Goal: Complete application form: Complete application form

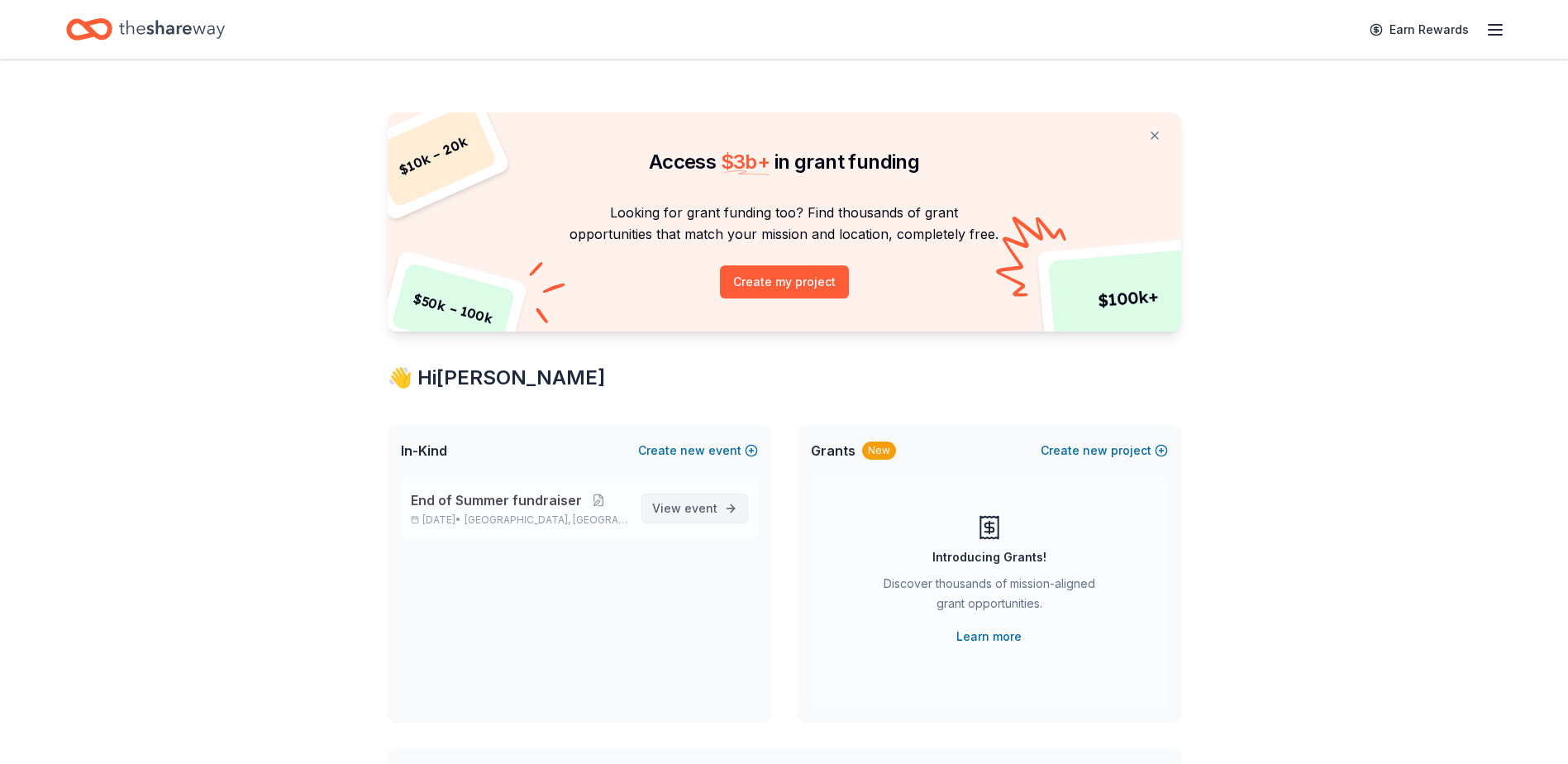
click at [679, 509] on span "View event" at bounding box center [684, 508] width 65 height 20
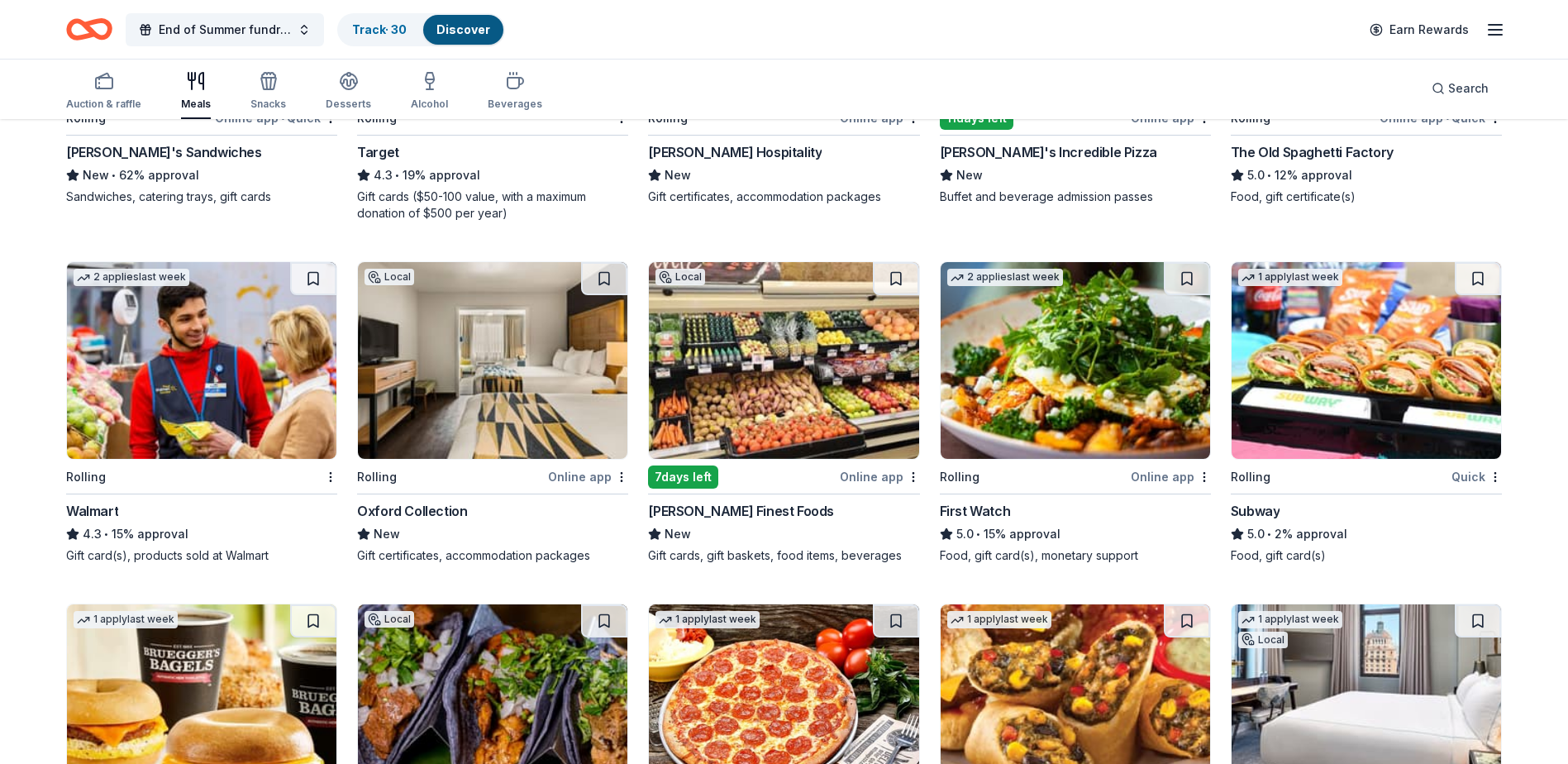
scroll to position [827, 0]
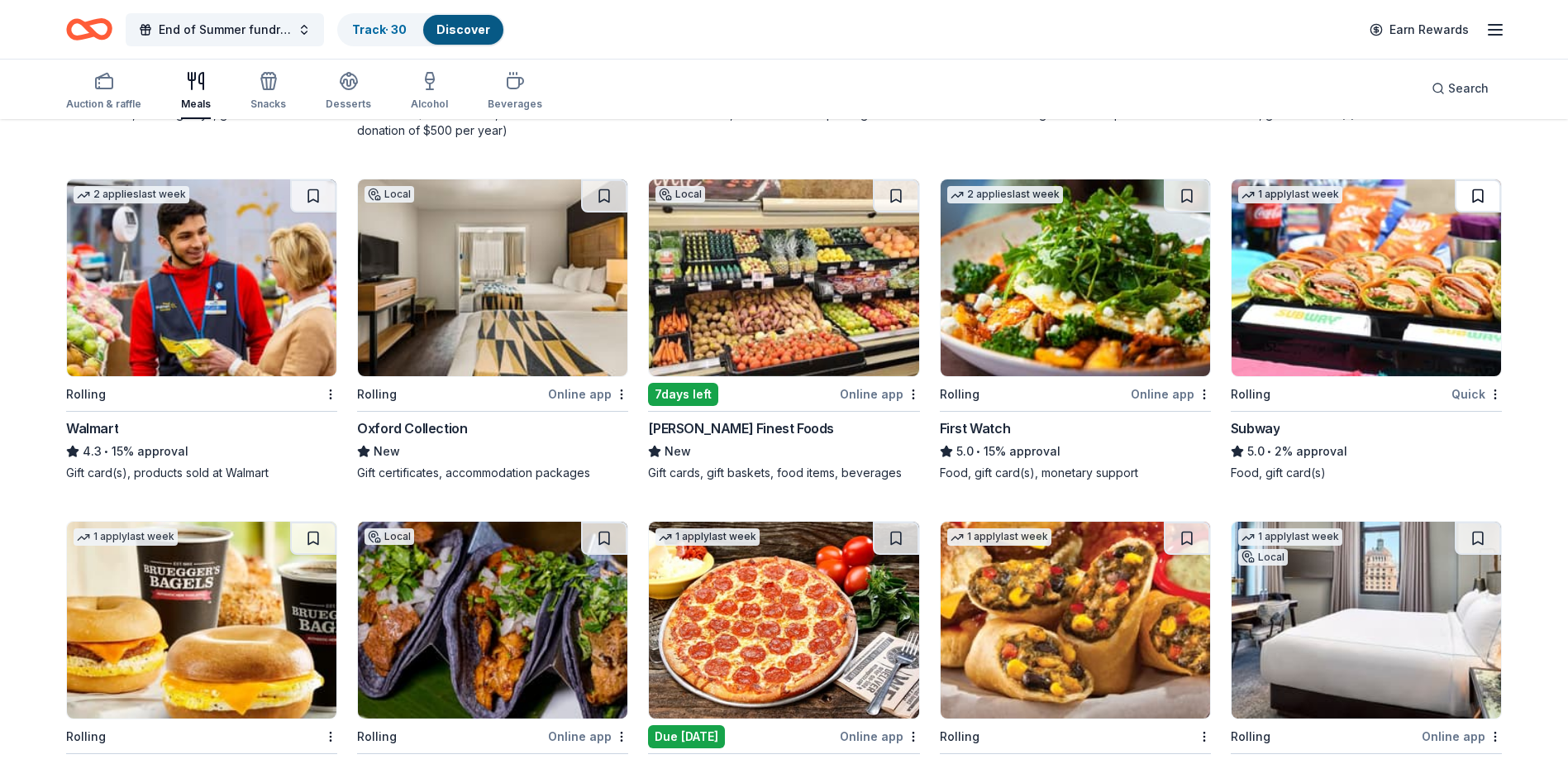
click at [1476, 194] on button at bounding box center [1477, 196] width 46 height 33
click at [1476, 194] on button at bounding box center [1479, 196] width 43 height 33
click at [1480, 200] on button at bounding box center [1479, 196] width 43 height 33
click at [1481, 195] on button at bounding box center [1479, 196] width 43 height 33
click at [555, 278] on img at bounding box center [492, 277] width 270 height 196
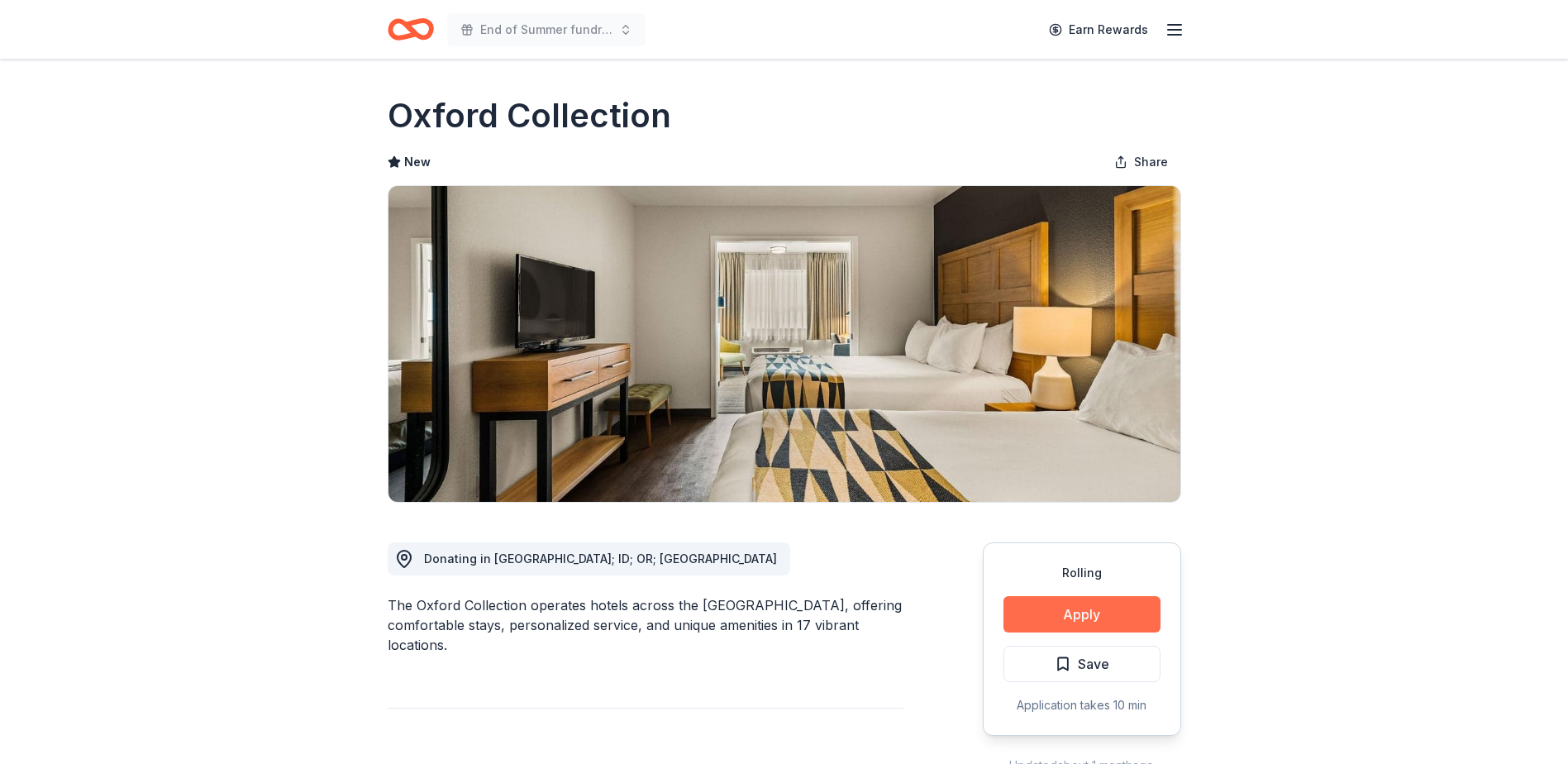
click at [1101, 623] on button "Apply" at bounding box center [1081, 614] width 157 height 36
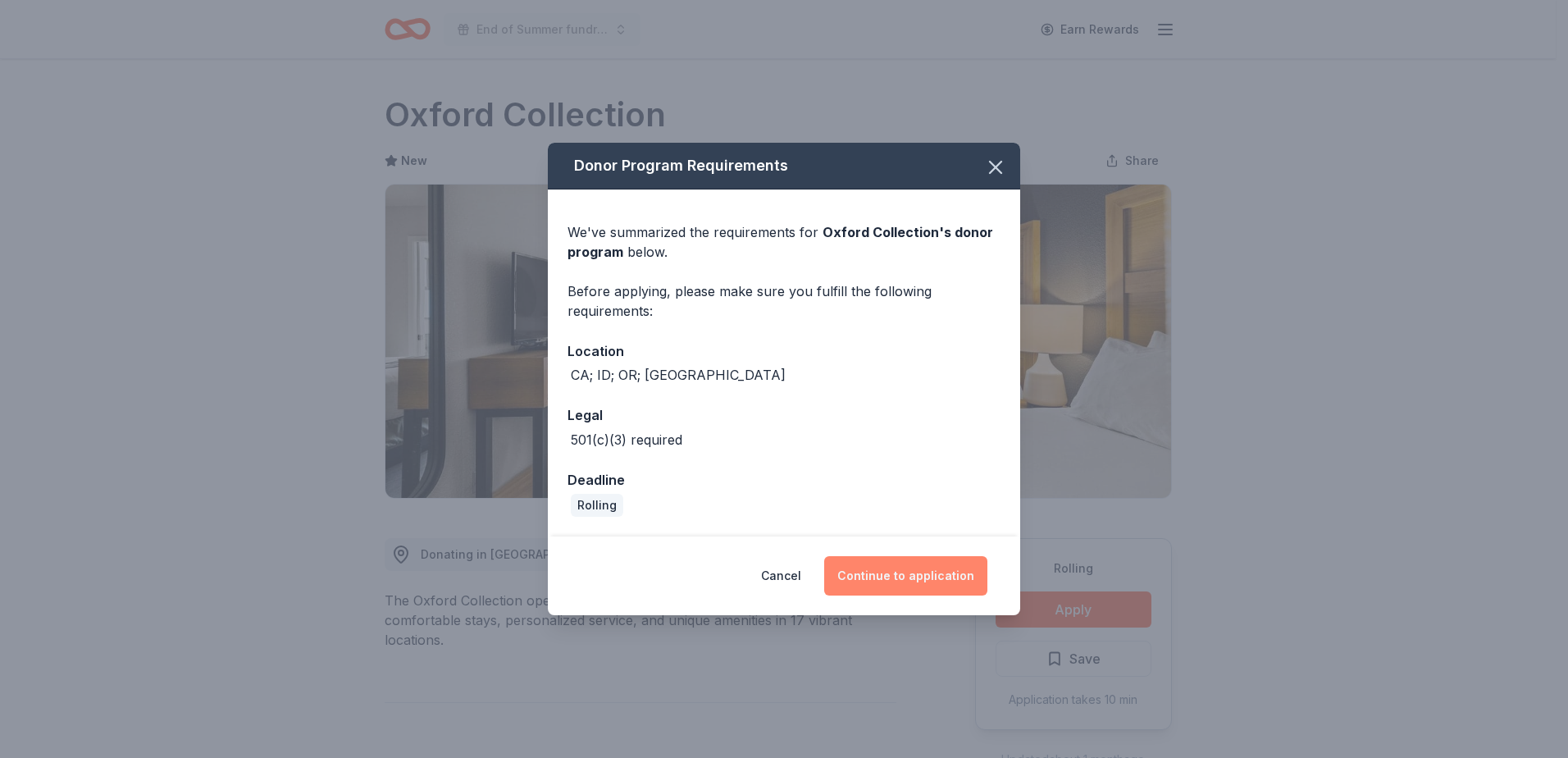
click at [897, 575] on button "Continue to application" at bounding box center [906, 576] width 163 height 40
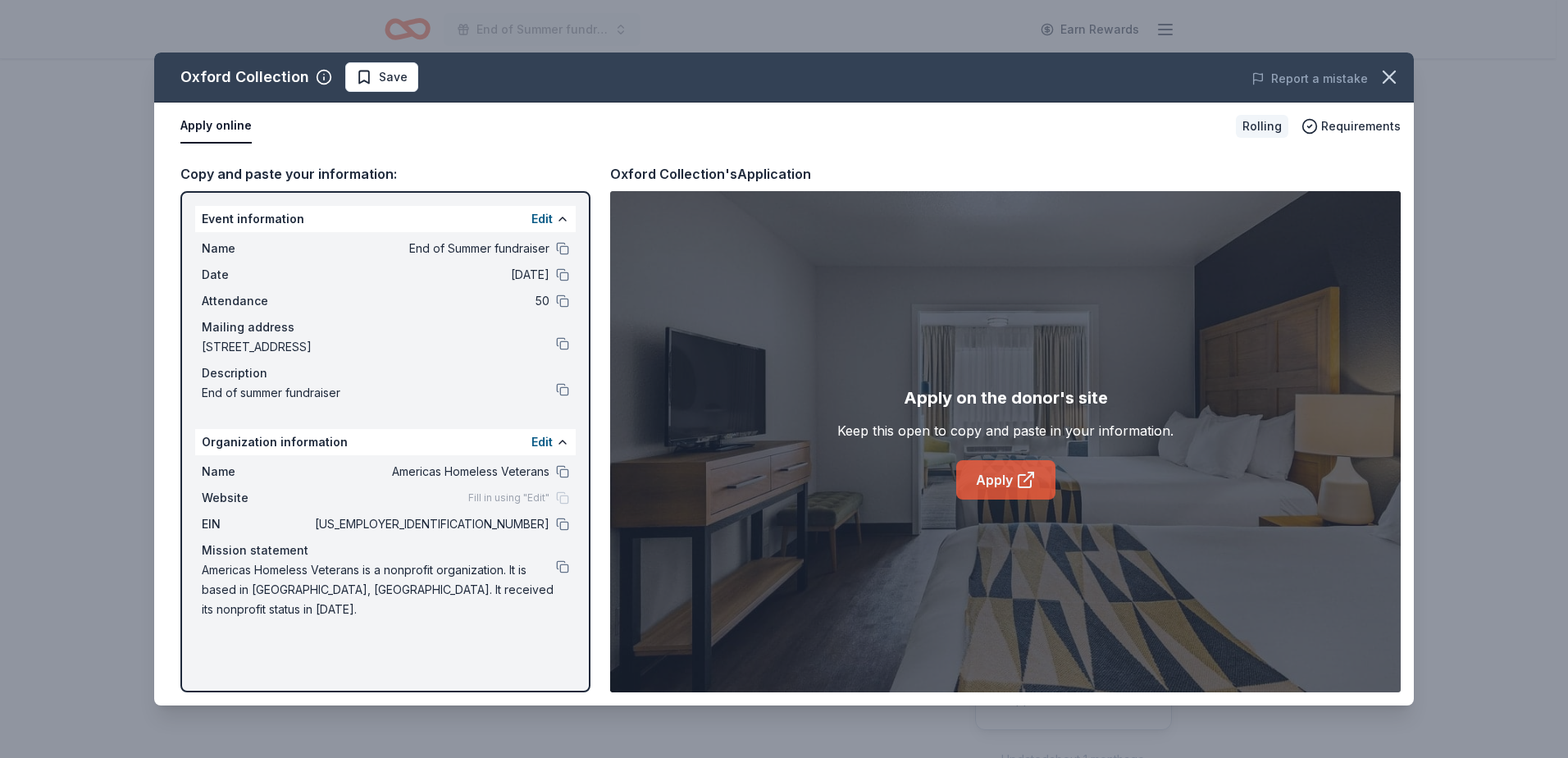
click at [1012, 486] on link "Apply" at bounding box center [1006, 480] width 99 height 40
click at [397, 78] on span "Save" at bounding box center [394, 77] width 29 height 19
click at [428, 78] on html "End of Summer fundraiser Earn Rewards Rolling Share Oxford Collection New Share…" at bounding box center [784, 379] width 1568 height 758
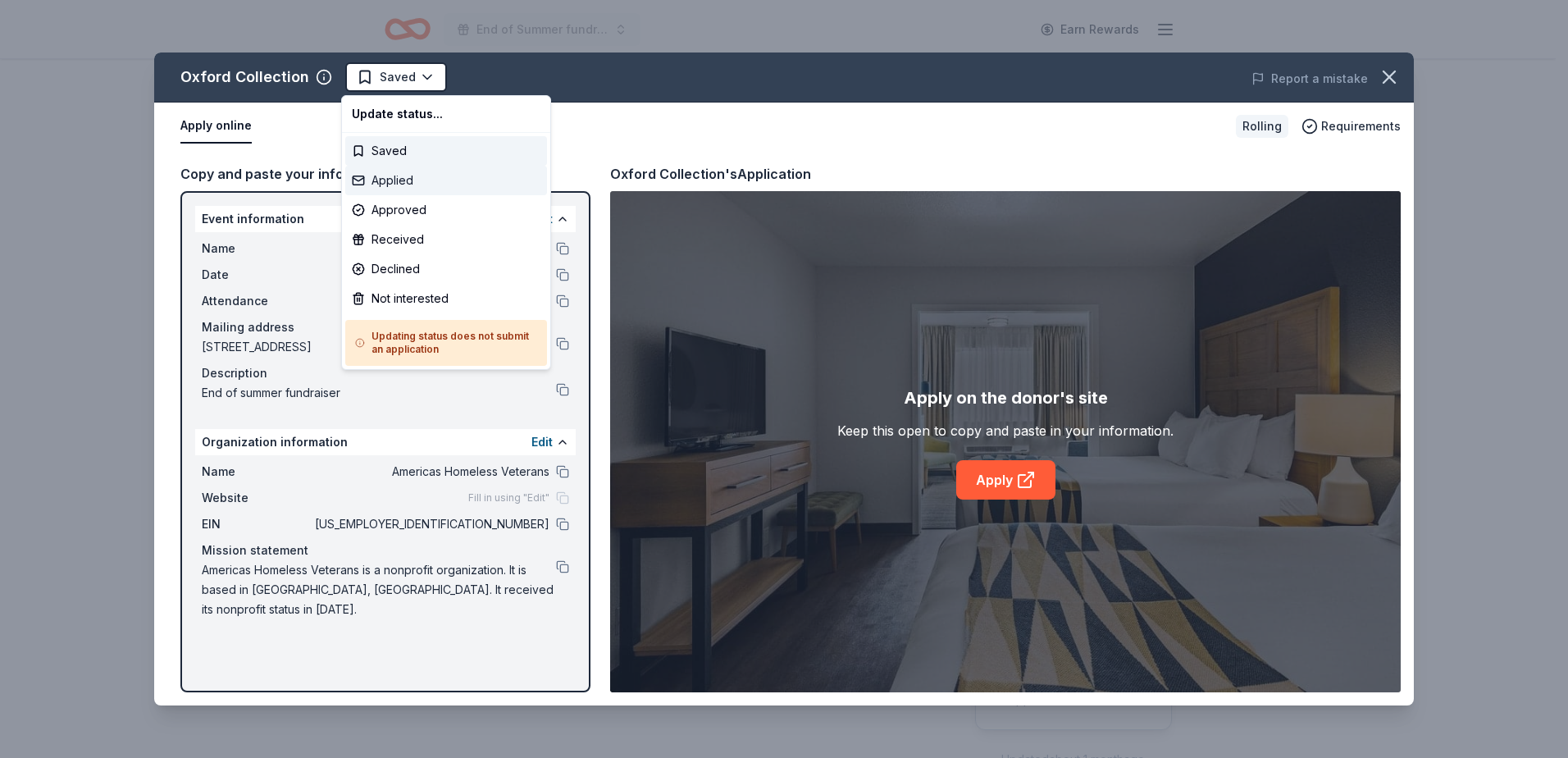
click at [410, 177] on div "Applied" at bounding box center [446, 180] width 202 height 29
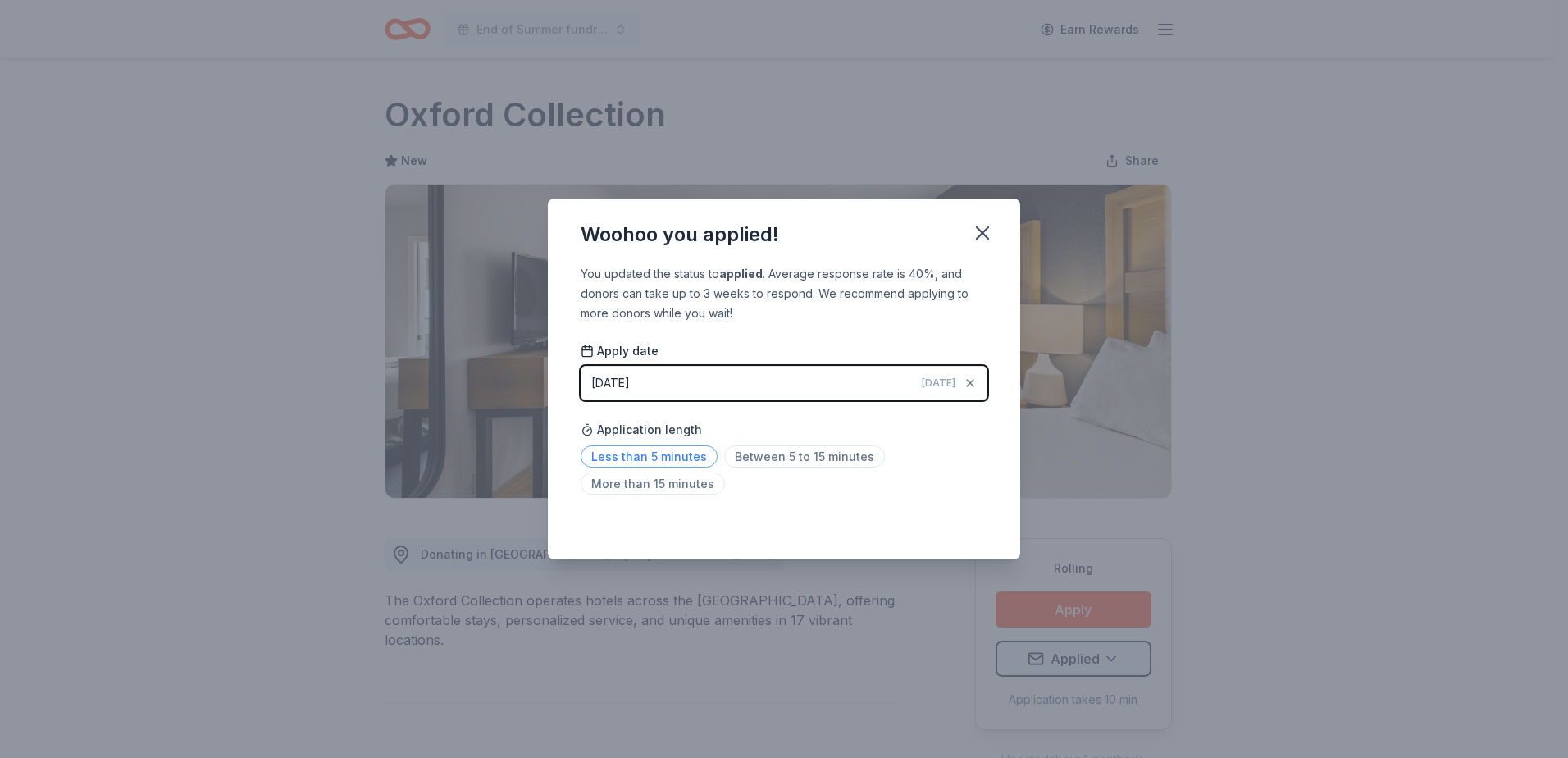
click at [645, 460] on span "Less than 5 minutes" at bounding box center [649, 456] width 137 height 22
click at [980, 236] on icon "button" at bounding box center [983, 233] width 12 height 12
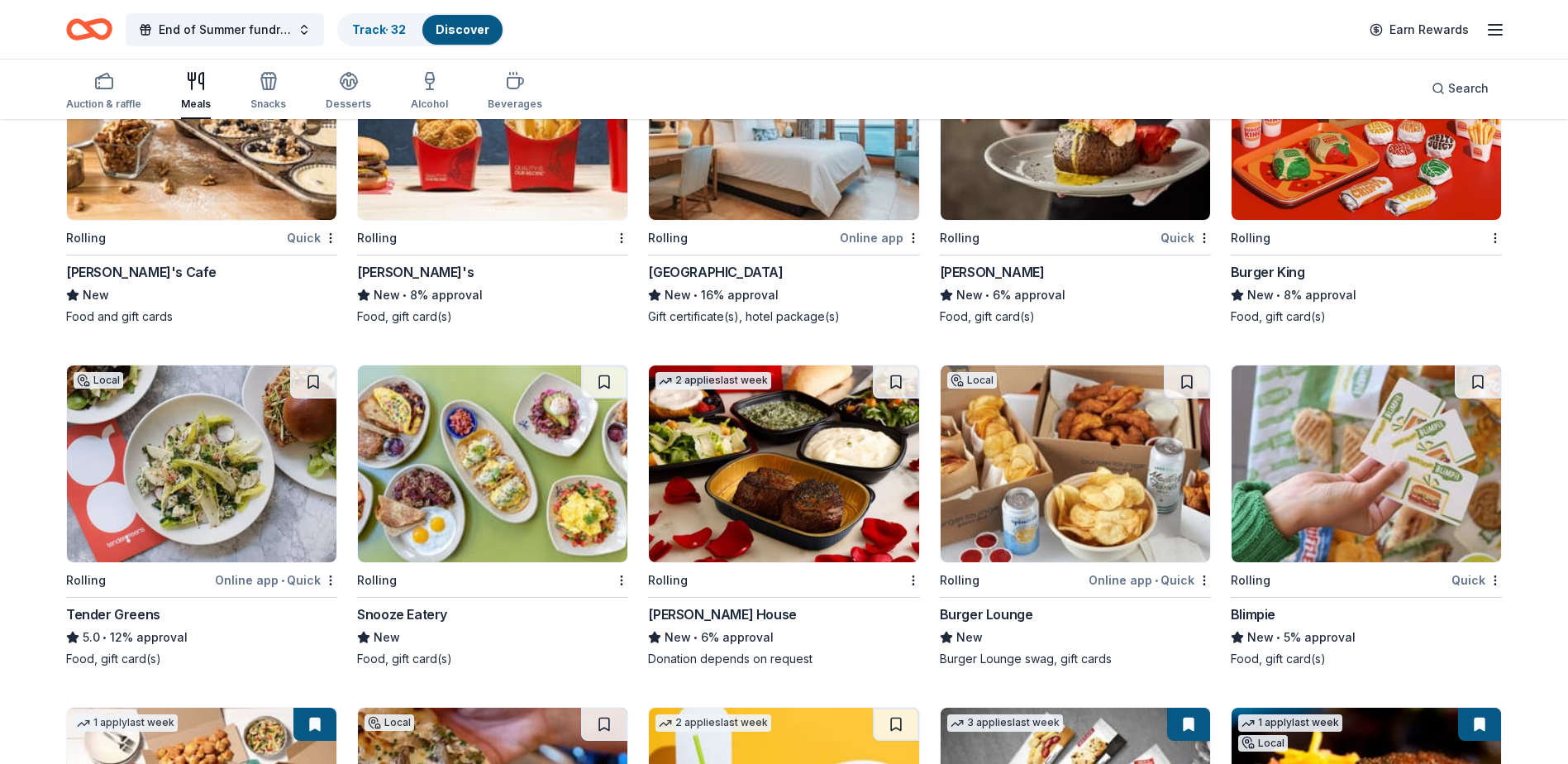
scroll to position [2693, 0]
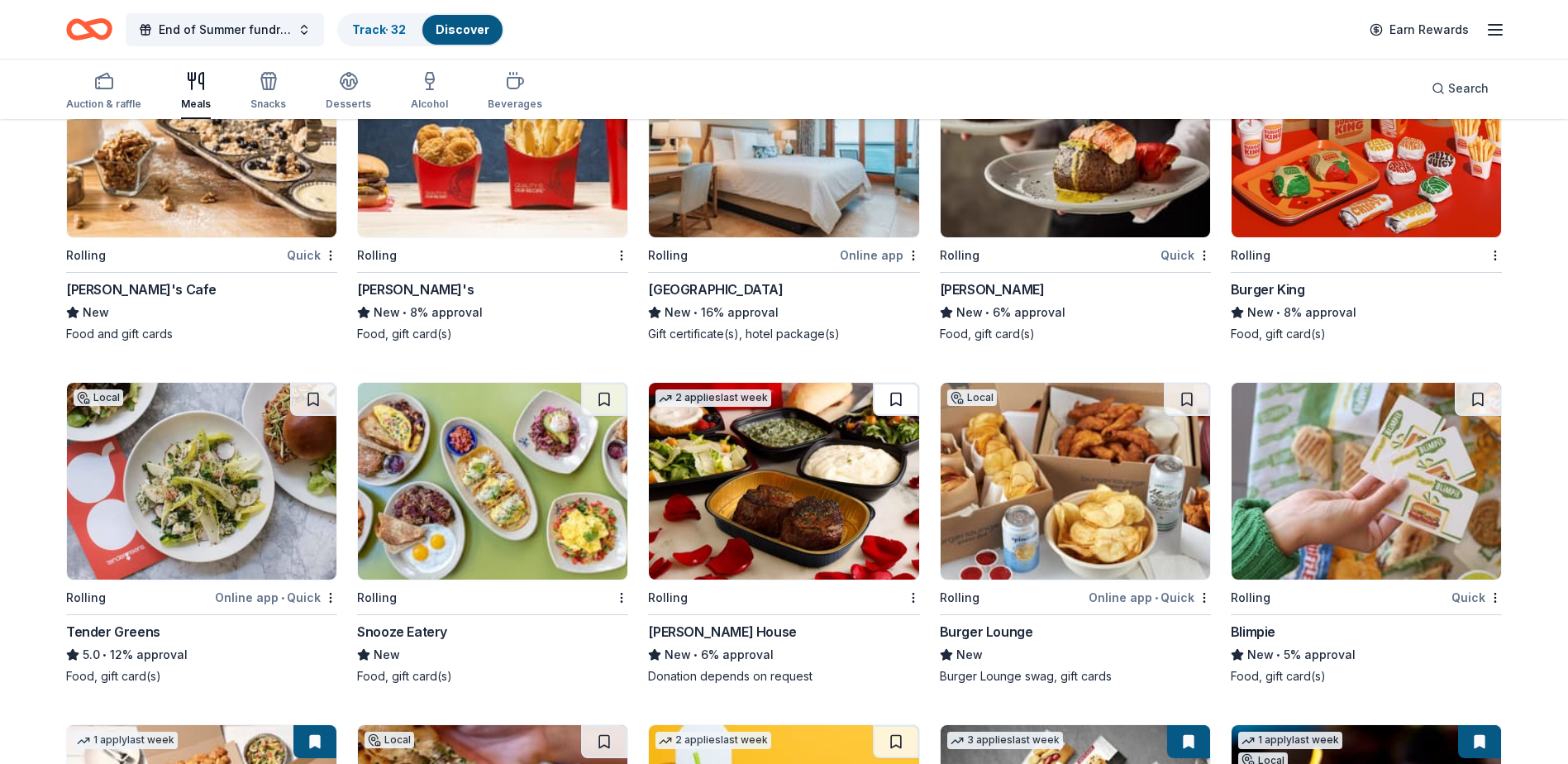
click at [899, 395] on button at bounding box center [895, 400] width 46 height 33
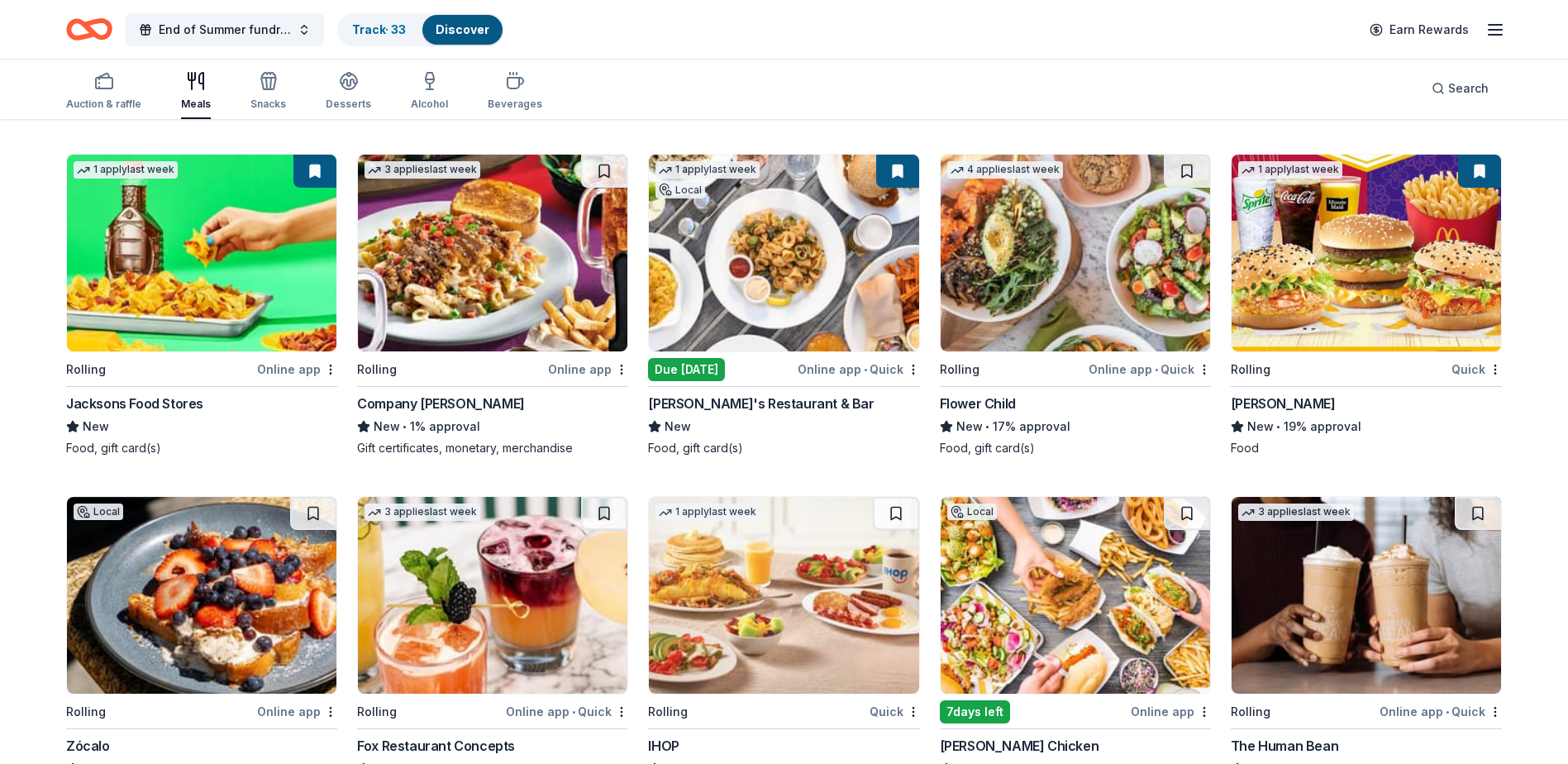
scroll to position [1453, 0]
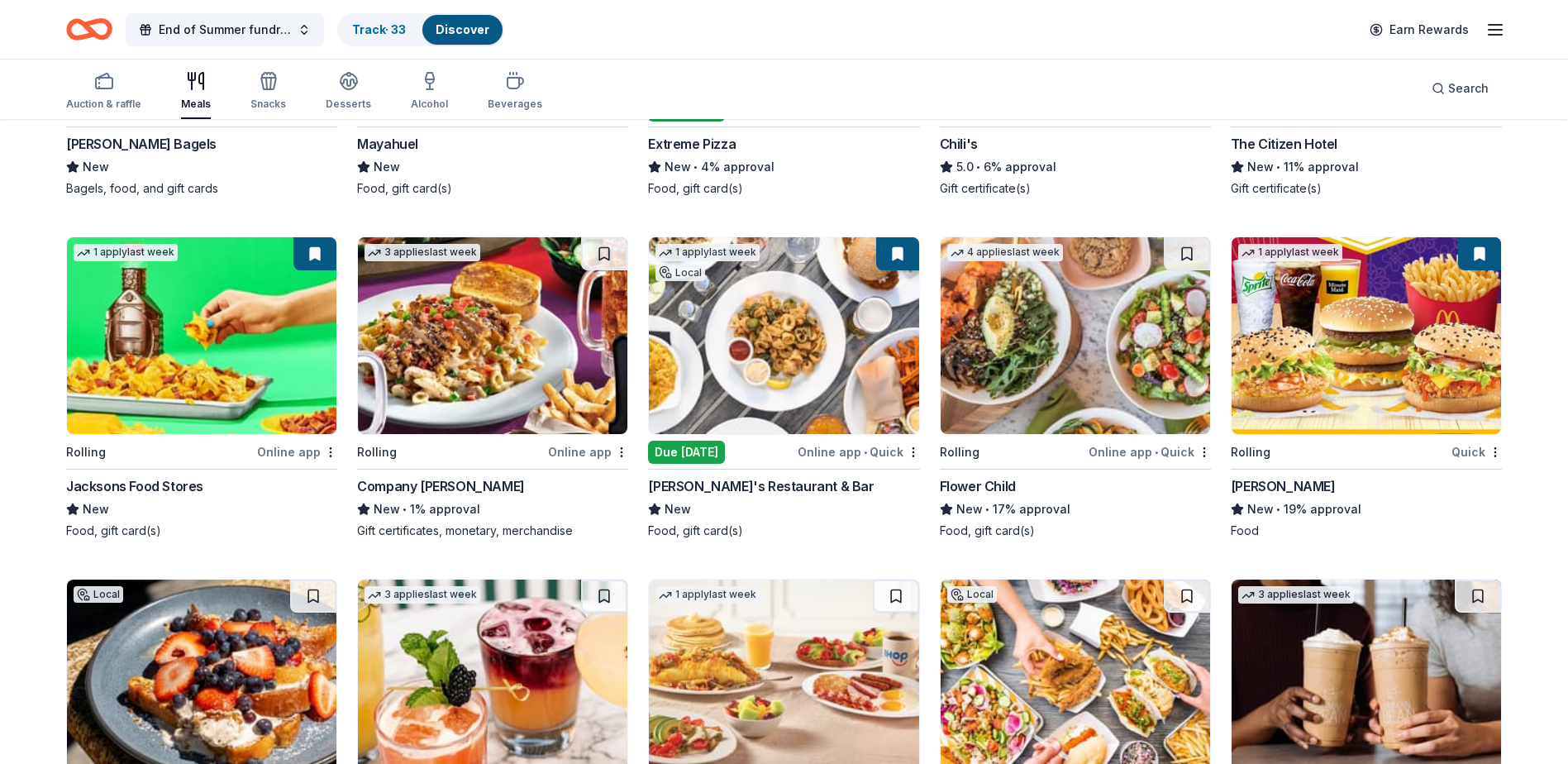
click at [487, 336] on img at bounding box center [492, 335] width 270 height 196
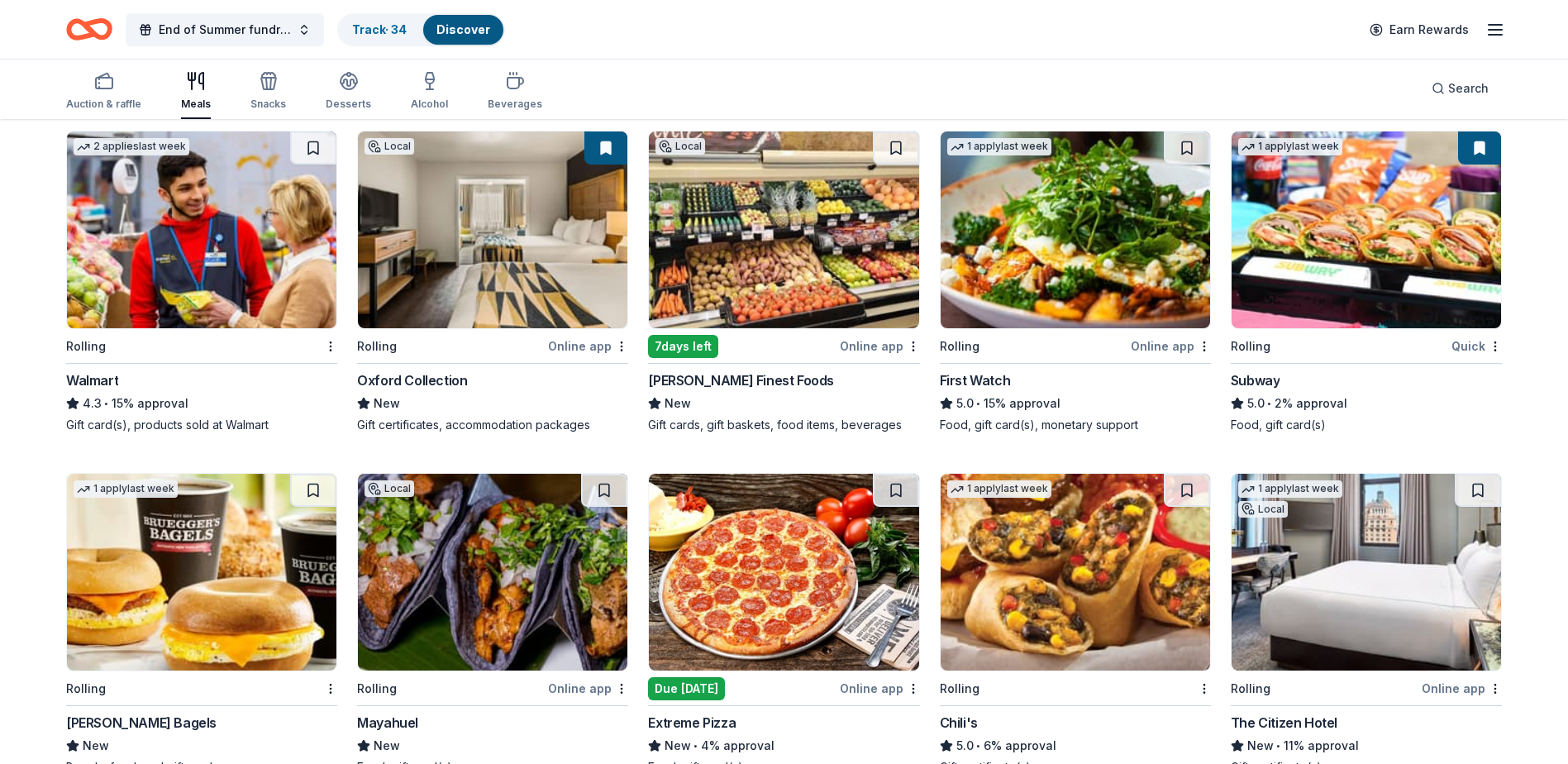
scroll to position [791, 0]
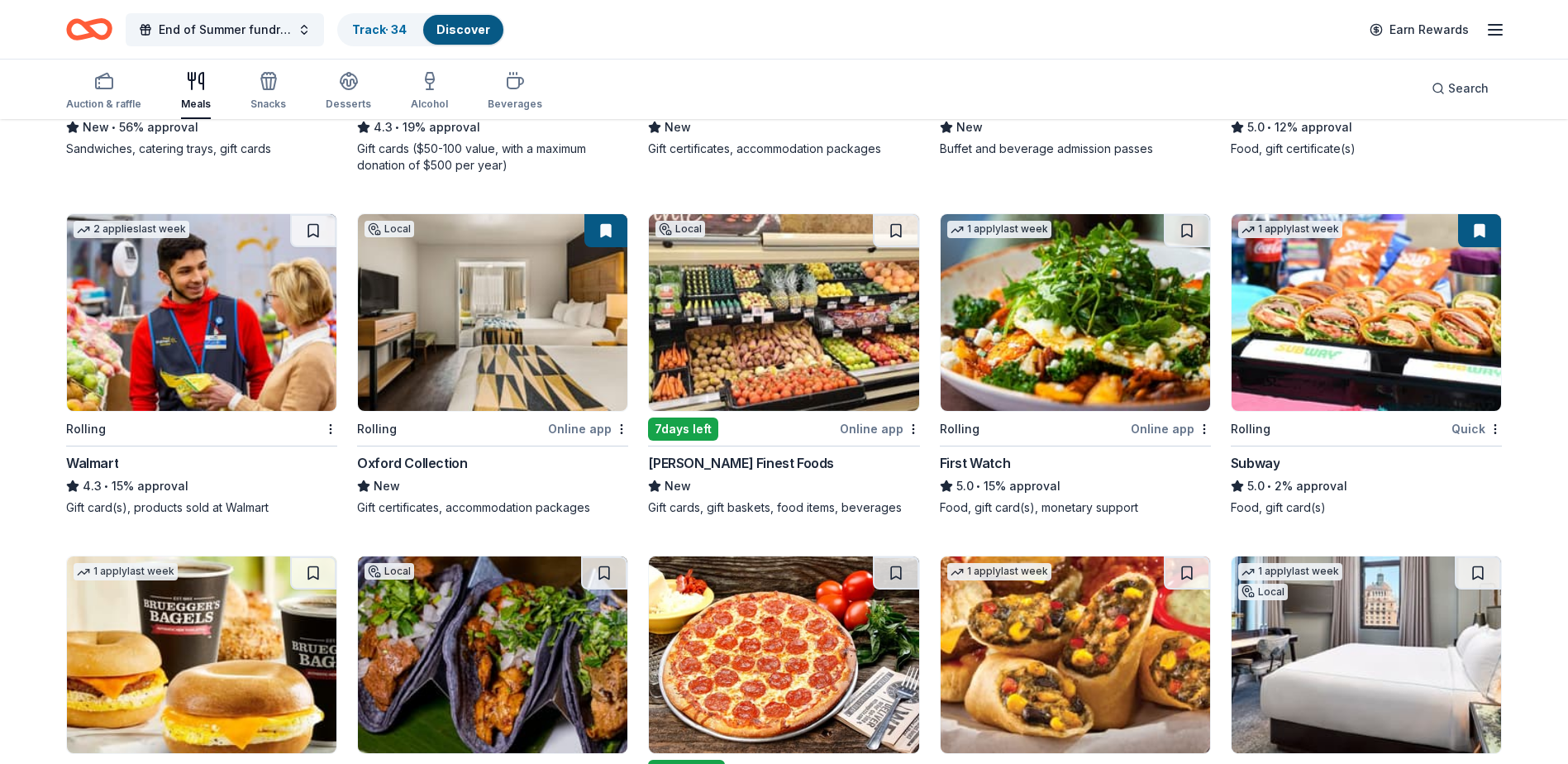
click at [218, 317] on img at bounding box center [202, 312] width 270 height 196
click at [114, 87] on div "button" at bounding box center [104, 81] width 75 height 20
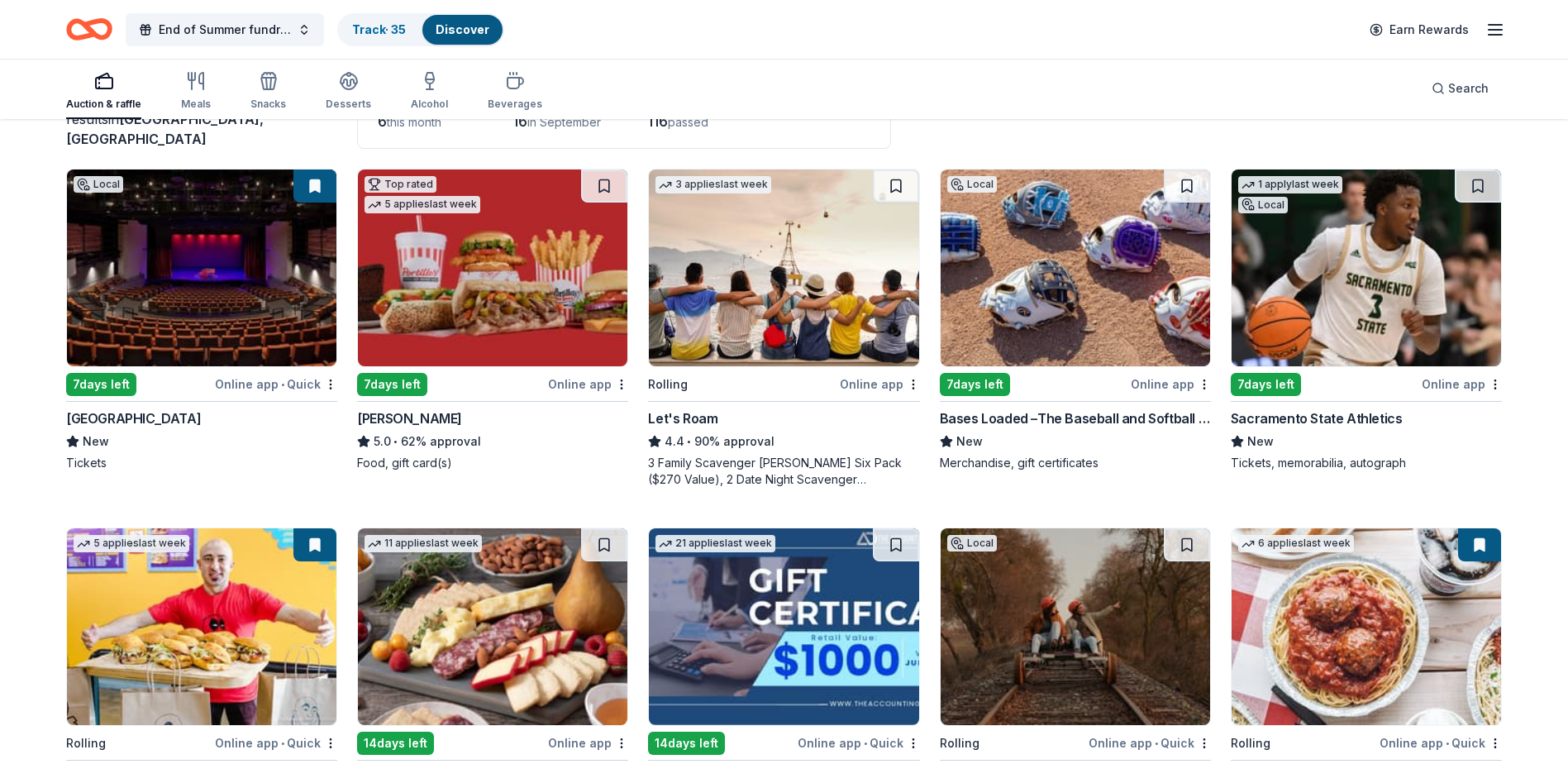
scroll to position [165, 0]
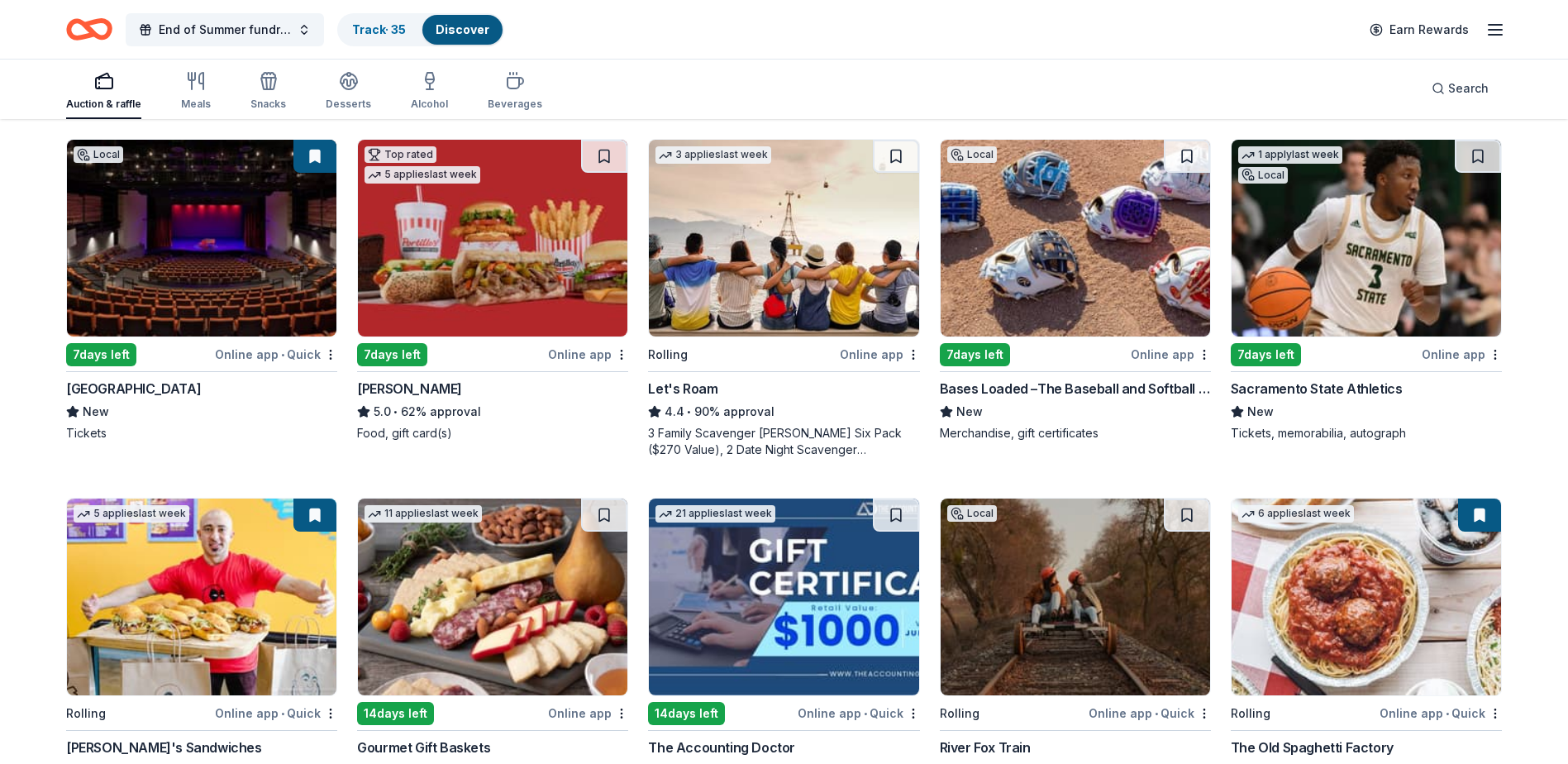
click at [1360, 256] on img at bounding box center [1366, 237] width 270 height 196
click at [100, 83] on icon "button" at bounding box center [104, 81] width 20 height 20
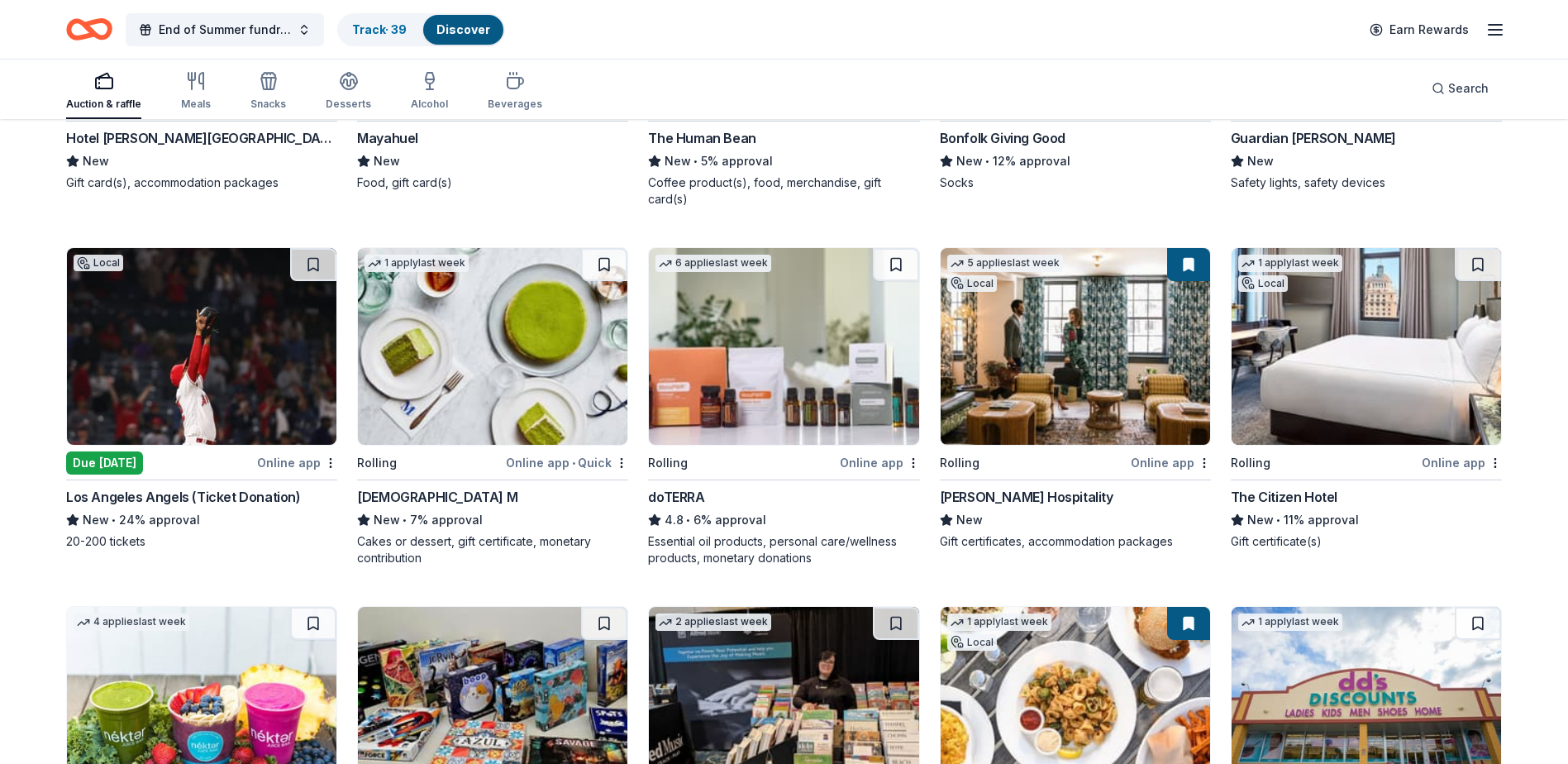
scroll to position [2926, 0]
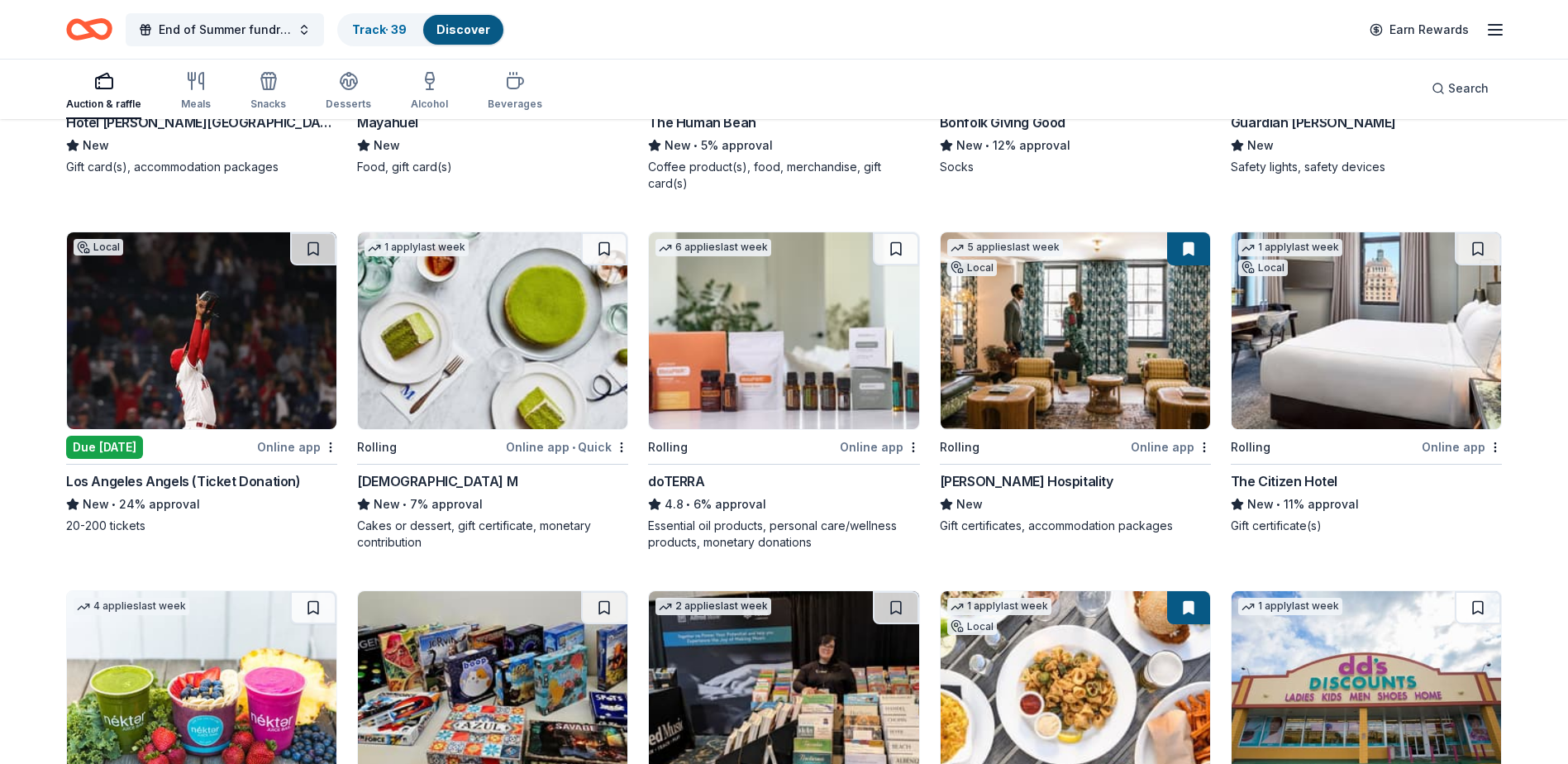
click at [780, 356] on img at bounding box center [784, 330] width 270 height 196
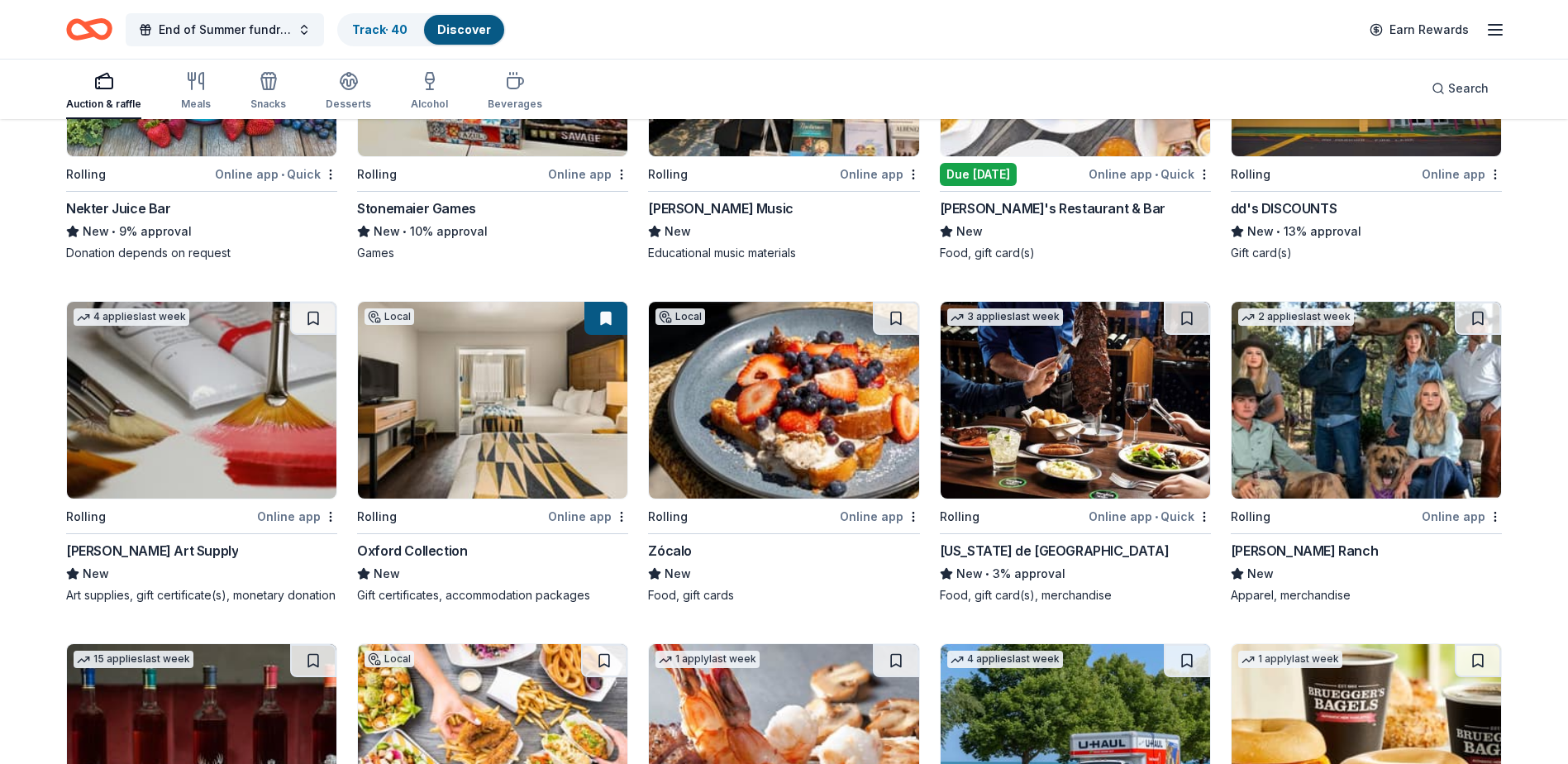
scroll to position [3587, 0]
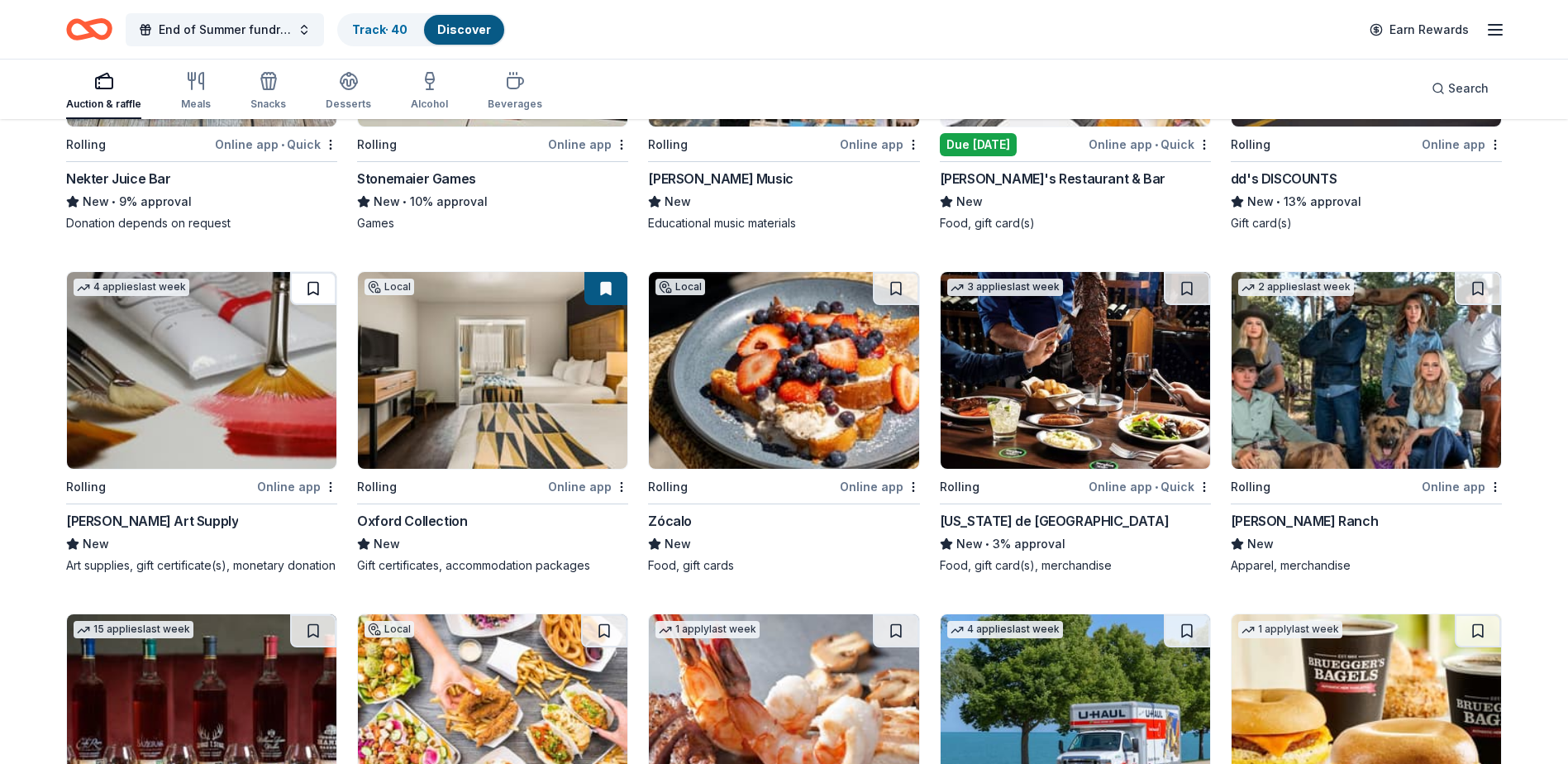
click at [310, 279] on button at bounding box center [313, 288] width 46 height 33
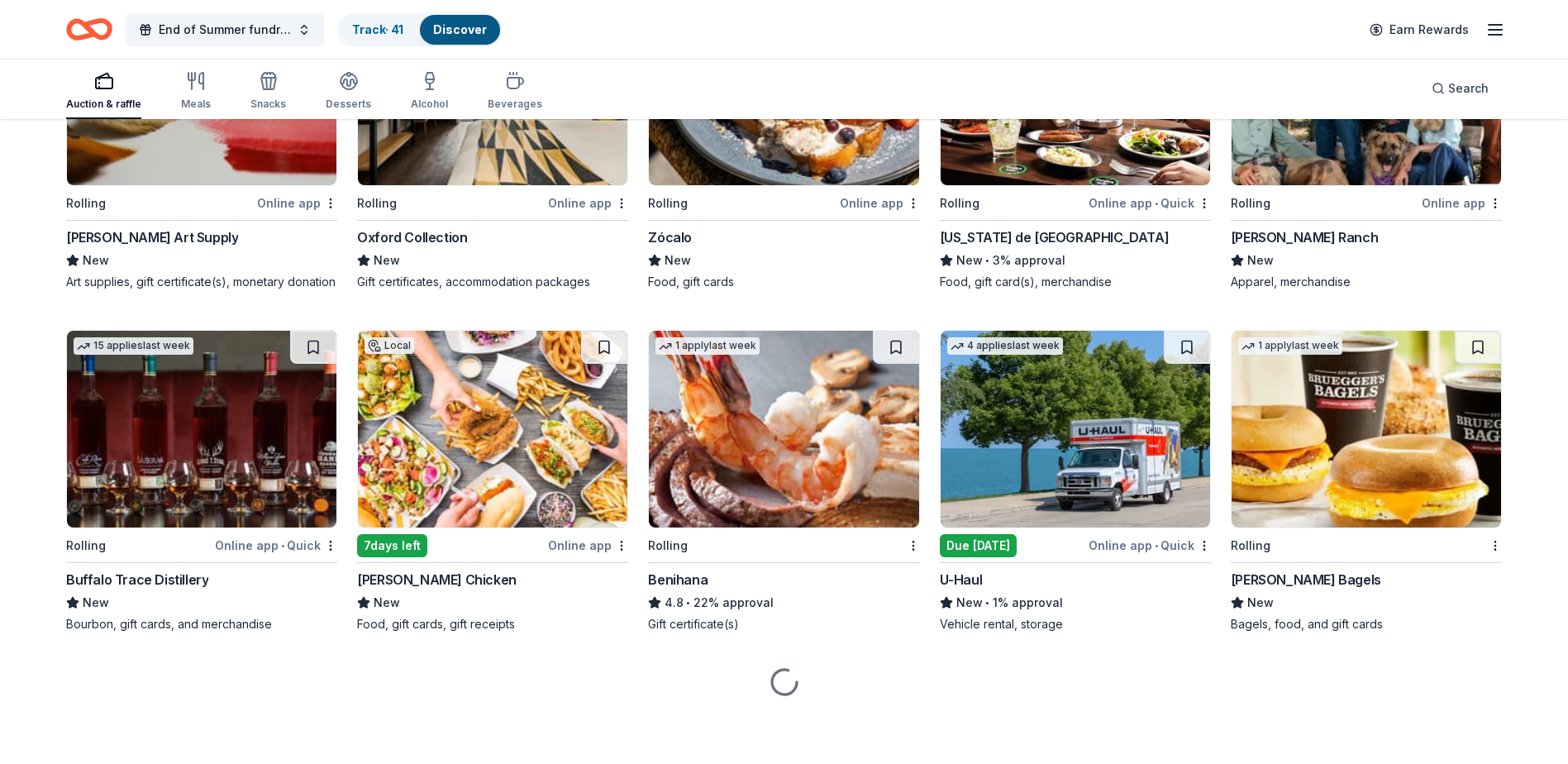
scroll to position [3887, 0]
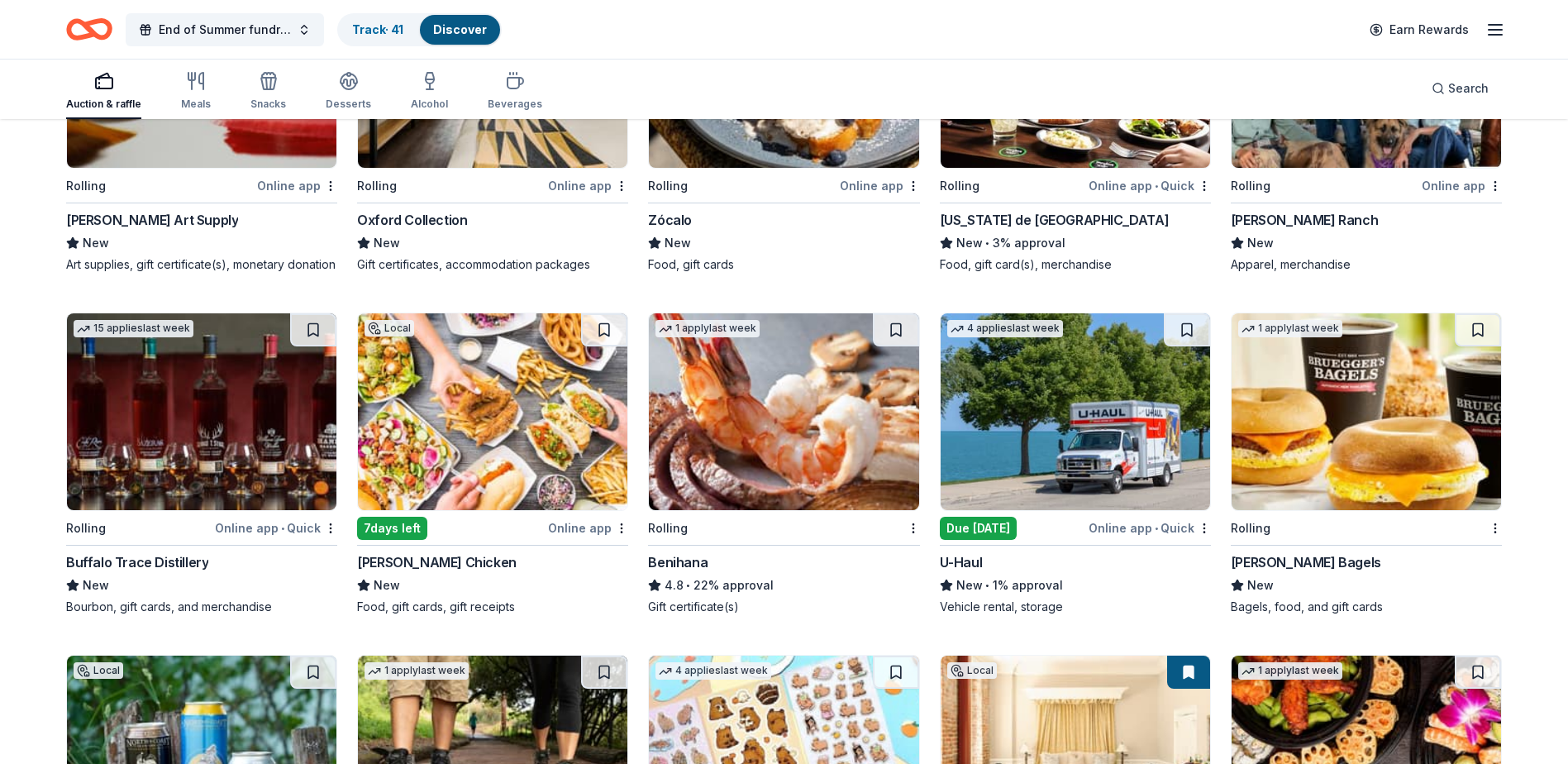
click at [750, 416] on img at bounding box center [784, 411] width 270 height 196
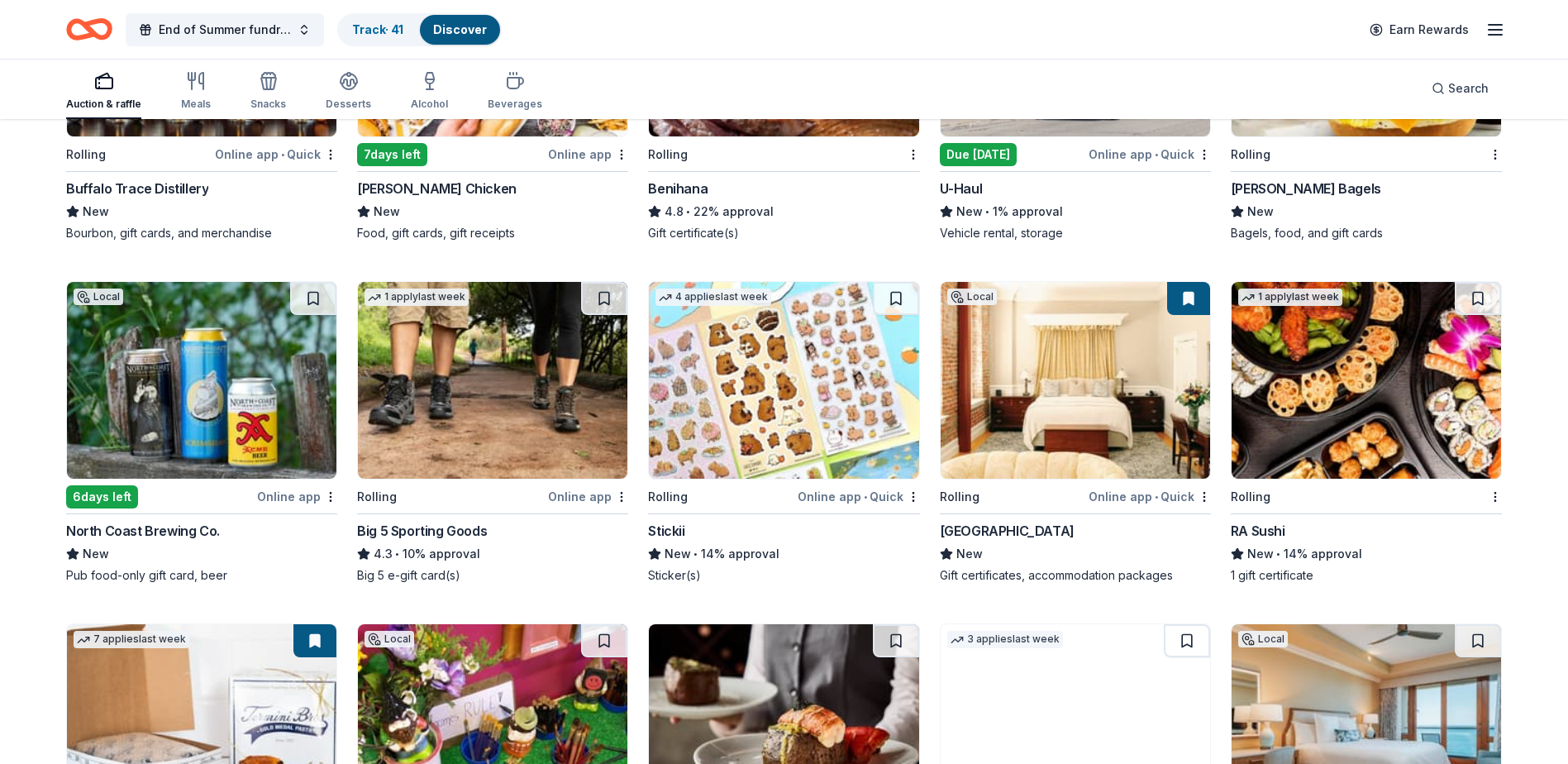
scroll to position [4301, 0]
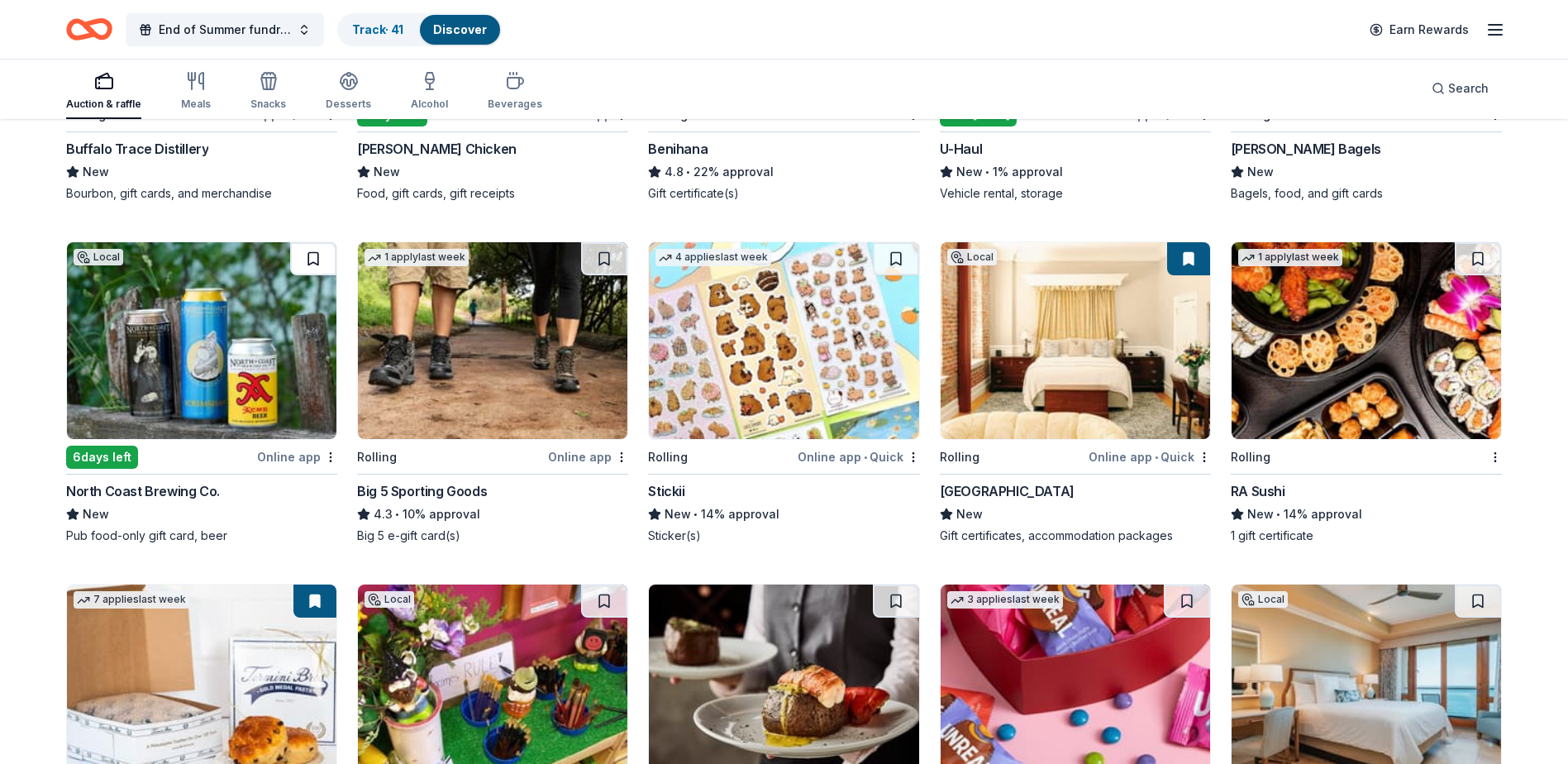
click at [309, 276] on button at bounding box center [313, 259] width 46 height 33
click at [500, 352] on img at bounding box center [492, 340] width 270 height 196
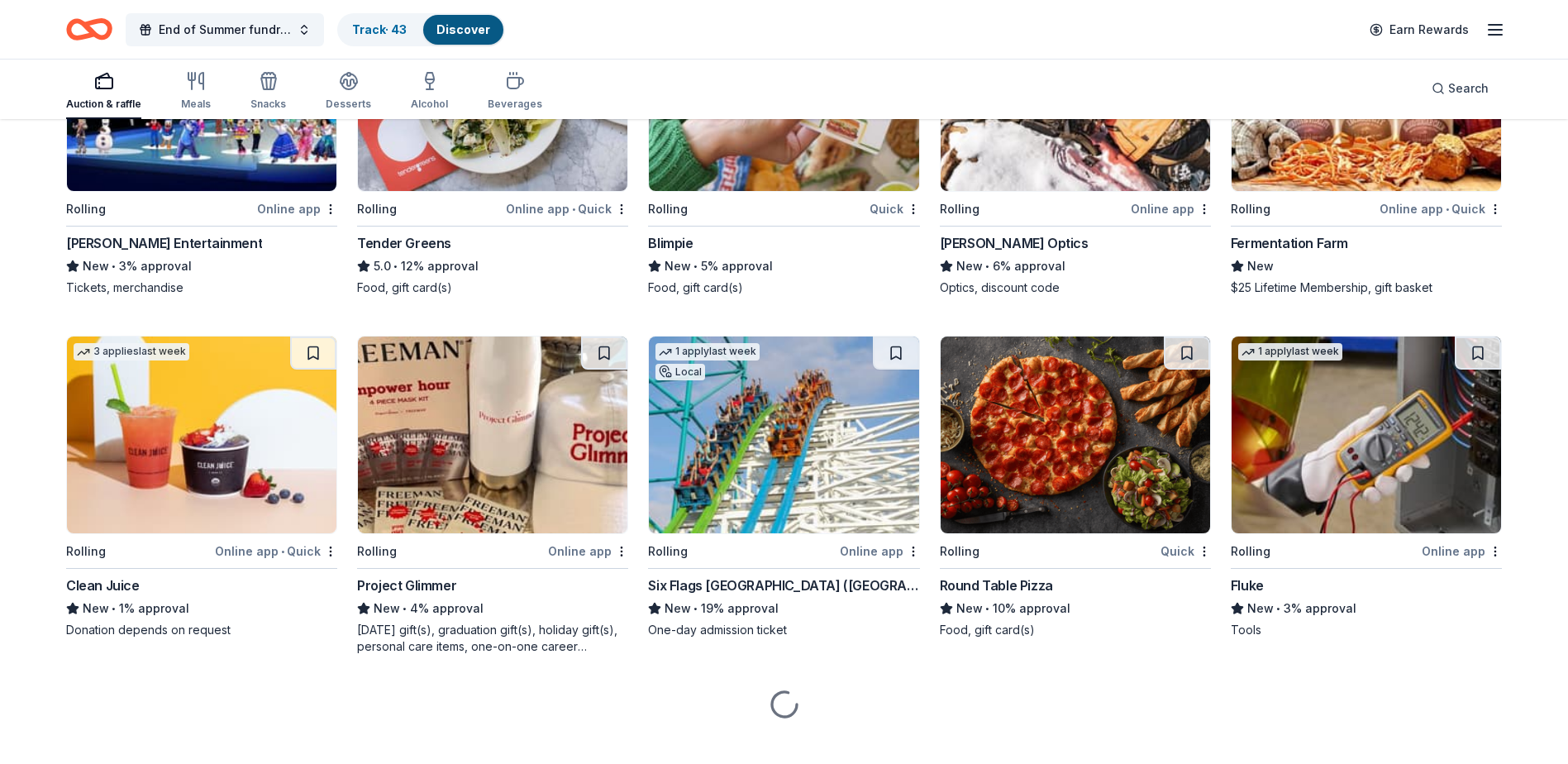
scroll to position [5990, 0]
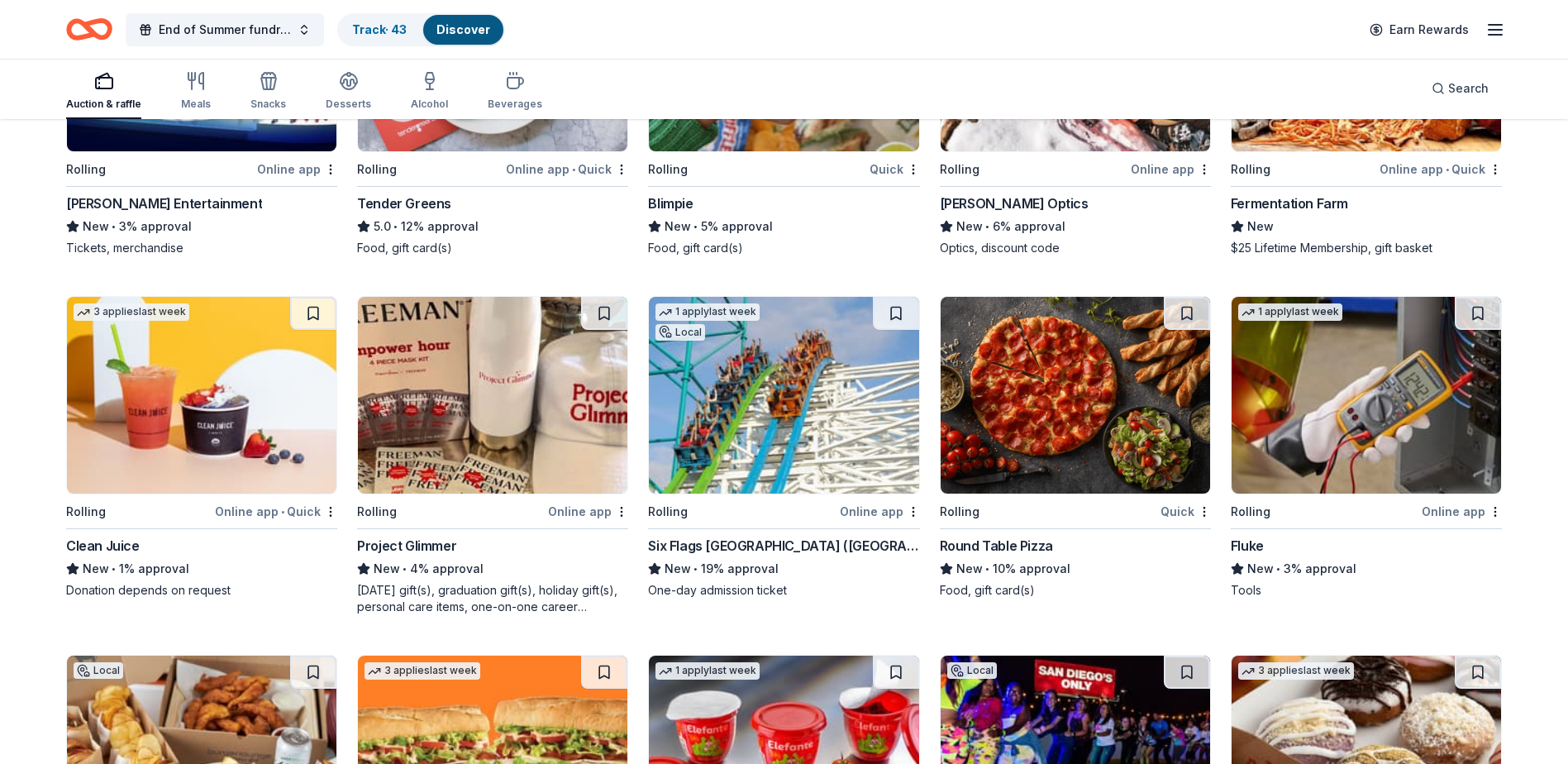
click at [783, 455] on img at bounding box center [784, 395] width 270 height 196
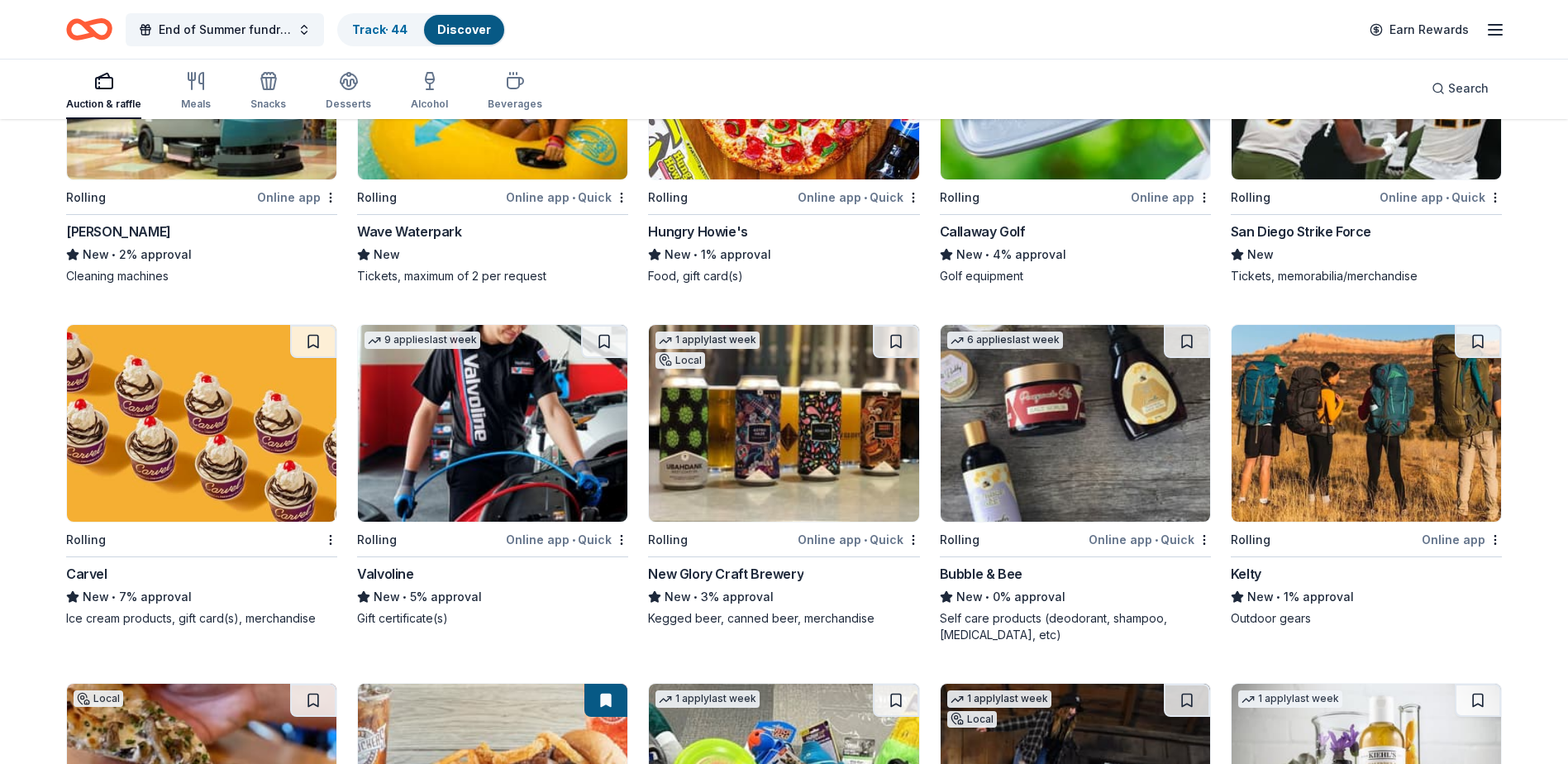
scroll to position [7088, 0]
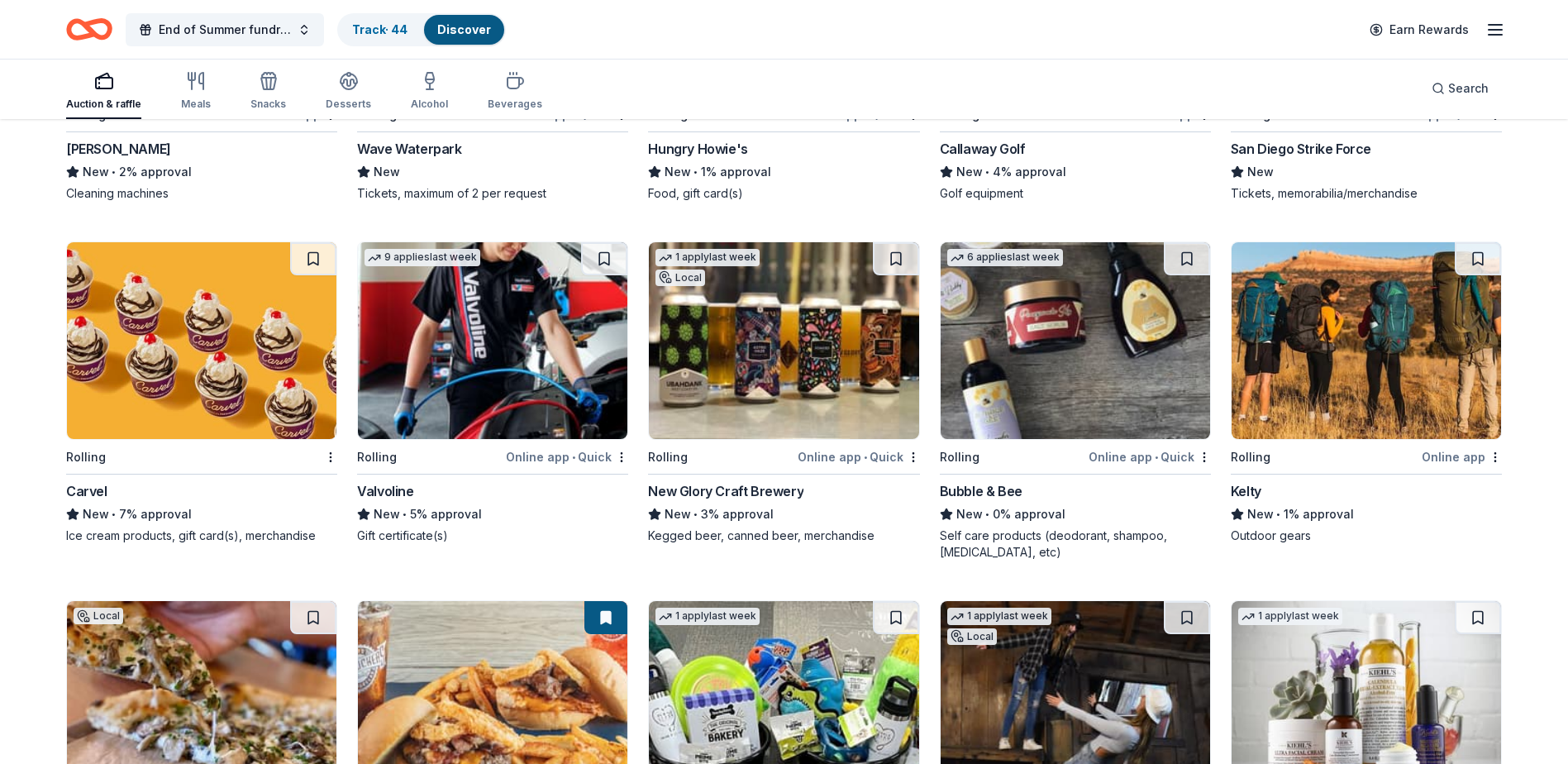
click at [479, 378] on img at bounding box center [492, 340] width 270 height 196
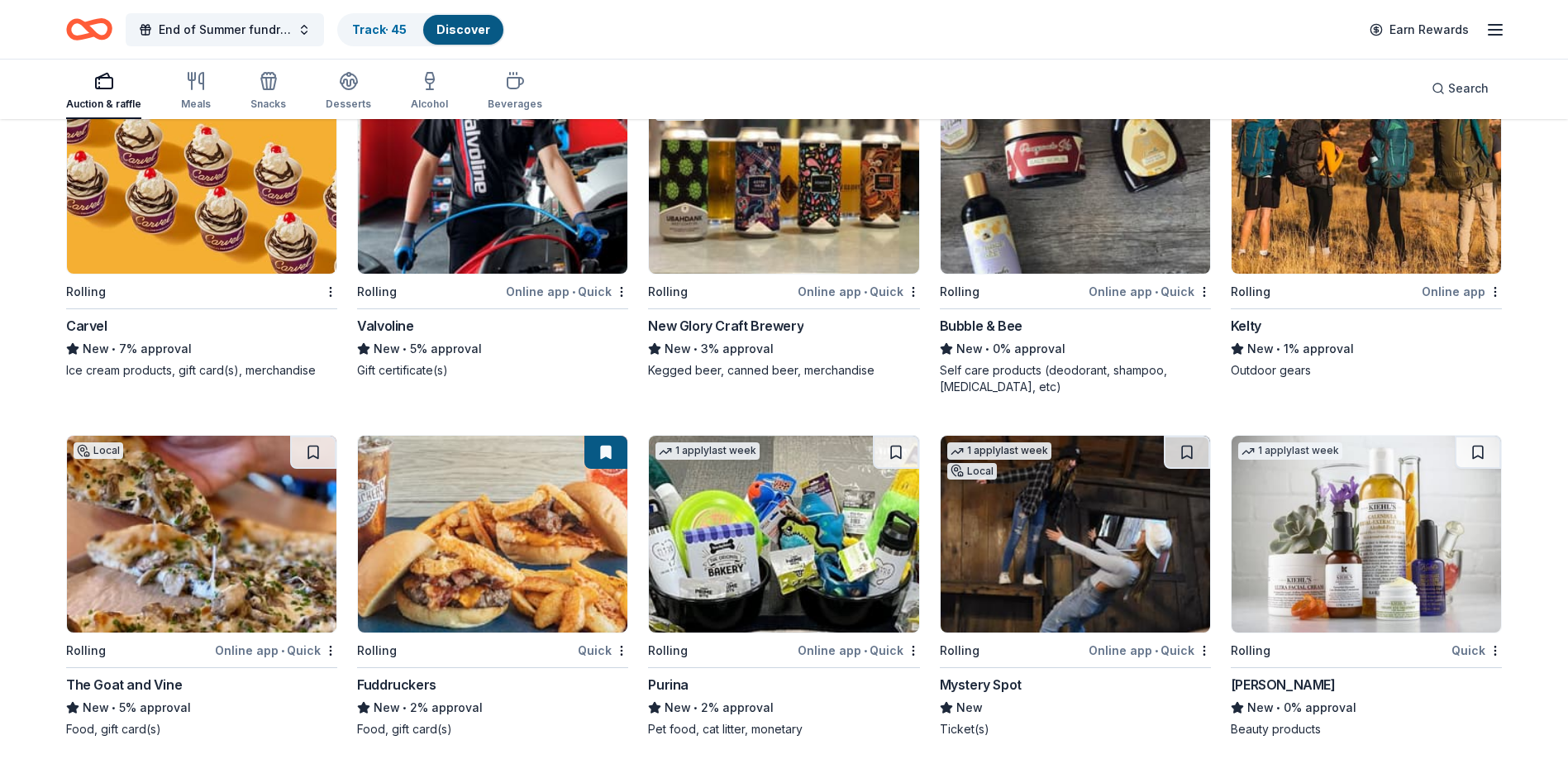
scroll to position [7170, 0]
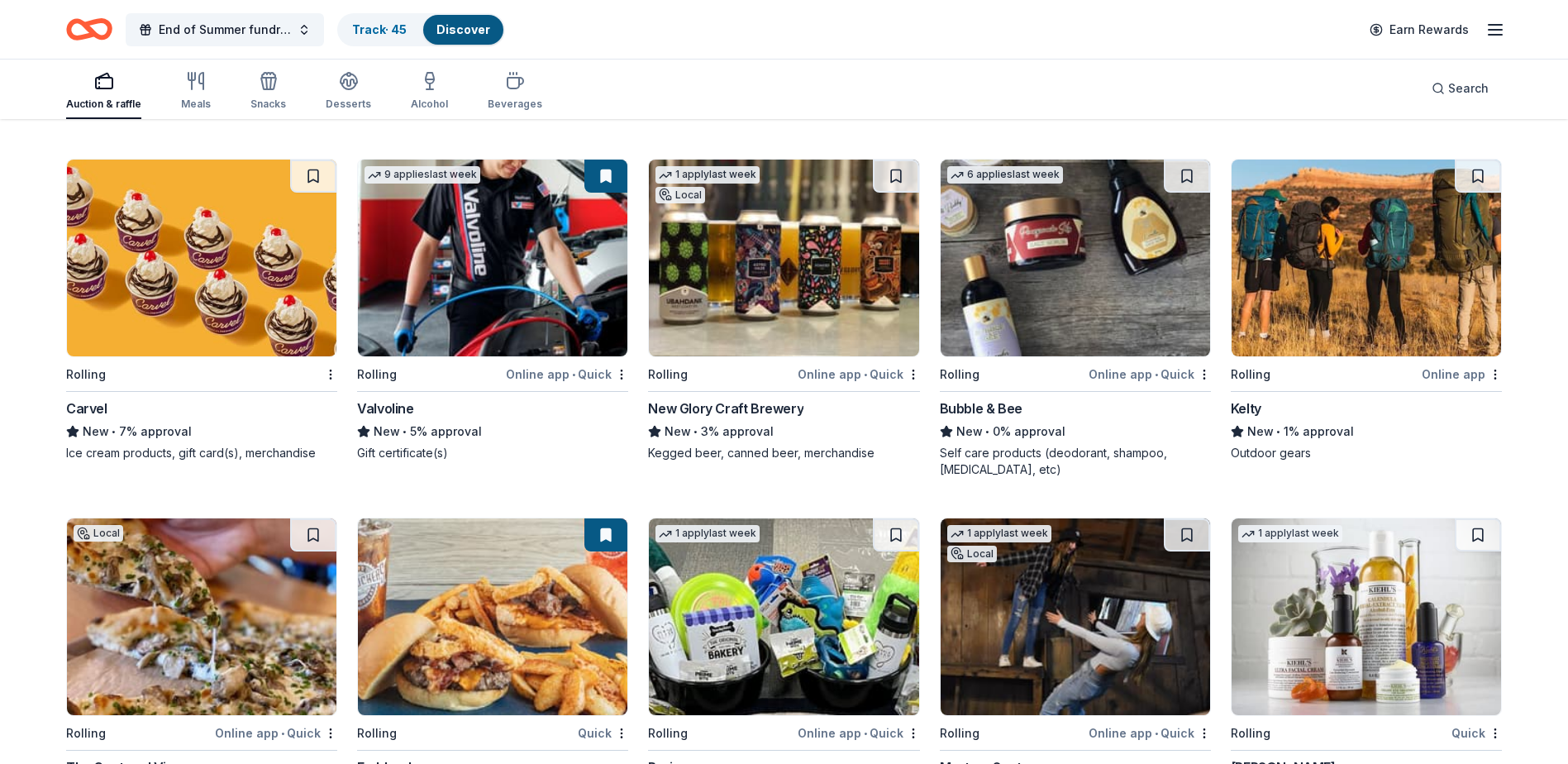
click at [1059, 260] on img at bounding box center [1076, 257] width 270 height 196
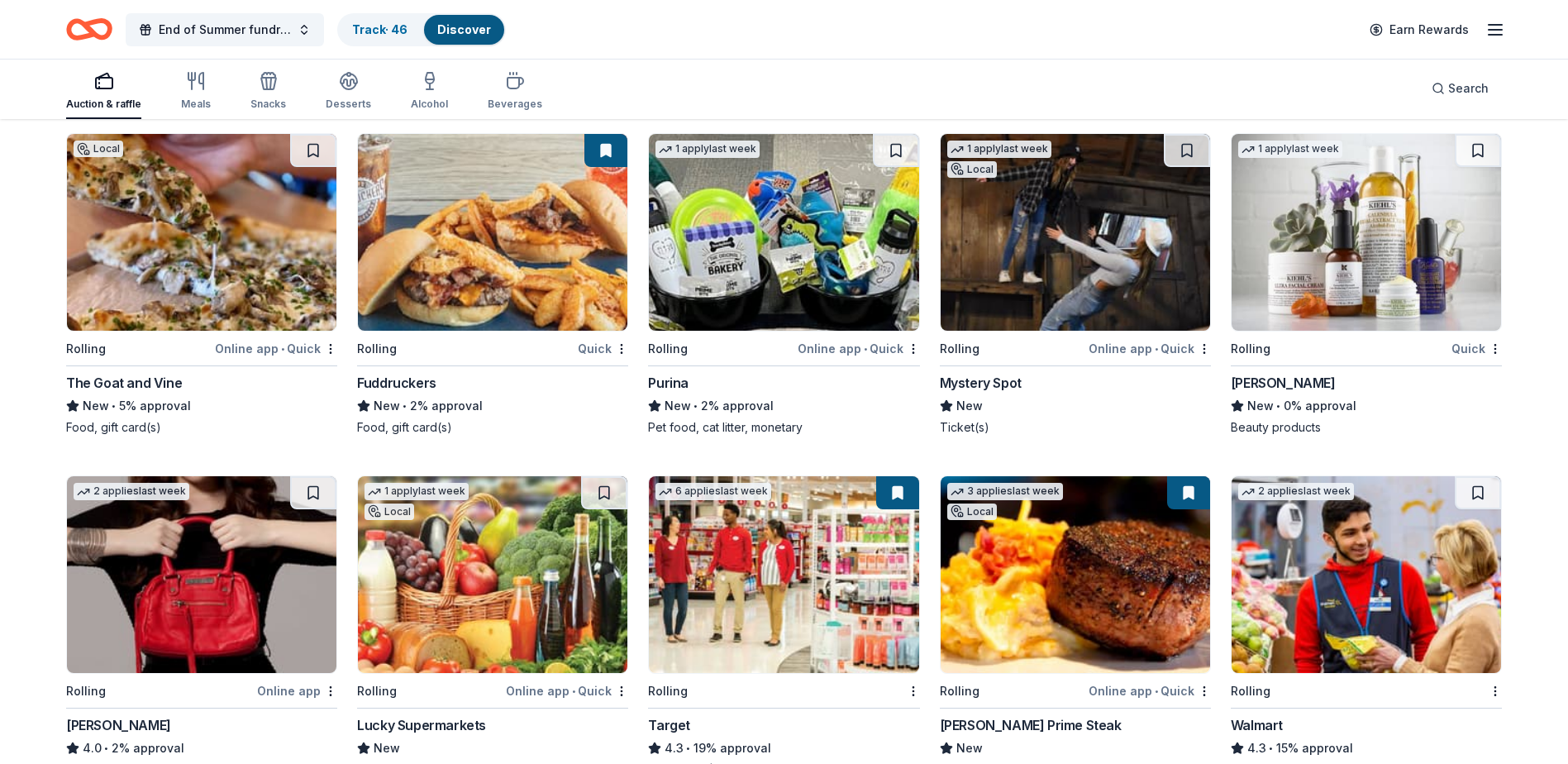
scroll to position [7583, 0]
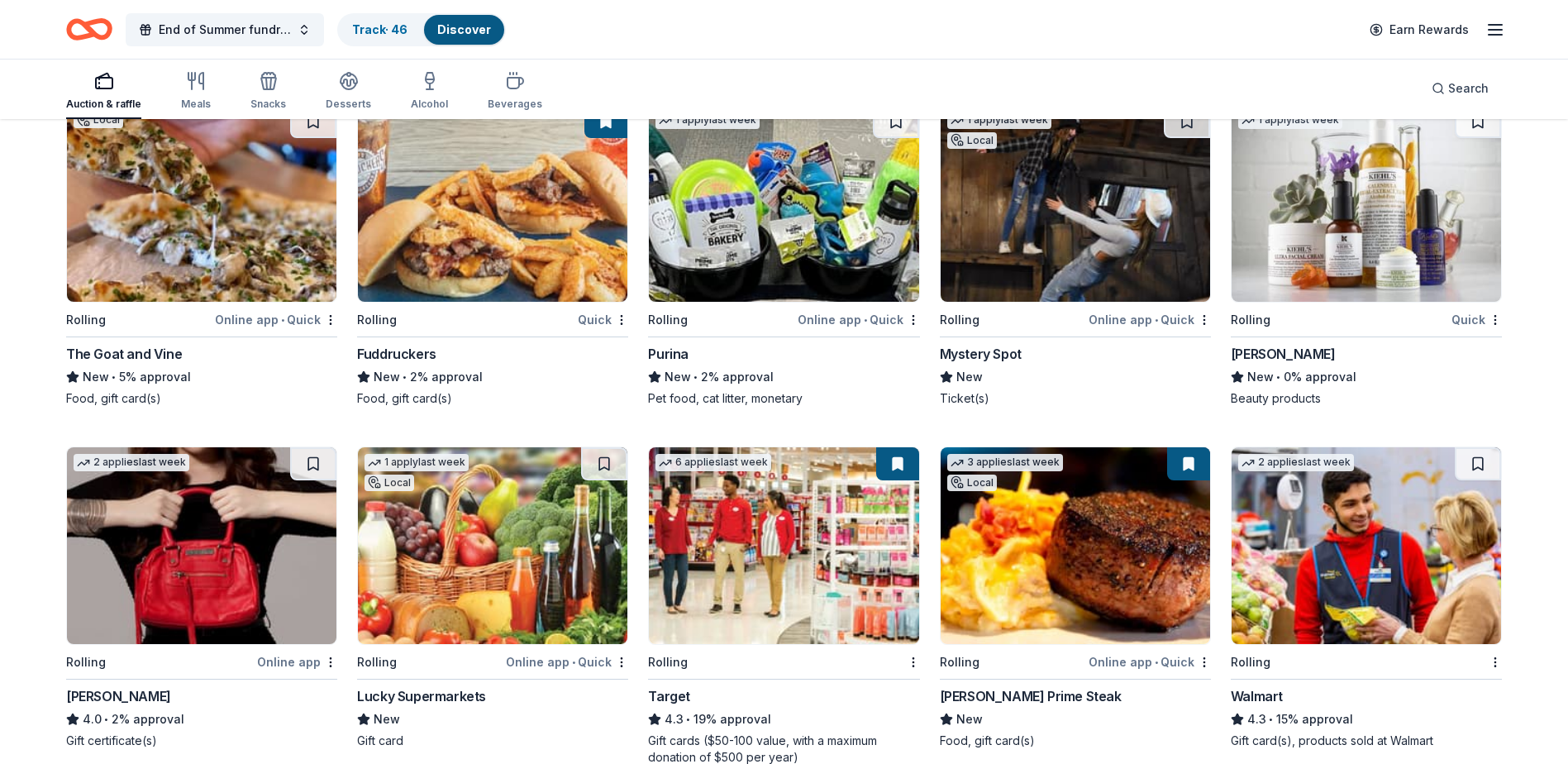
click at [793, 238] on img at bounding box center [784, 202] width 270 height 196
click at [1378, 242] on img at bounding box center [1366, 202] width 270 height 196
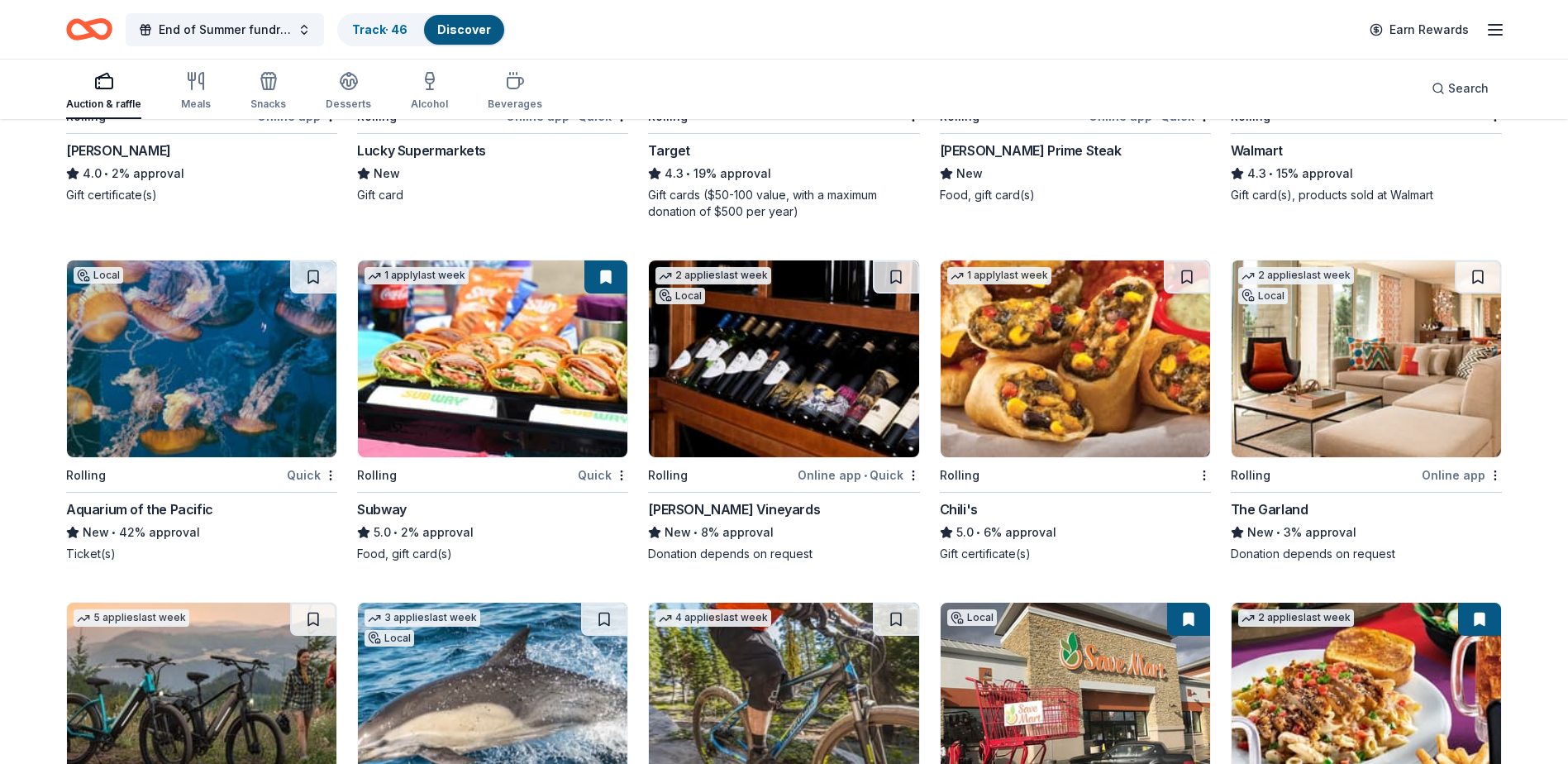
scroll to position [8159, 0]
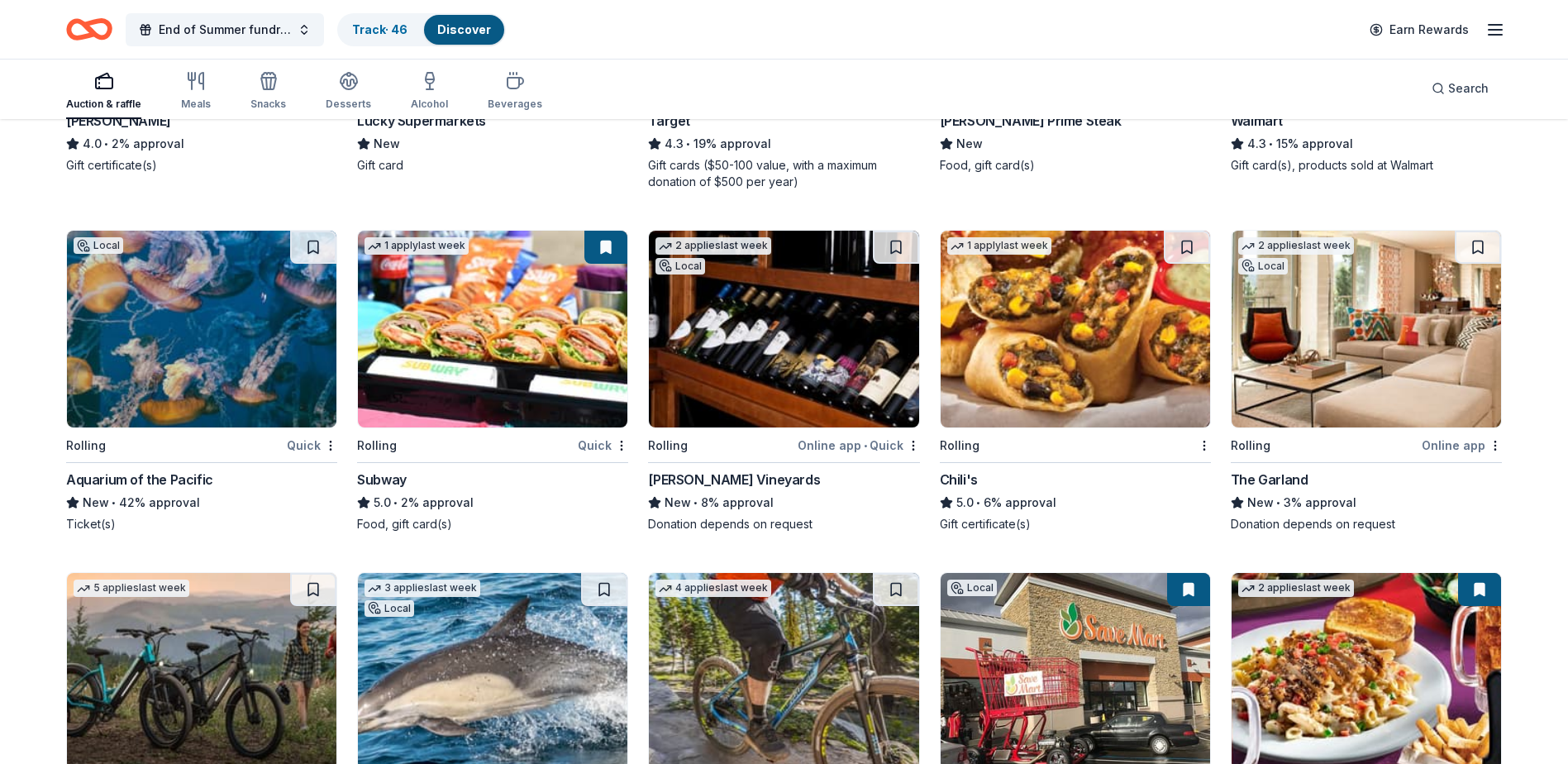
click at [768, 367] on img at bounding box center [784, 328] width 270 height 196
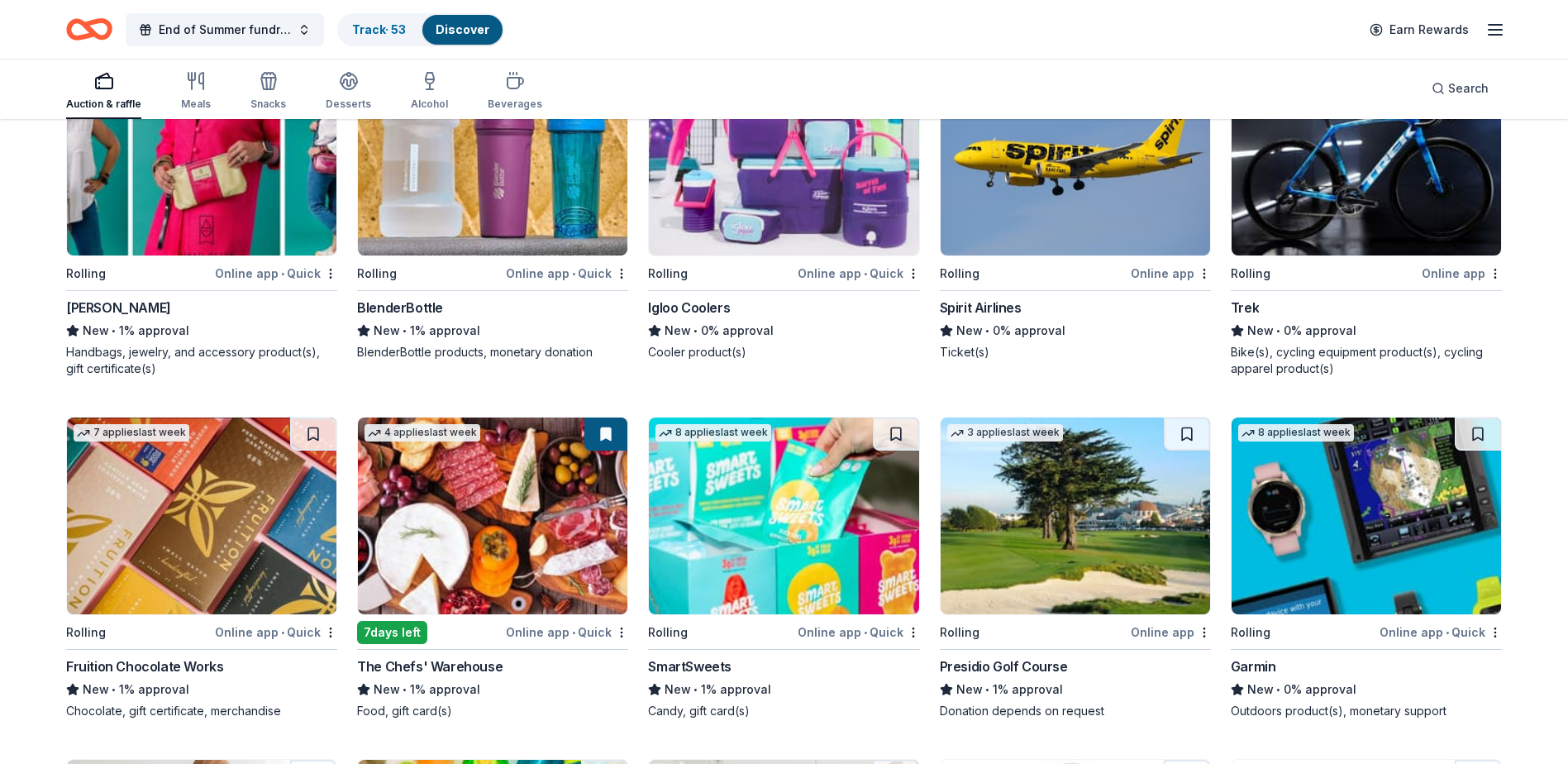
scroll to position [10387, 0]
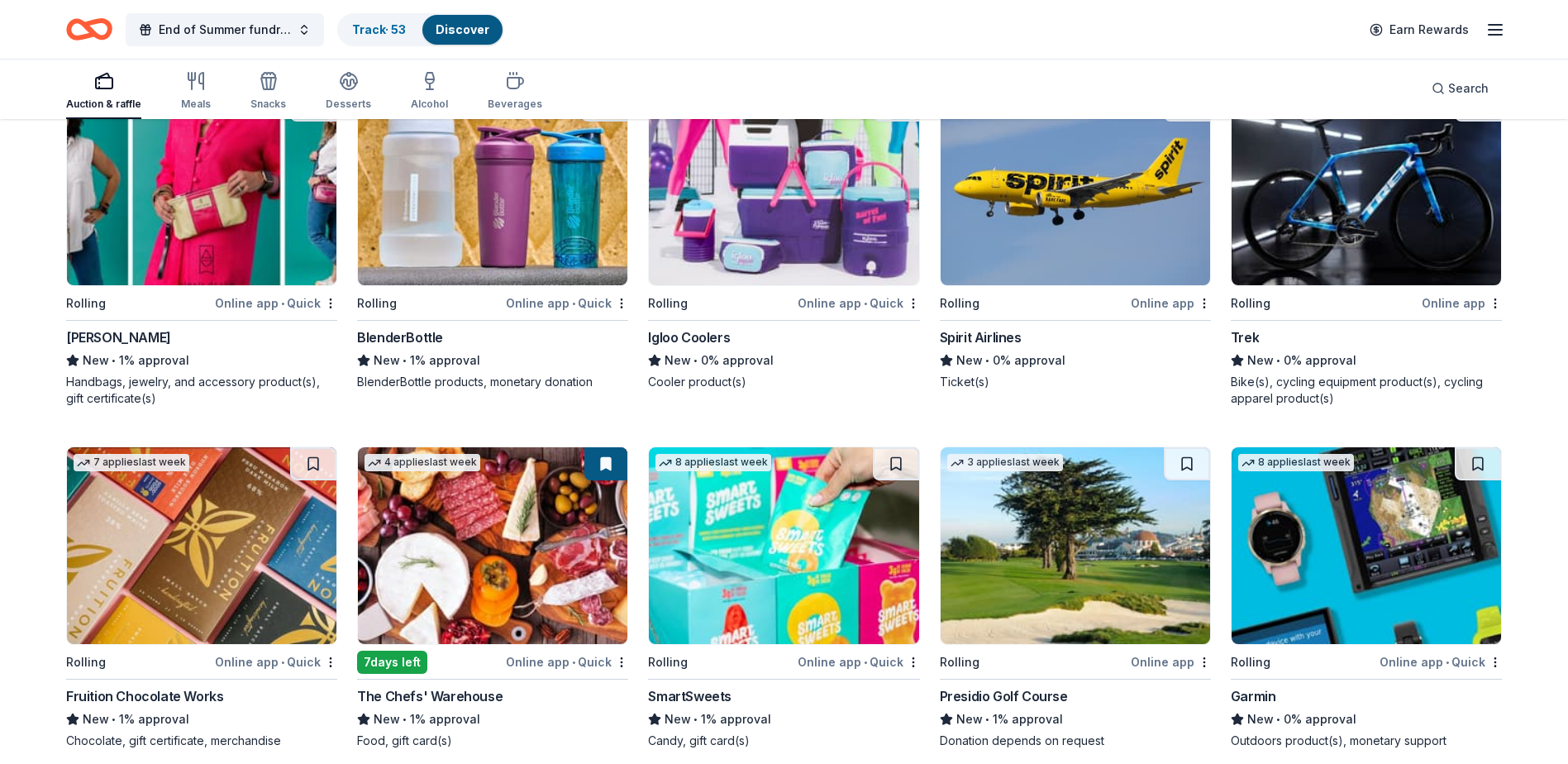
click at [802, 571] on img at bounding box center [784, 545] width 270 height 196
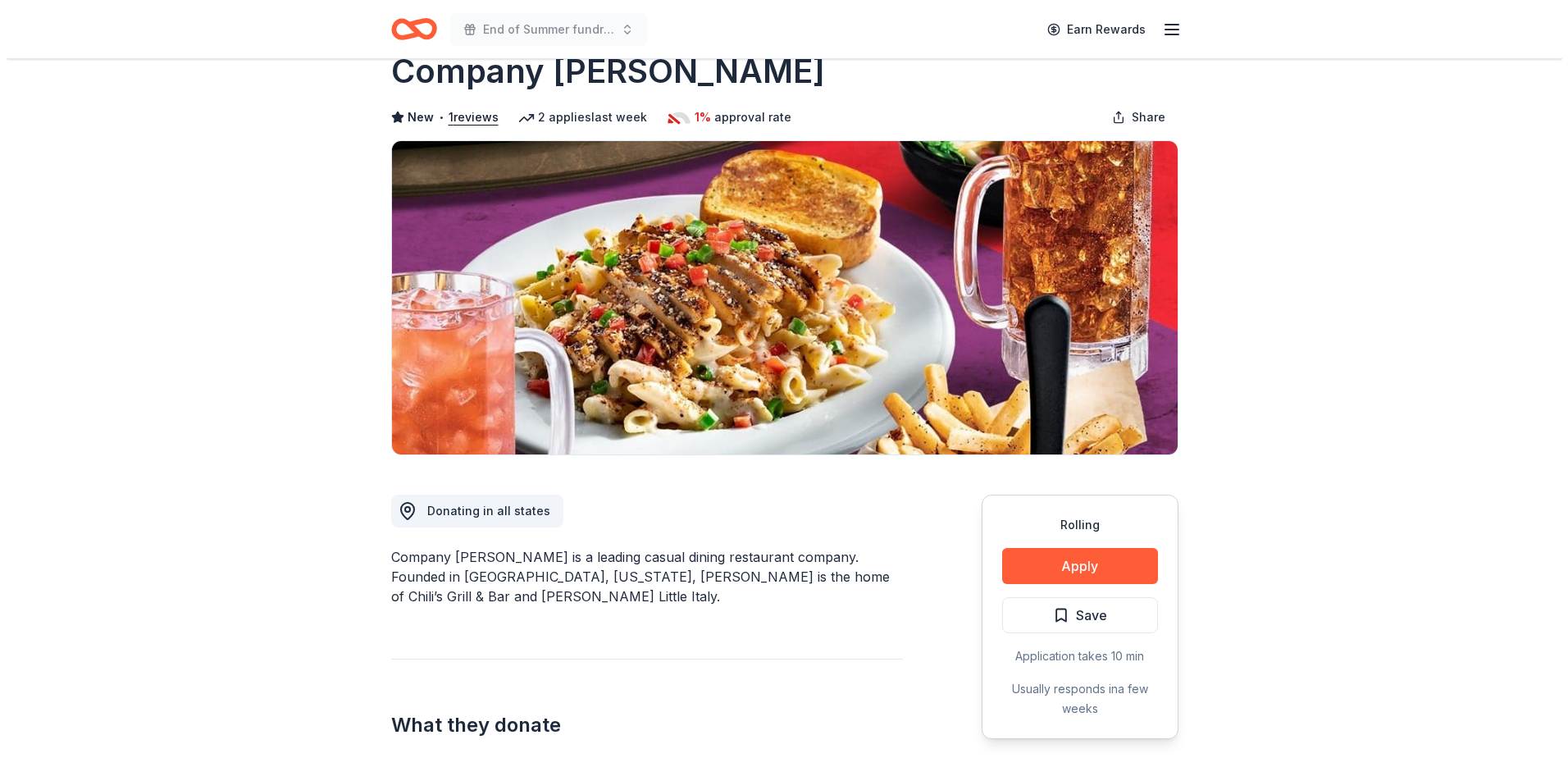
scroll to position [82, 0]
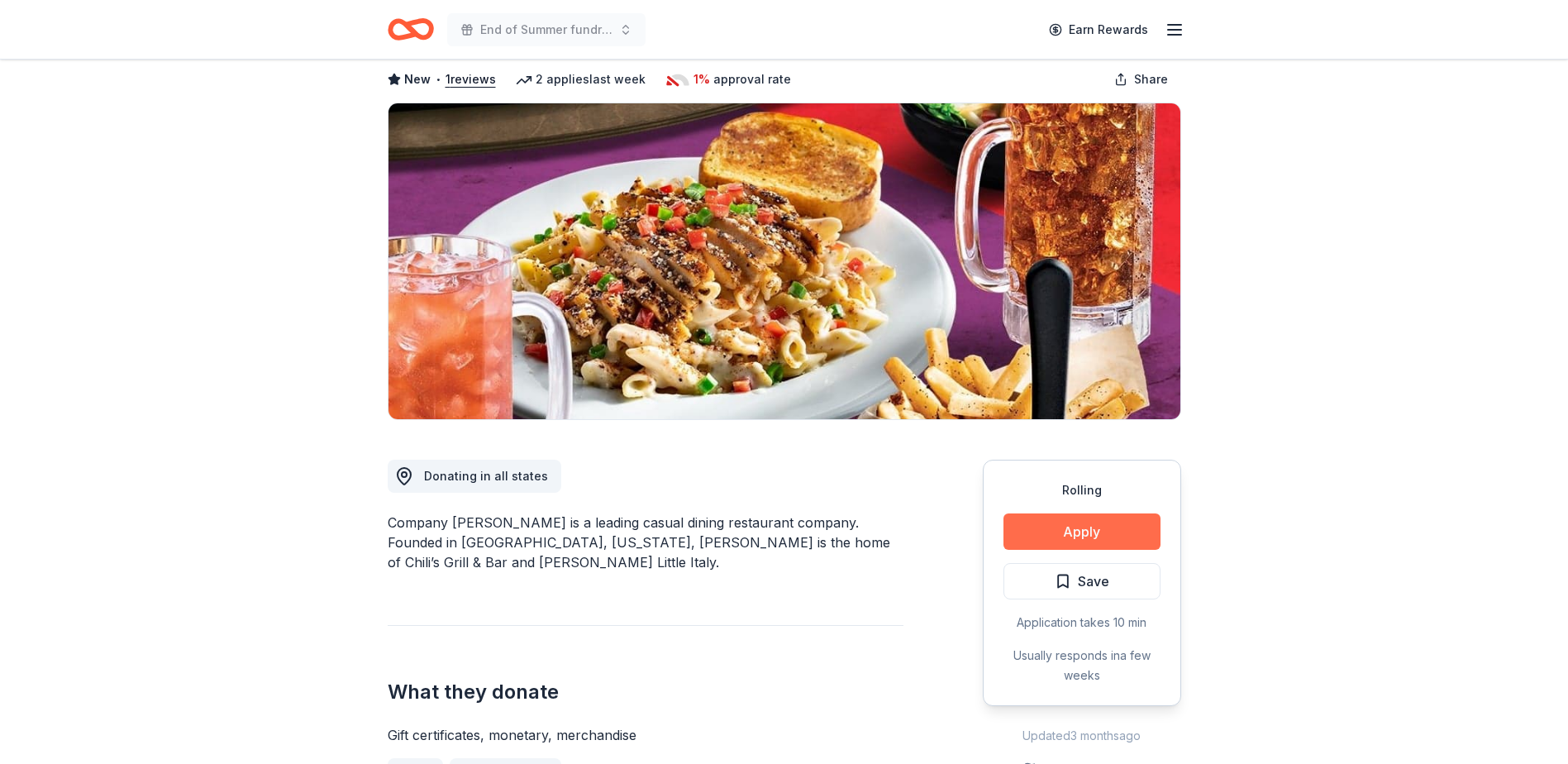
click at [1049, 538] on button "Apply" at bounding box center [1081, 531] width 157 height 36
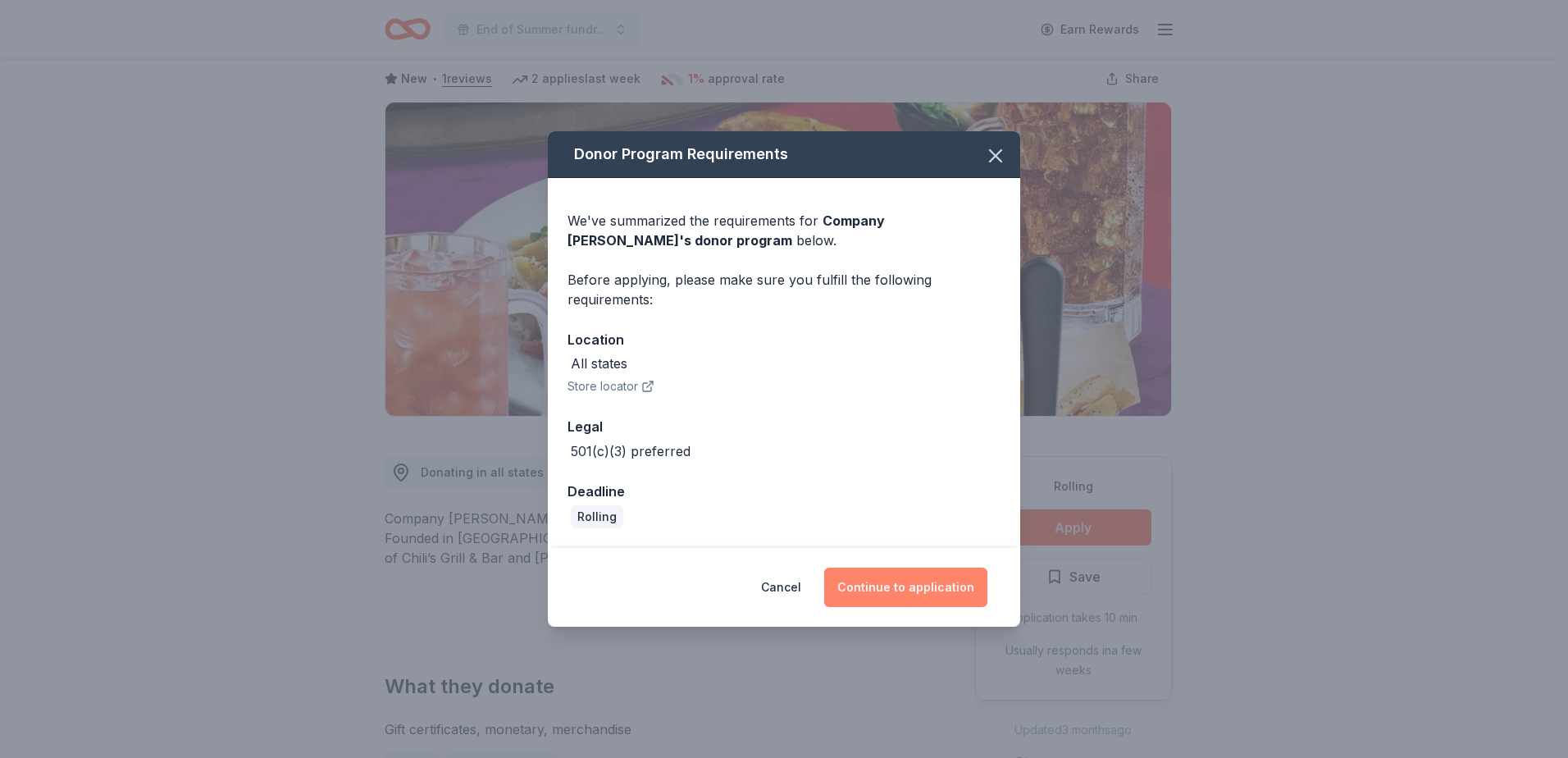
click at [950, 585] on button "Continue to application" at bounding box center [906, 586] width 163 height 40
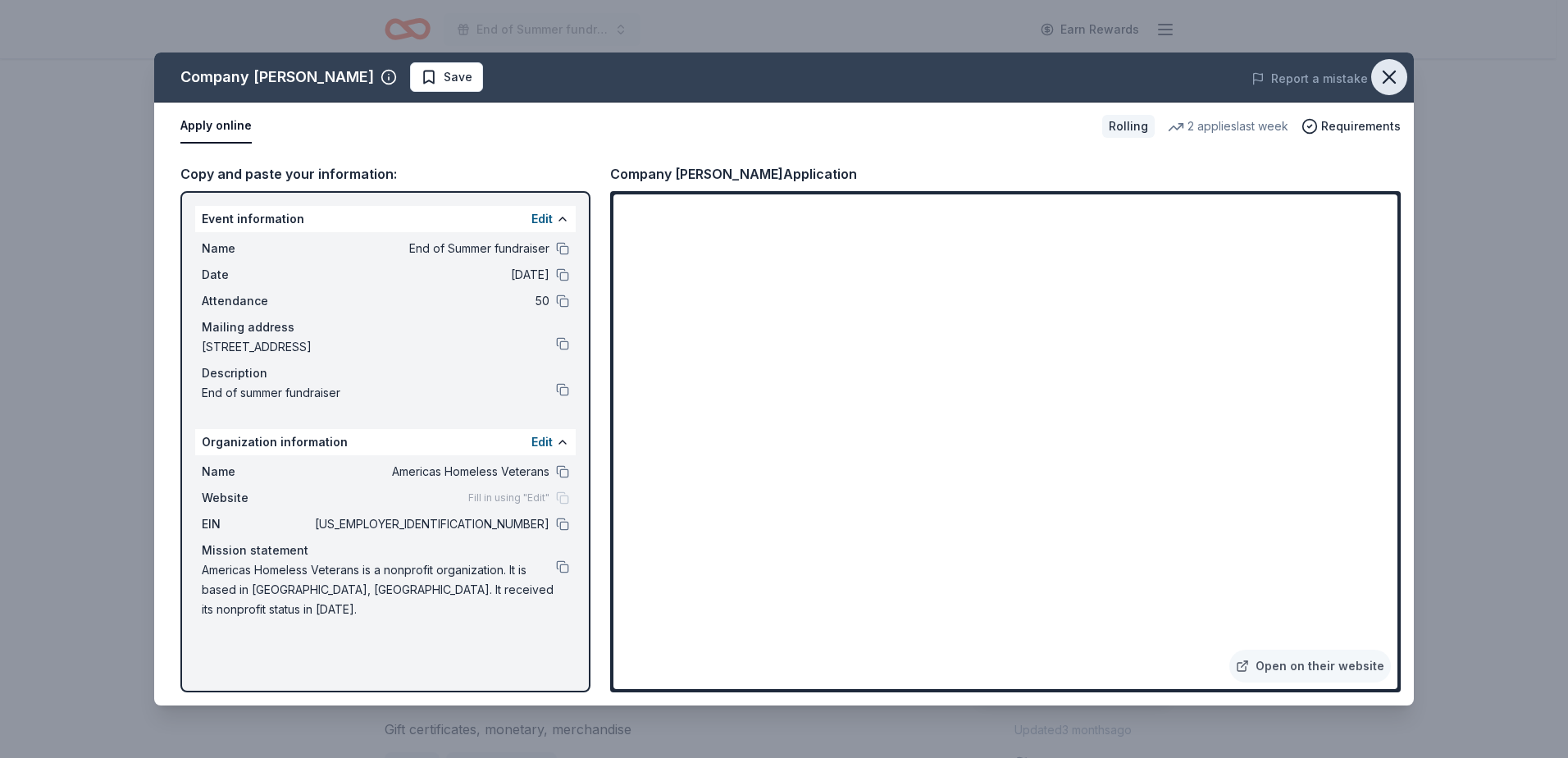
click at [1391, 79] on icon "button" at bounding box center [1390, 78] width 23 height 23
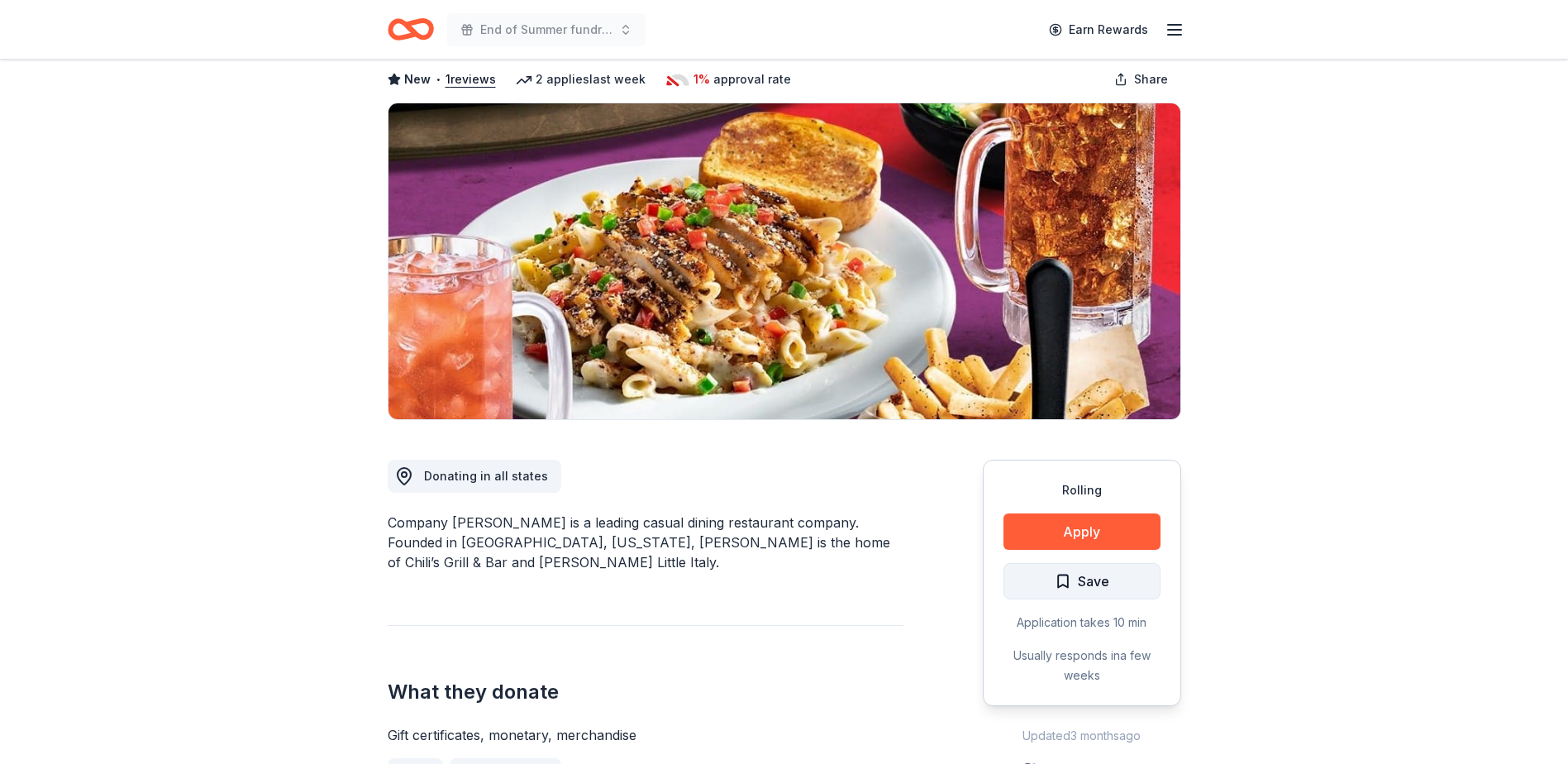
click at [1091, 587] on span "Save" at bounding box center [1093, 581] width 31 height 21
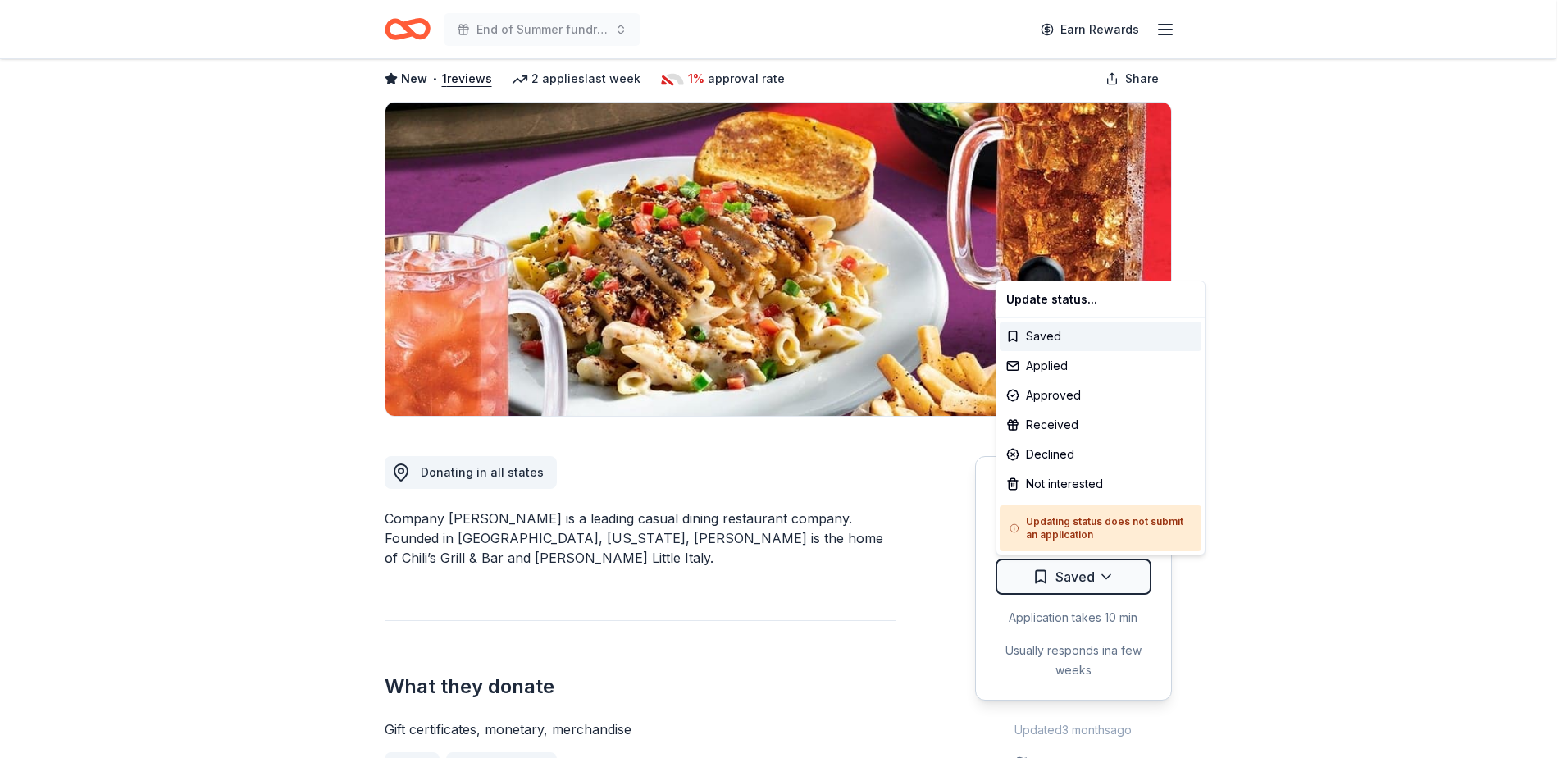
click at [1083, 583] on html "End of Summer fundraiser Earn Rewards Rolling Share Company Brinker New • 1 rev…" at bounding box center [784, 297] width 1568 height 758
click at [1068, 363] on div "Applied" at bounding box center [1101, 365] width 202 height 29
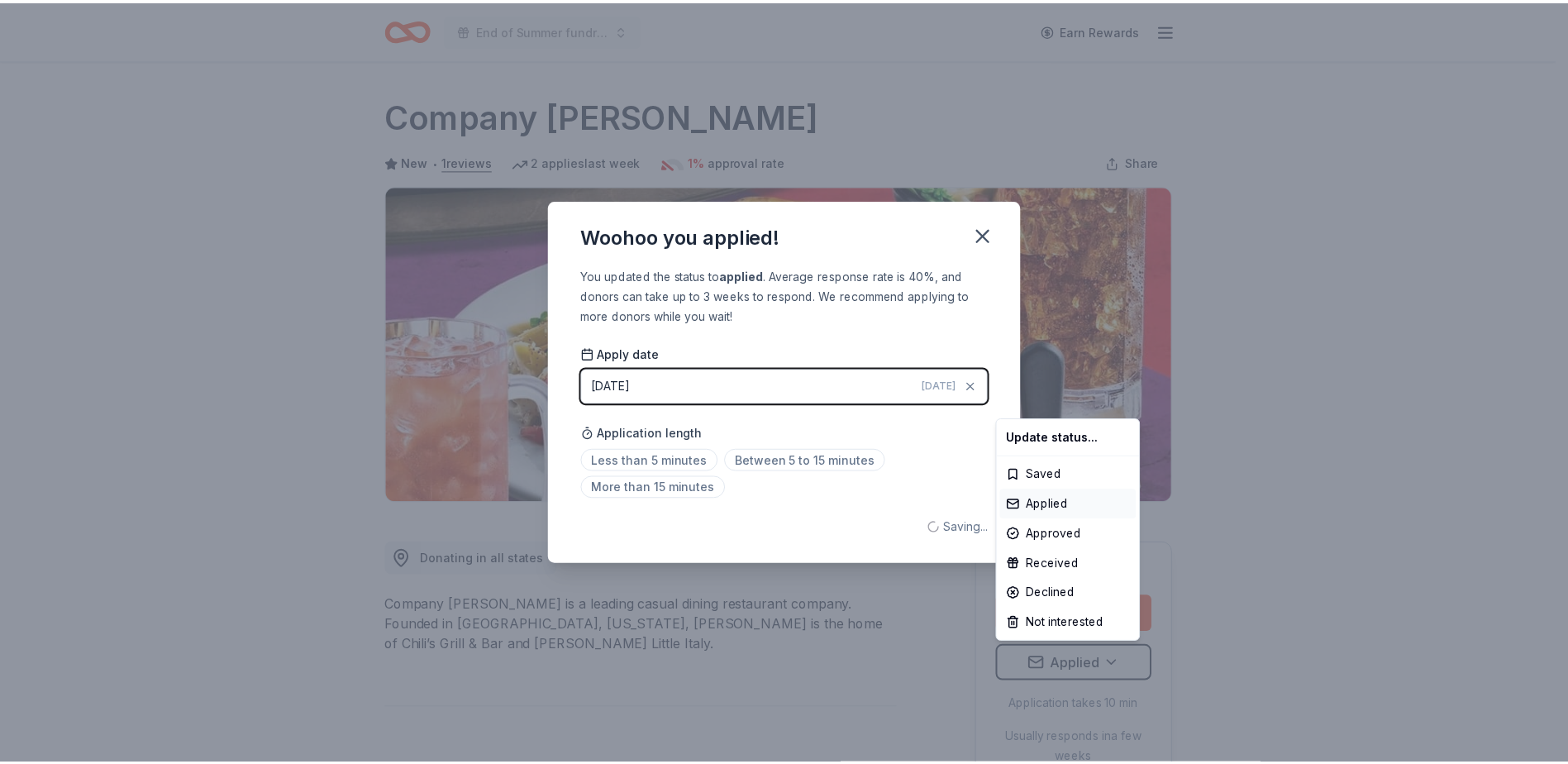
scroll to position [0, 0]
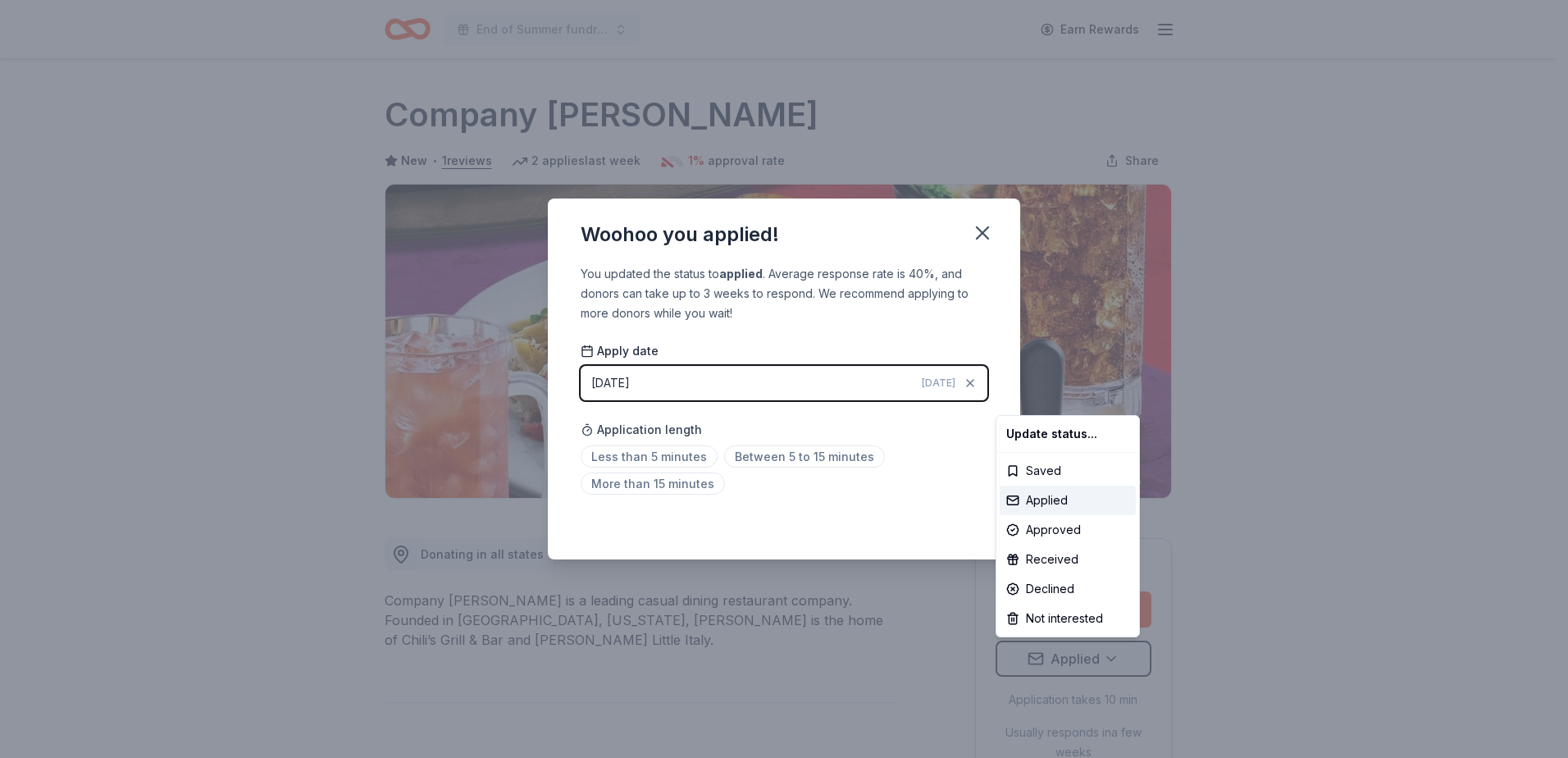
click at [629, 457] on html "End of Summer fundraiser Earn Rewards Rolling Share Company Brinker New • 1 rev…" at bounding box center [784, 379] width 1568 height 758
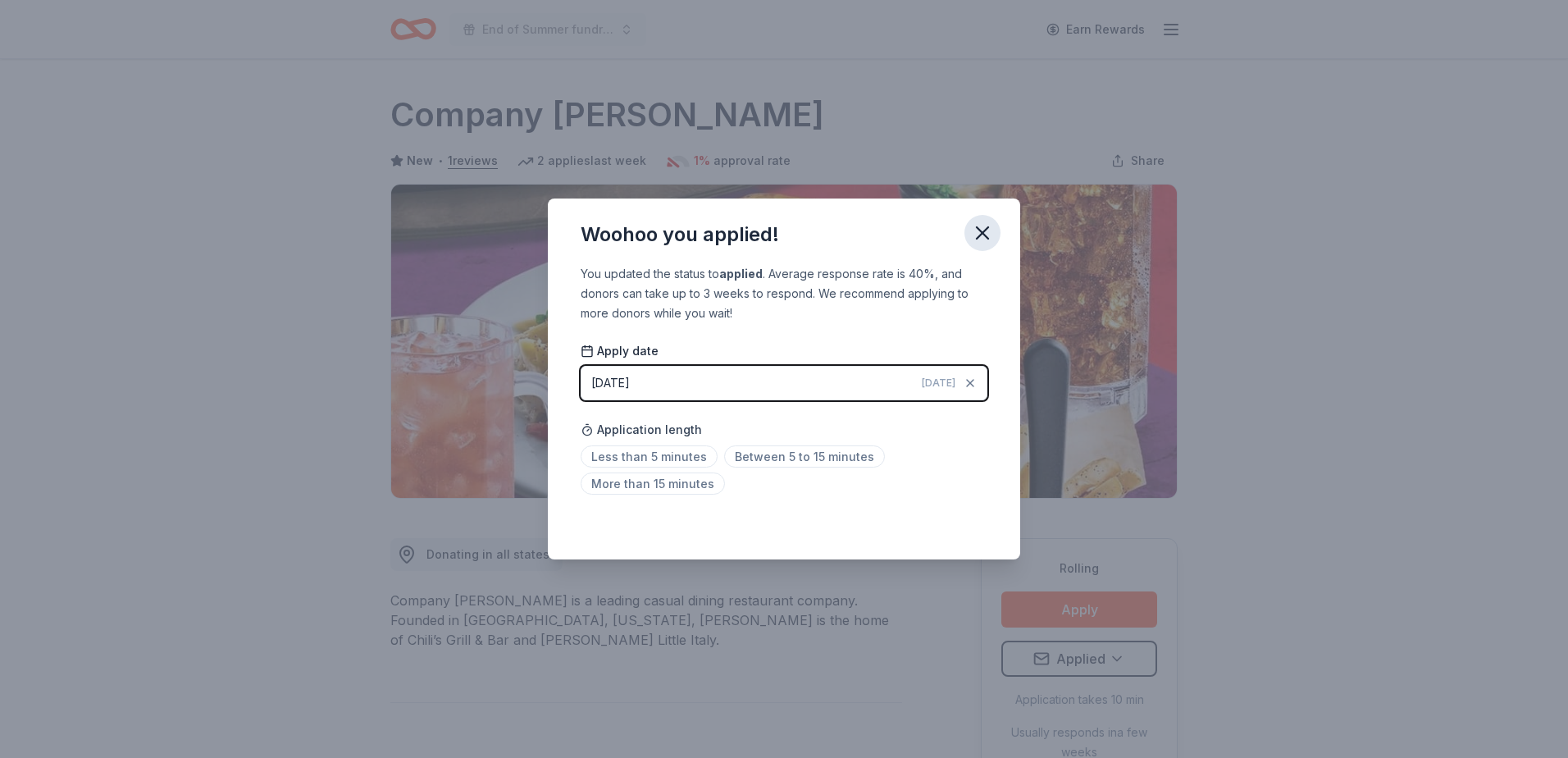
click at [985, 236] on icon "button" at bounding box center [983, 233] width 12 height 12
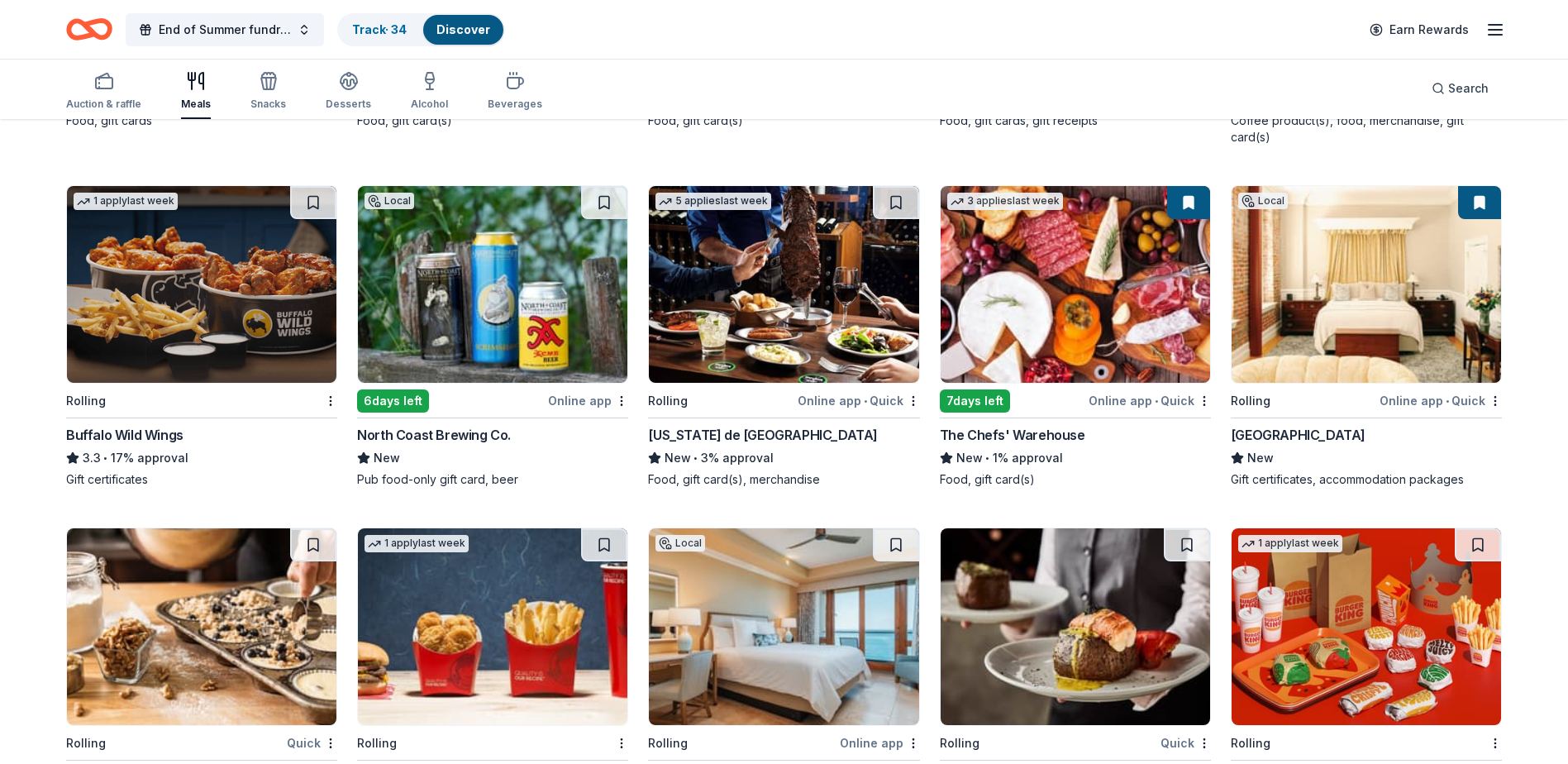
scroll to position [2231, 0]
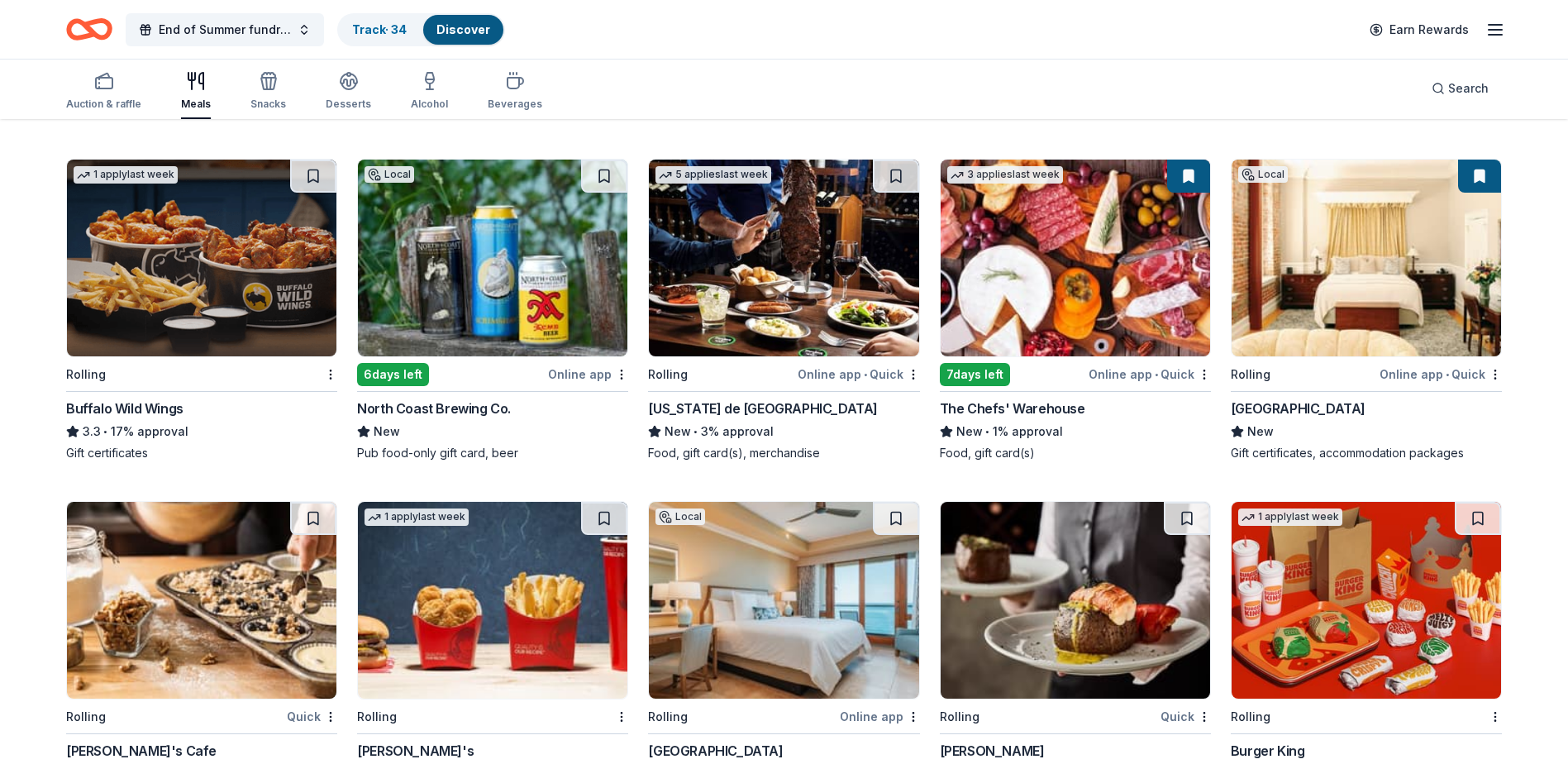
click at [584, 279] on img at bounding box center [492, 257] width 270 height 196
click at [102, 96] on div "Auction & raffle" at bounding box center [104, 91] width 75 height 40
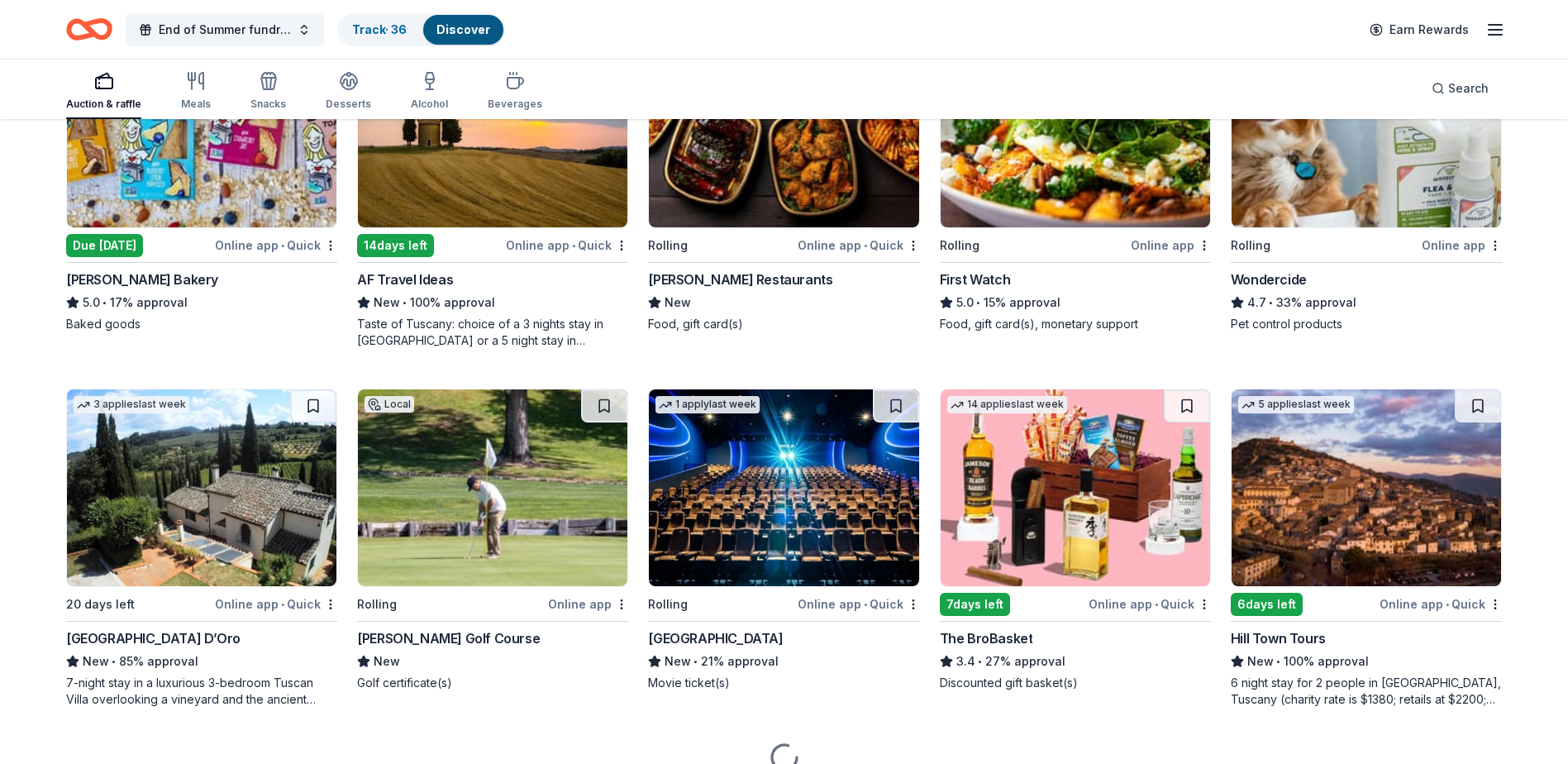
scroll to position [1068, 0]
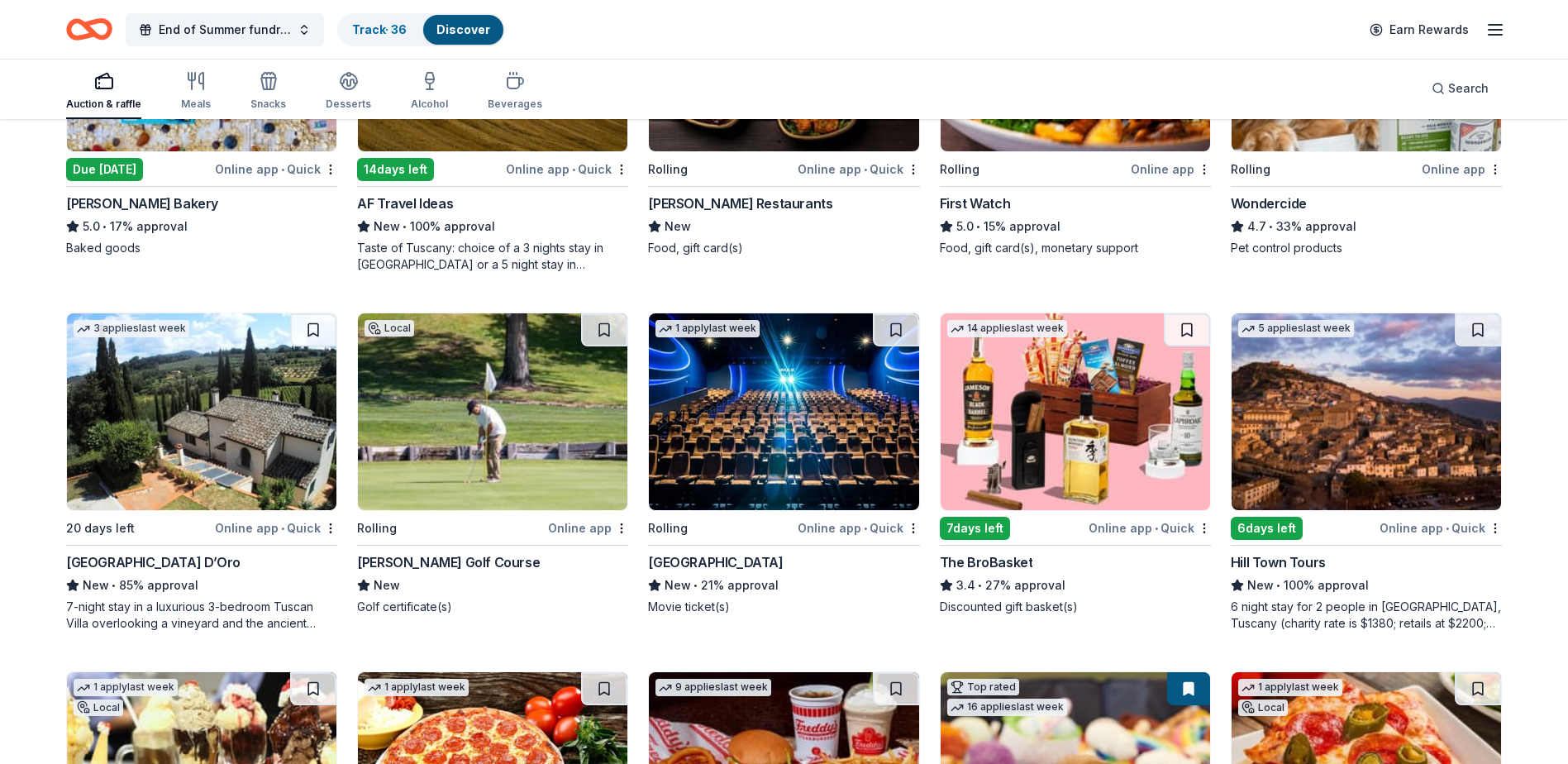
click at [1062, 428] on img at bounding box center [1076, 411] width 270 height 196
click at [1386, 424] on img at bounding box center [1366, 411] width 270 height 196
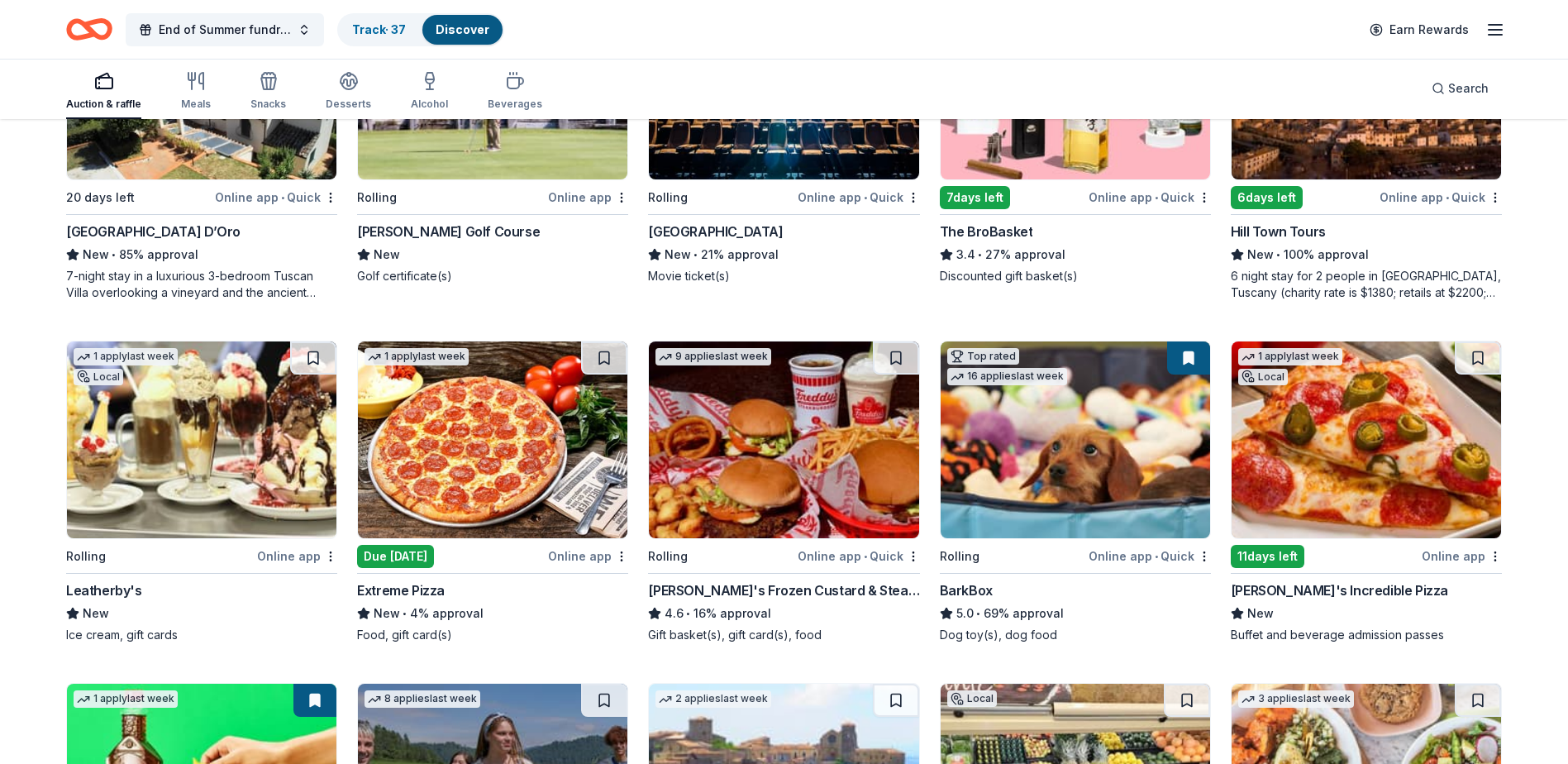
scroll to position [1481, 0]
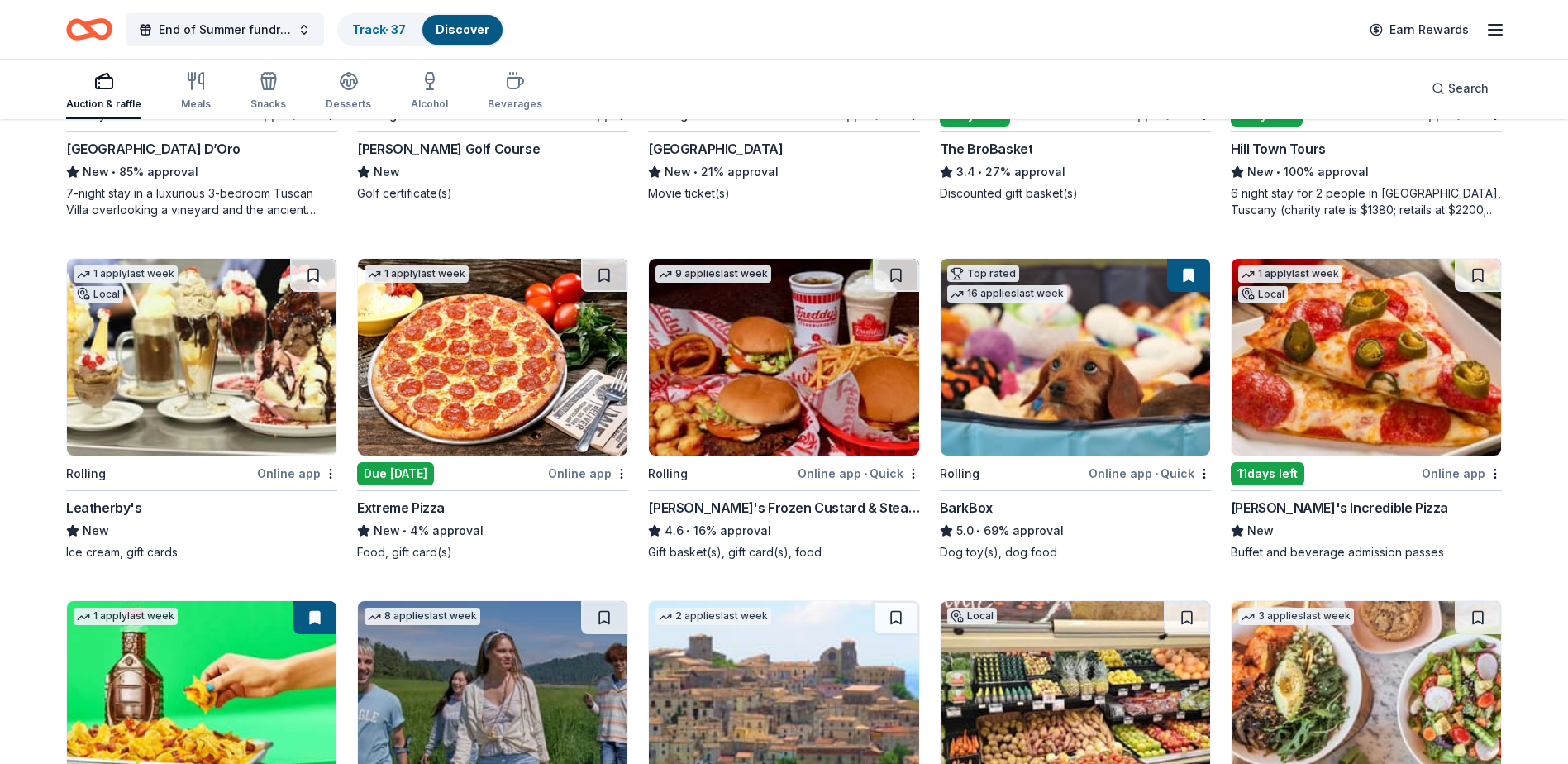
click at [158, 354] on img at bounding box center [202, 357] width 270 height 196
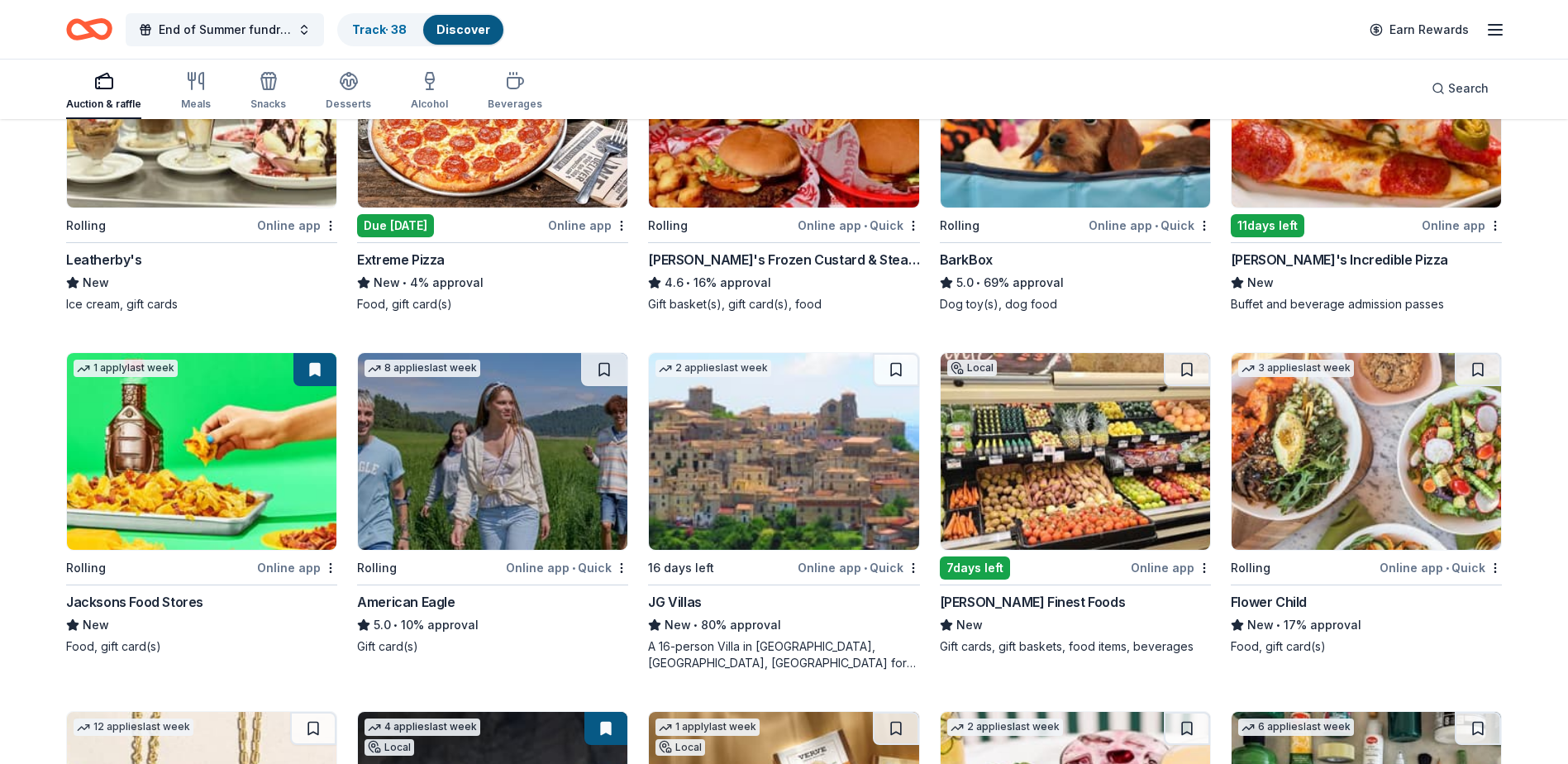
scroll to position [1811, 0]
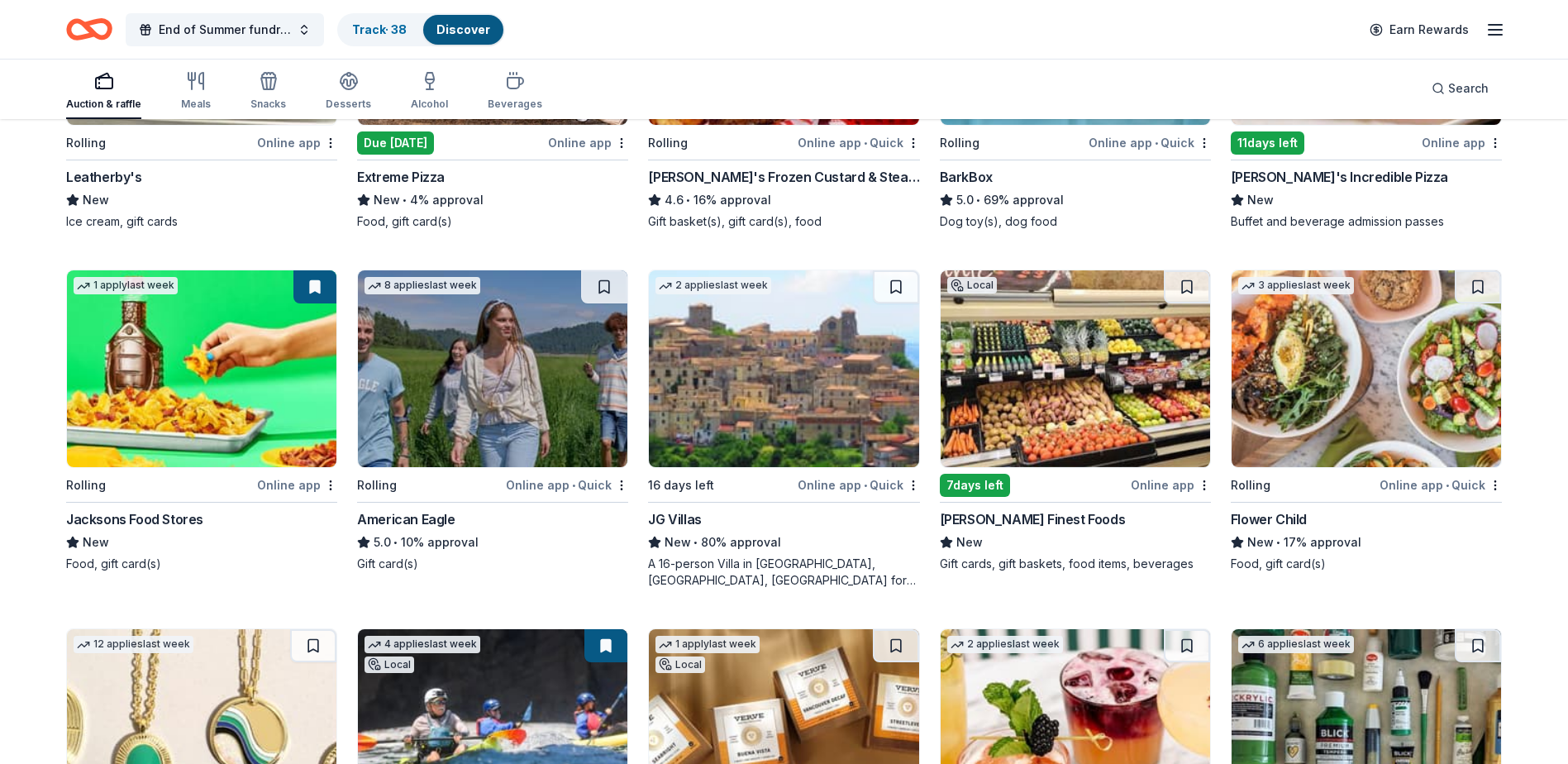
click at [478, 421] on img at bounding box center [492, 368] width 270 height 196
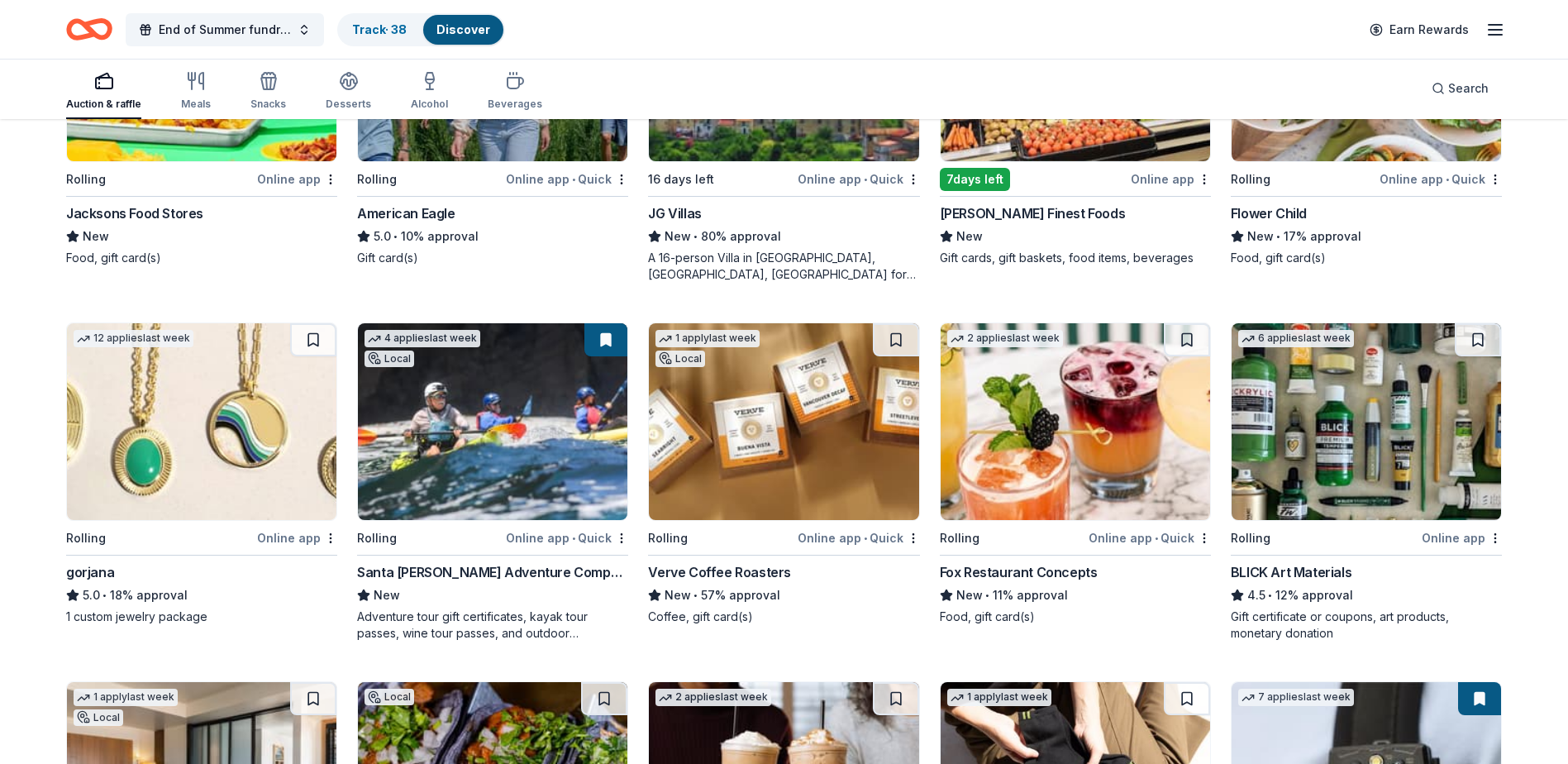
scroll to position [2143, 0]
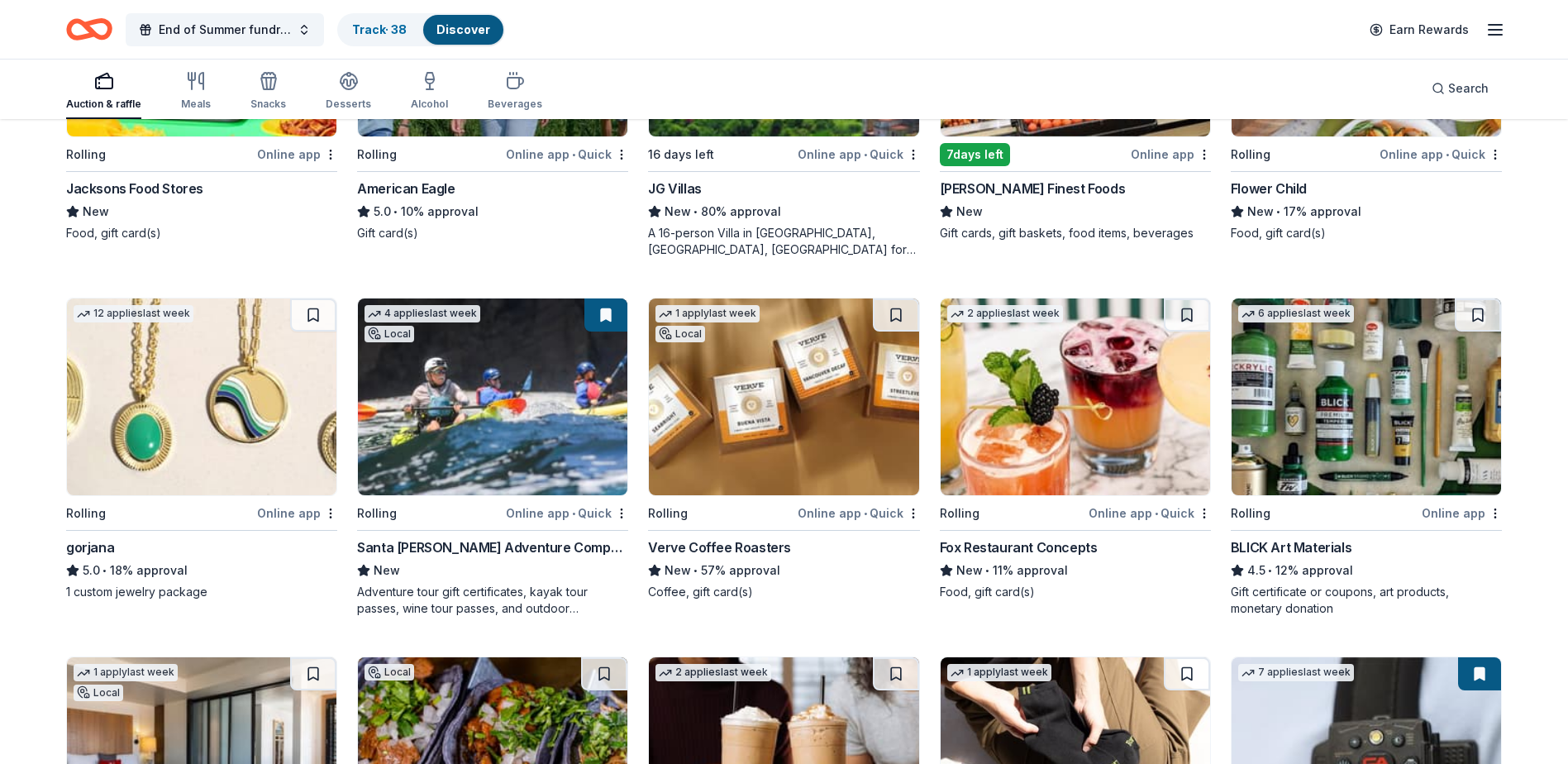
click at [1376, 421] on img at bounding box center [1366, 396] width 270 height 196
click at [765, 359] on img at bounding box center [784, 396] width 270 height 196
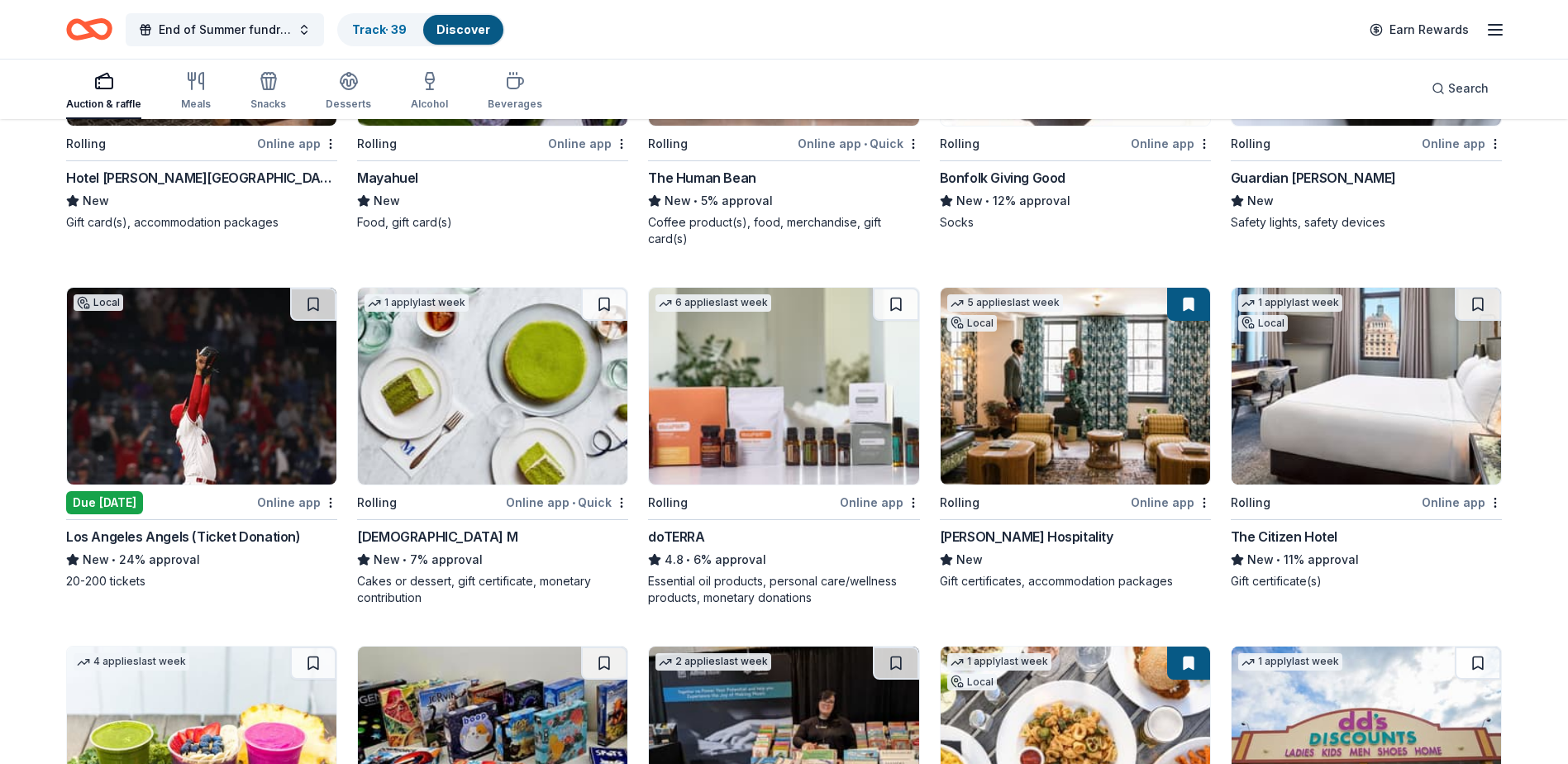
scroll to position [2900, 0]
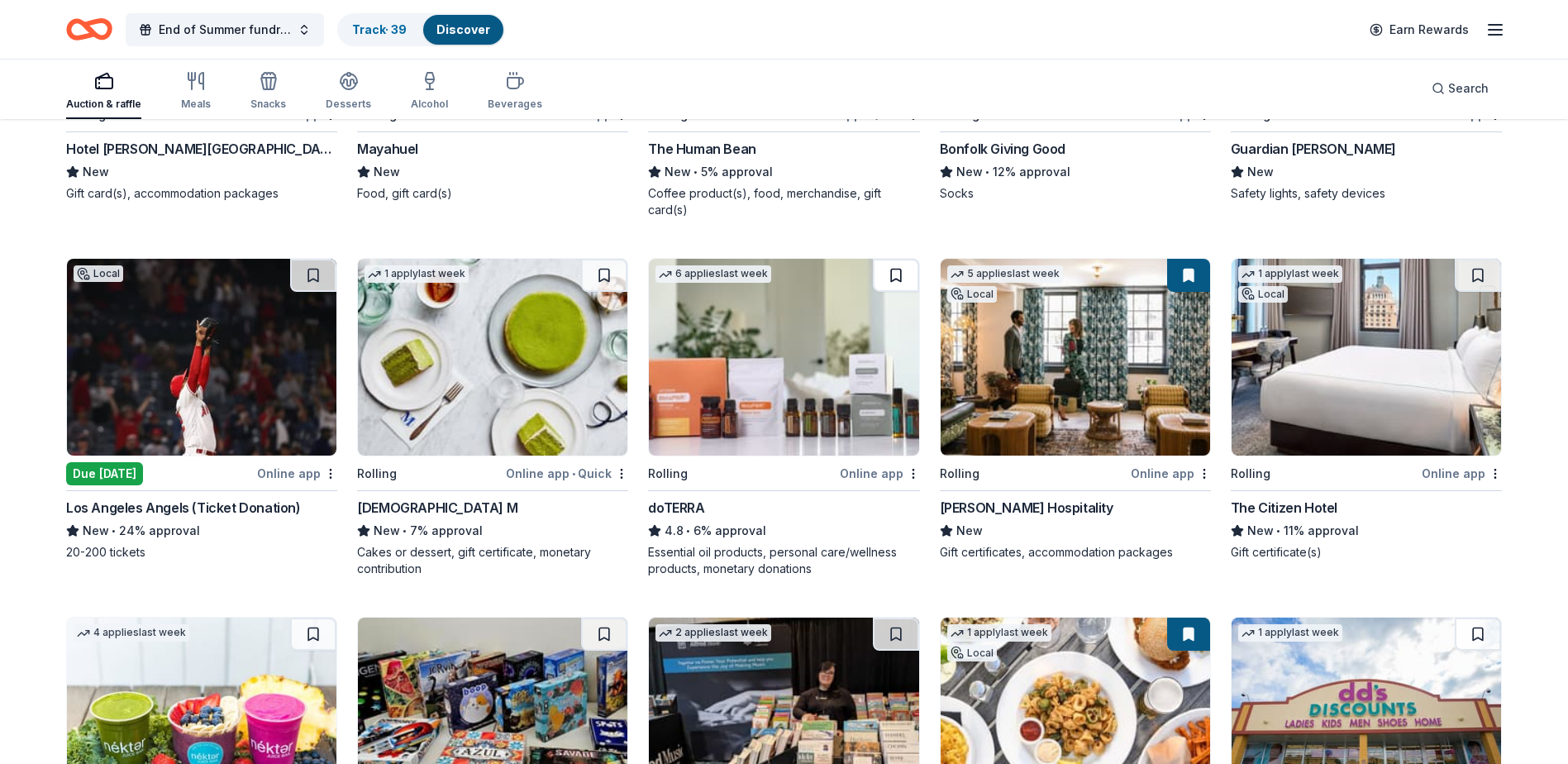
click at [893, 275] on button at bounding box center [895, 276] width 46 height 33
click at [893, 275] on button at bounding box center [898, 276] width 43 height 33
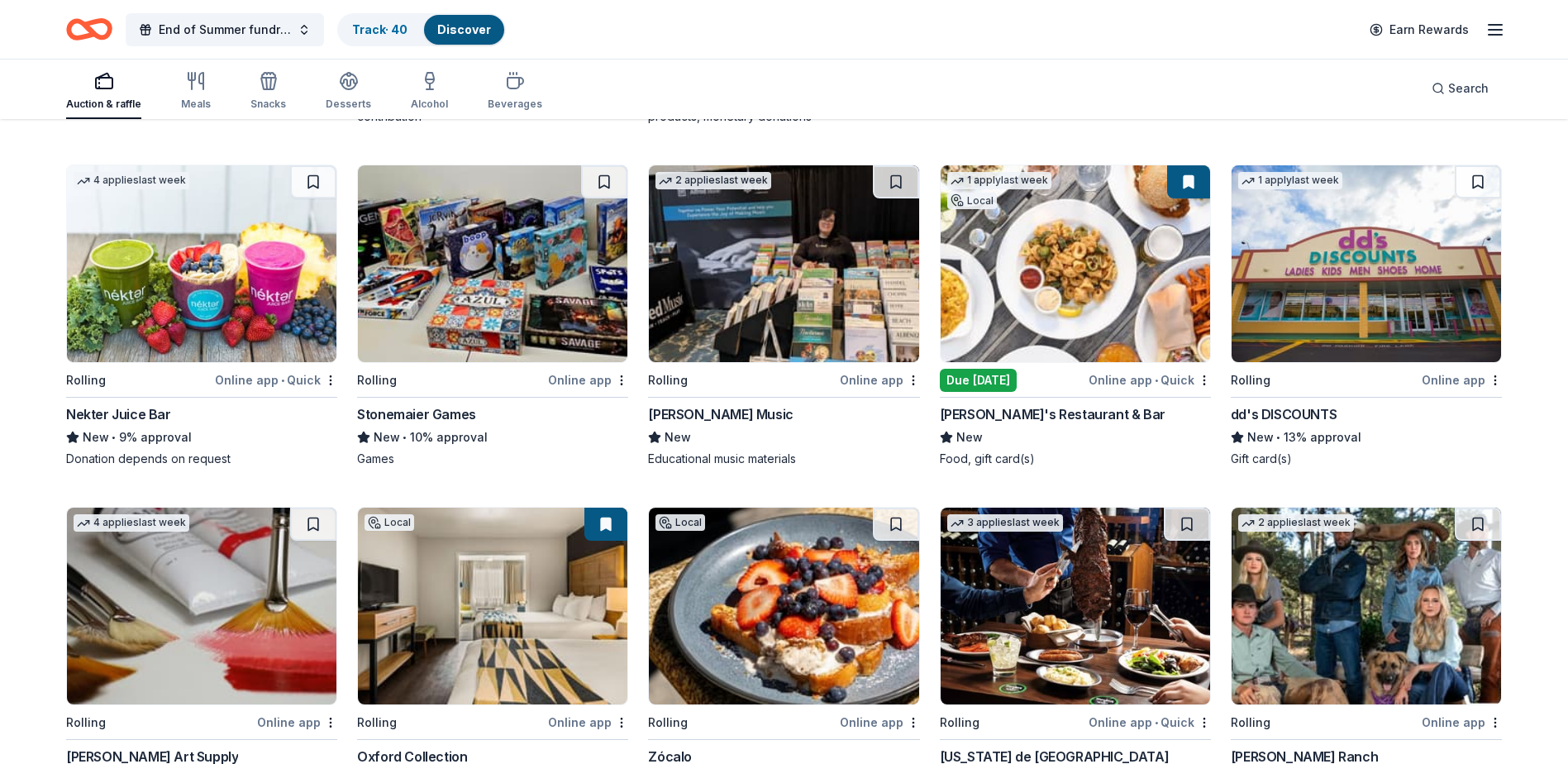
scroll to position [3352, 0]
click at [1322, 256] on img at bounding box center [1366, 262] width 270 height 196
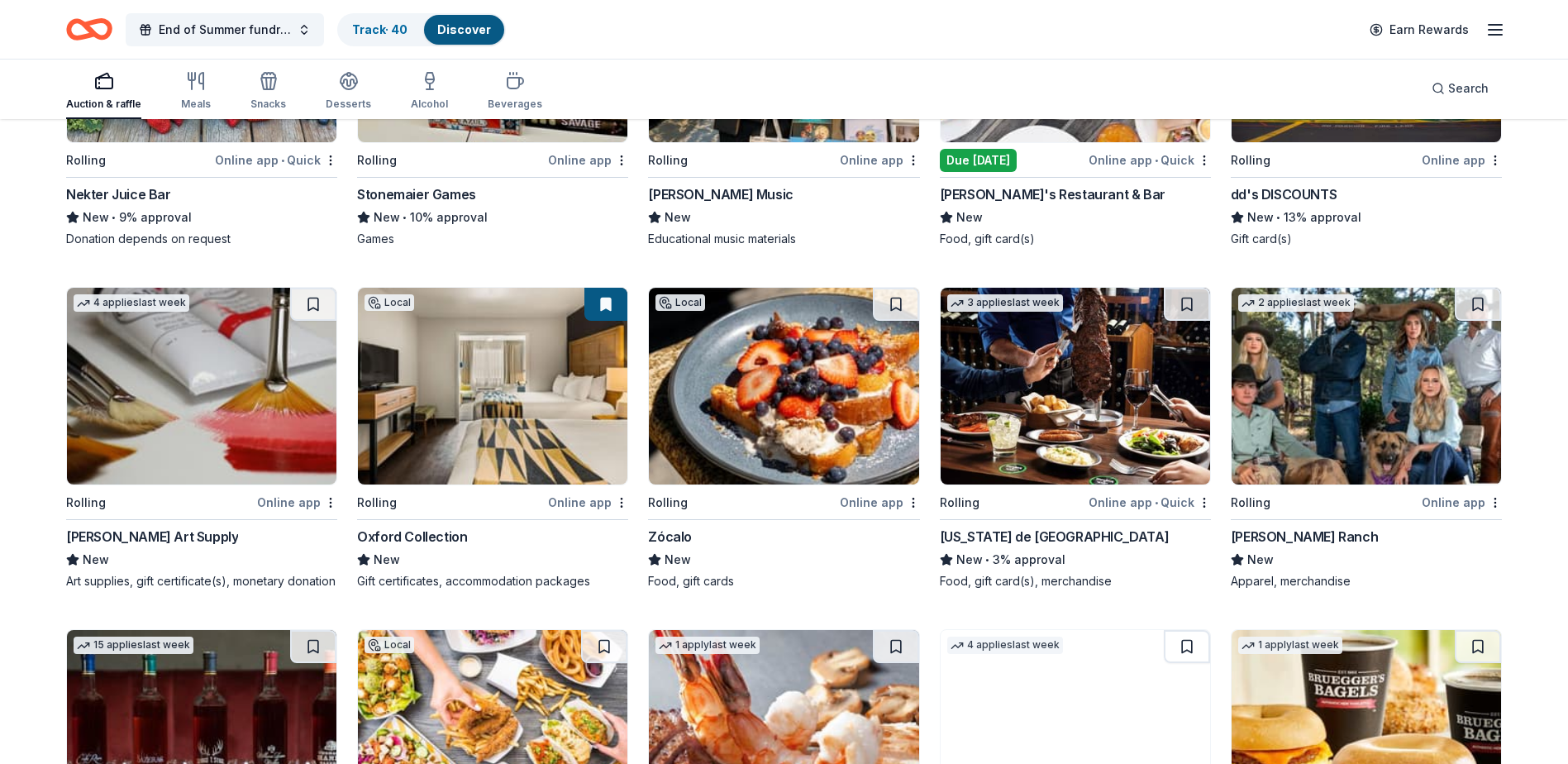
scroll to position [3600, 0]
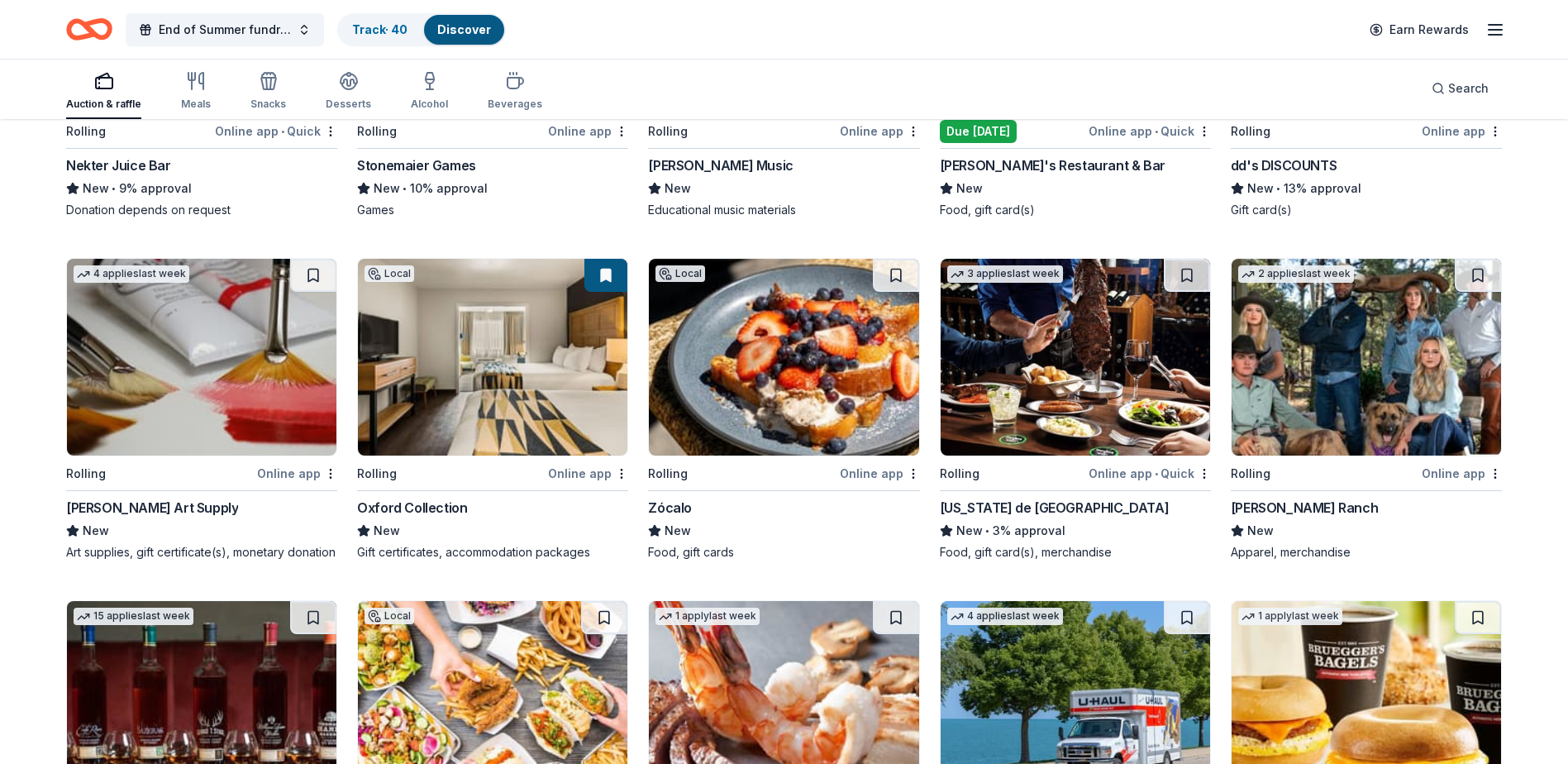
click at [207, 367] on img at bounding box center [202, 357] width 270 height 196
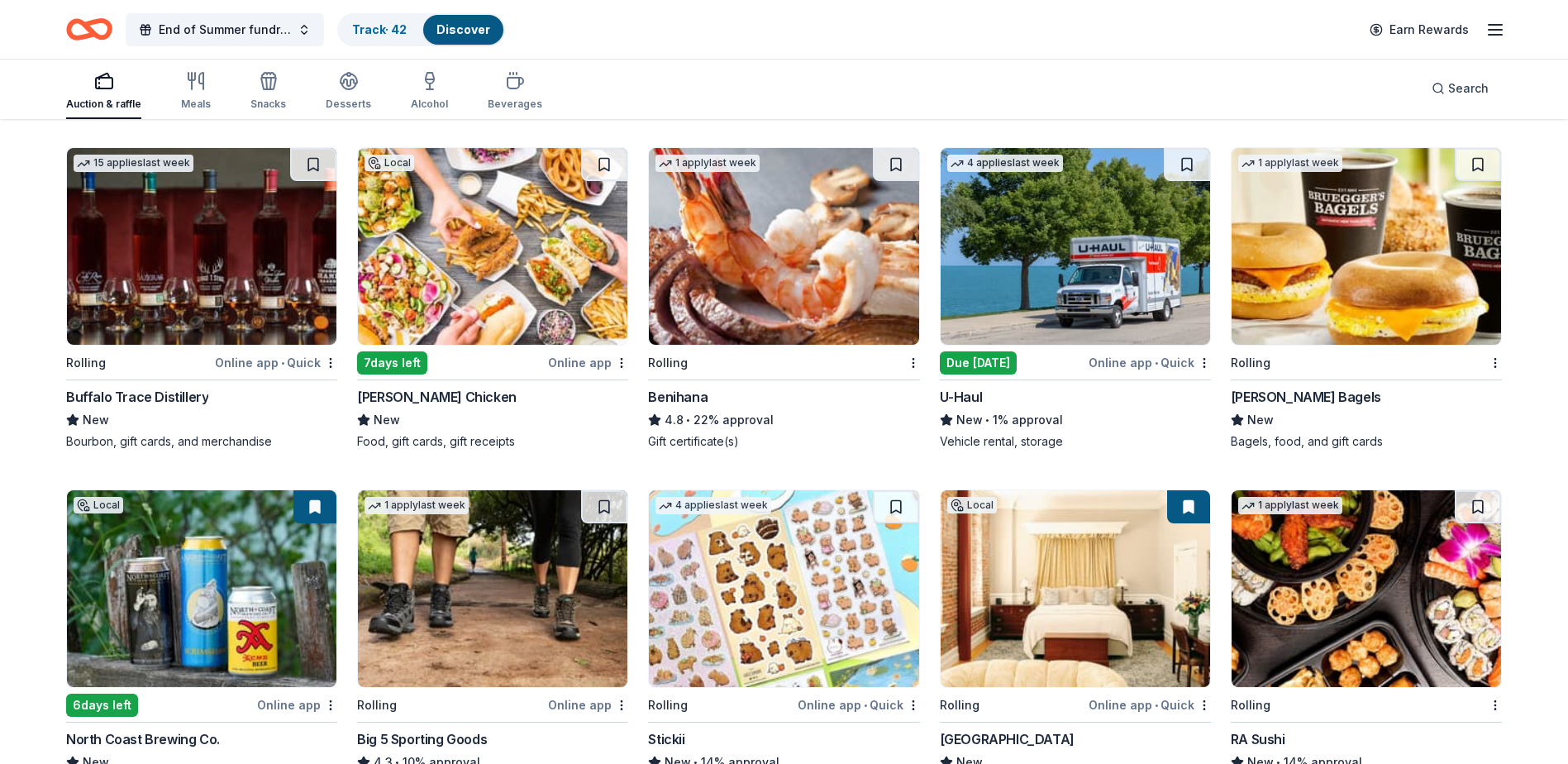
scroll to position [4136, 0]
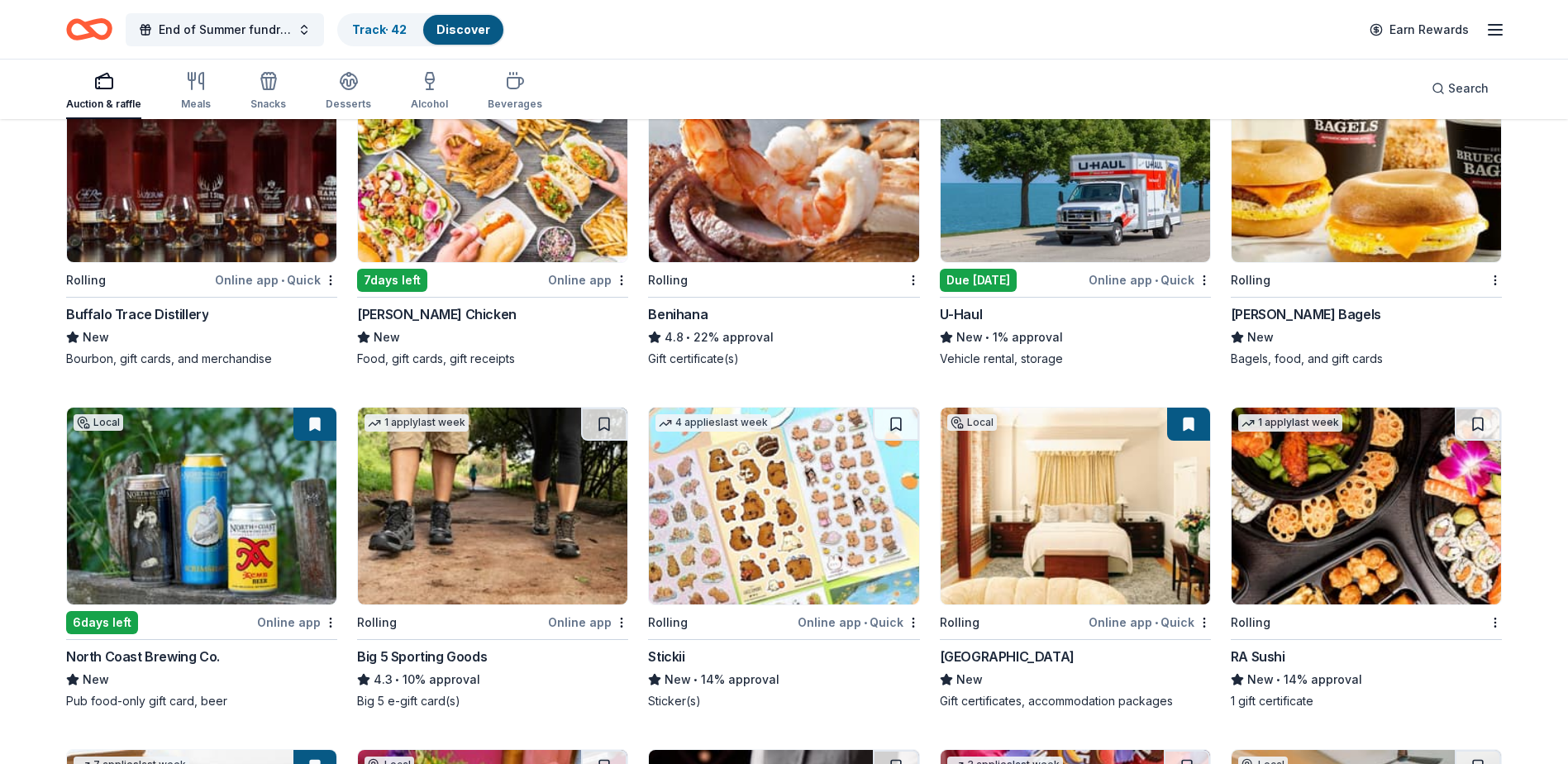
click at [191, 191] on img at bounding box center [202, 163] width 270 height 196
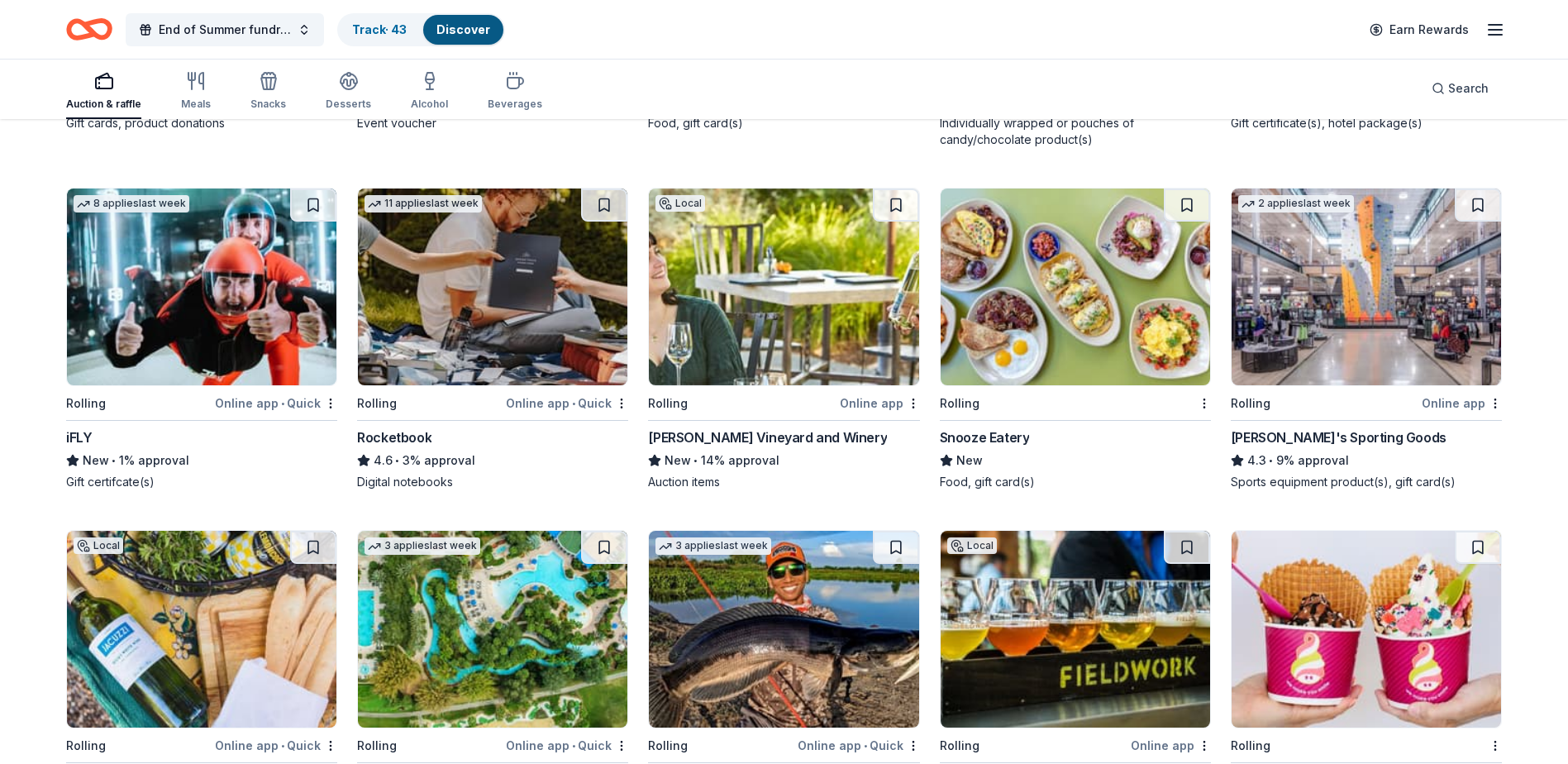
scroll to position [5084, 0]
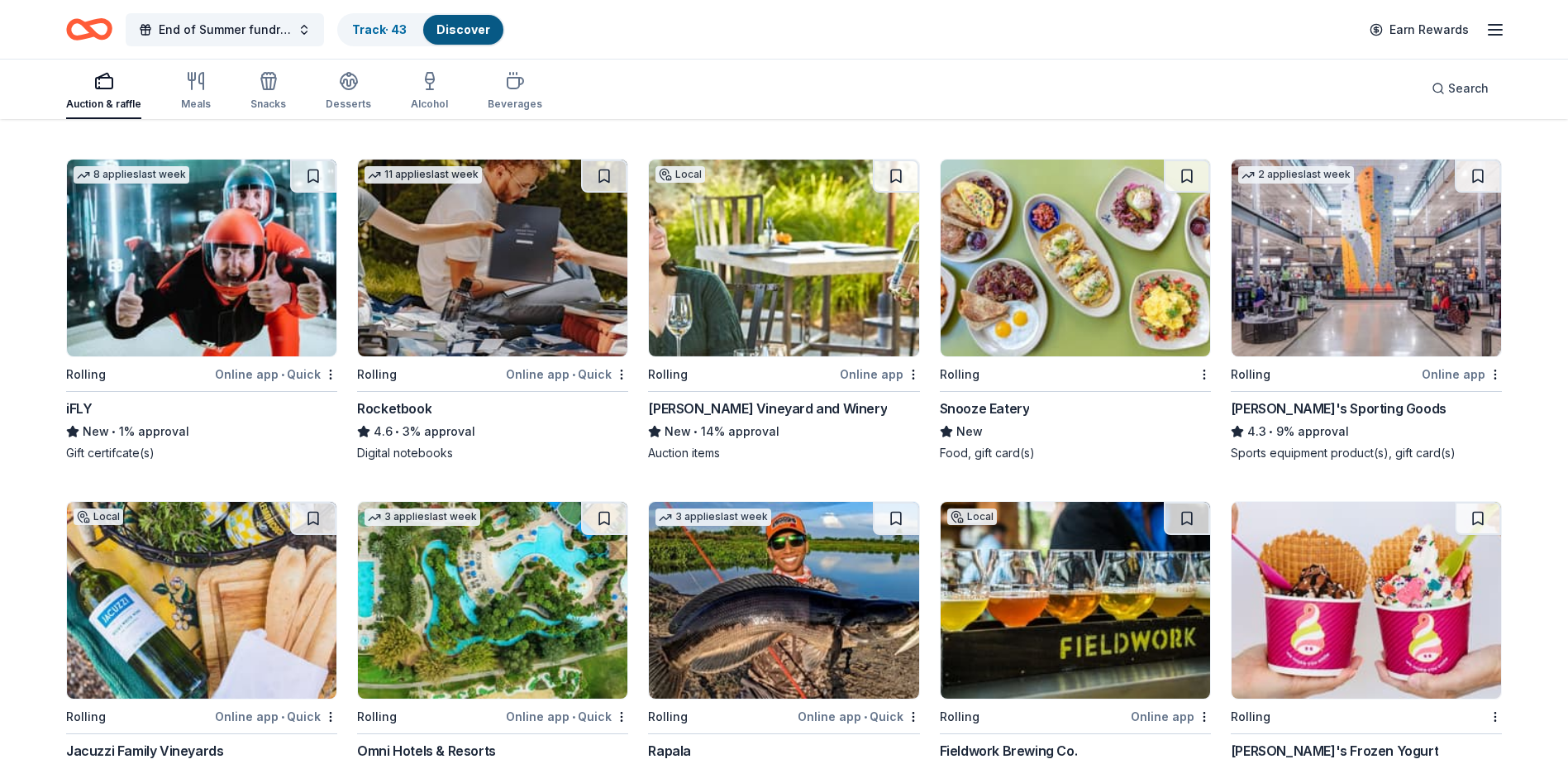
click at [1387, 276] on img at bounding box center [1366, 257] width 270 height 196
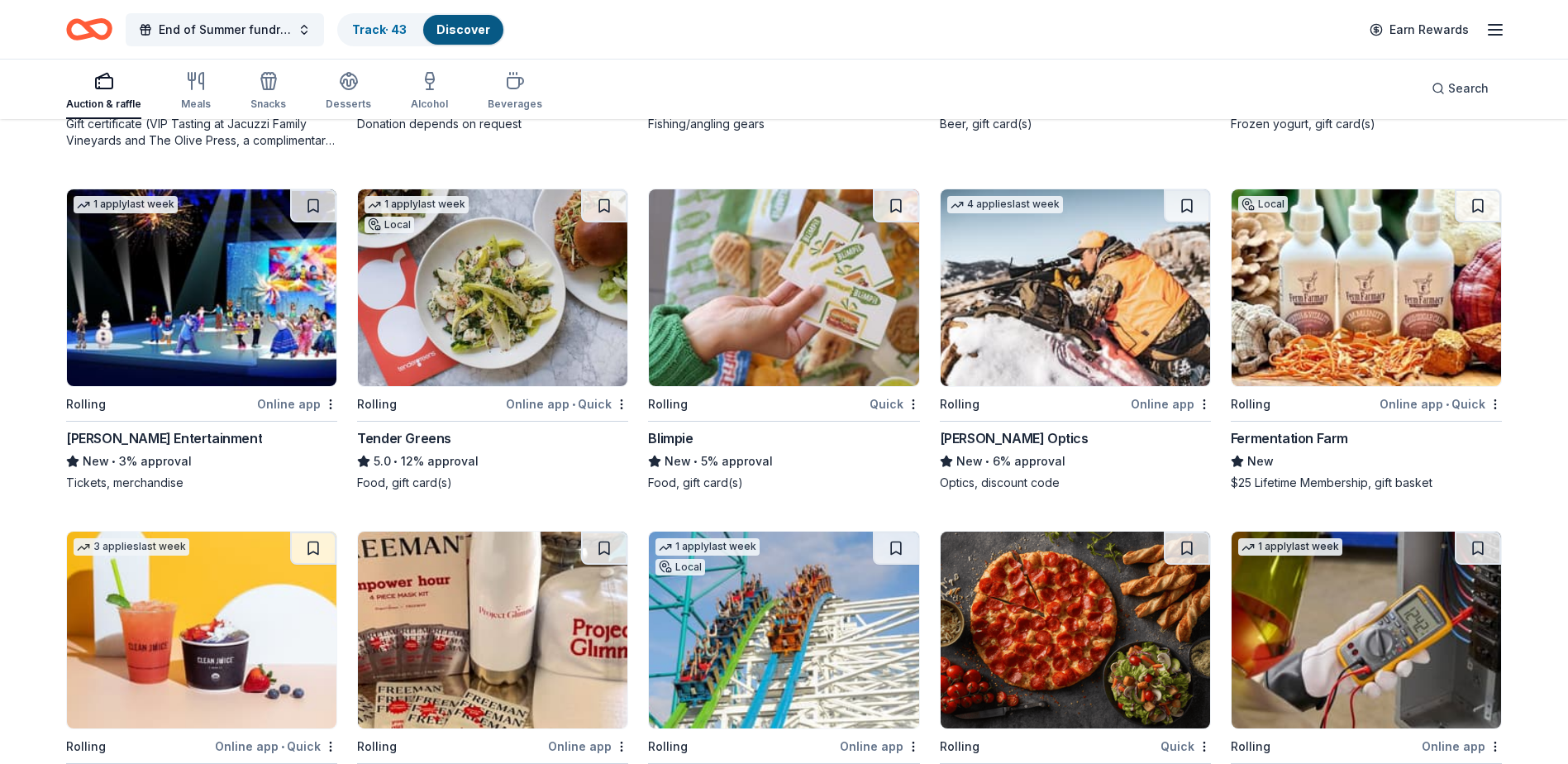
scroll to position [5786, 0]
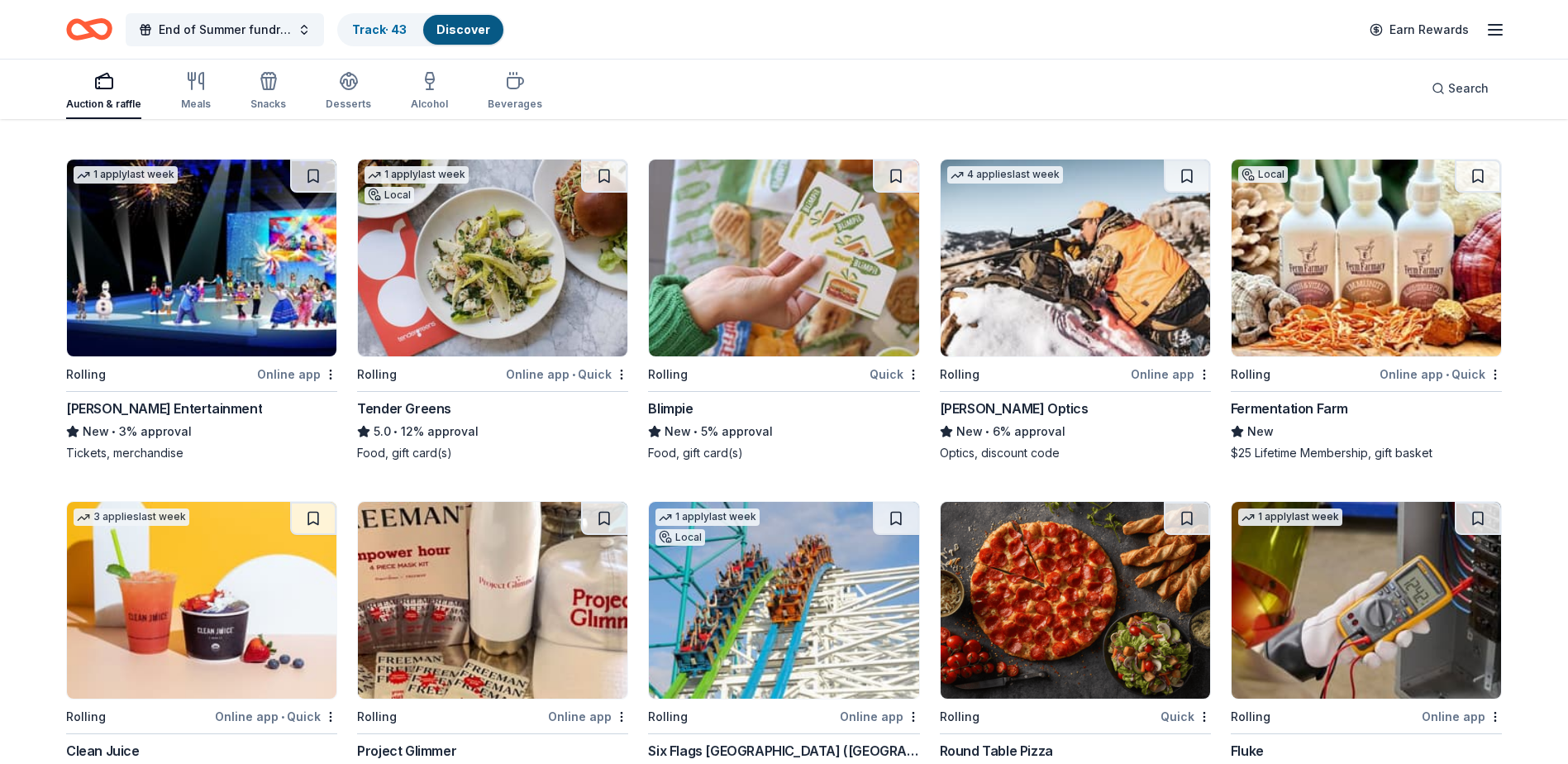
click at [237, 303] on img at bounding box center [202, 257] width 270 height 196
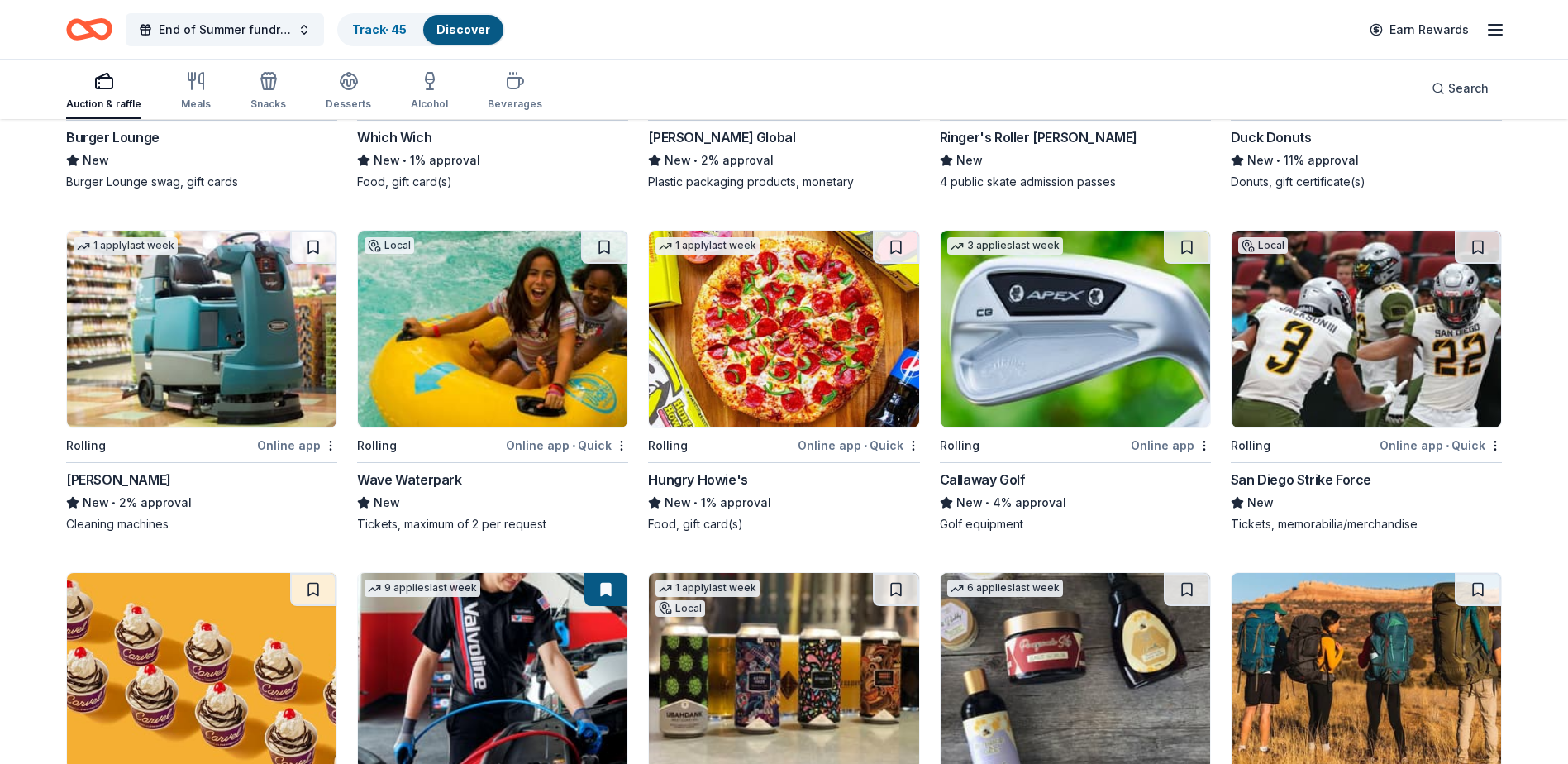
scroll to position [6840, 0]
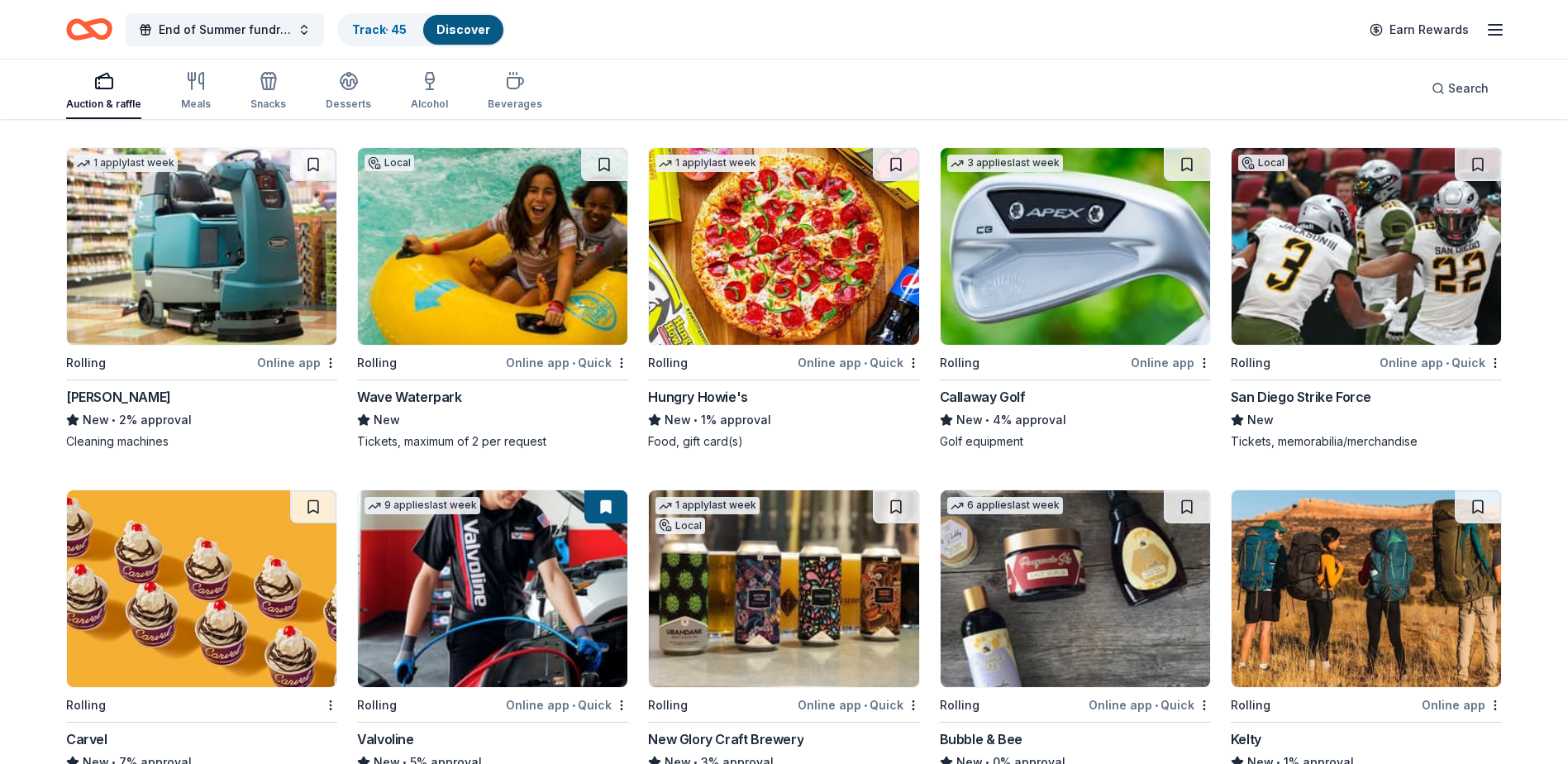
click at [1030, 276] on img at bounding box center [1076, 245] width 270 height 196
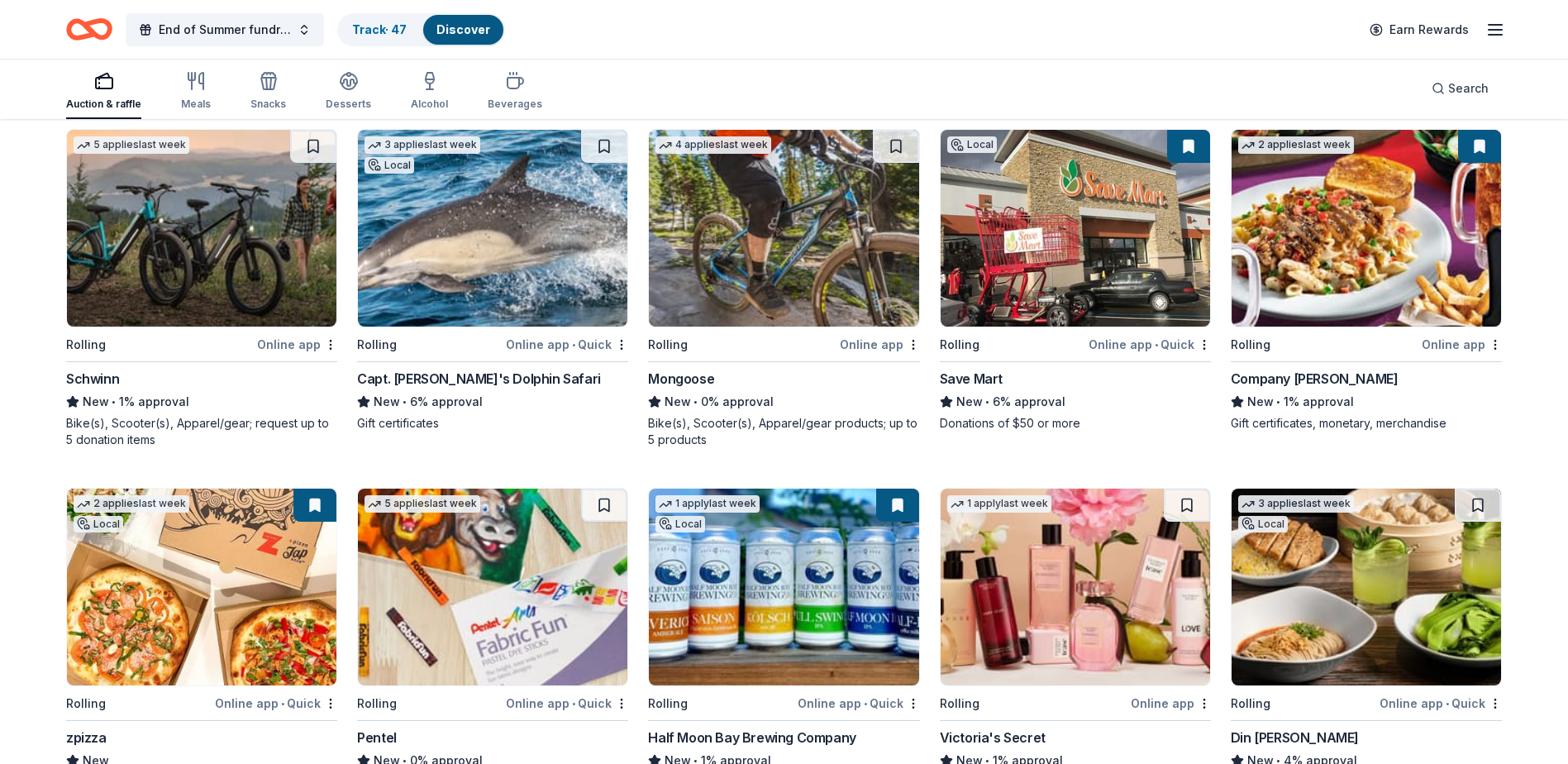
scroll to position [8572, 0]
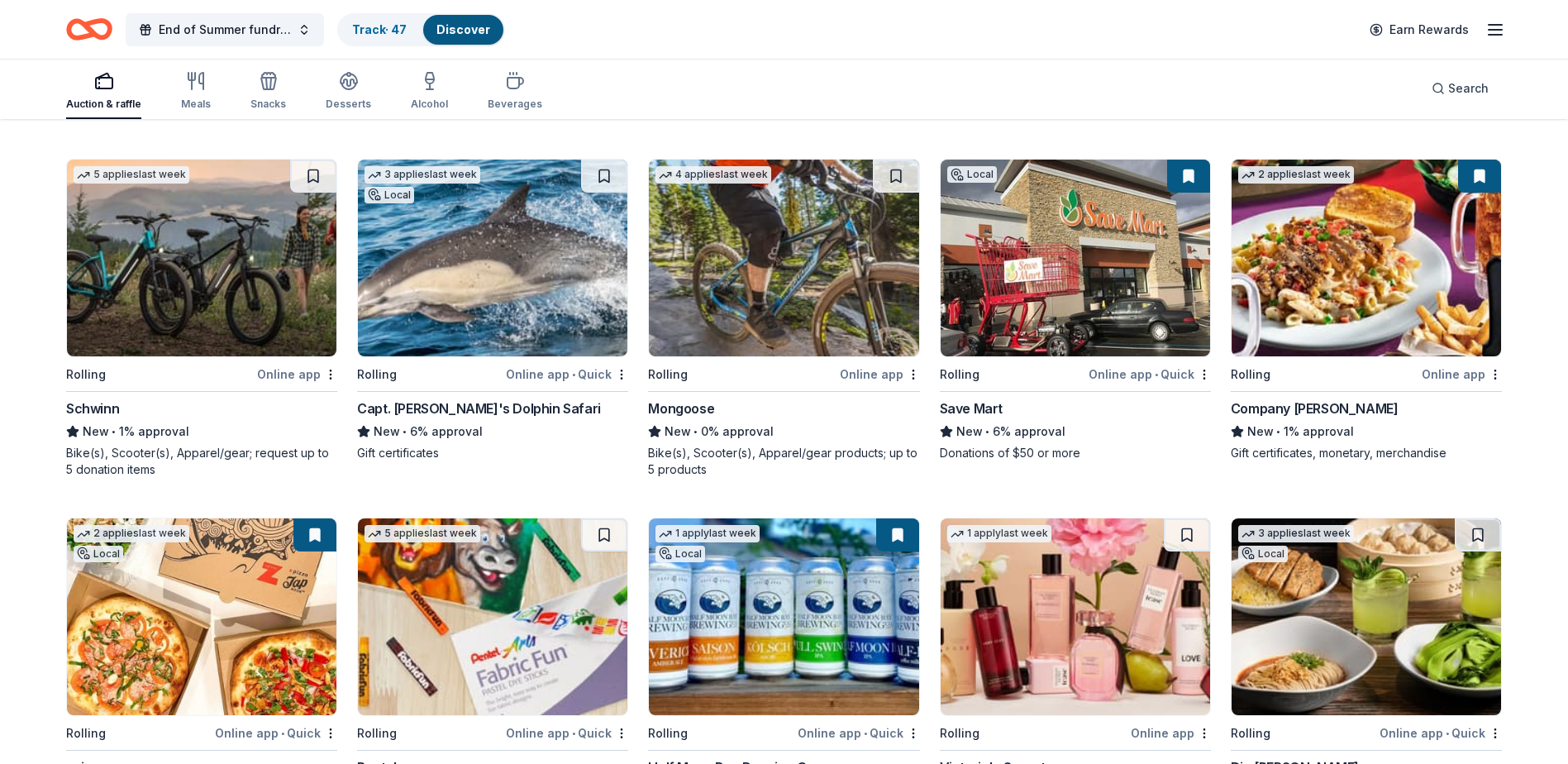
click at [163, 260] on img at bounding box center [202, 257] width 270 height 196
click at [448, 309] on img at bounding box center [492, 257] width 270 height 196
click at [603, 192] on button at bounding box center [604, 176] width 46 height 33
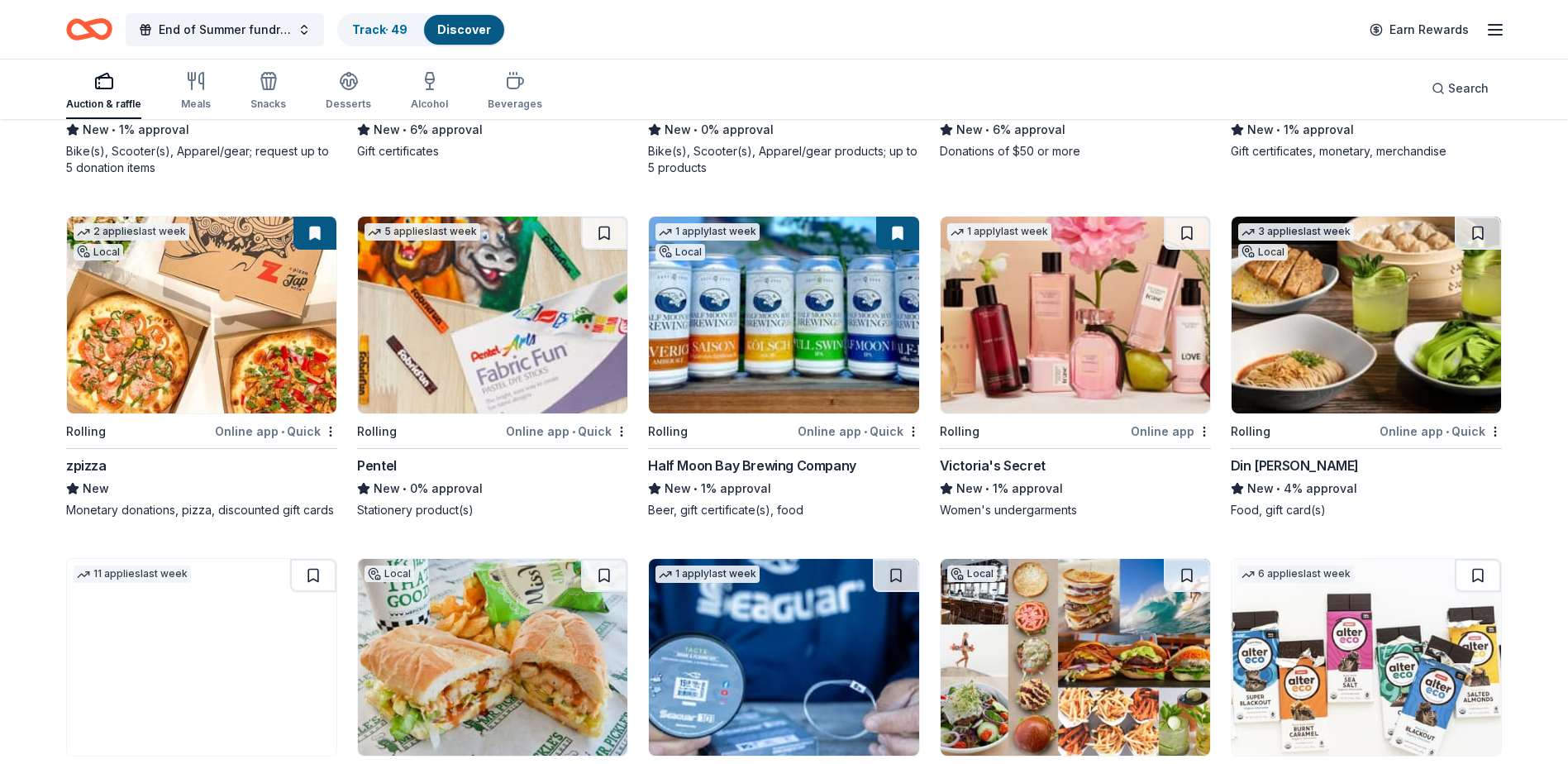
scroll to position [8902, 0]
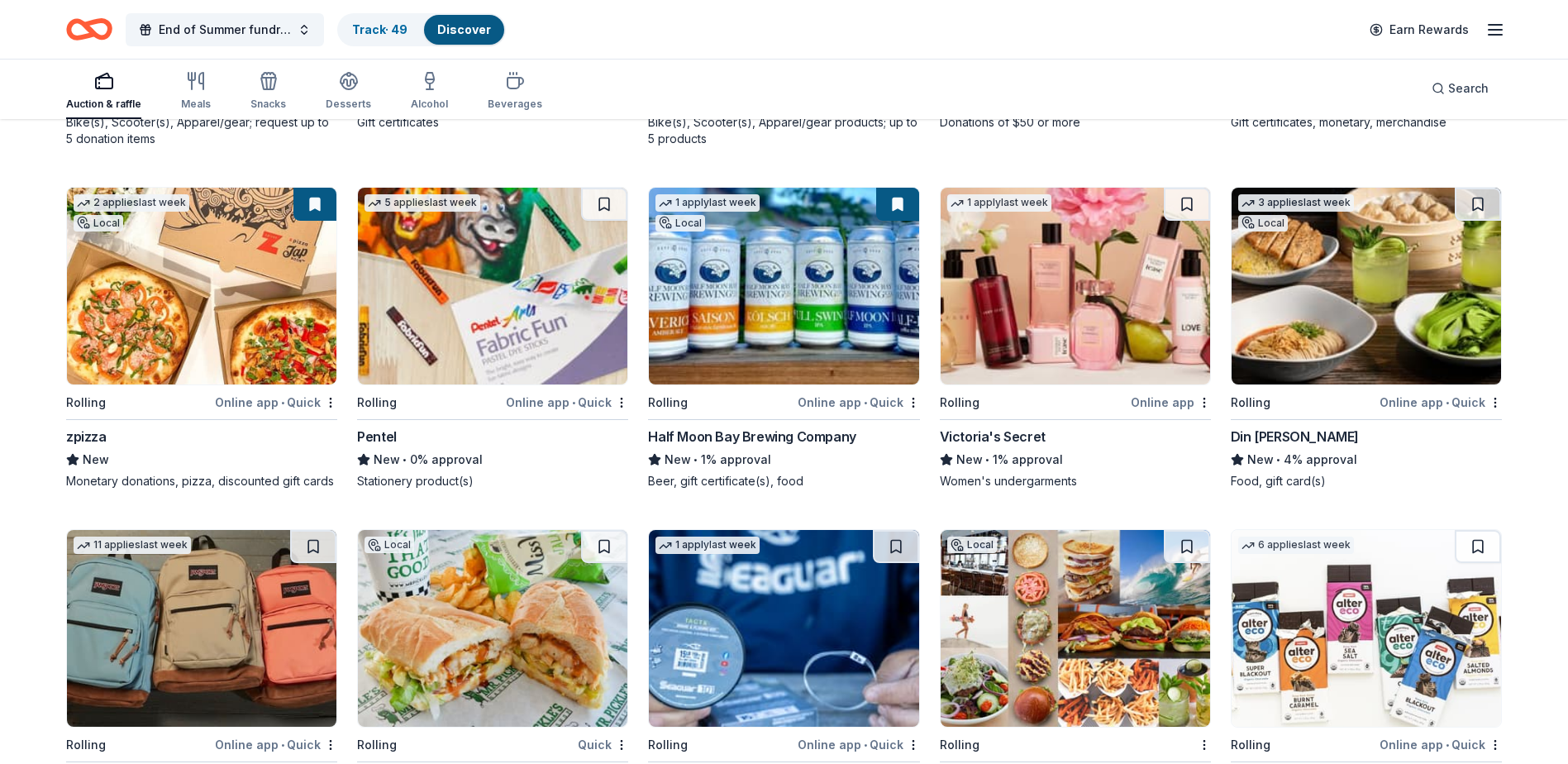
click at [1092, 288] on img at bounding box center [1076, 285] width 270 height 196
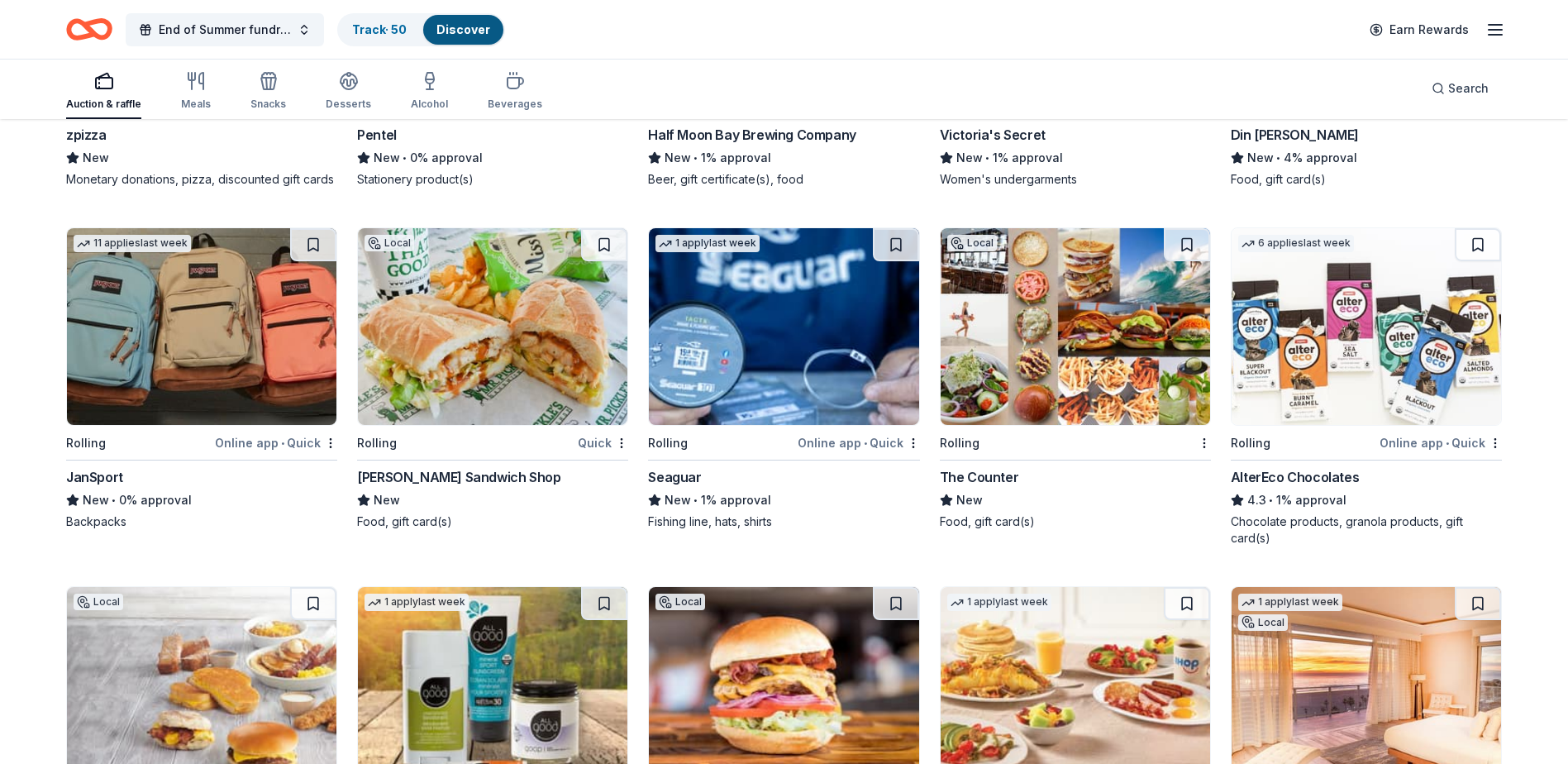
scroll to position [9233, 0]
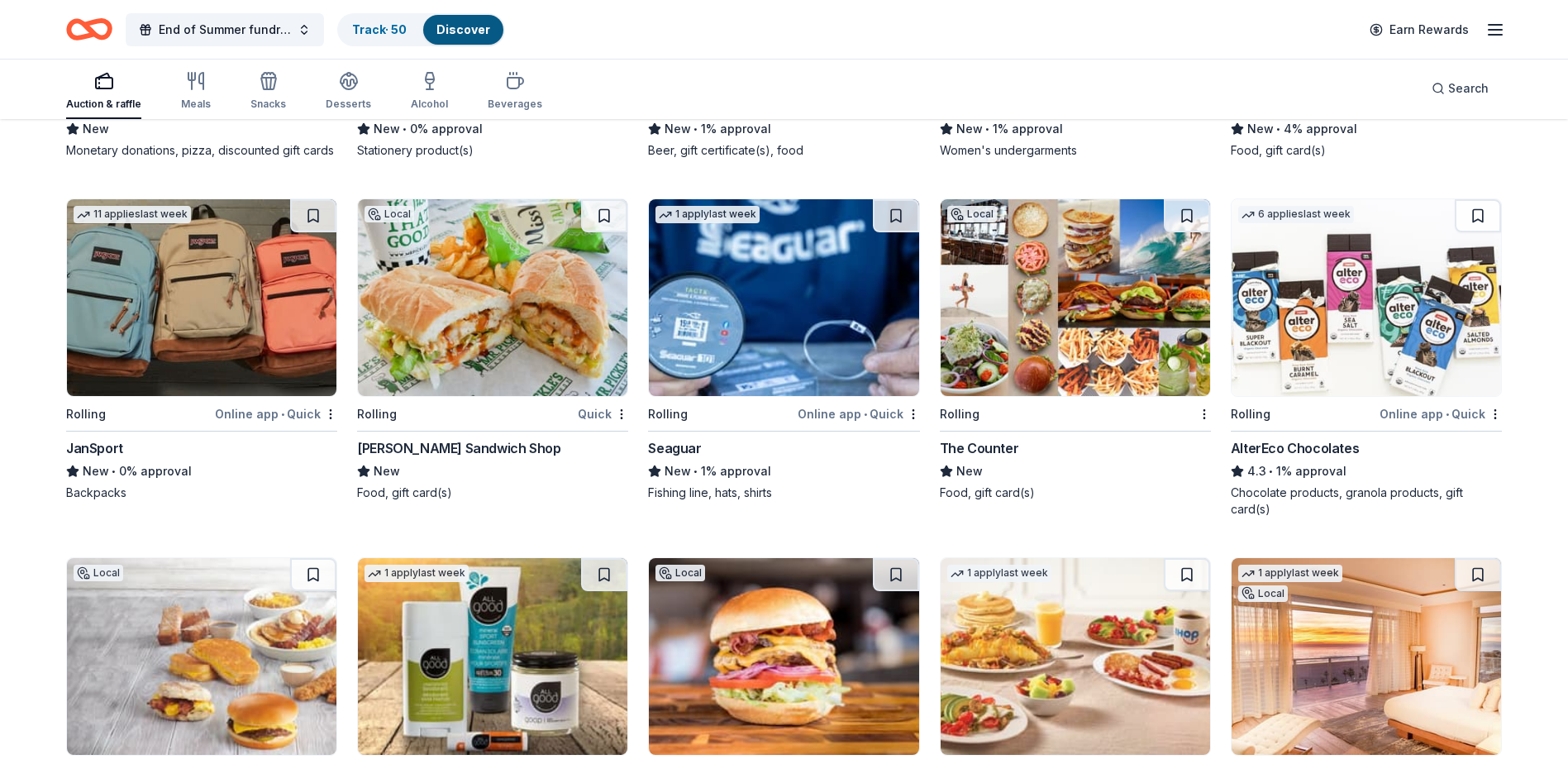
click at [194, 314] on img at bounding box center [202, 297] width 270 height 196
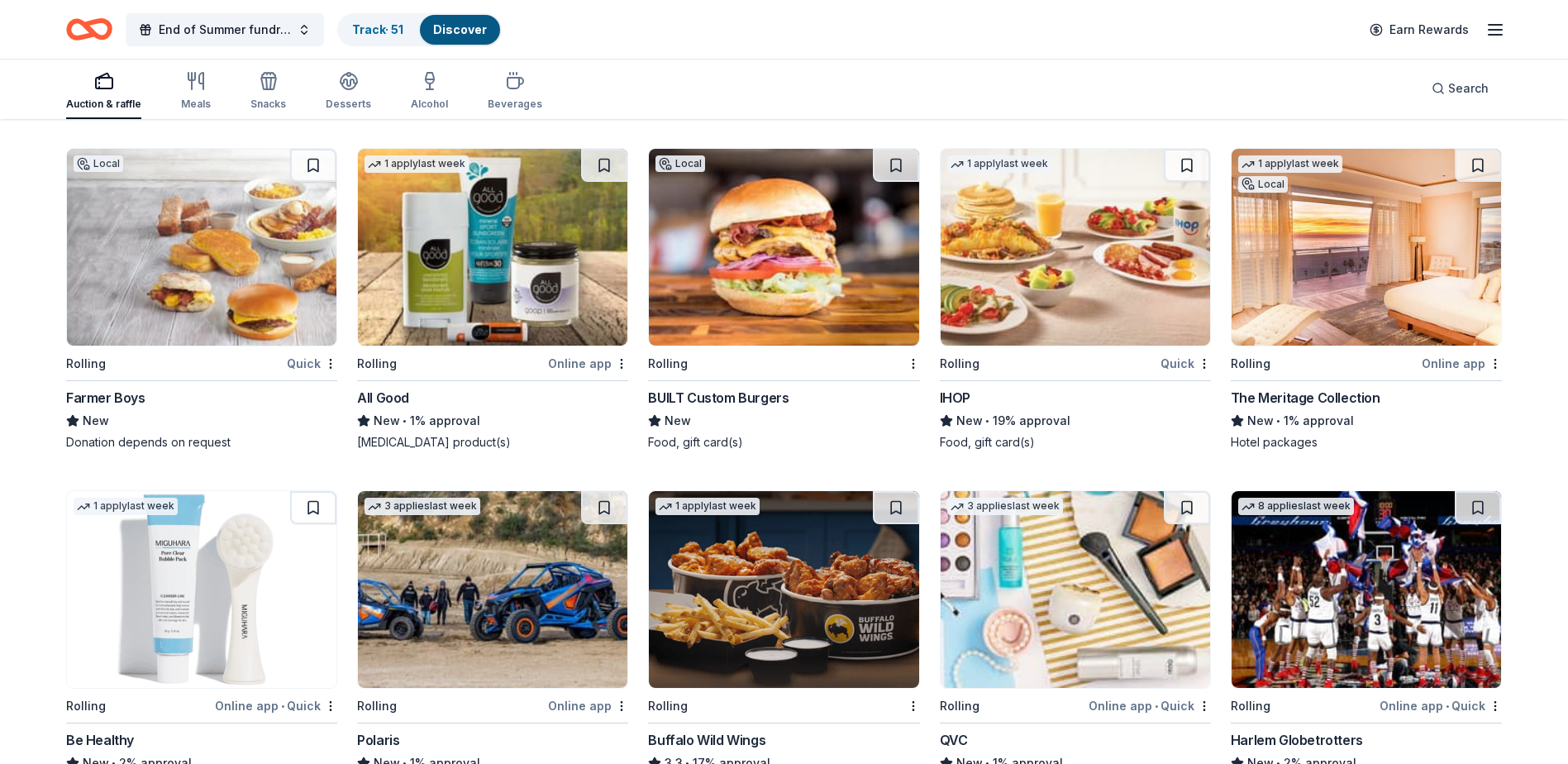
scroll to position [9643, 0]
click at [537, 278] on img at bounding box center [492, 245] width 270 height 196
click at [1400, 258] on img at bounding box center [1366, 245] width 270 height 196
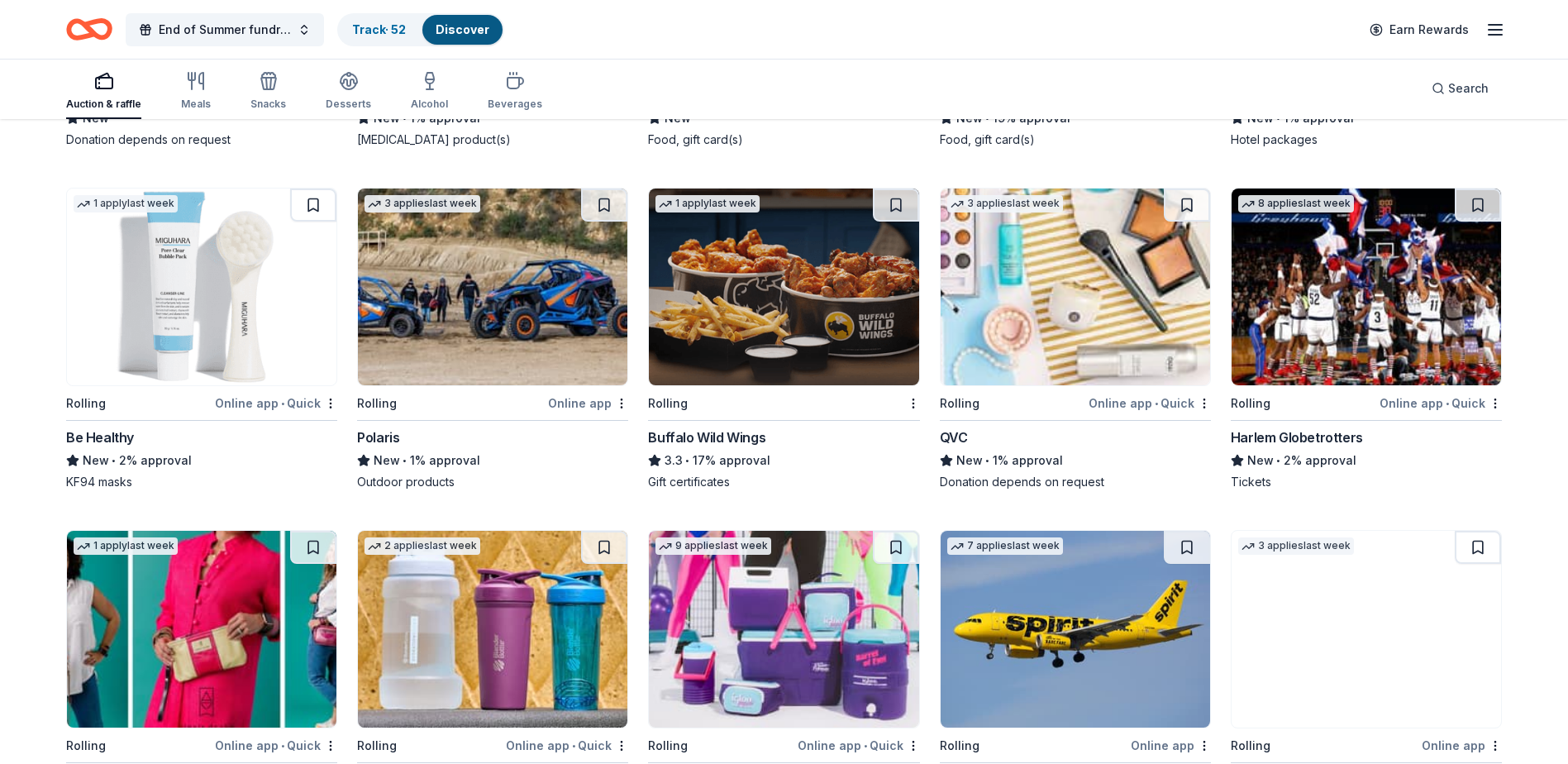
scroll to position [9974, 0]
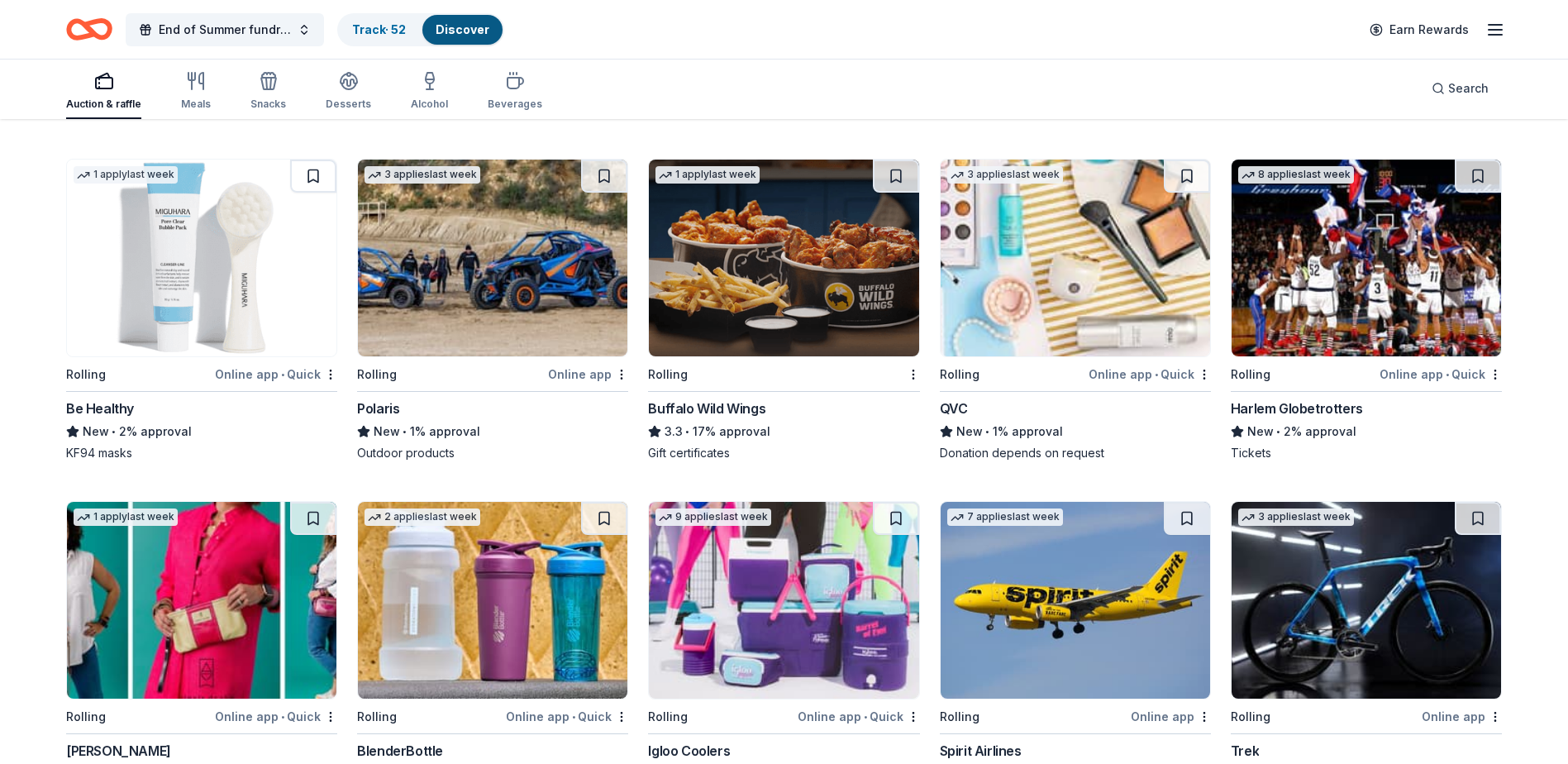
click at [1044, 315] on img at bounding box center [1076, 257] width 270 height 196
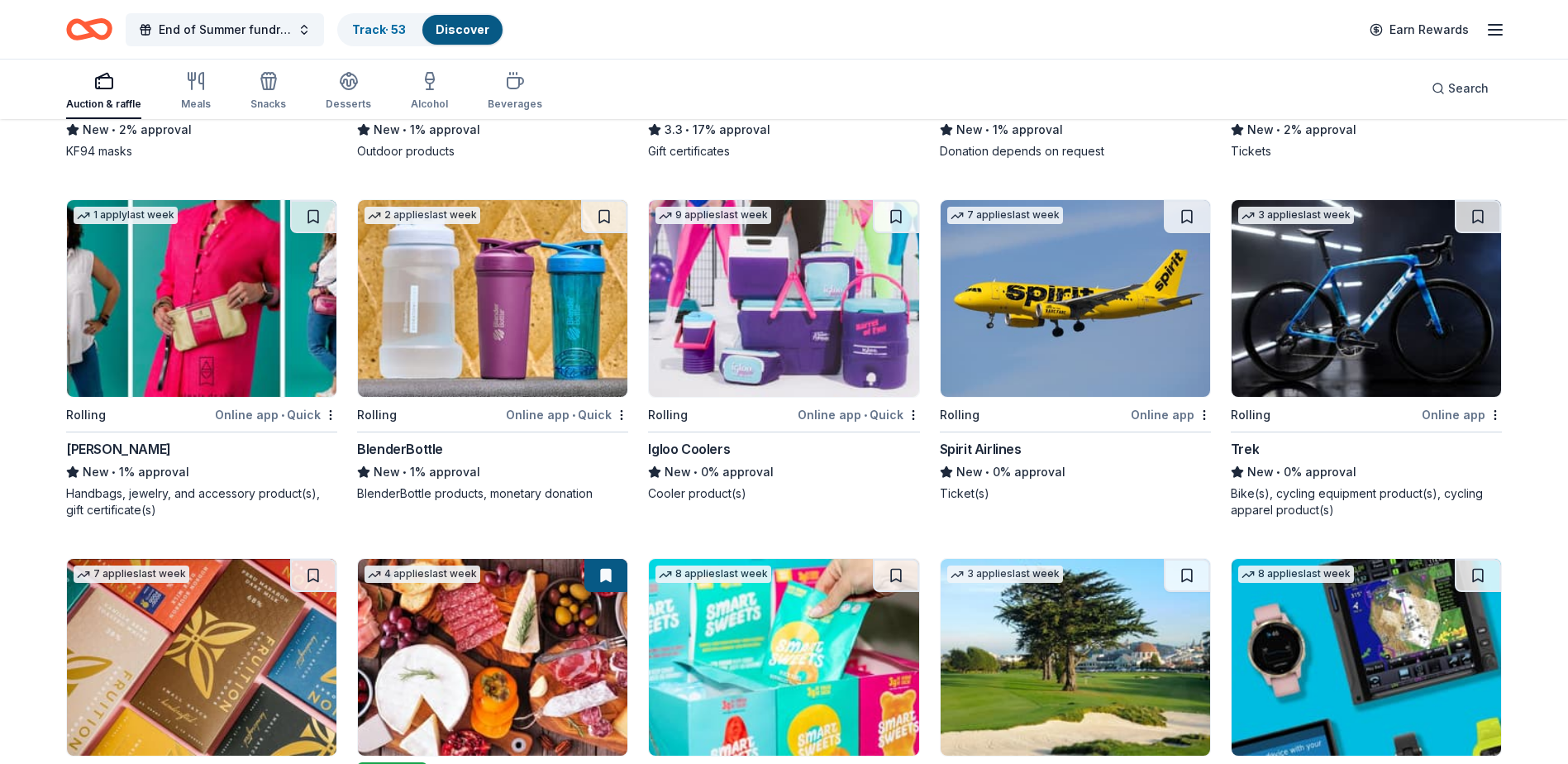
scroll to position [10304, 0]
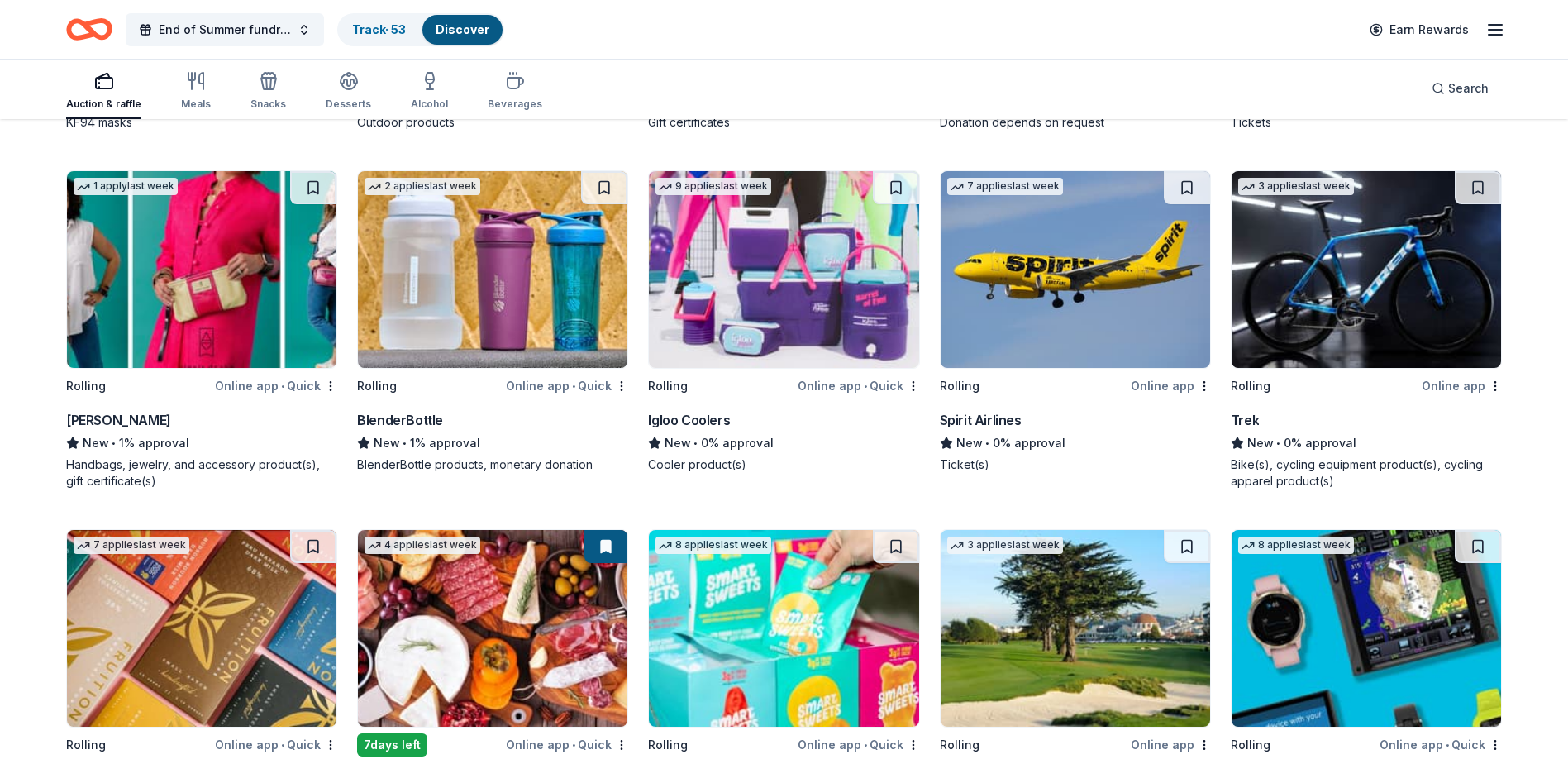
click at [822, 330] on img at bounding box center [784, 269] width 270 height 196
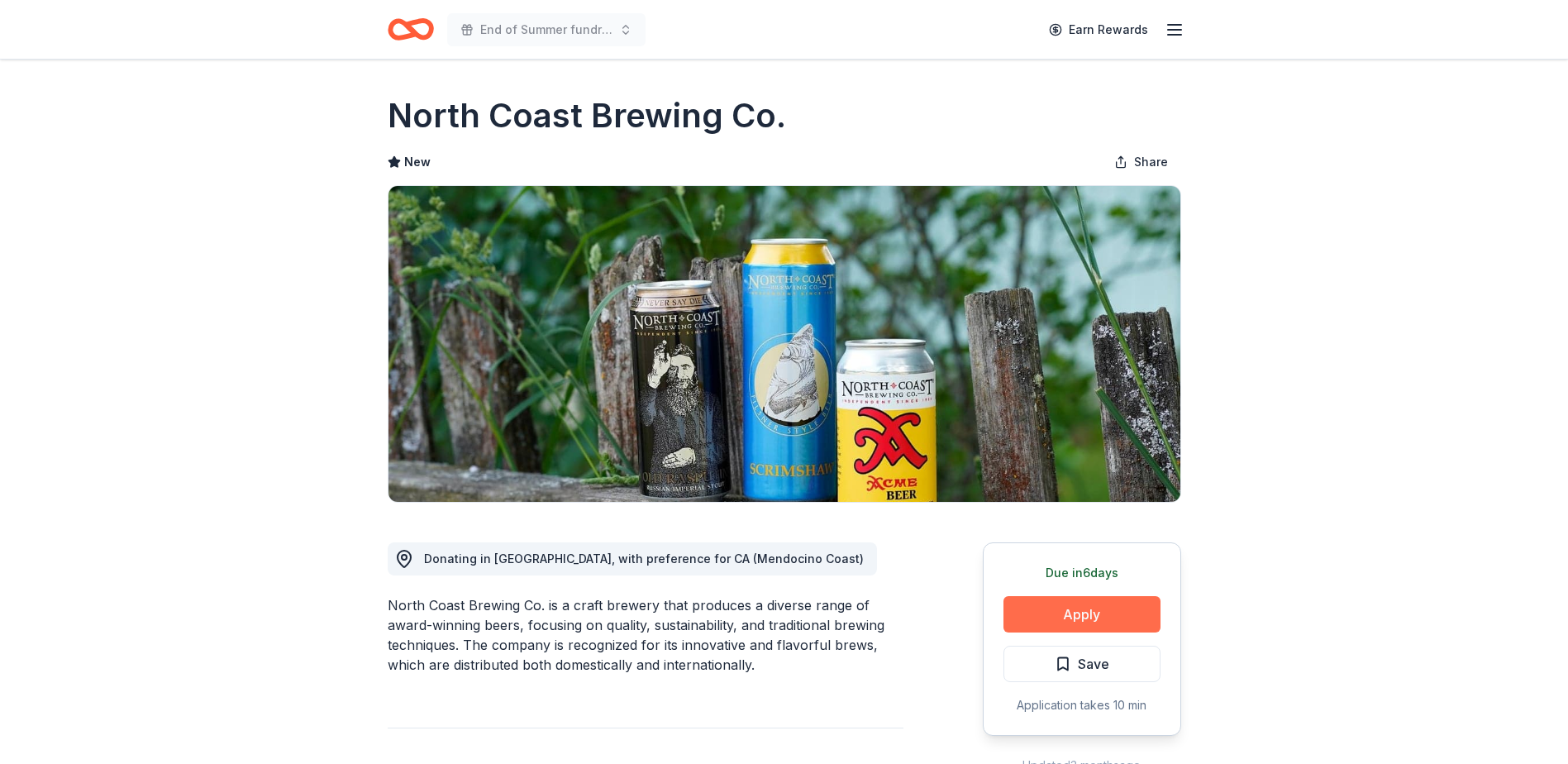
click at [1079, 615] on button "Apply" at bounding box center [1081, 614] width 157 height 36
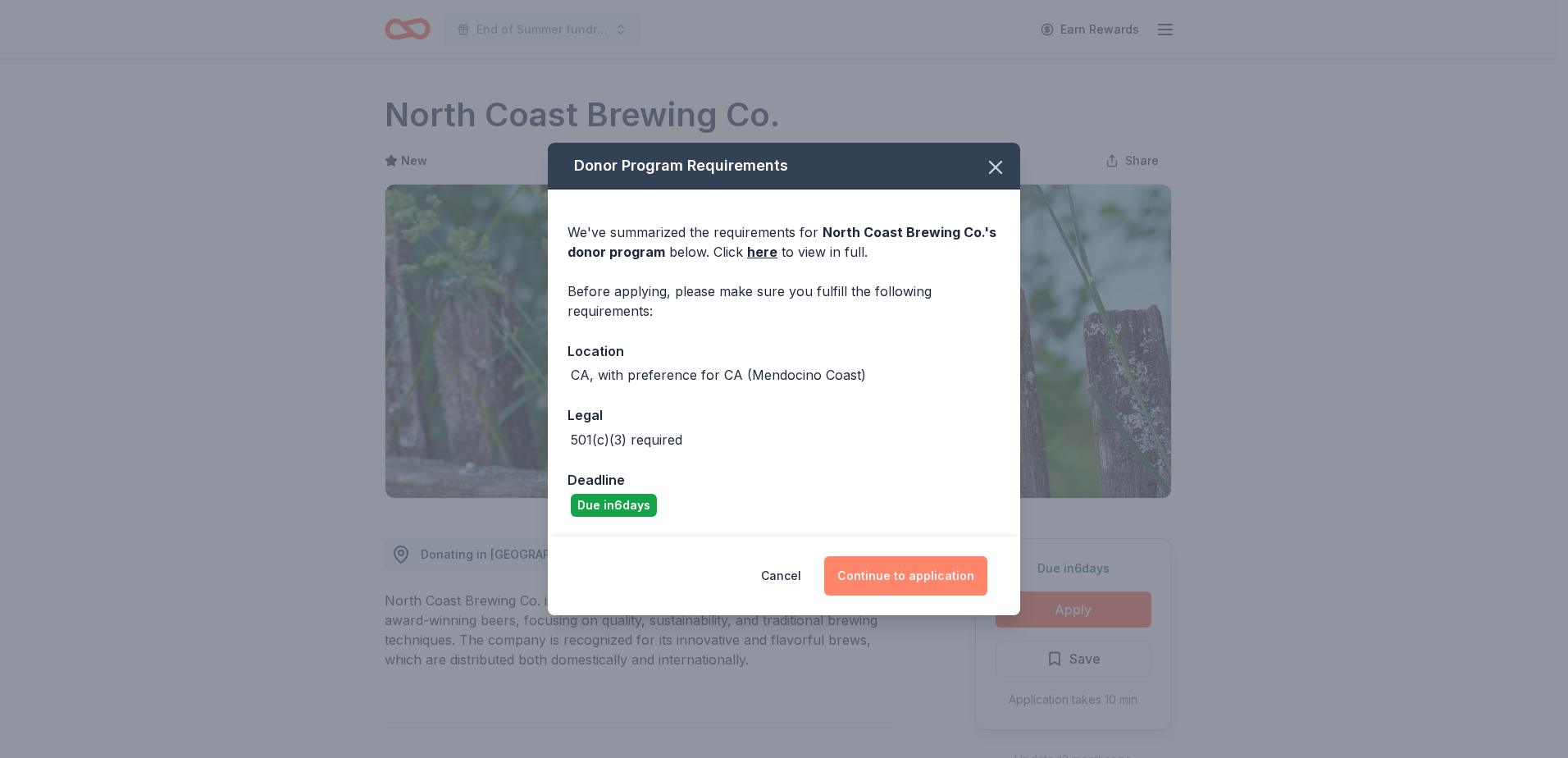
click at [906, 570] on button "Continue to application" at bounding box center [906, 576] width 163 height 40
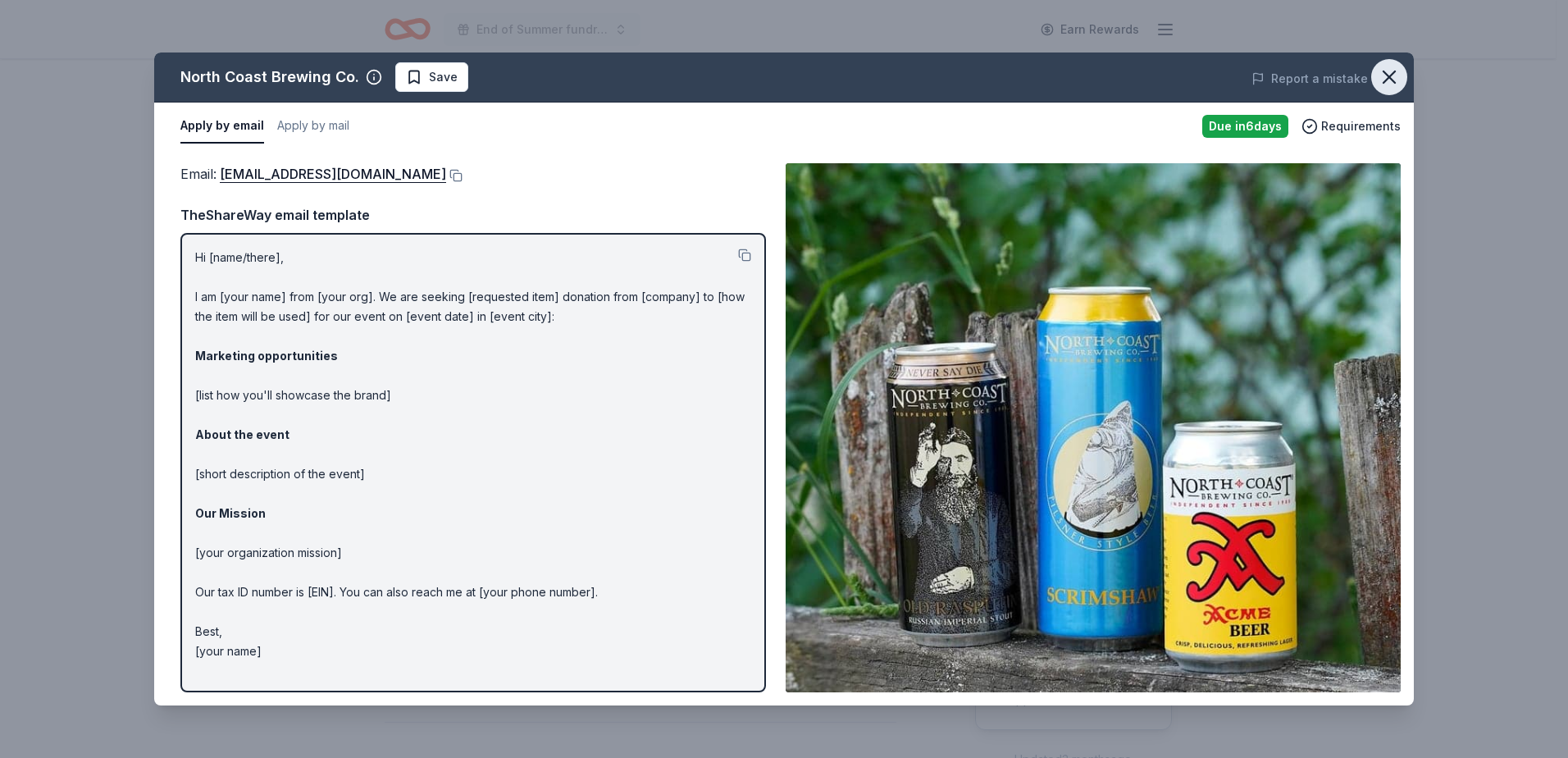
click at [1384, 79] on icon "button" at bounding box center [1390, 78] width 23 height 23
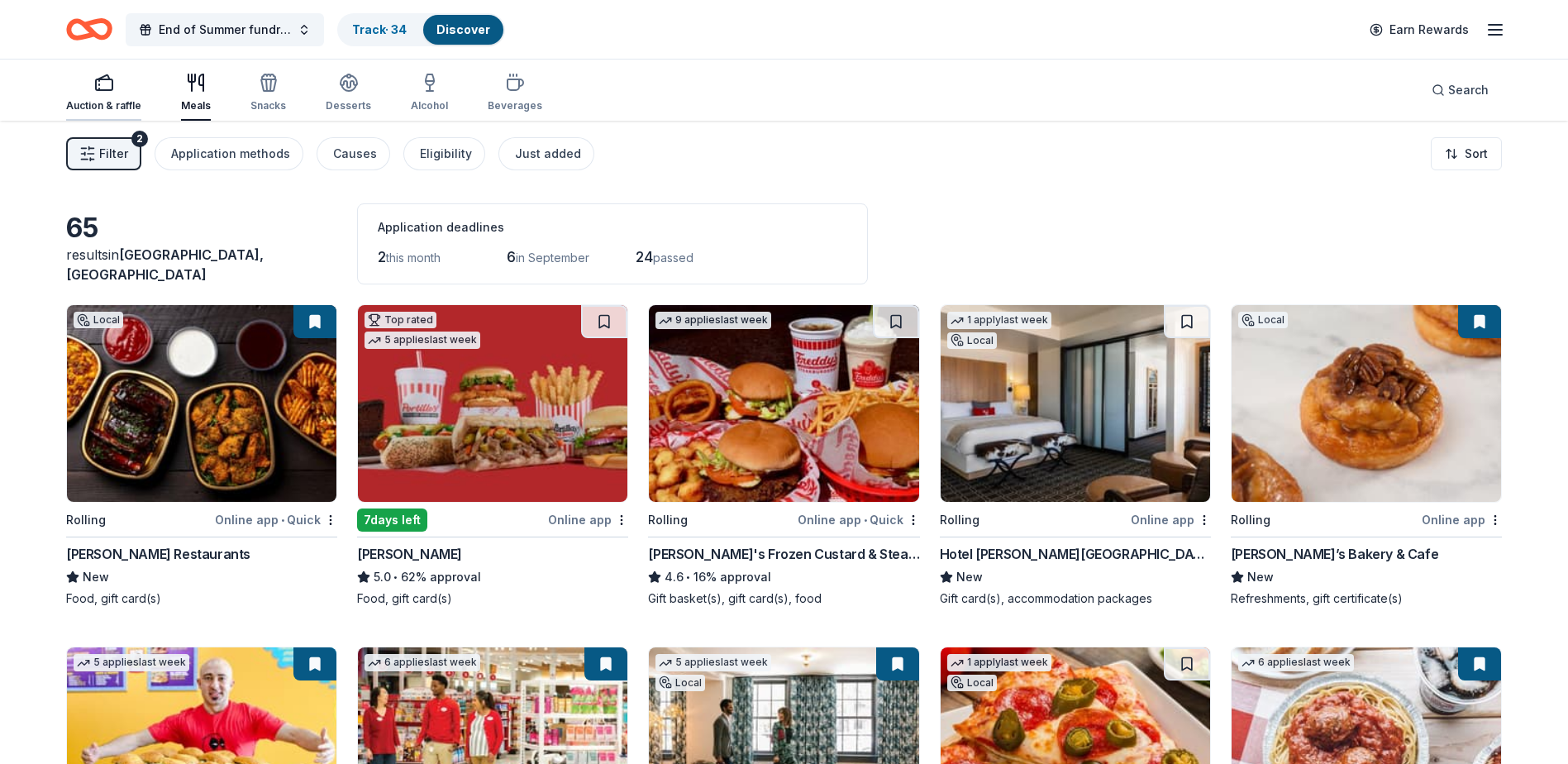
click at [94, 100] on div "Auction & raffle" at bounding box center [104, 106] width 75 height 14
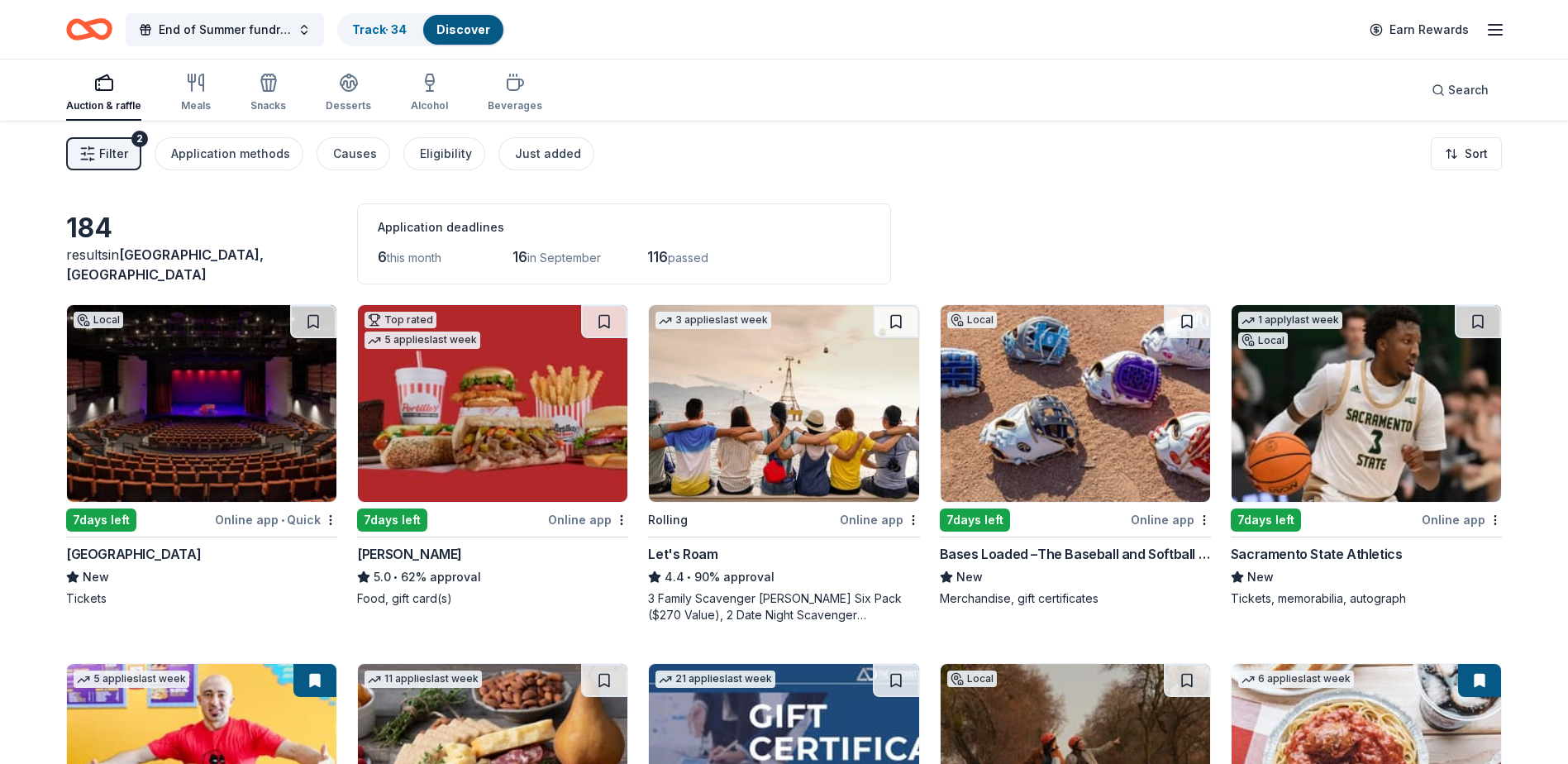
click at [210, 422] on img at bounding box center [202, 403] width 270 height 196
click at [104, 87] on icon "button" at bounding box center [104, 82] width 20 height 20
click at [105, 104] on div "Auction & raffle" at bounding box center [104, 106] width 75 height 14
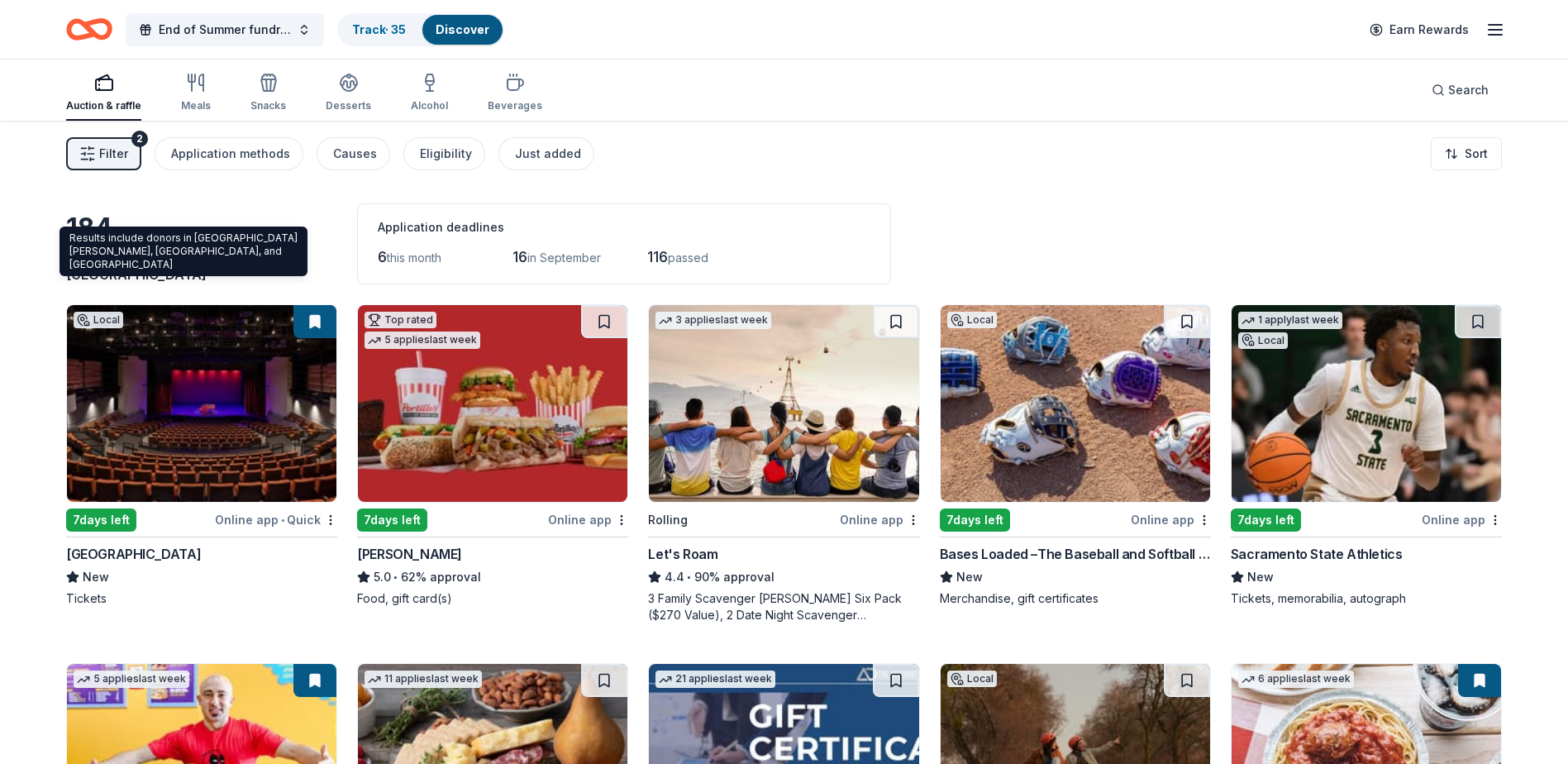
click at [100, 255] on div "Results include donors in Rancho Cordova, Fair Oaks, and Gold River Results inc…" at bounding box center [184, 251] width 248 height 50
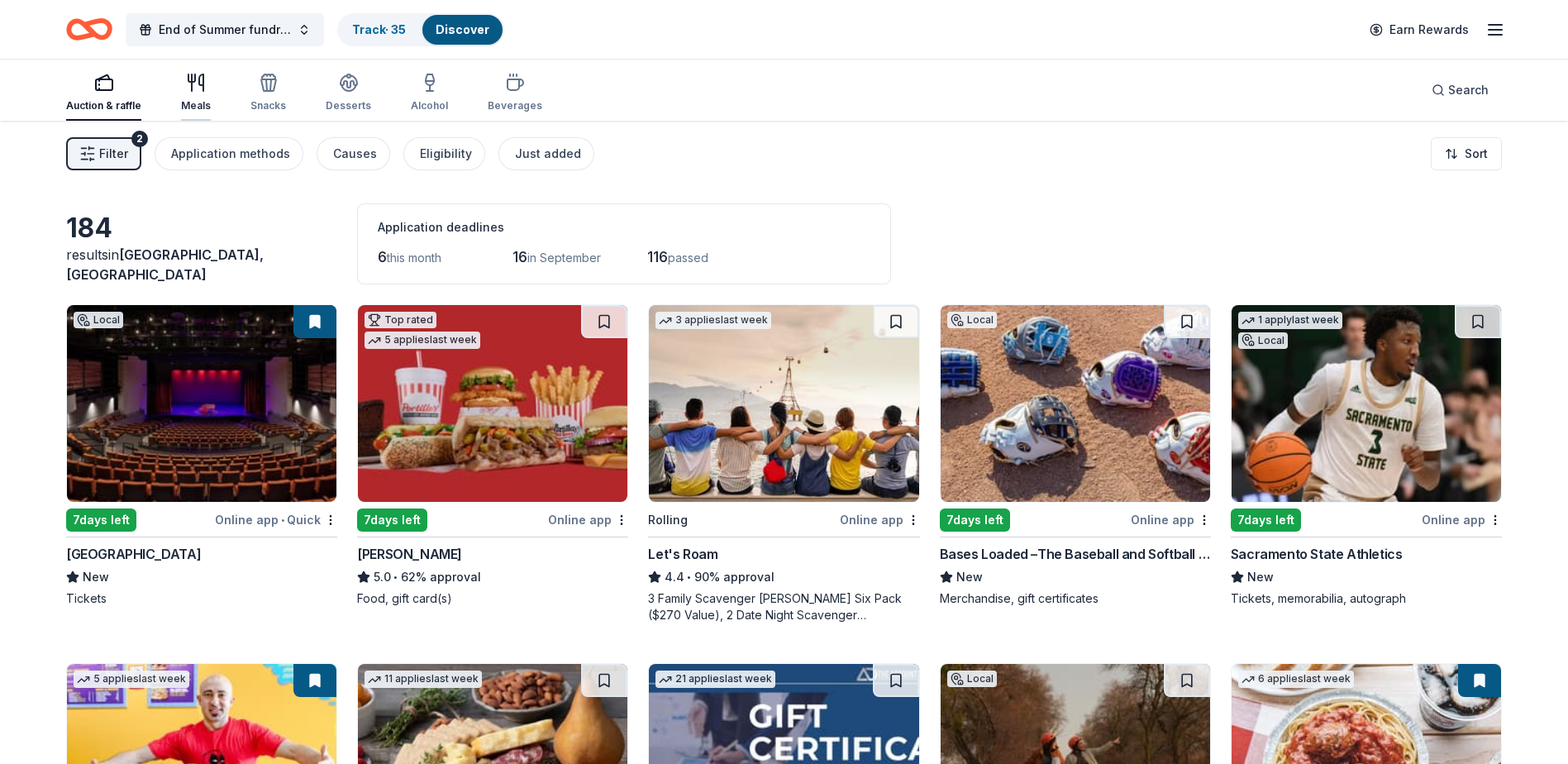
click at [193, 101] on div "Meals" at bounding box center [195, 106] width 29 height 14
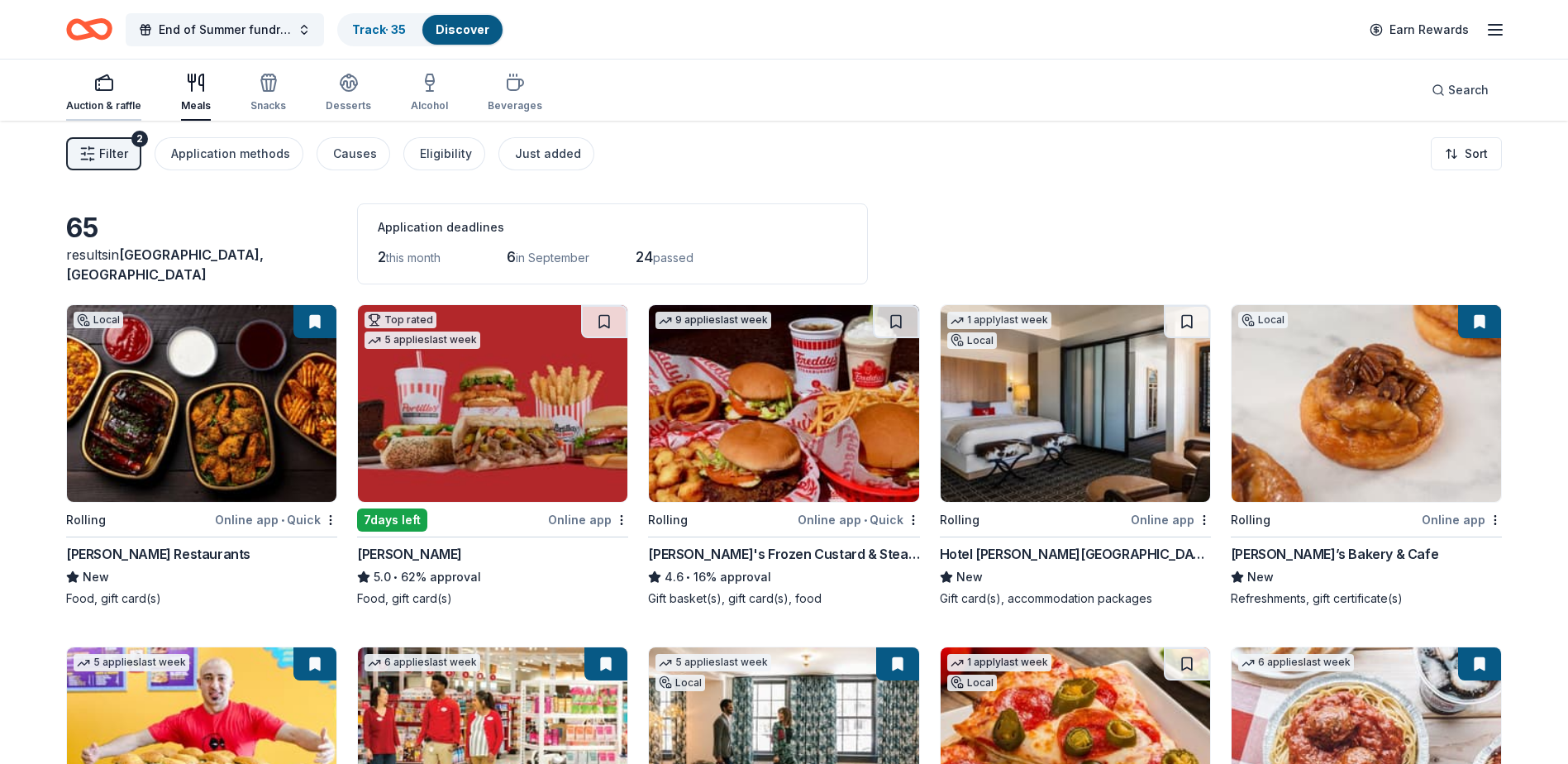
click at [115, 95] on div "Auction & raffle" at bounding box center [104, 92] width 75 height 40
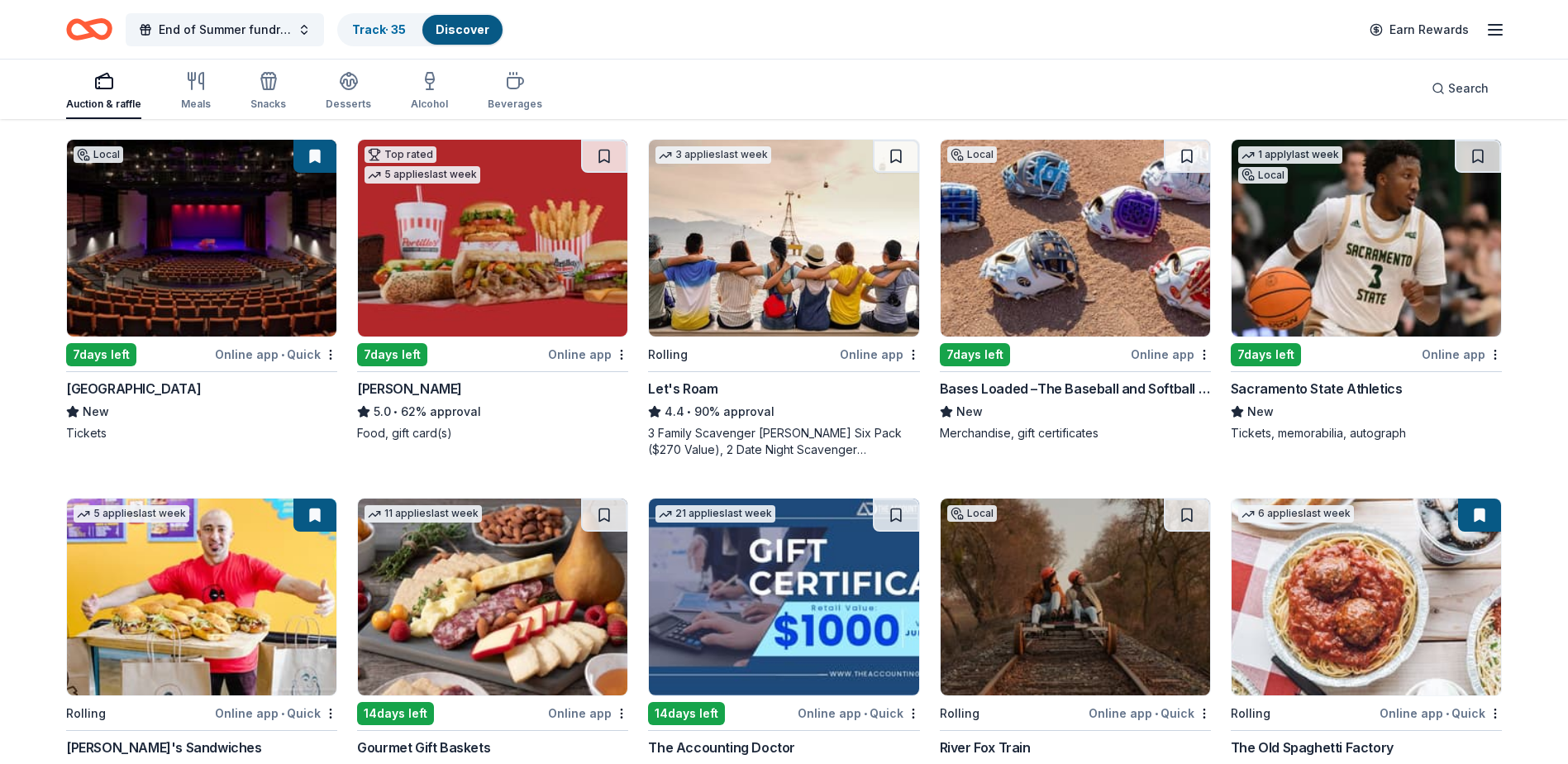
scroll to position [83, 0]
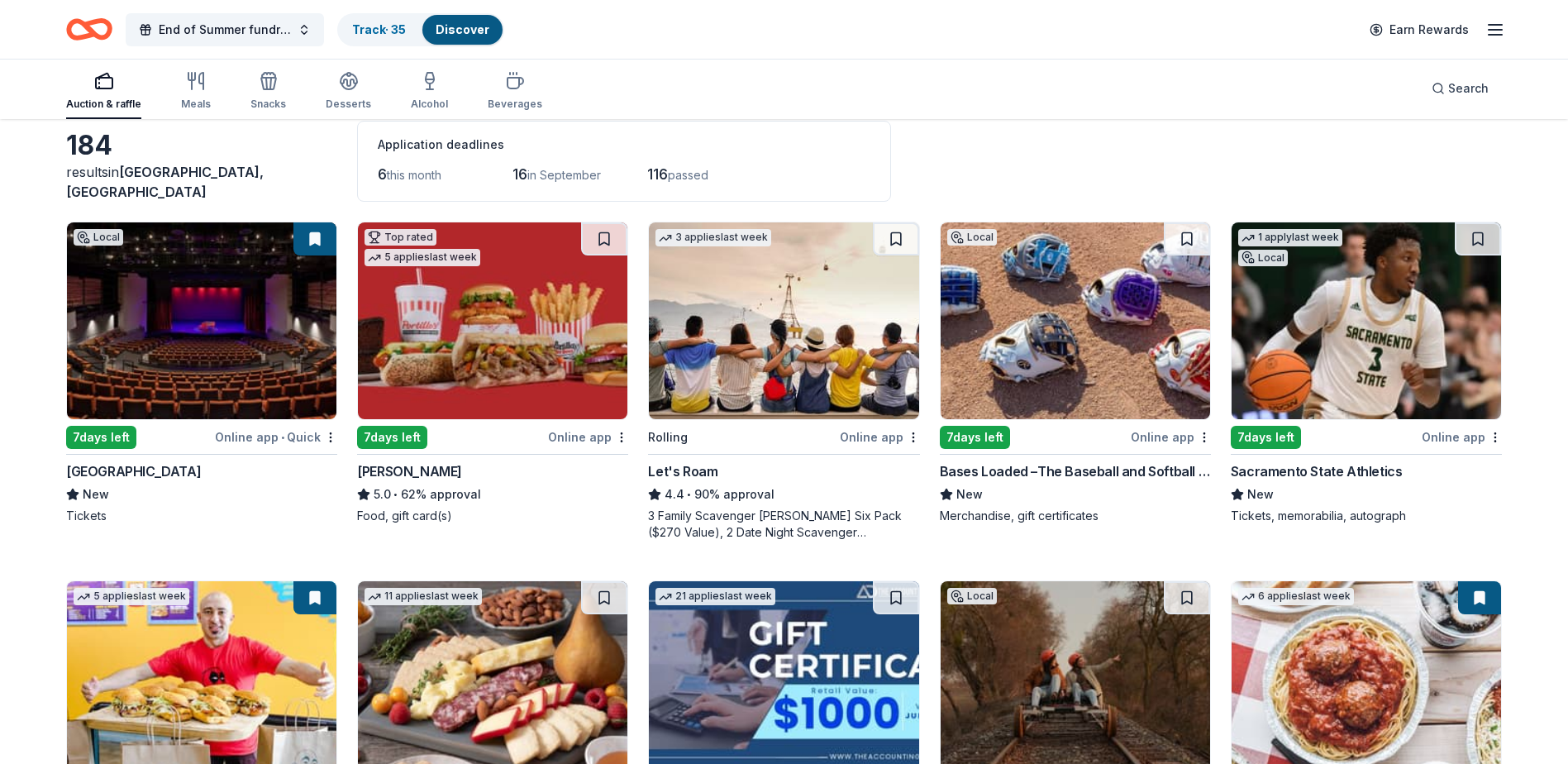
click at [746, 367] on img at bounding box center [784, 320] width 270 height 196
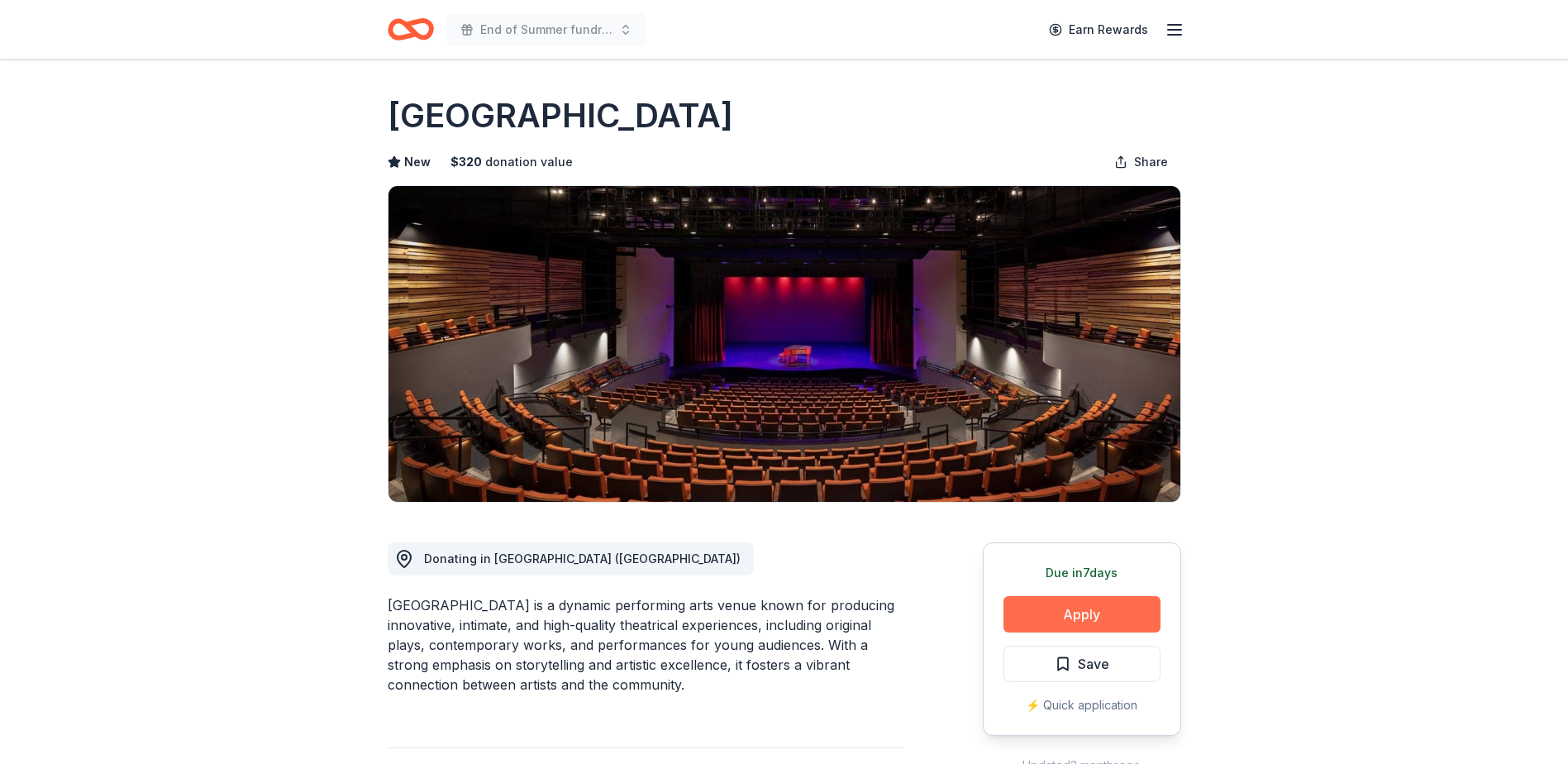
click at [1053, 613] on button "Apply" at bounding box center [1081, 614] width 157 height 36
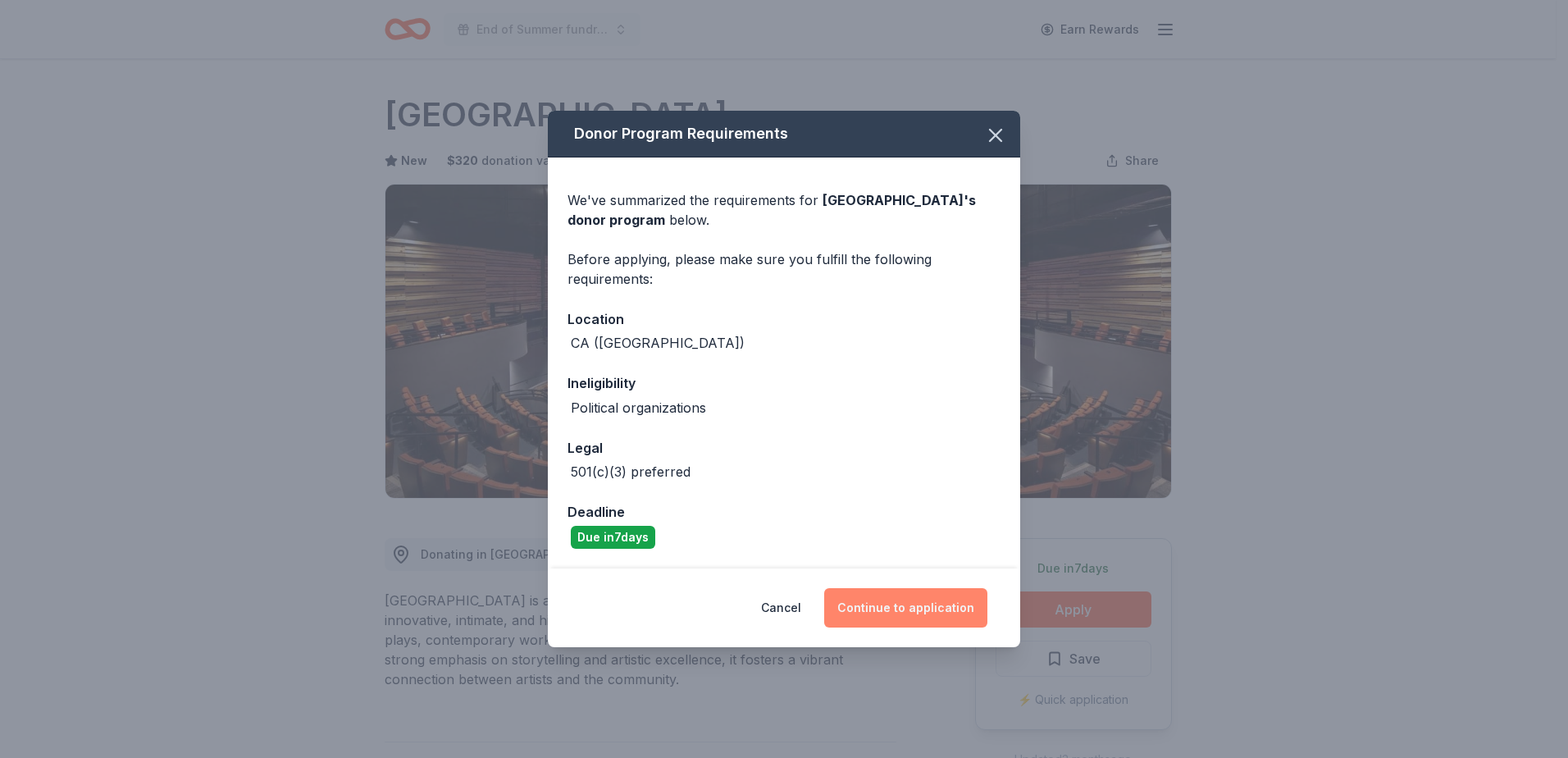
click at [929, 600] on button "Continue to application" at bounding box center [906, 608] width 163 height 40
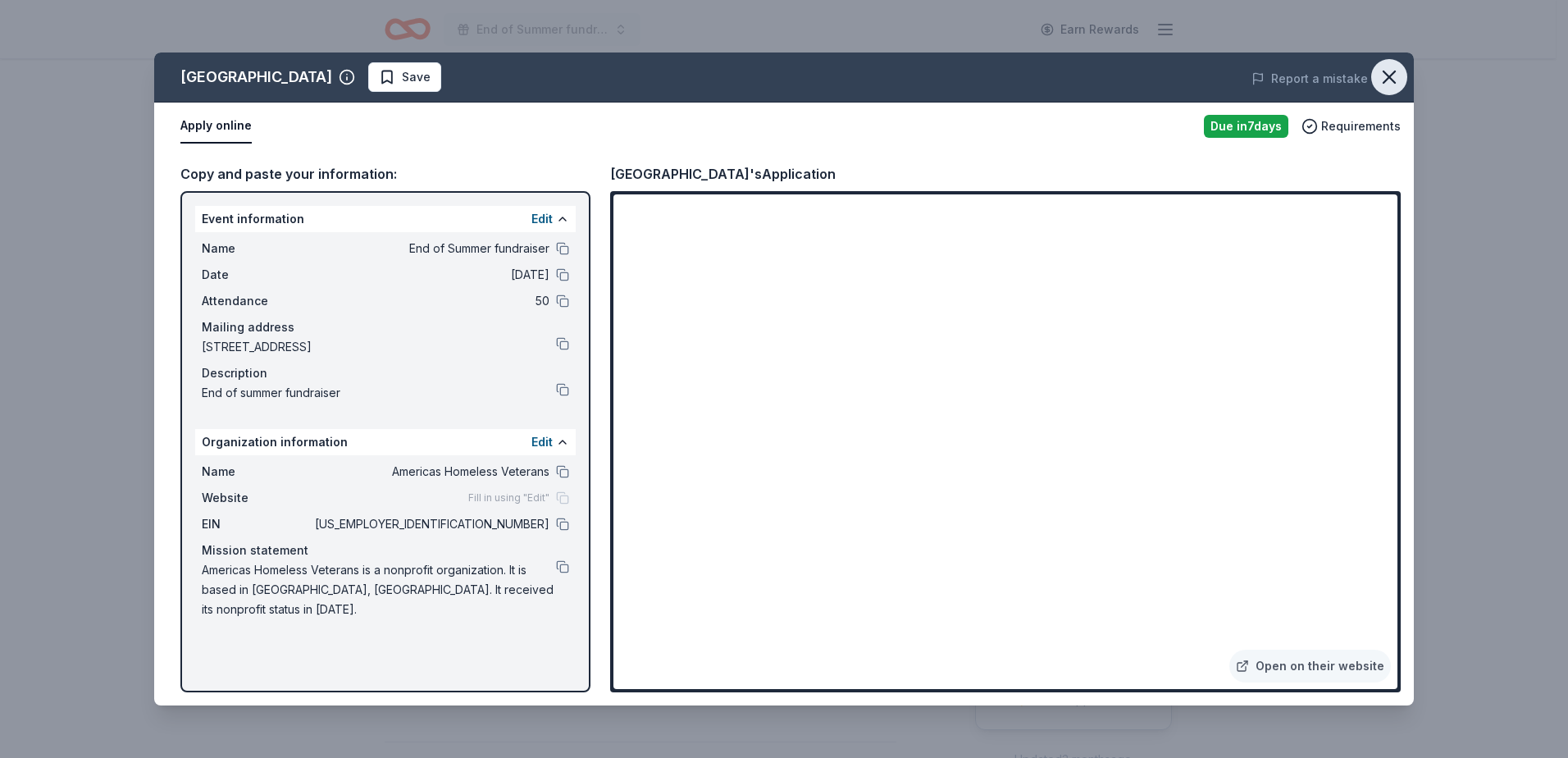
click at [1387, 75] on icon "button" at bounding box center [1390, 78] width 12 height 12
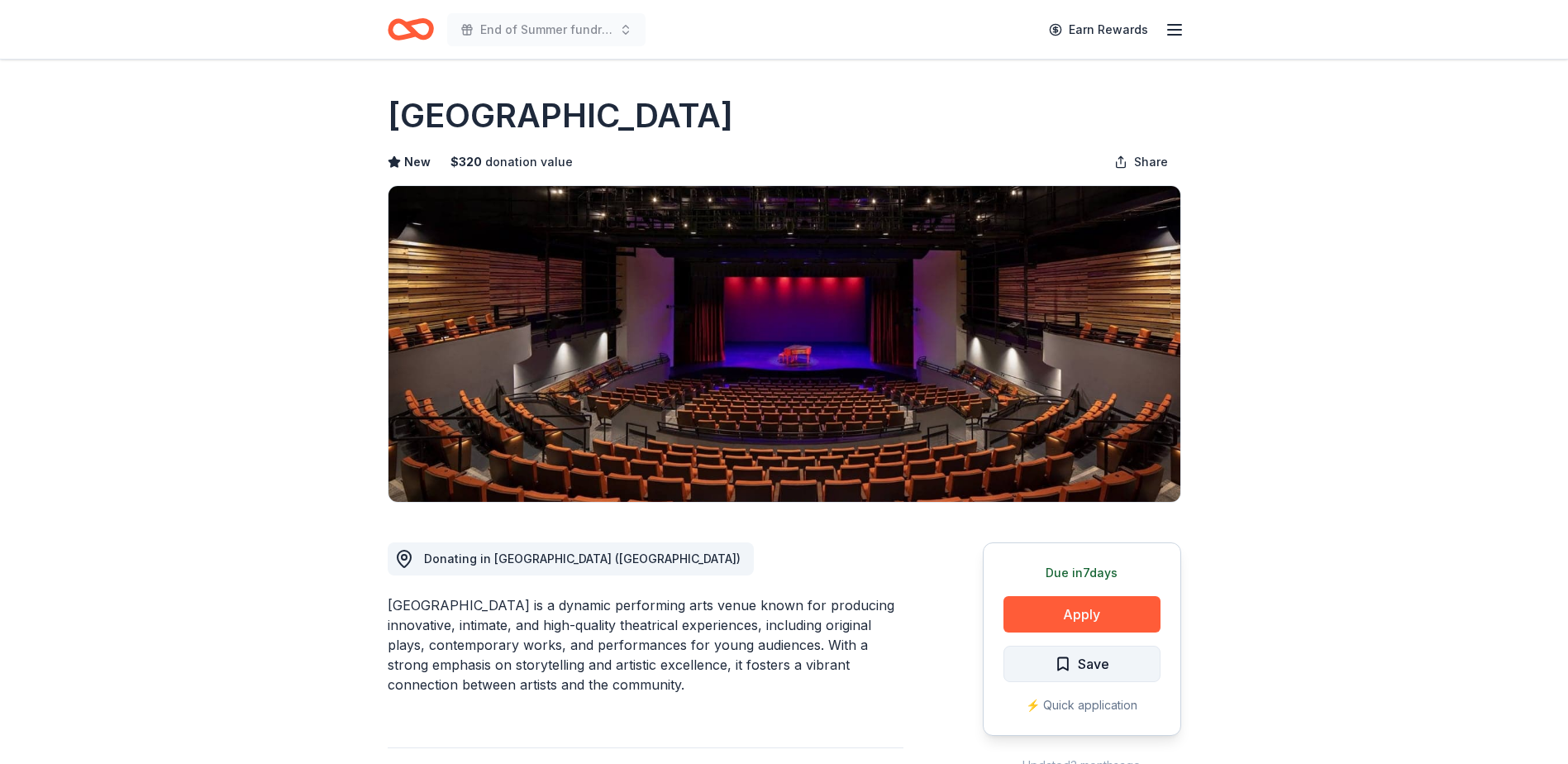
click at [1079, 666] on span "Save" at bounding box center [1093, 663] width 31 height 21
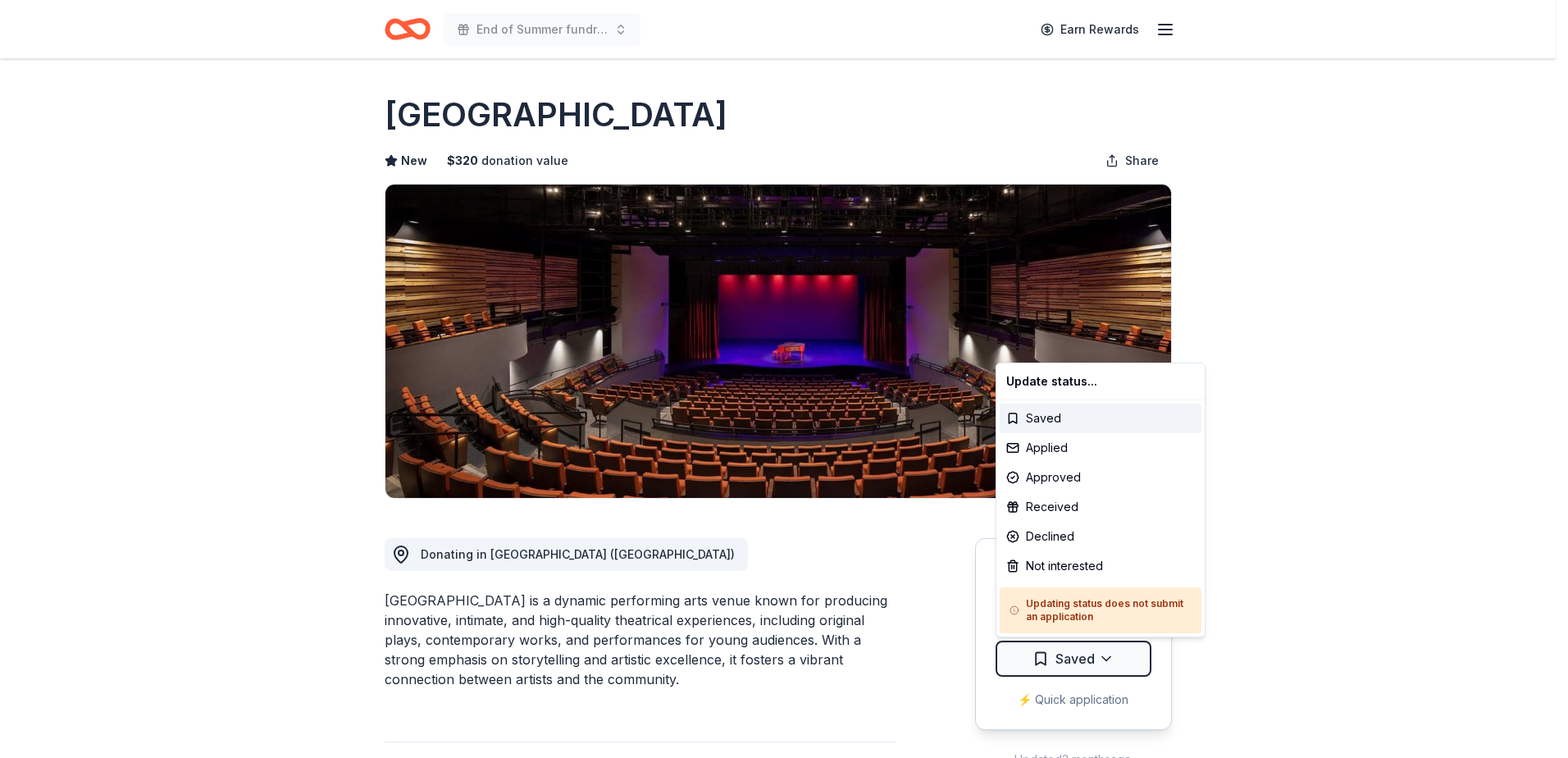
click at [1068, 661] on html "End of Summer fundraiser Earn Rewards Due [DATE] [GEOGRAPHIC_DATA] New $ 320 do…" at bounding box center [784, 379] width 1568 height 758
click at [1069, 452] on div "Applied" at bounding box center [1101, 448] width 202 height 29
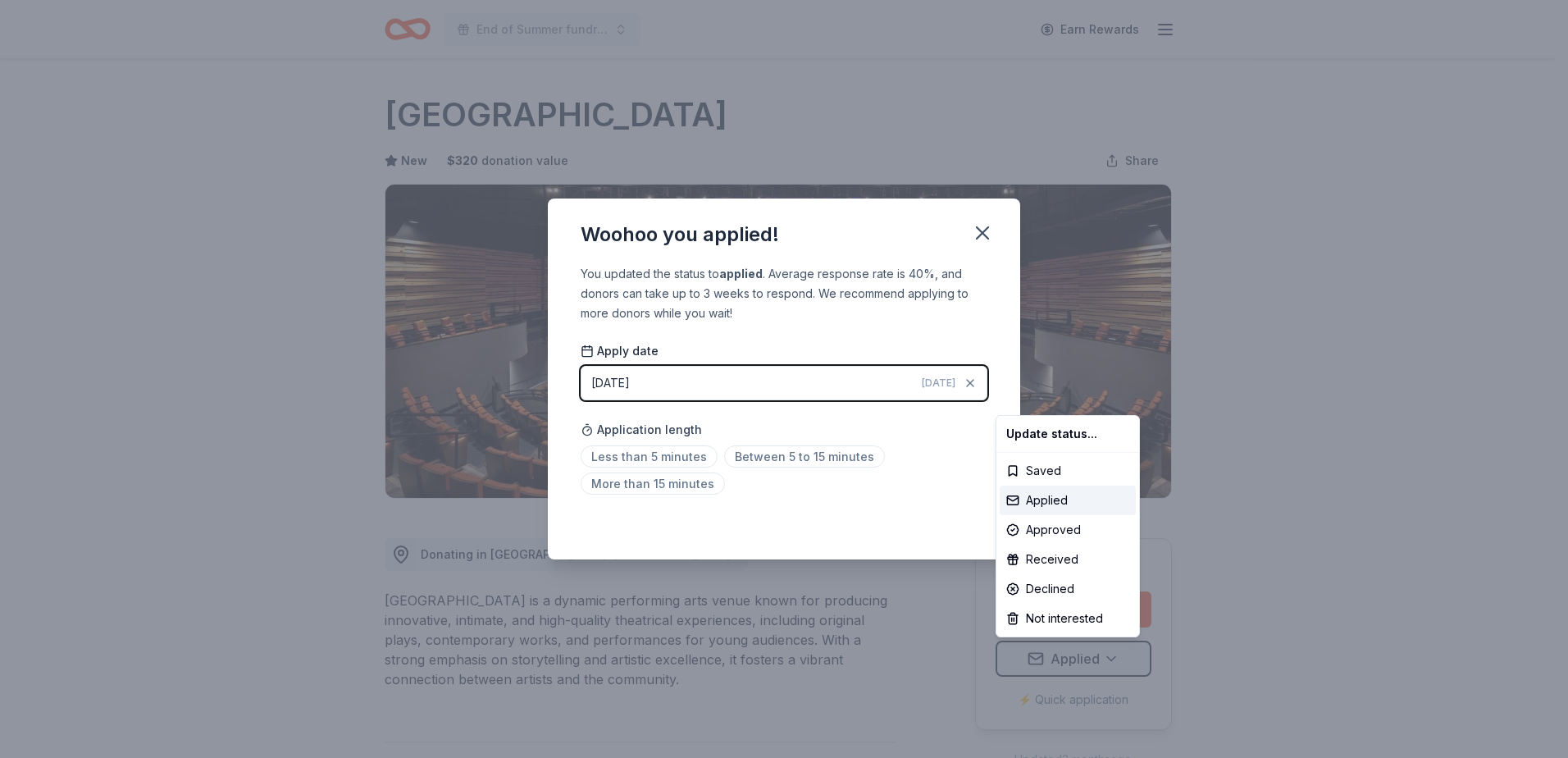
click at [674, 458] on html "End of Summer fundraiser Earn Rewards Due [DATE] [GEOGRAPHIC_DATA] New $ 320 do…" at bounding box center [784, 379] width 1568 height 758
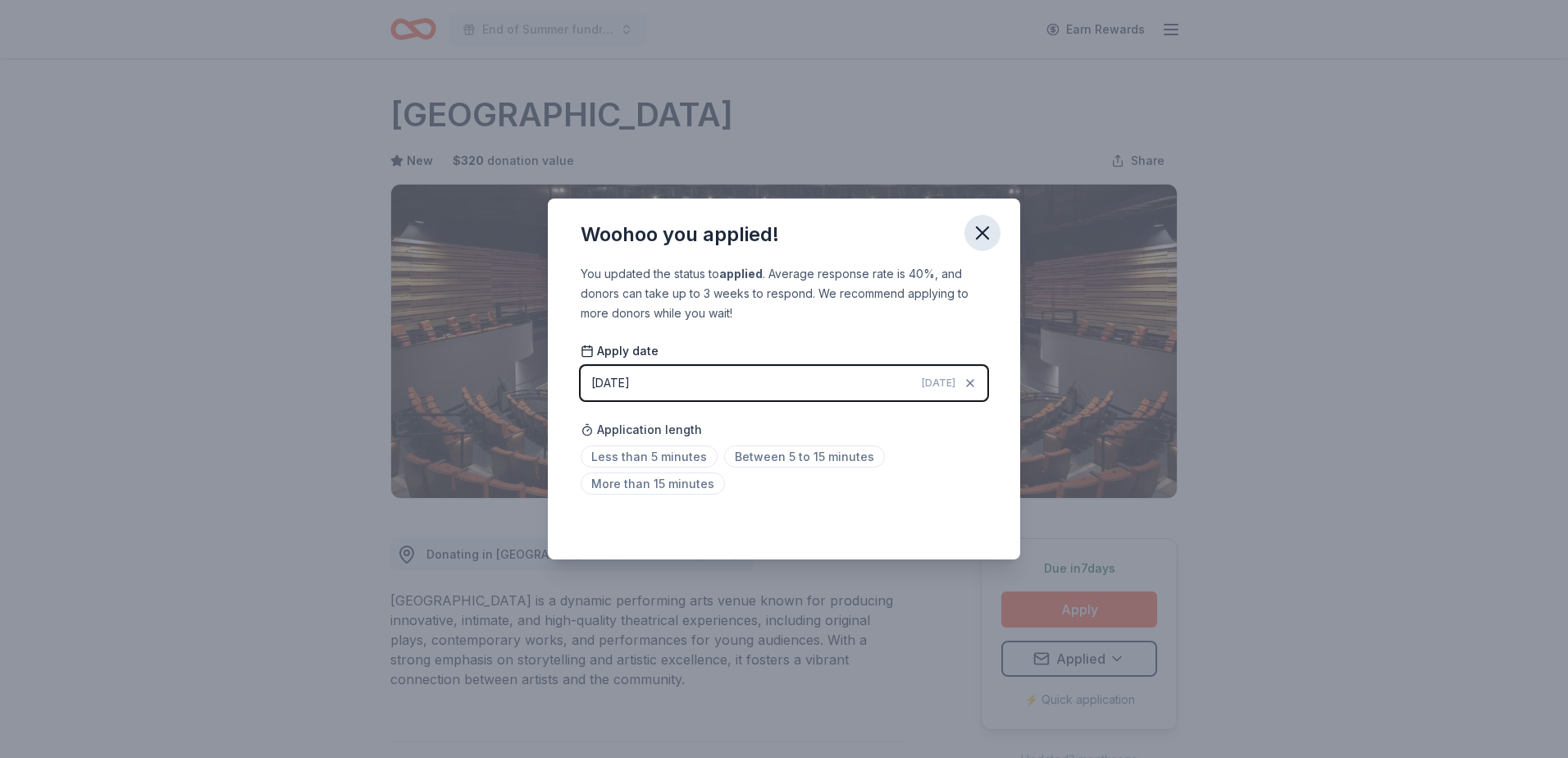
click at [982, 239] on icon "button" at bounding box center [983, 233] width 23 height 23
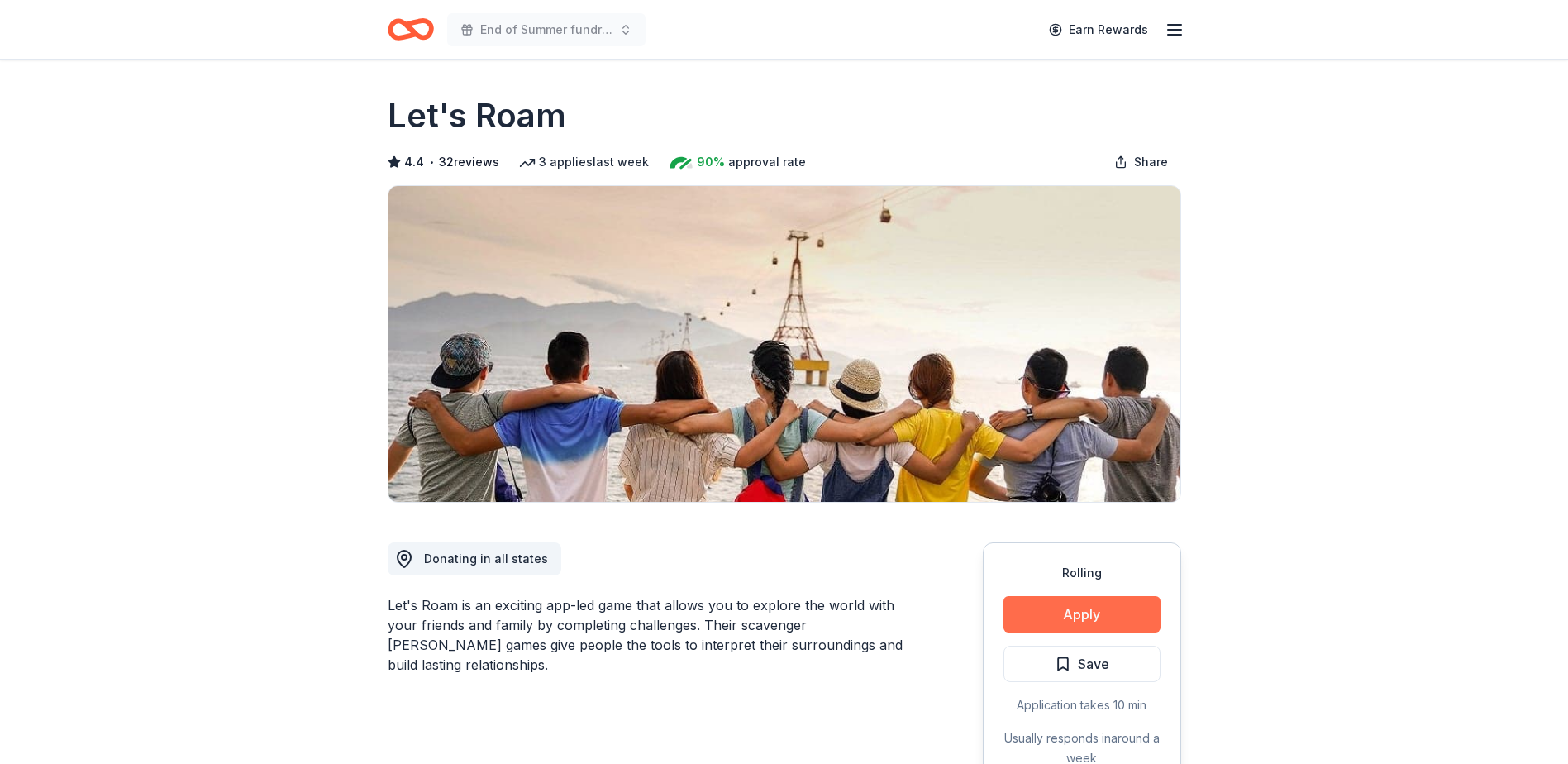
click at [1041, 613] on button "Apply" at bounding box center [1081, 614] width 157 height 36
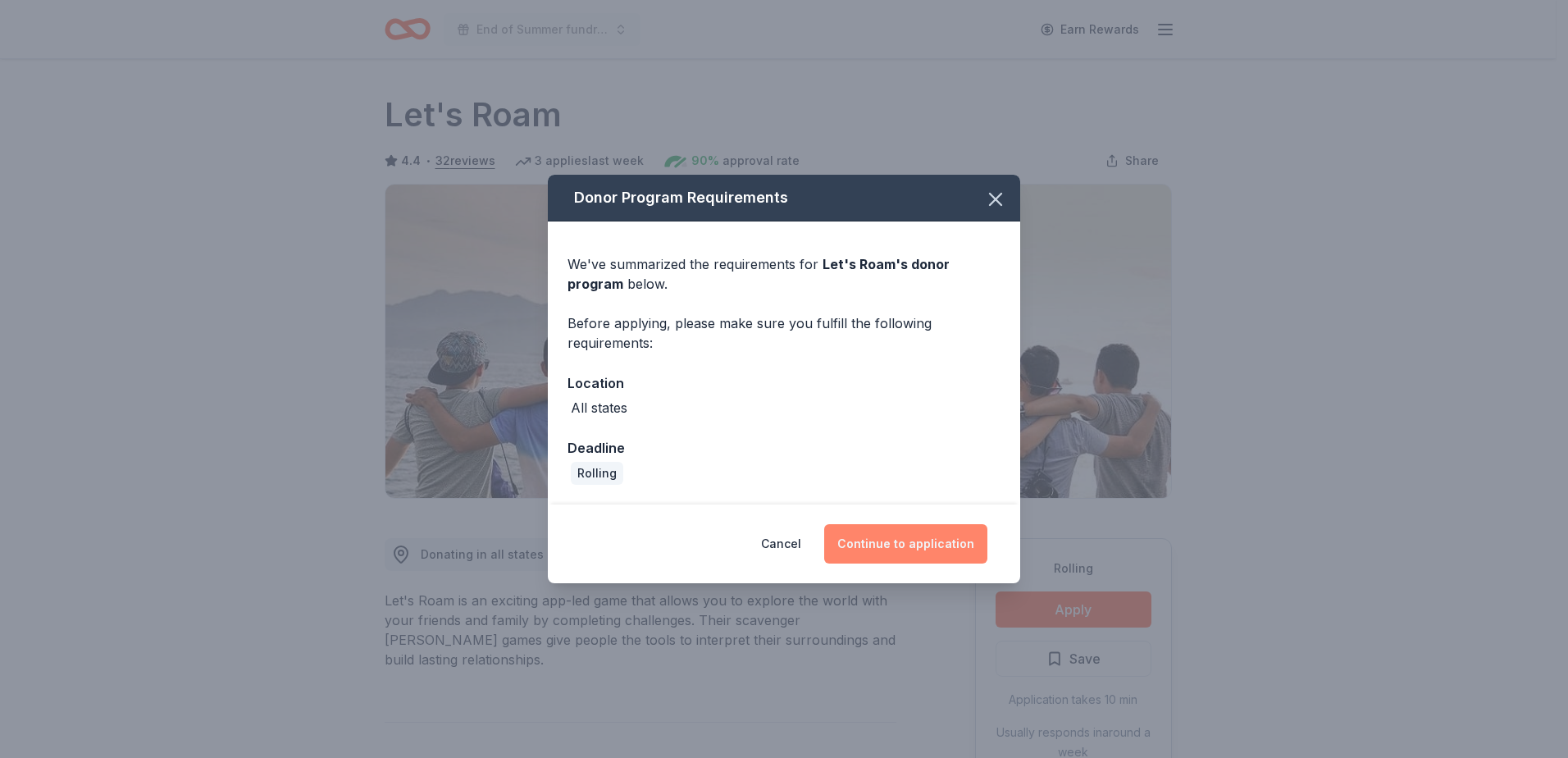
click at [893, 546] on button "Continue to application" at bounding box center [906, 544] width 163 height 40
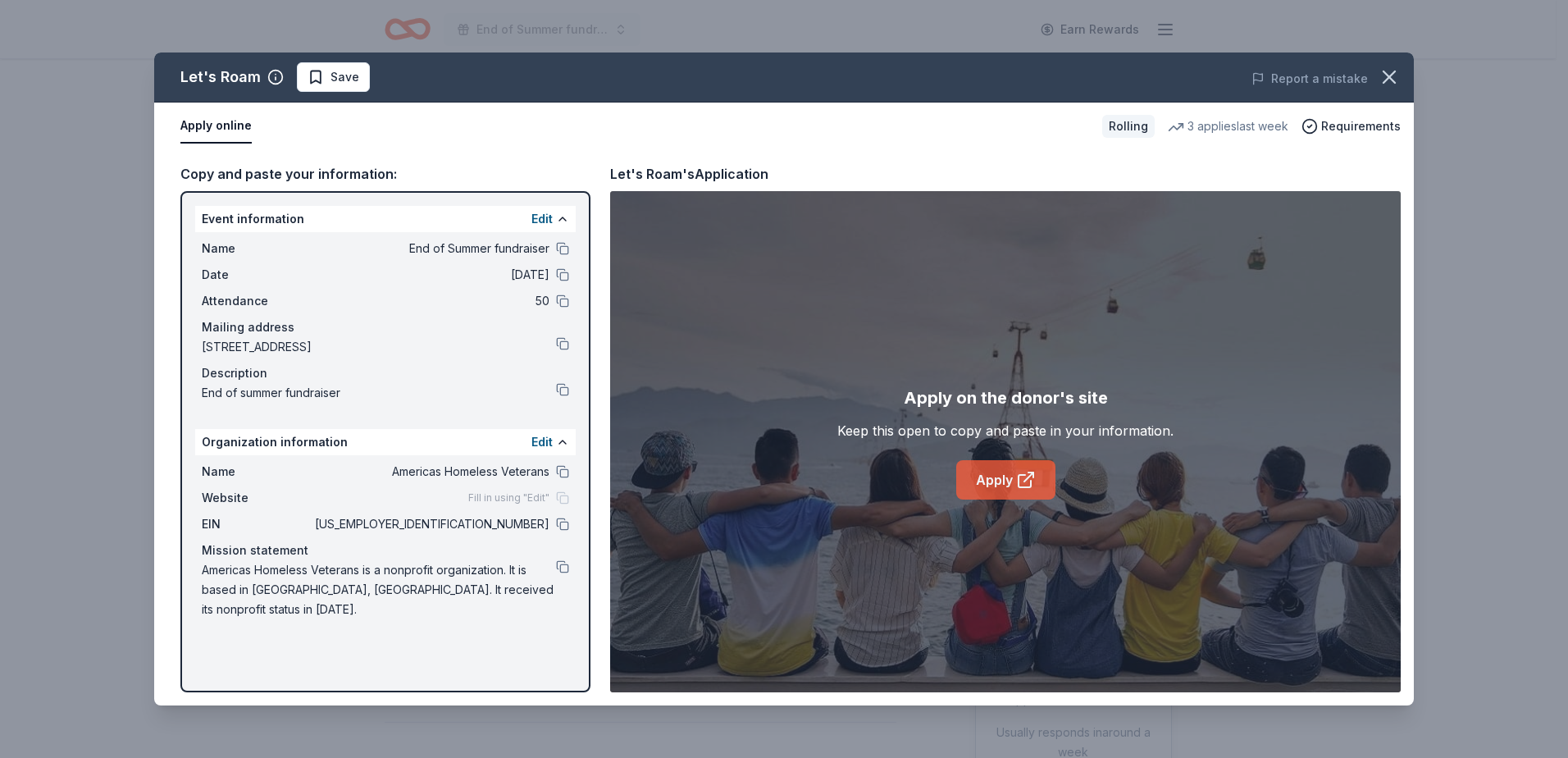
click at [1003, 482] on link "Apply" at bounding box center [1006, 480] width 99 height 40
click at [1395, 82] on icon "button" at bounding box center [1390, 78] width 12 height 12
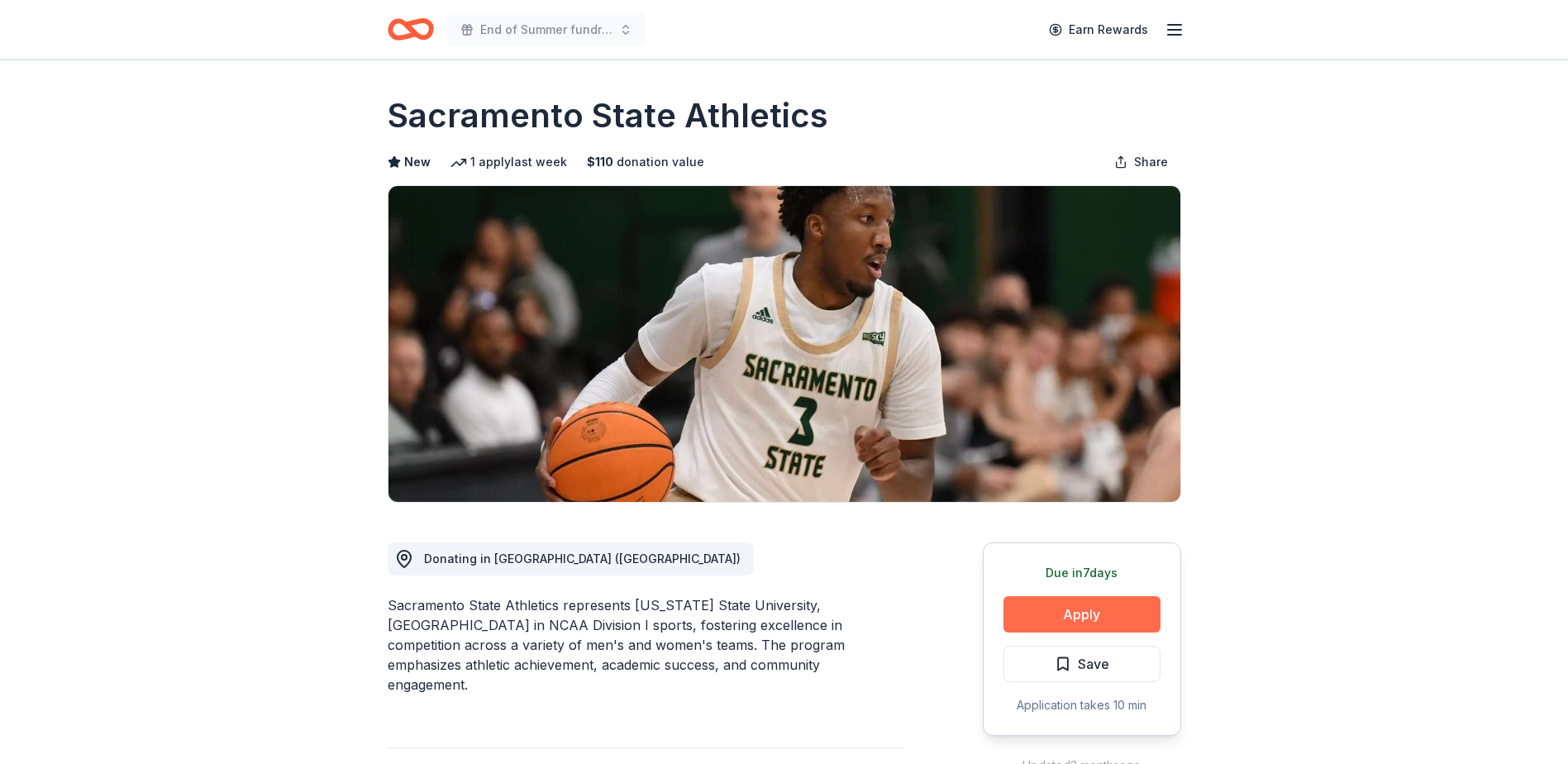
click at [1054, 613] on button "Apply" at bounding box center [1081, 614] width 157 height 36
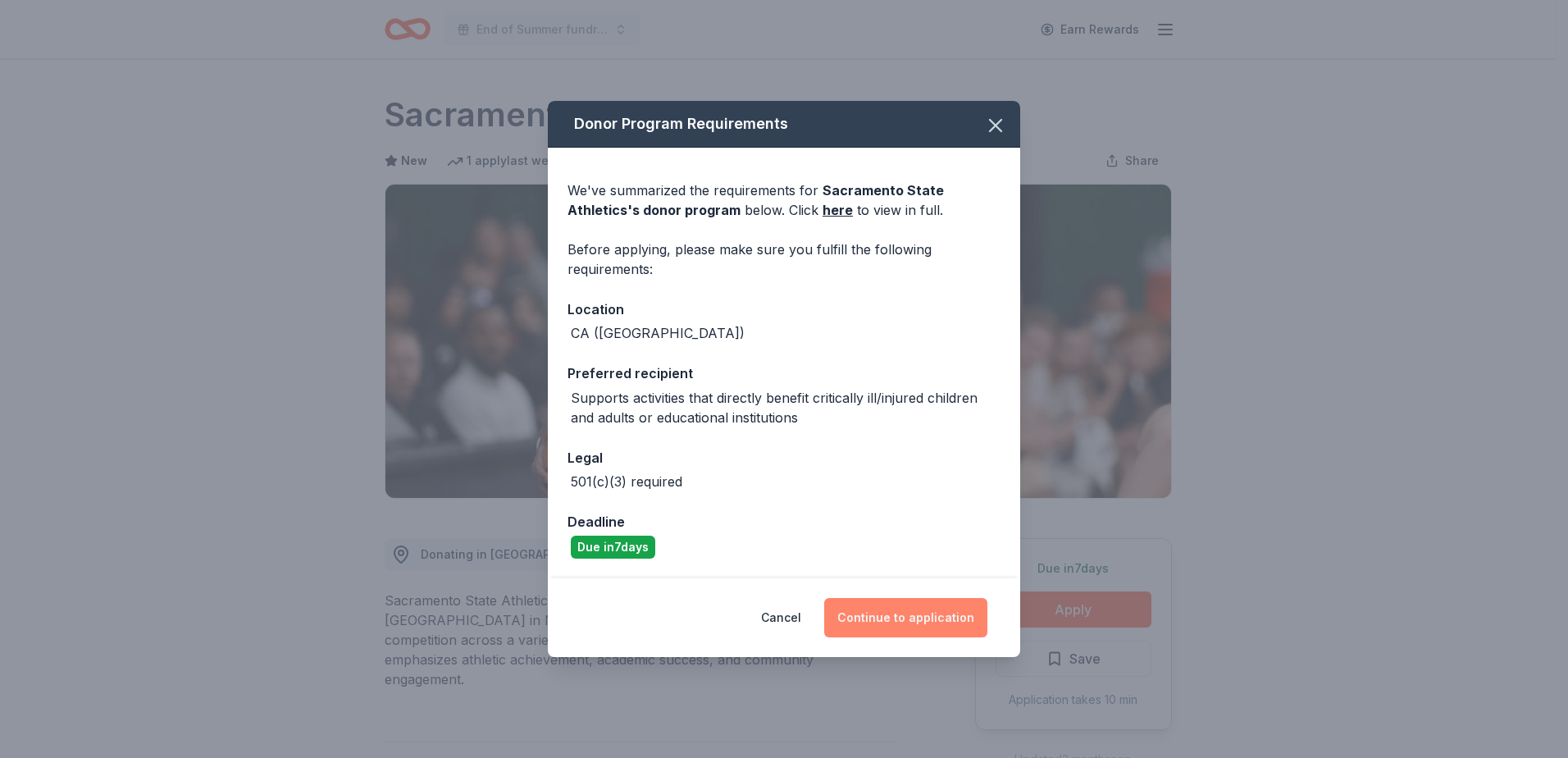
click at [924, 624] on button "Continue to application" at bounding box center [906, 617] width 163 height 40
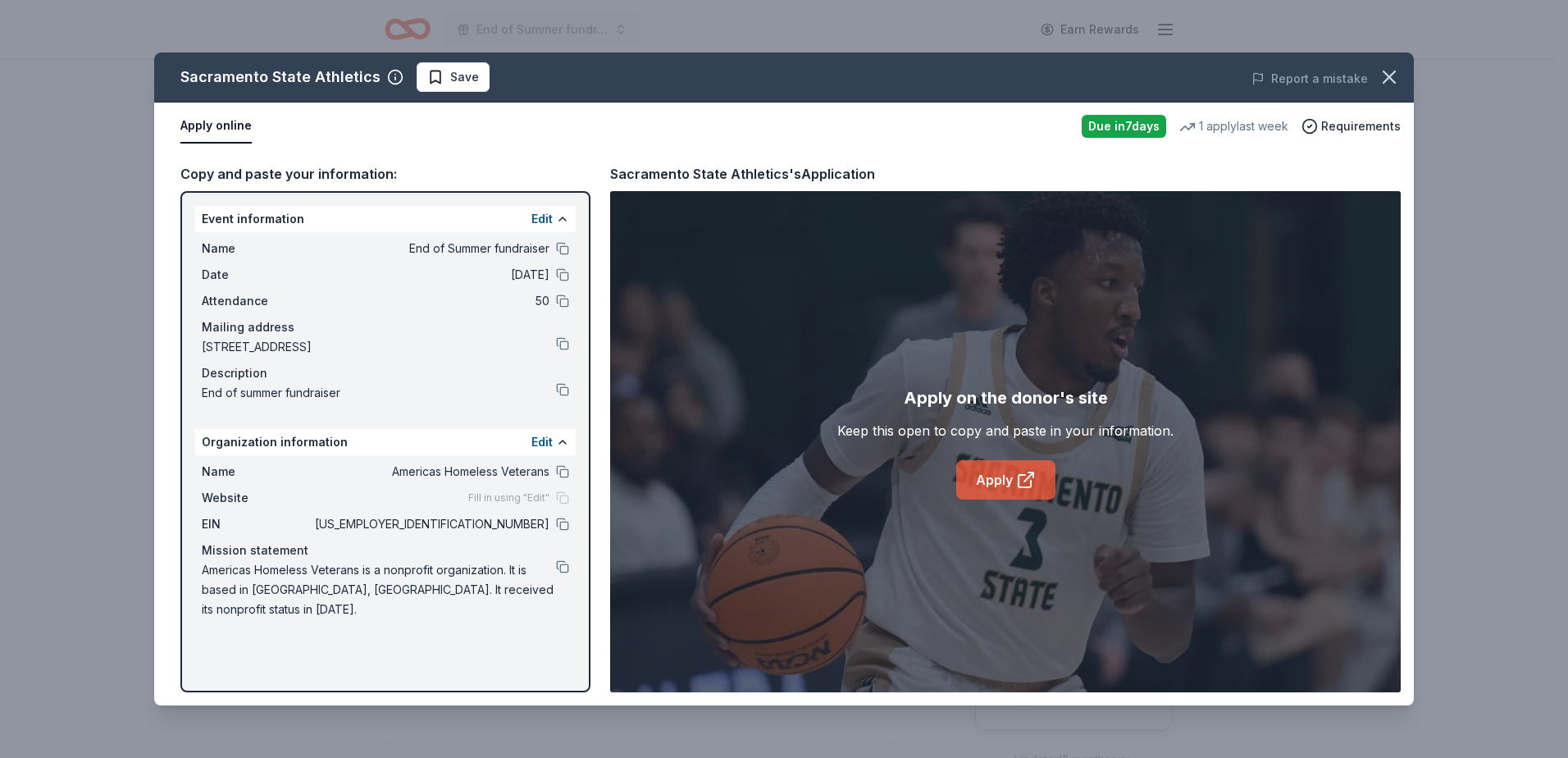
click at [1037, 472] on link "Apply" at bounding box center [1006, 480] width 99 height 40
click at [460, 72] on span "Save" at bounding box center [464, 77] width 29 height 19
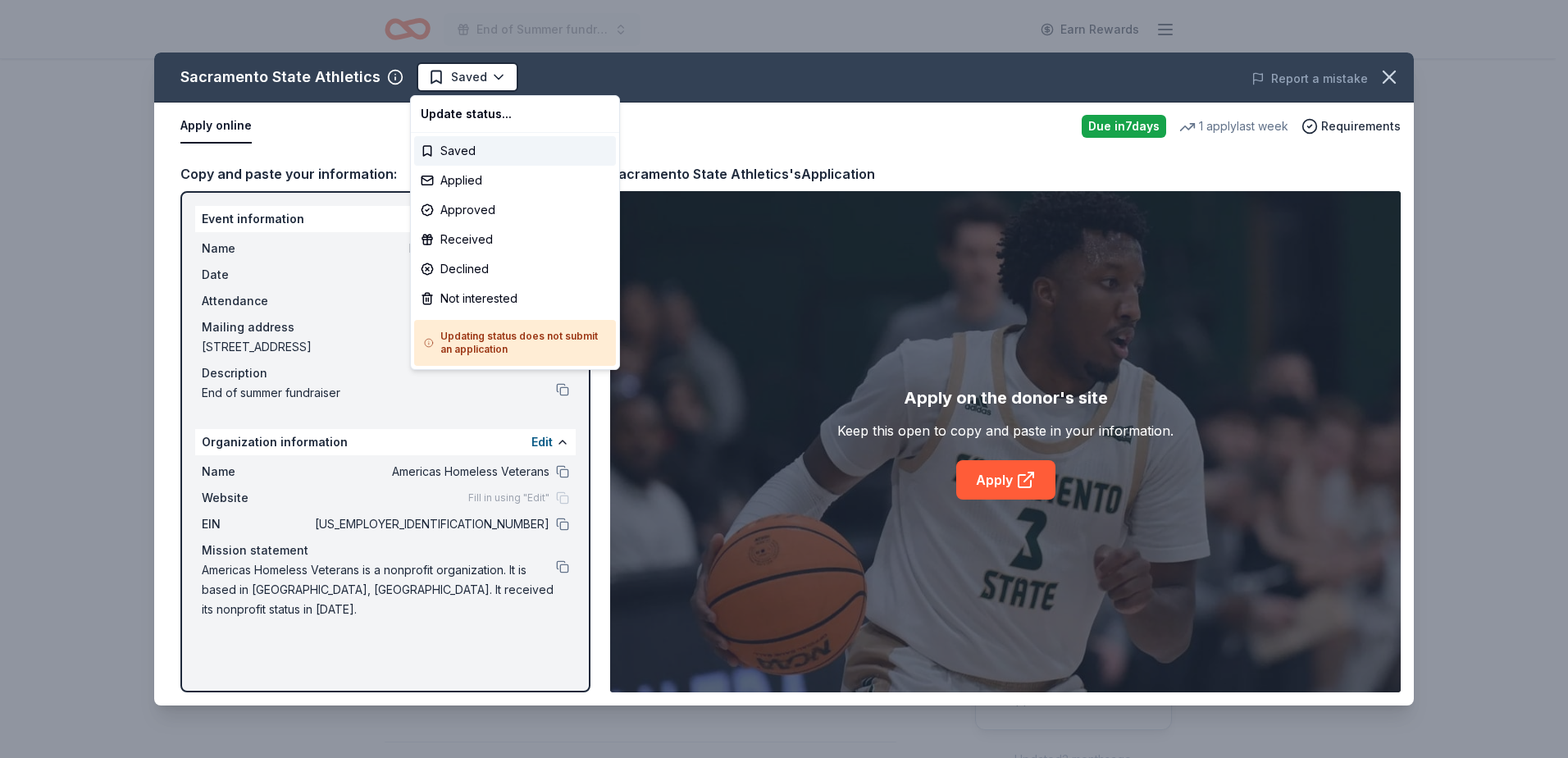
click at [460, 72] on html "End of Summer fundraiser Earn Rewards Due [DATE] Share Sacramento State Athleti…" at bounding box center [784, 379] width 1568 height 758
click at [469, 176] on div "Applied" at bounding box center [515, 180] width 202 height 29
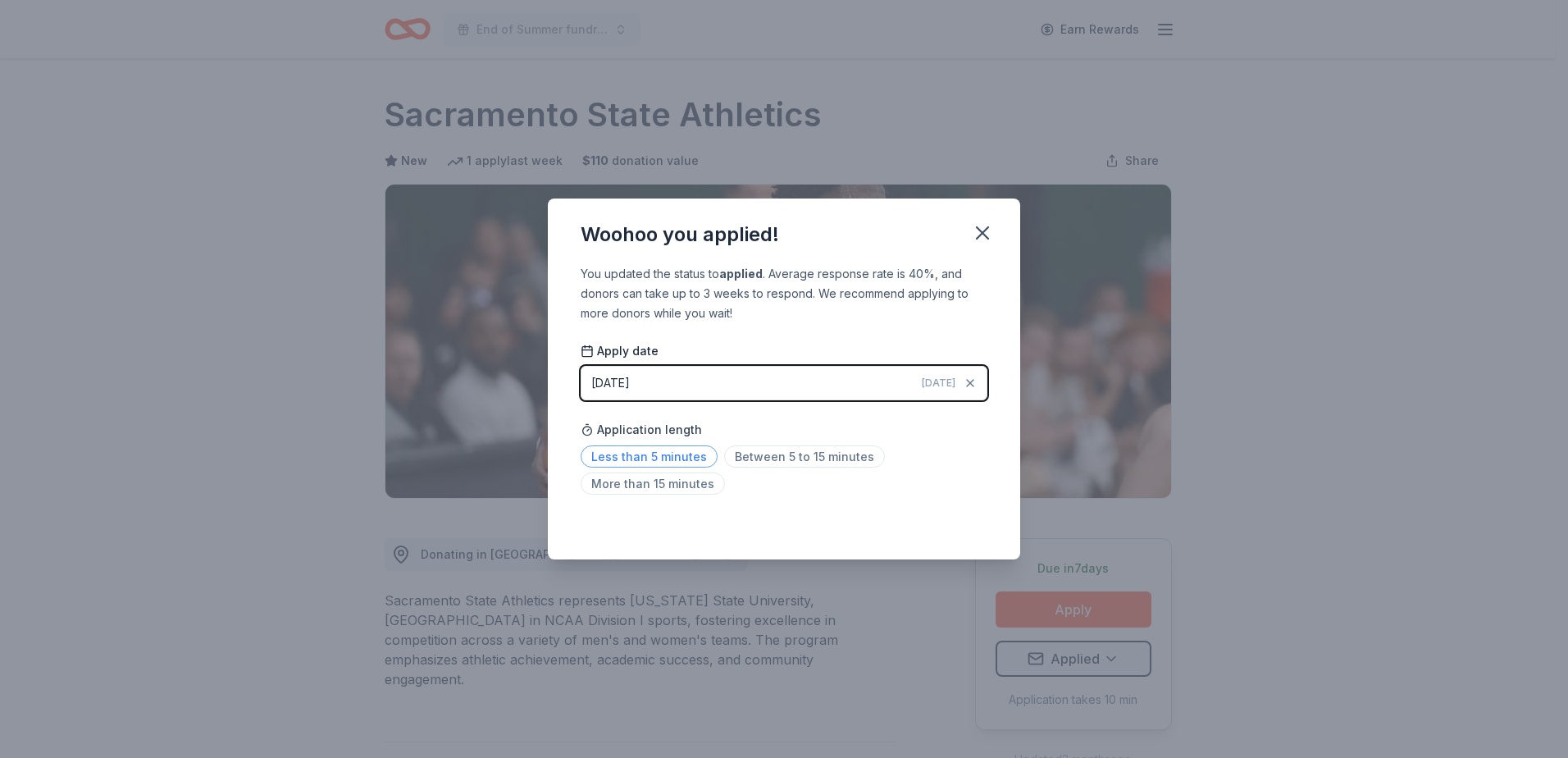
click at [653, 461] on span "Less than 5 minutes" at bounding box center [649, 456] width 137 height 22
click at [990, 235] on icon "button" at bounding box center [983, 233] width 23 height 23
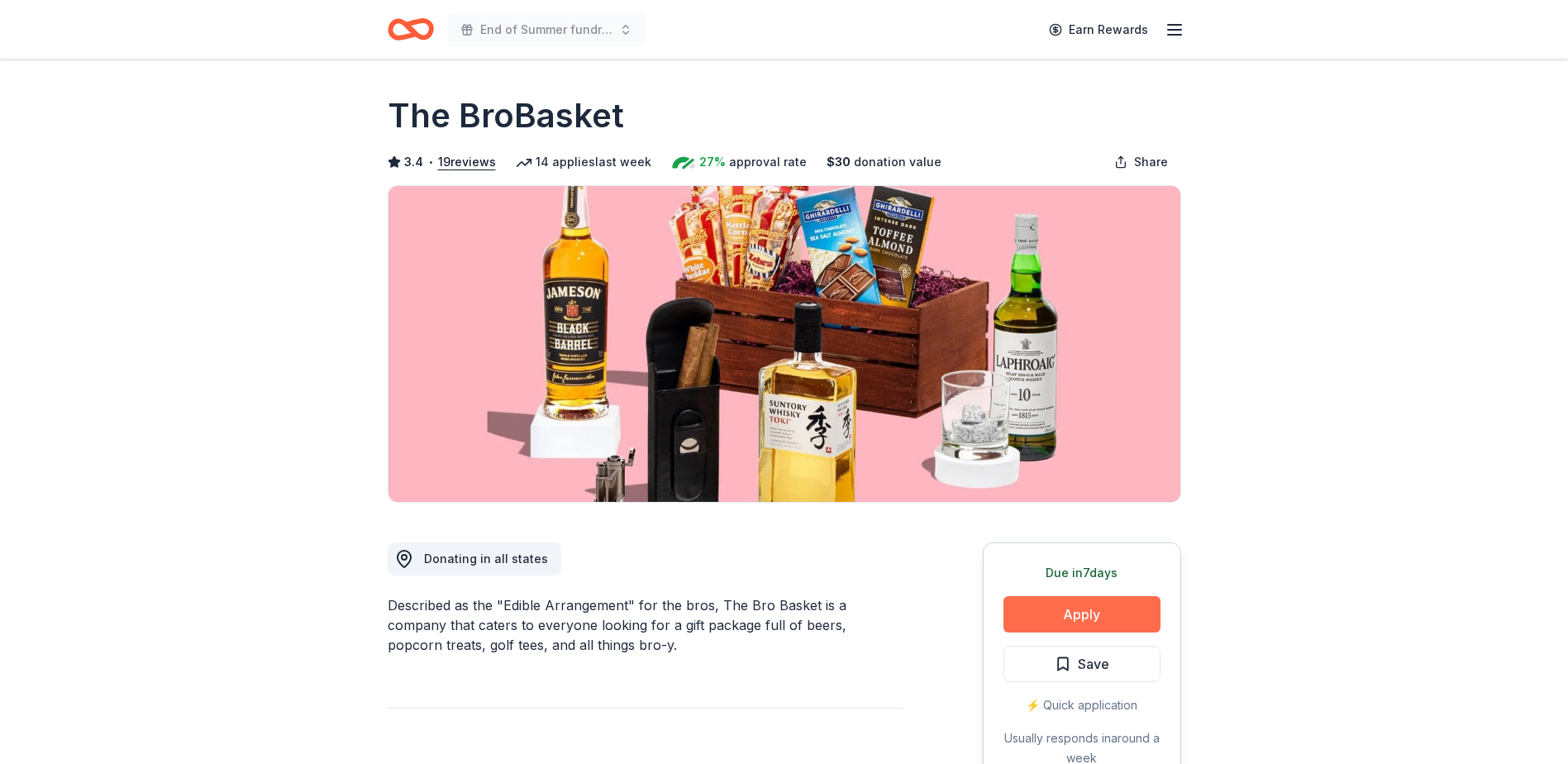
click at [1062, 615] on button "Apply" at bounding box center [1081, 614] width 157 height 36
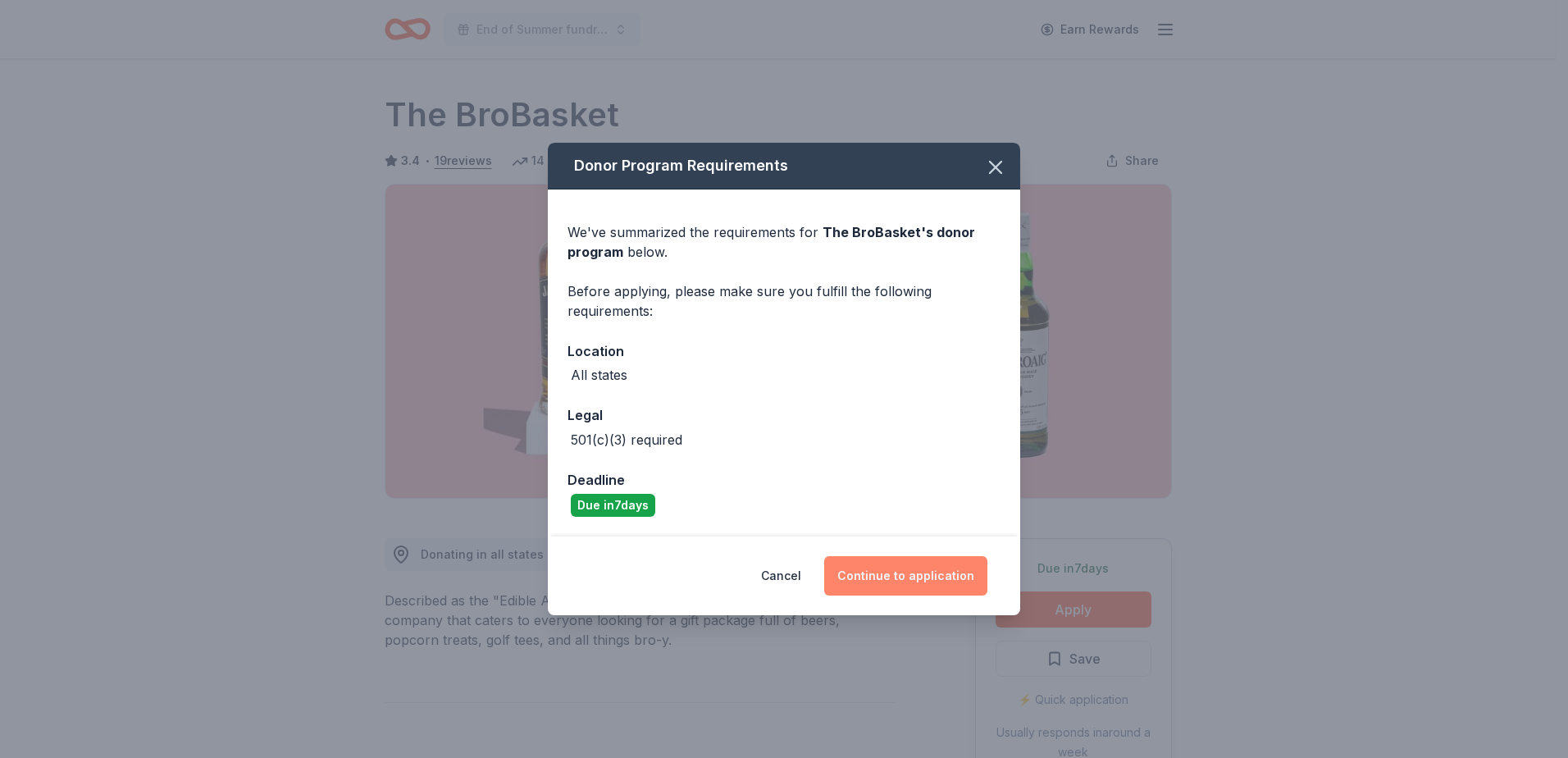
click at [926, 571] on button "Continue to application" at bounding box center [906, 576] width 163 height 40
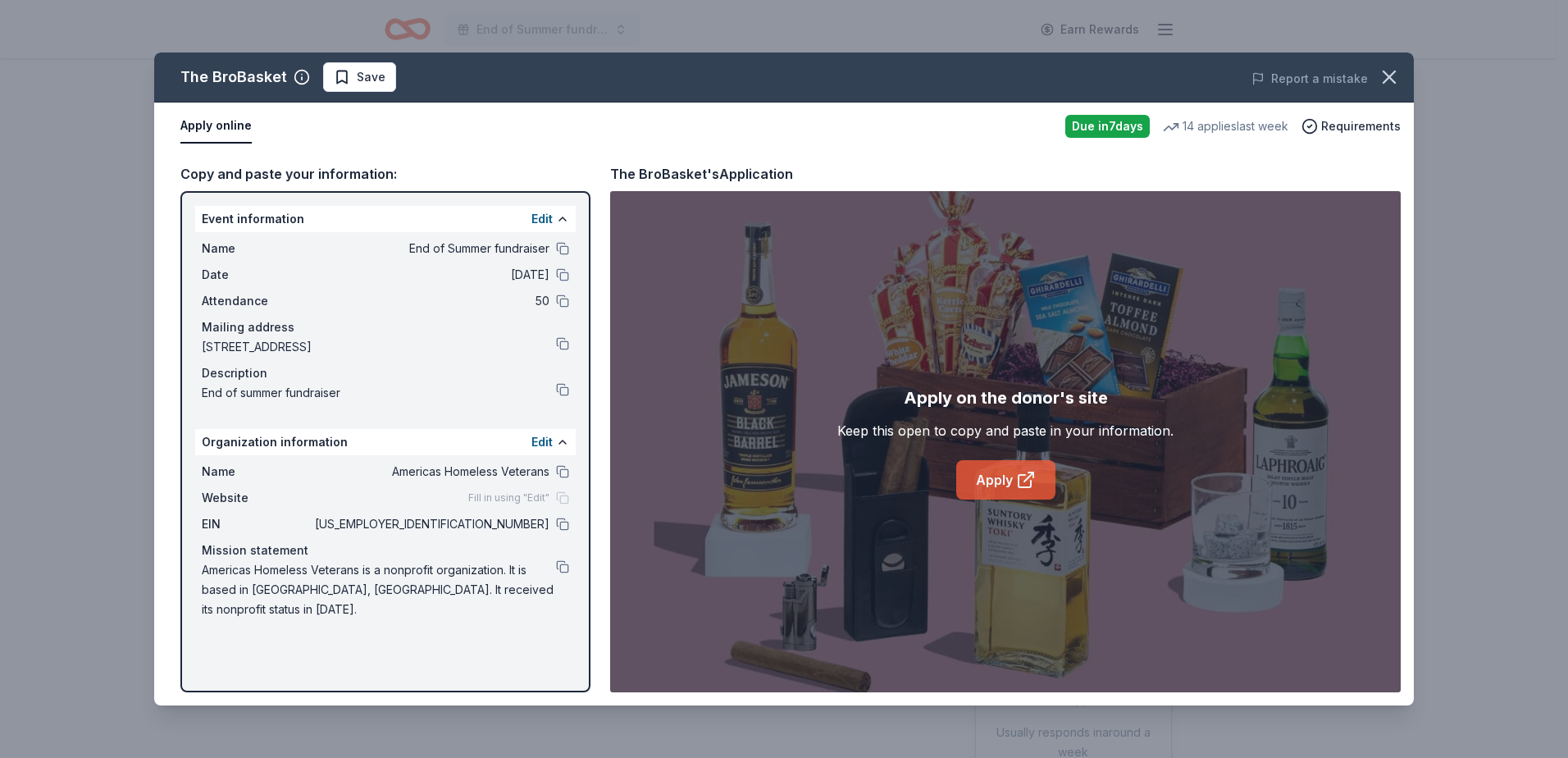
click at [985, 474] on link "Apply" at bounding box center [1006, 480] width 99 height 40
click at [357, 78] on span "Save" at bounding box center [371, 77] width 29 height 19
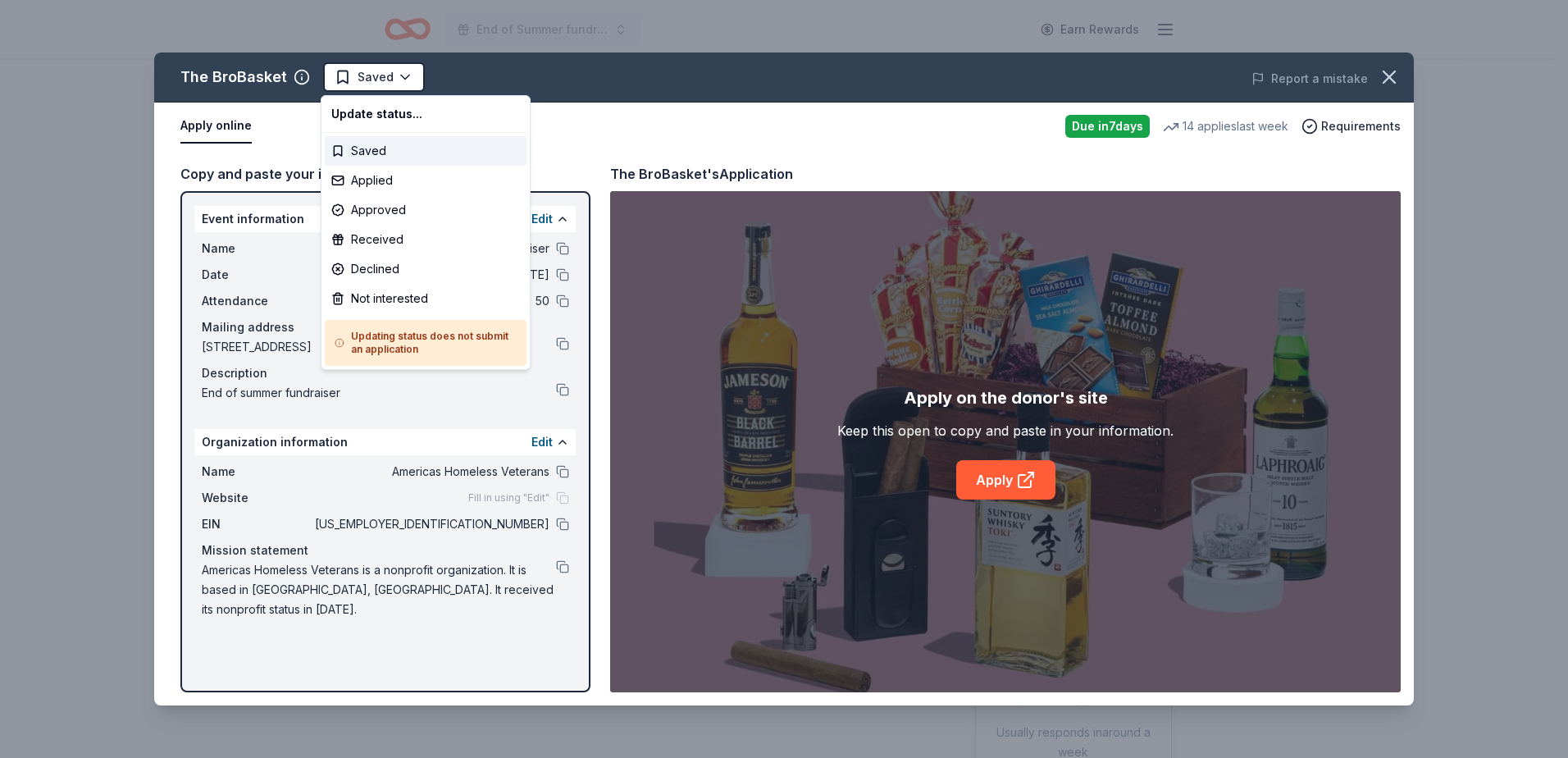
click at [356, 79] on html "End of Summer fundraiser Earn Rewards Due in 7 days Share The BroBasket 3.4 • 1…" at bounding box center [784, 379] width 1568 height 758
click at [376, 176] on div "Applied" at bounding box center [426, 180] width 202 height 29
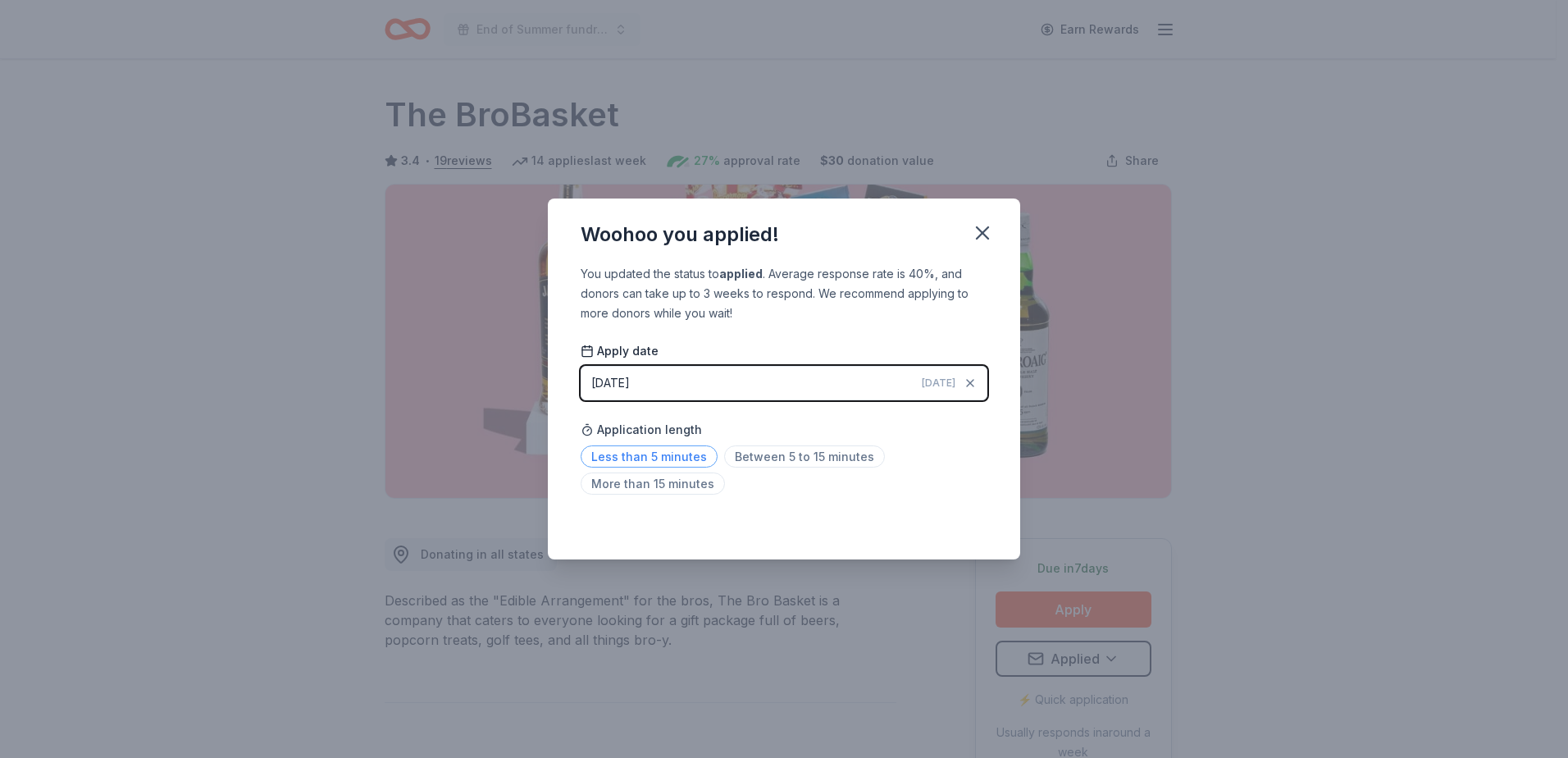
click at [667, 458] on span "Less than 5 minutes" at bounding box center [649, 456] width 137 height 22
click at [977, 237] on icon "button" at bounding box center [983, 233] width 12 height 12
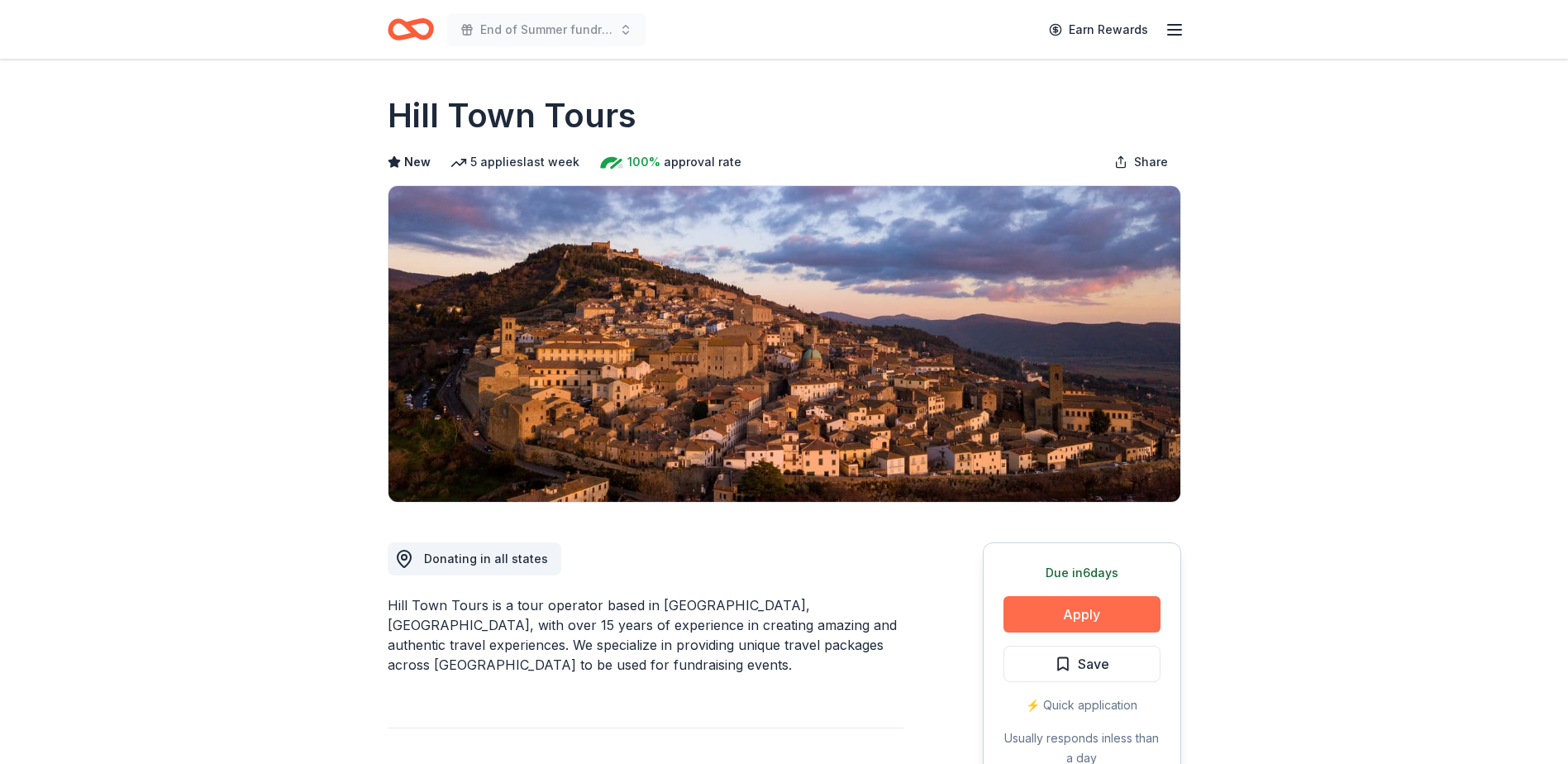
click at [1062, 613] on button "Apply" at bounding box center [1081, 614] width 157 height 36
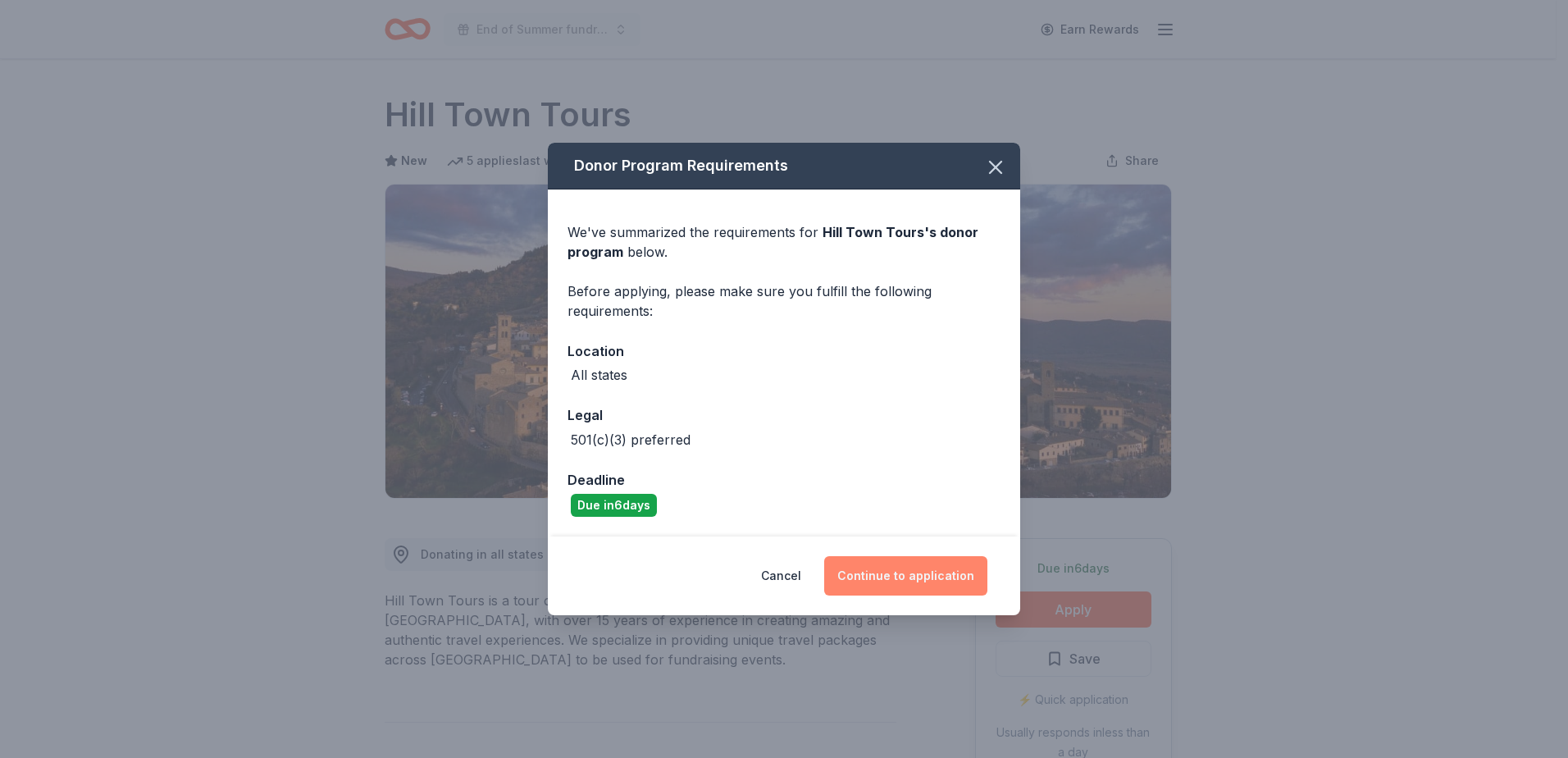
click at [900, 572] on button "Continue to application" at bounding box center [906, 576] width 163 height 40
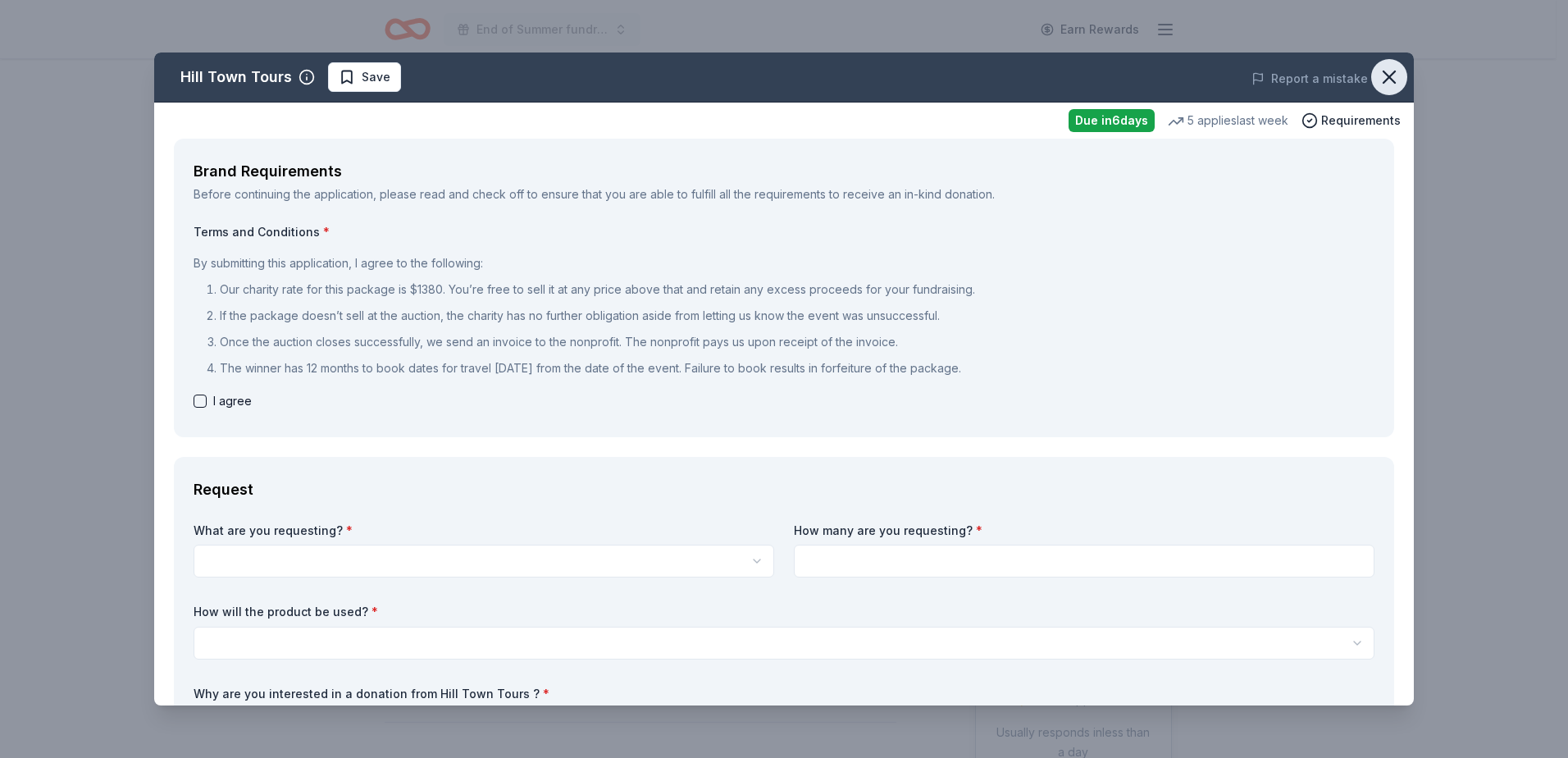
click at [1386, 76] on icon "button" at bounding box center [1390, 78] width 23 height 23
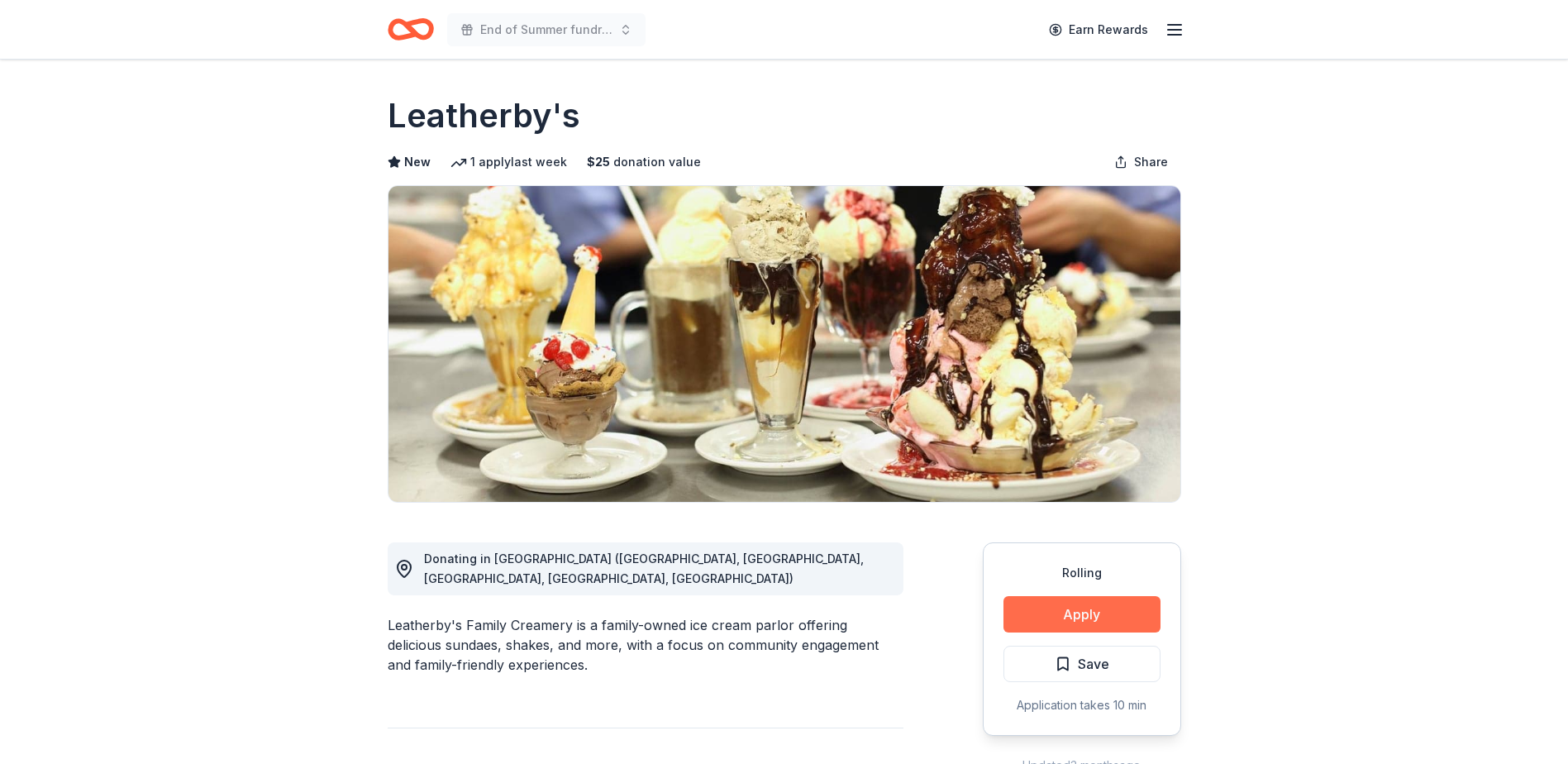
click at [1075, 624] on button "Apply" at bounding box center [1081, 614] width 157 height 36
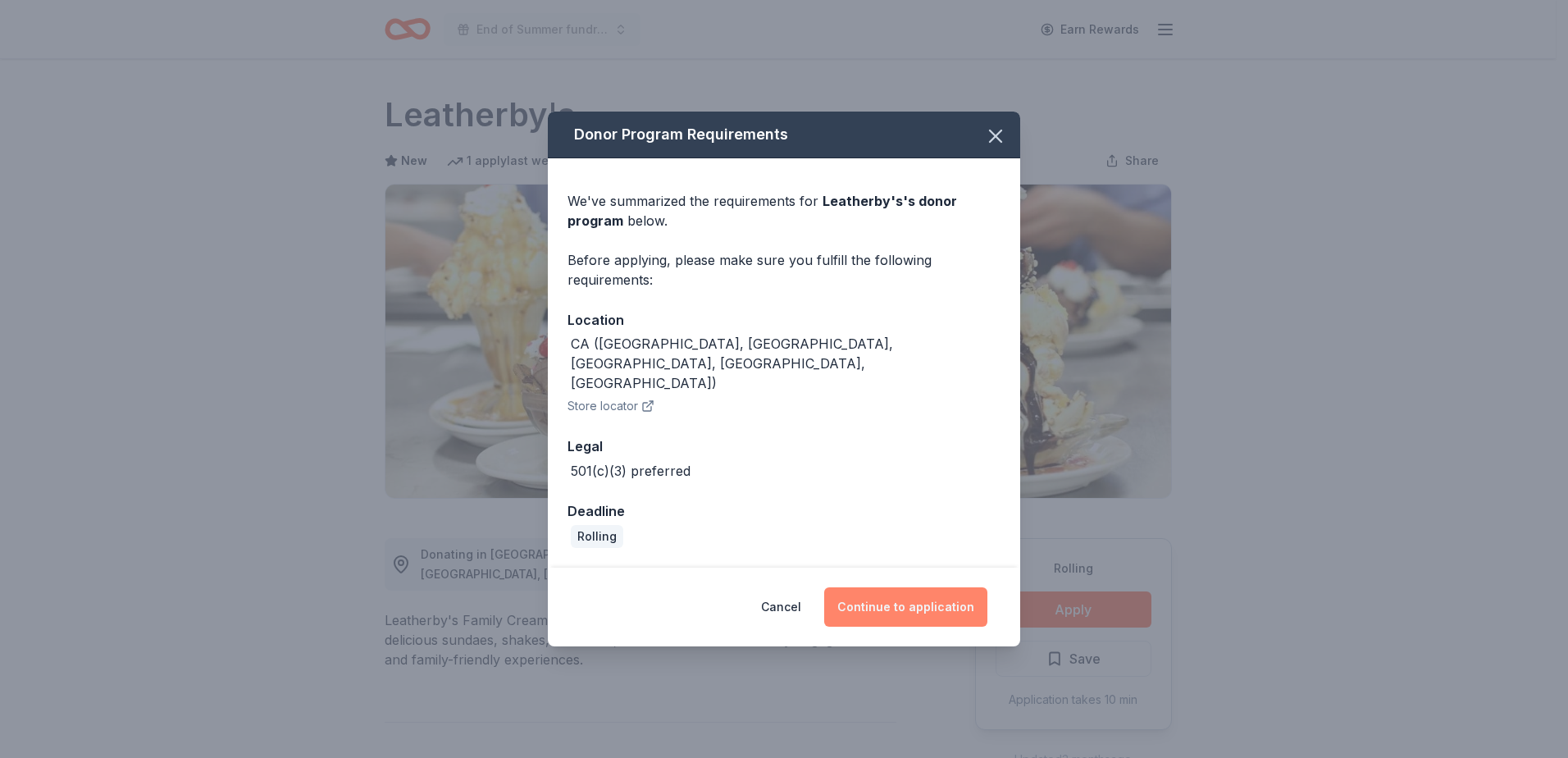
click at [886, 587] on button "Continue to application" at bounding box center [906, 607] width 163 height 40
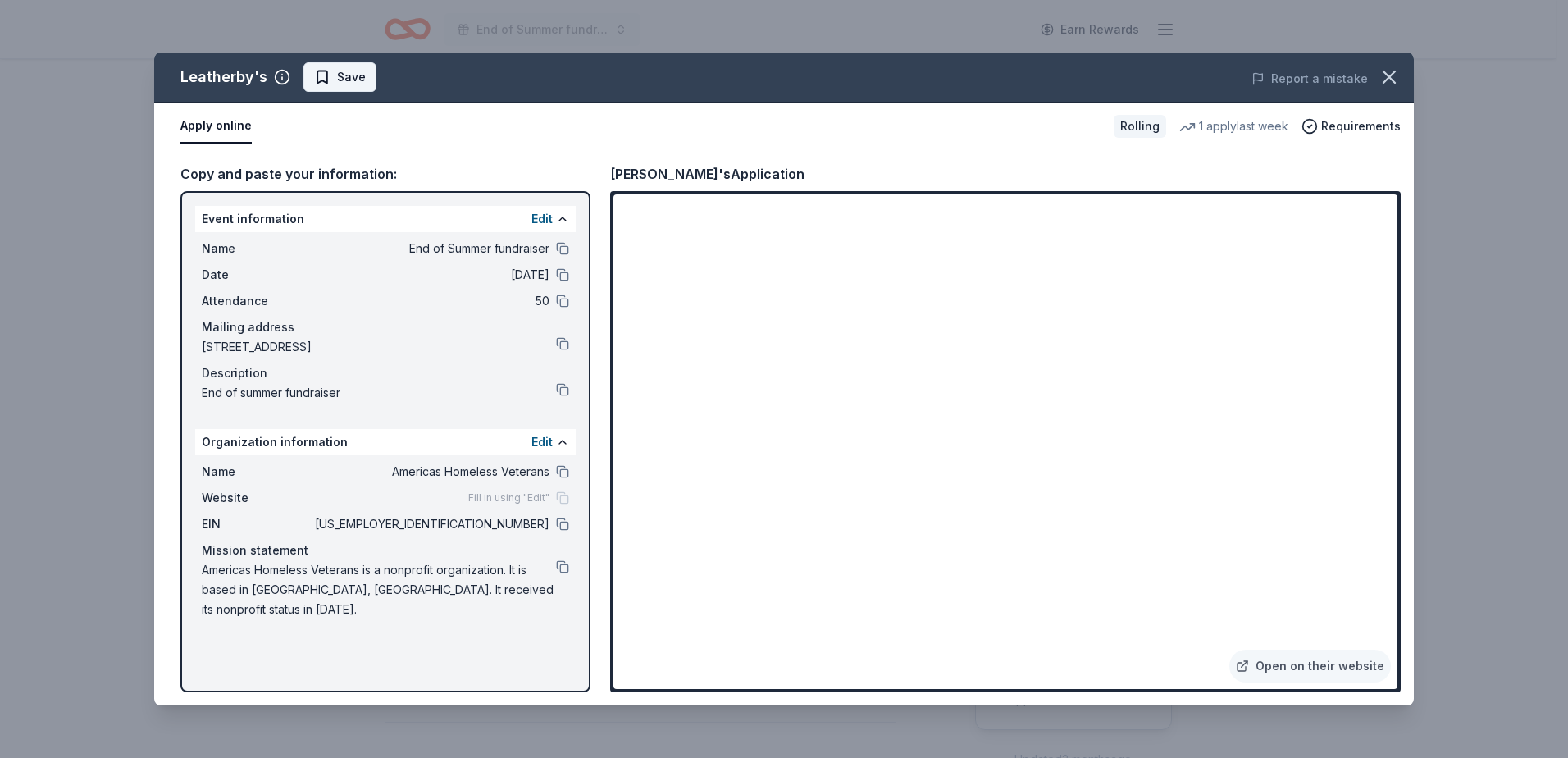
click at [339, 71] on span "Save" at bounding box center [352, 77] width 29 height 19
click at [378, 72] on html "End of Summer fundraiser Earn Rewards Rolling Share Leatherby's New 1 apply las…" at bounding box center [784, 379] width 1568 height 758
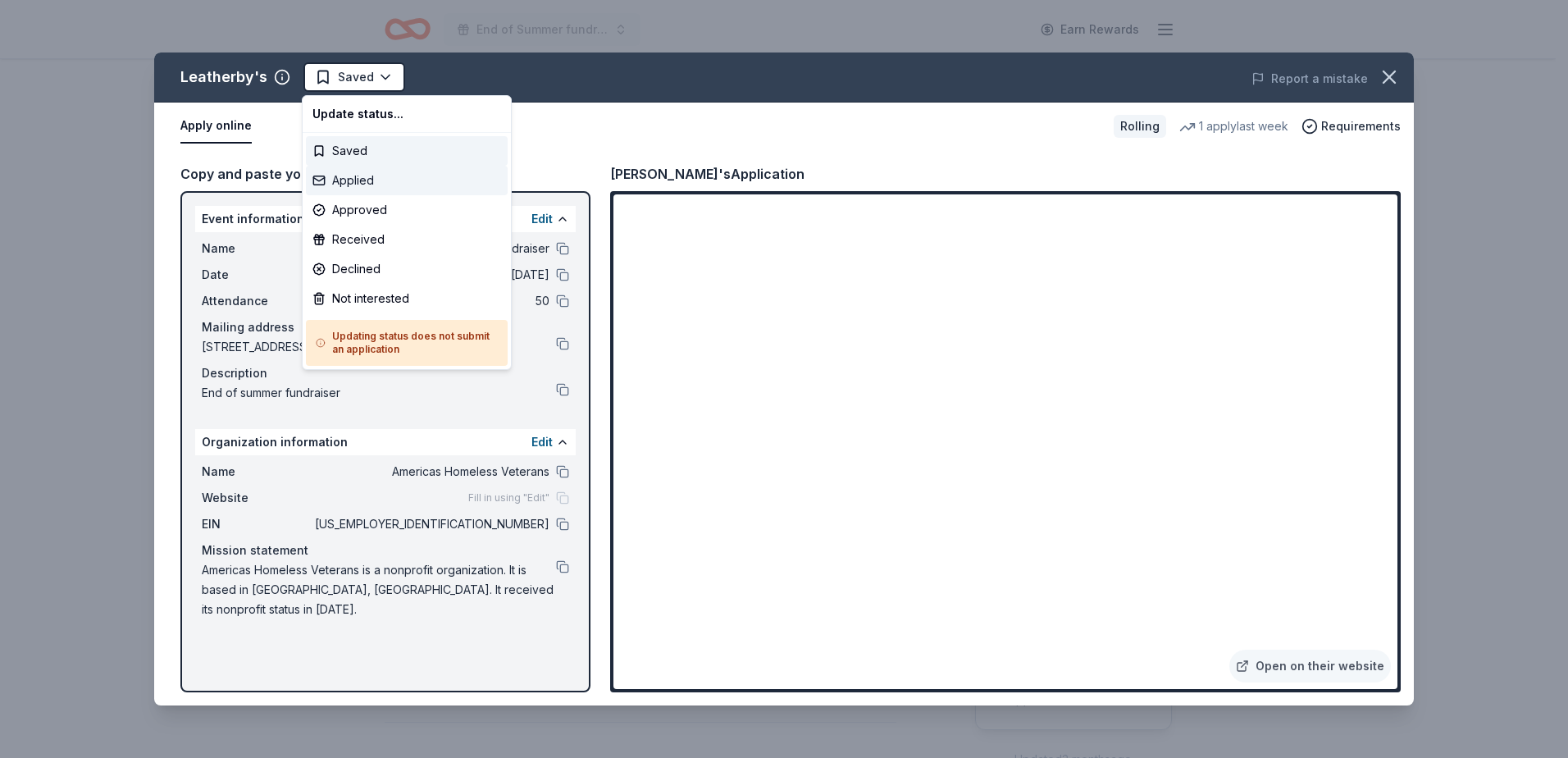
click at [394, 178] on div "Applied" at bounding box center [407, 180] width 202 height 29
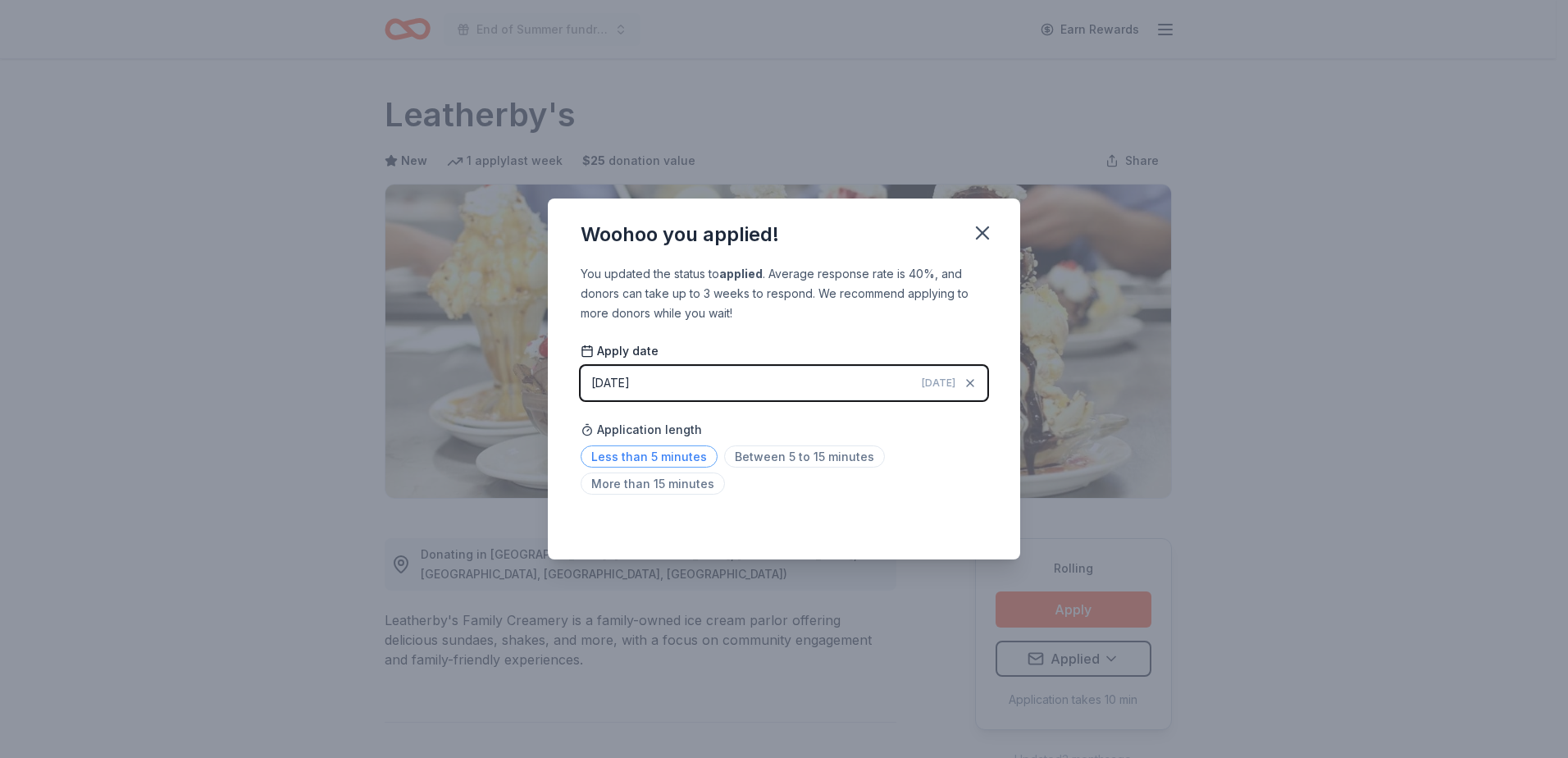
click at [677, 458] on span "Less than 5 minutes" at bounding box center [649, 456] width 137 height 22
click at [981, 230] on icon "button" at bounding box center [983, 233] width 23 height 23
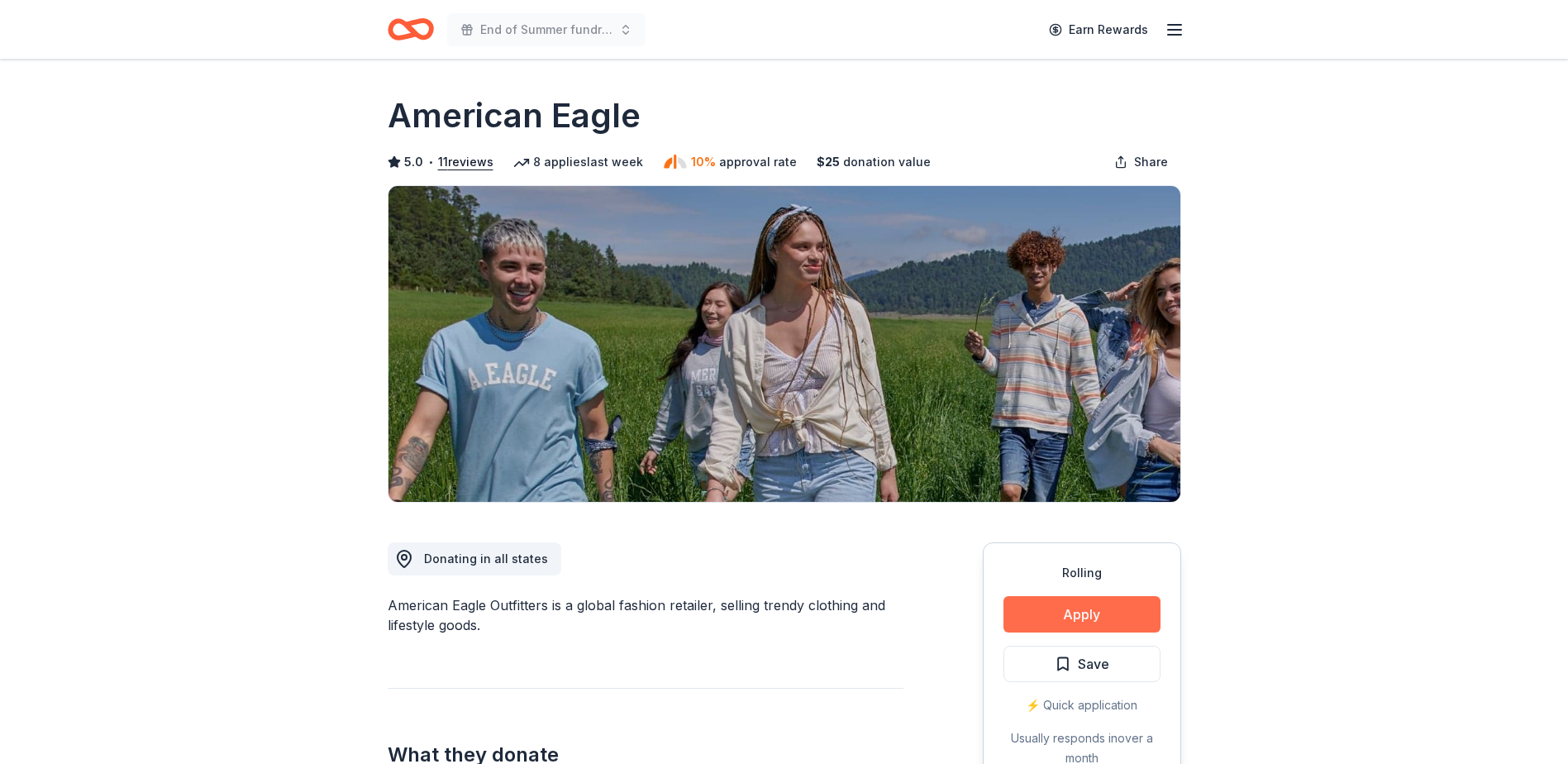
click at [1086, 615] on button "Apply" at bounding box center [1081, 614] width 157 height 36
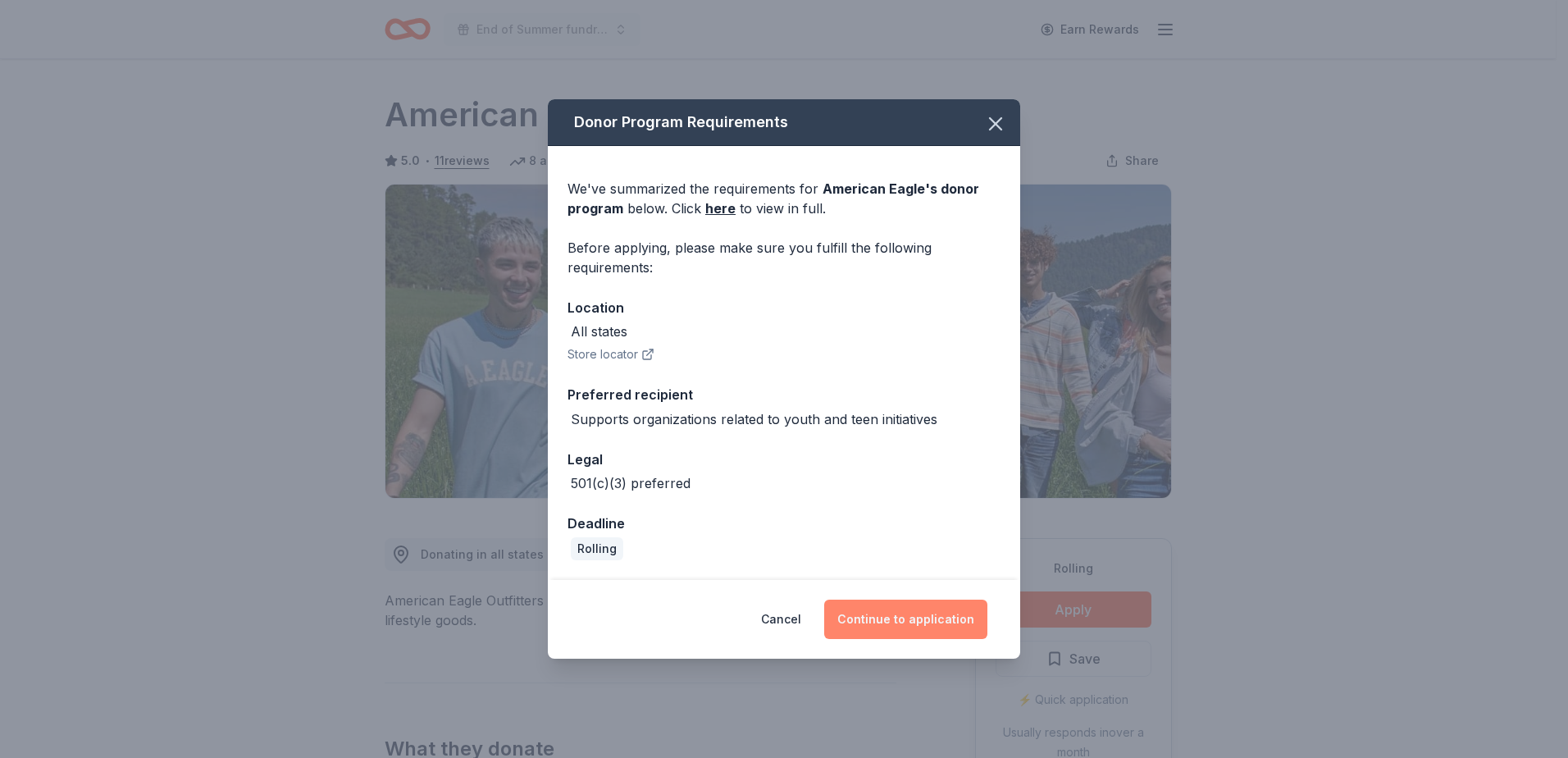
click at [892, 613] on button "Continue to application" at bounding box center [906, 618] width 163 height 40
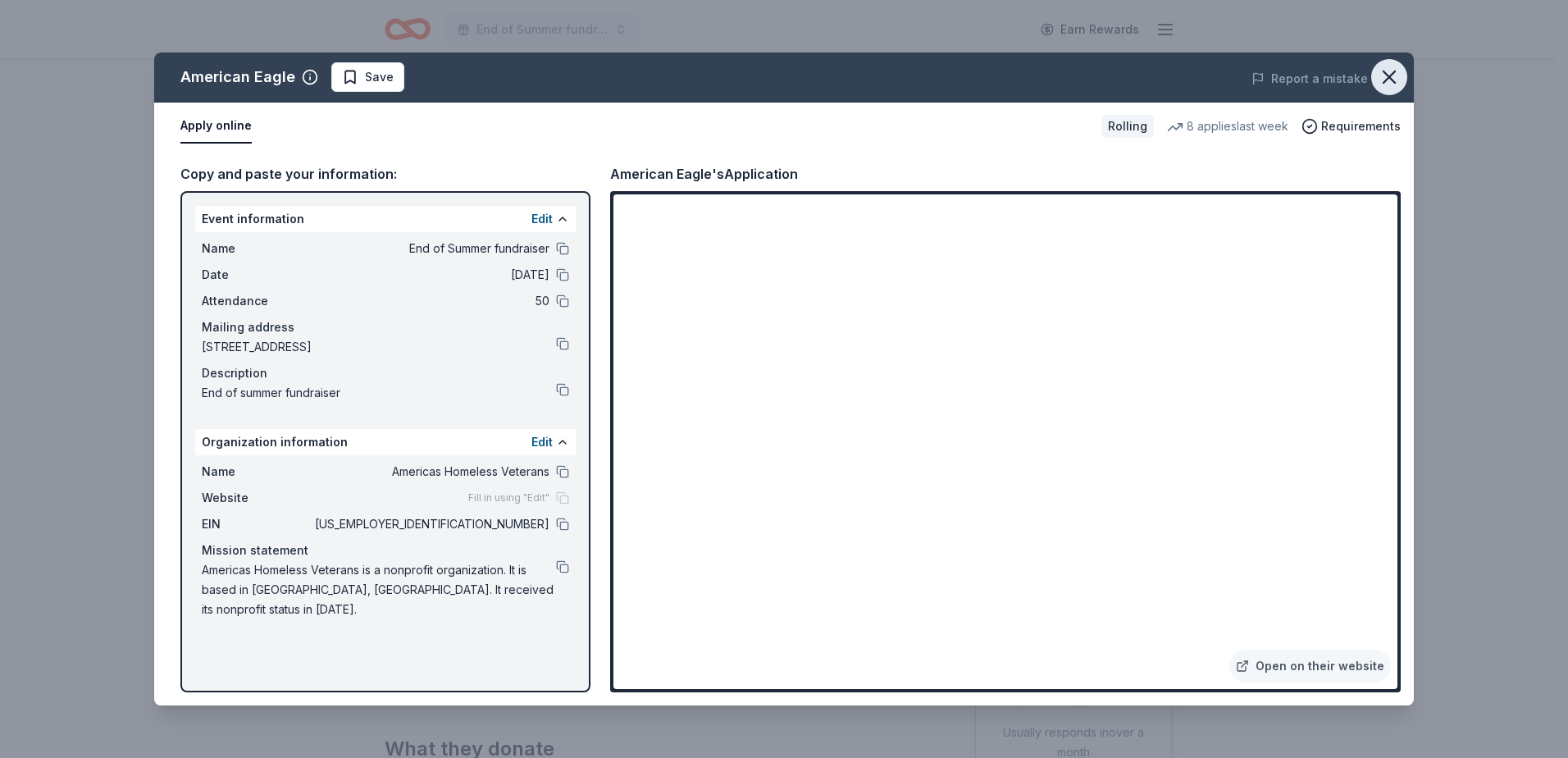
click at [1388, 84] on icon "button" at bounding box center [1390, 78] width 23 height 23
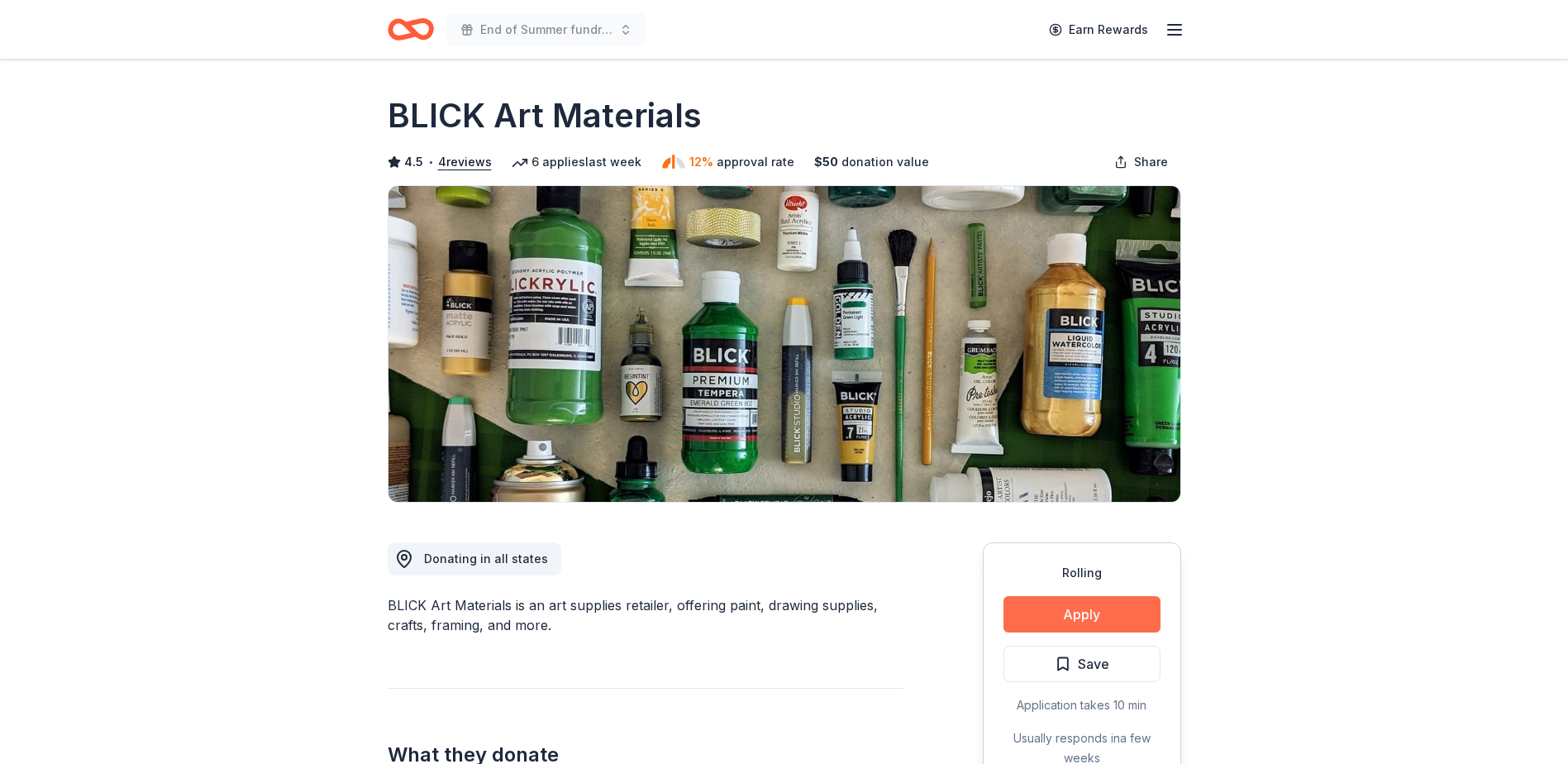
click at [1067, 604] on button "Apply" at bounding box center [1081, 614] width 157 height 36
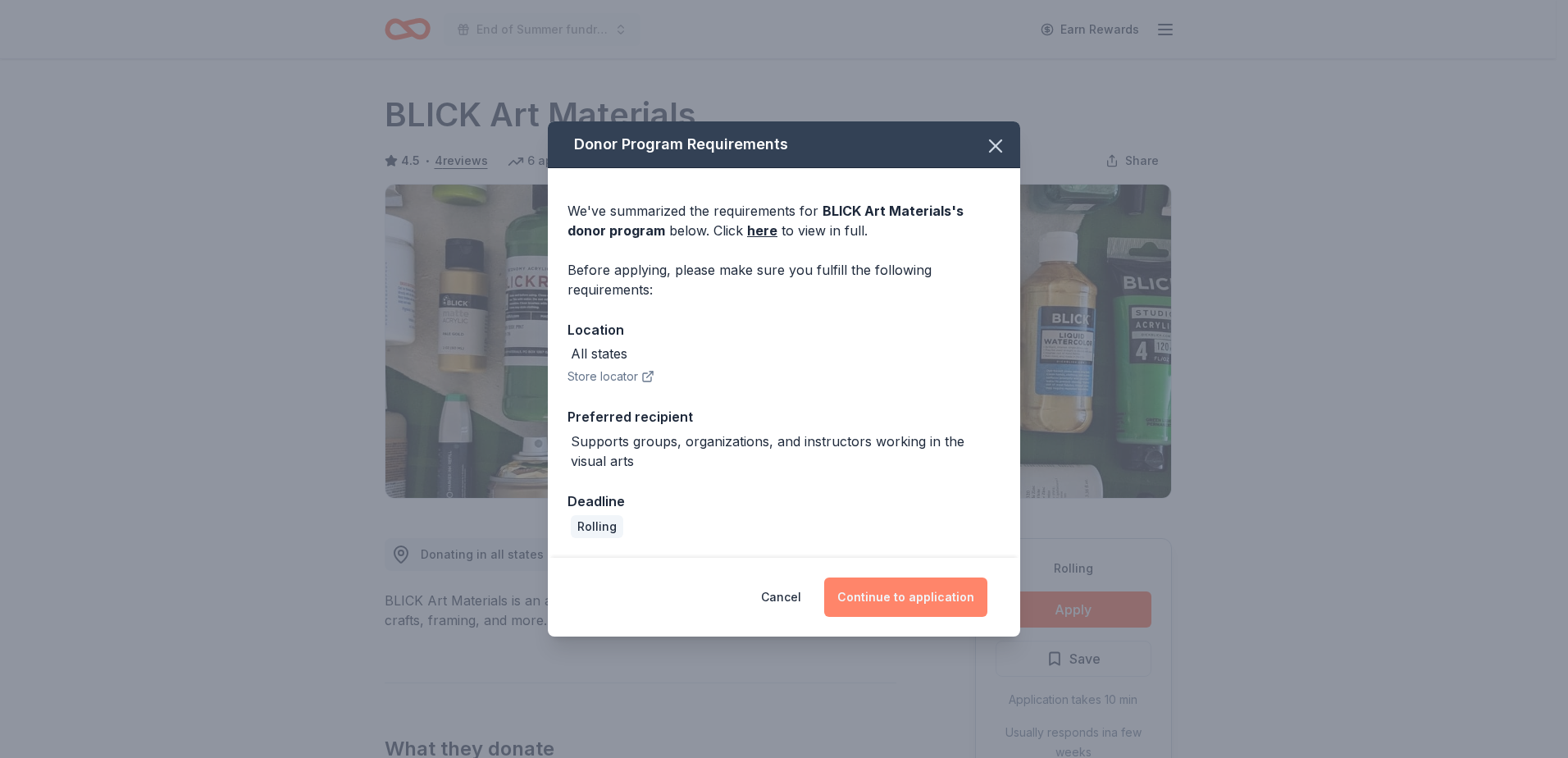
click at [890, 595] on button "Continue to application" at bounding box center [906, 597] width 163 height 40
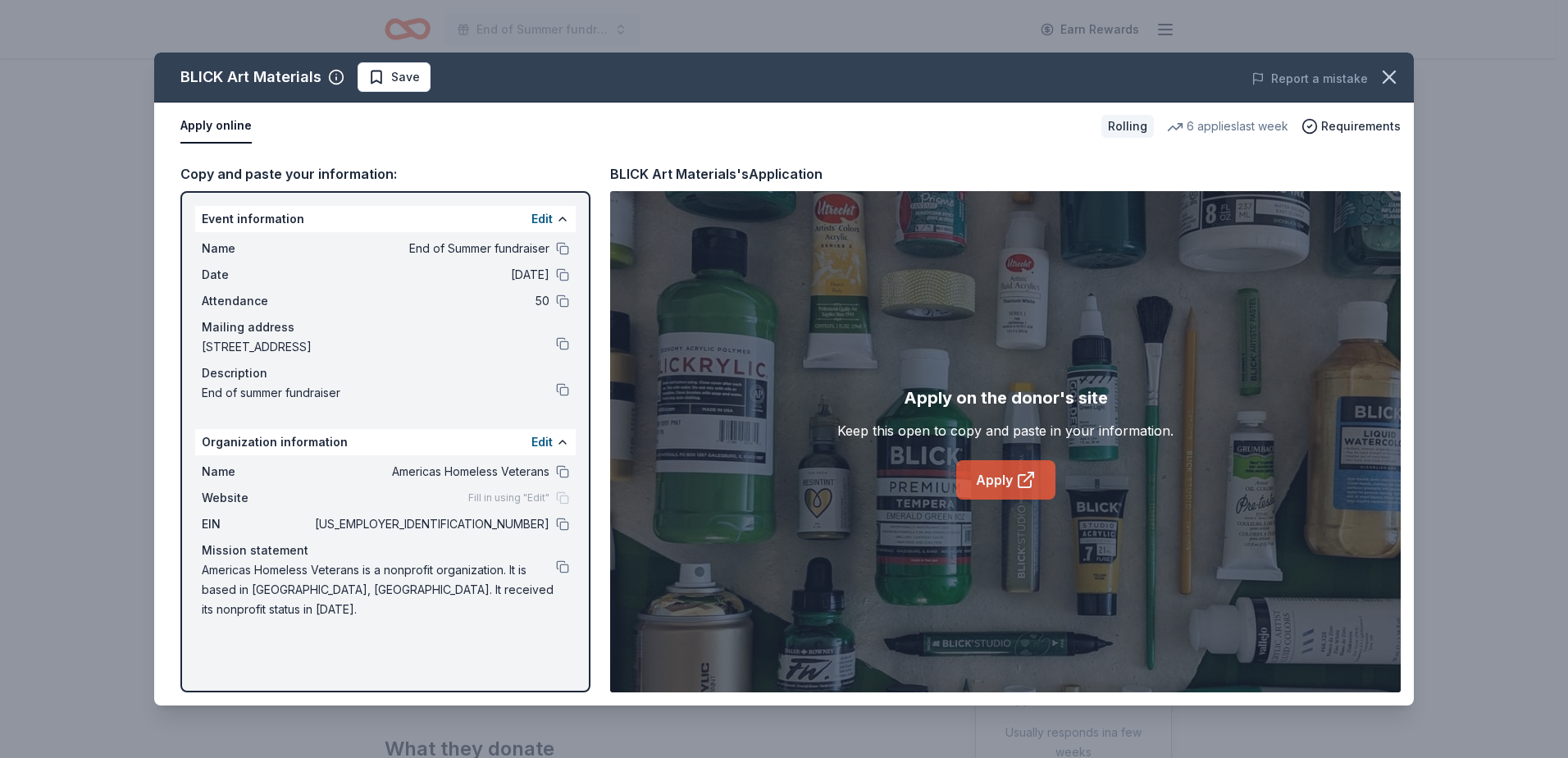
click at [999, 476] on link "Apply" at bounding box center [1006, 480] width 99 height 40
click at [1389, 73] on icon "button" at bounding box center [1390, 78] width 23 height 23
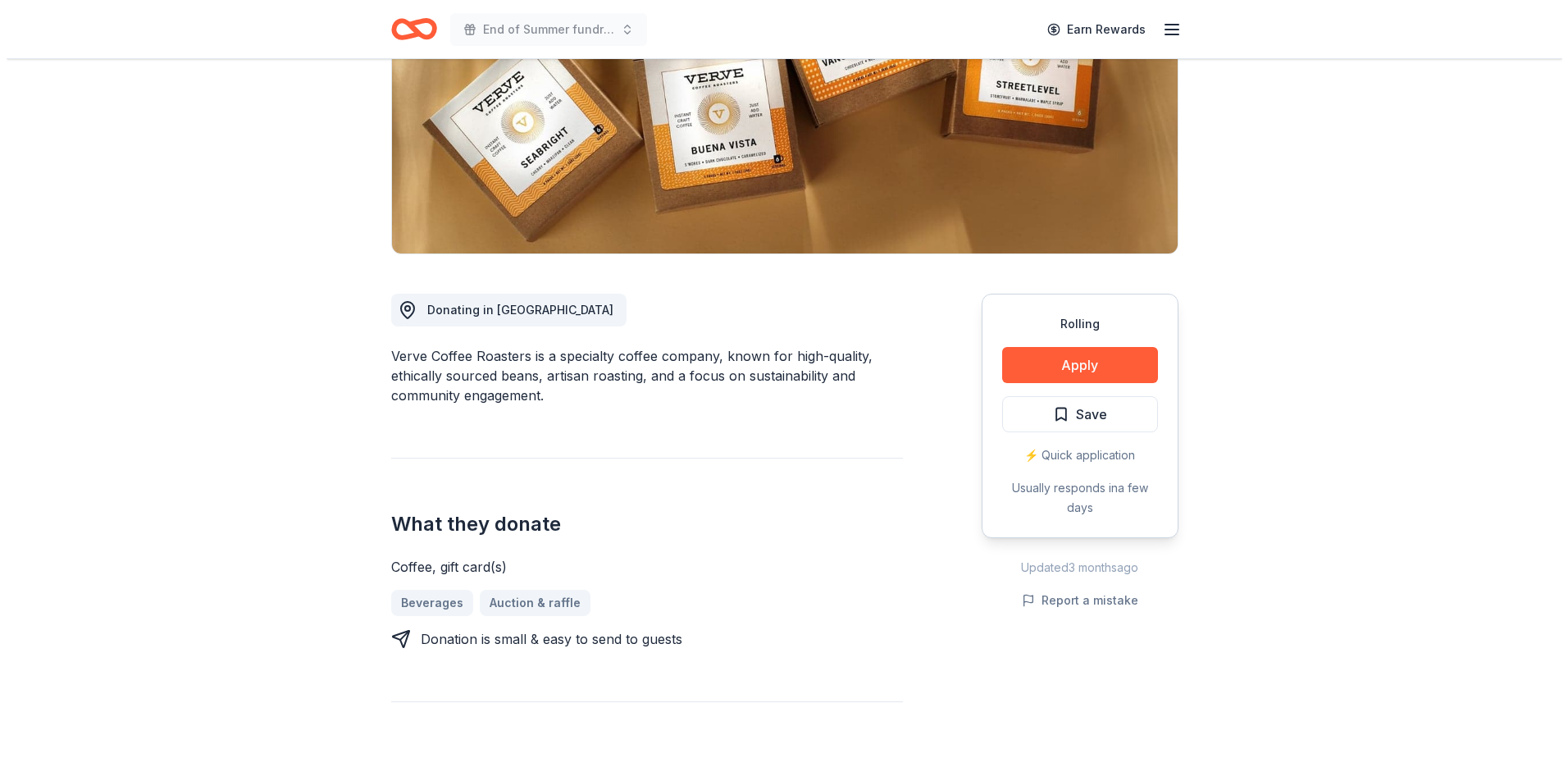
scroll to position [246, 0]
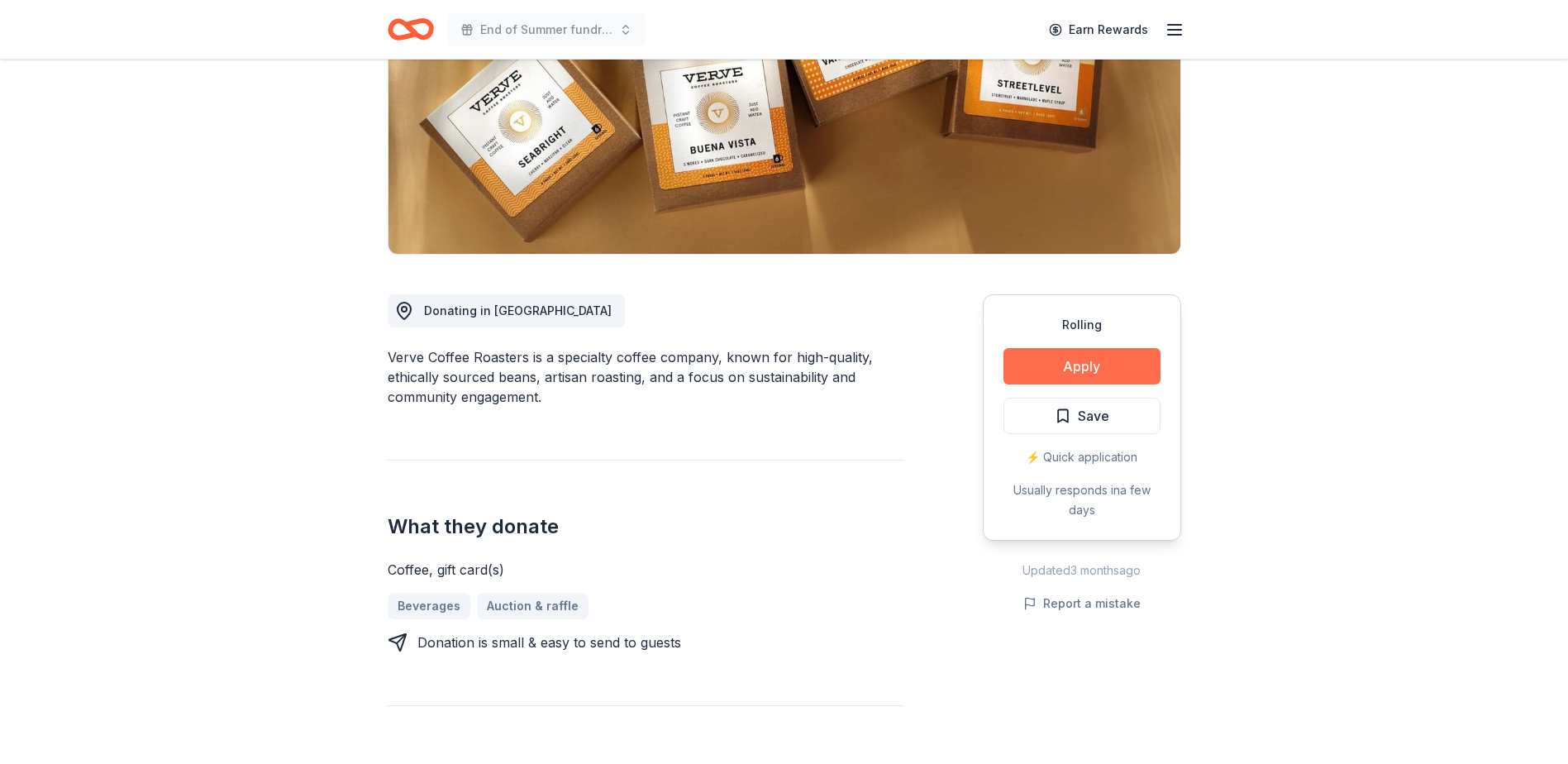
click at [1077, 366] on button "Apply" at bounding box center [1081, 365] width 157 height 36
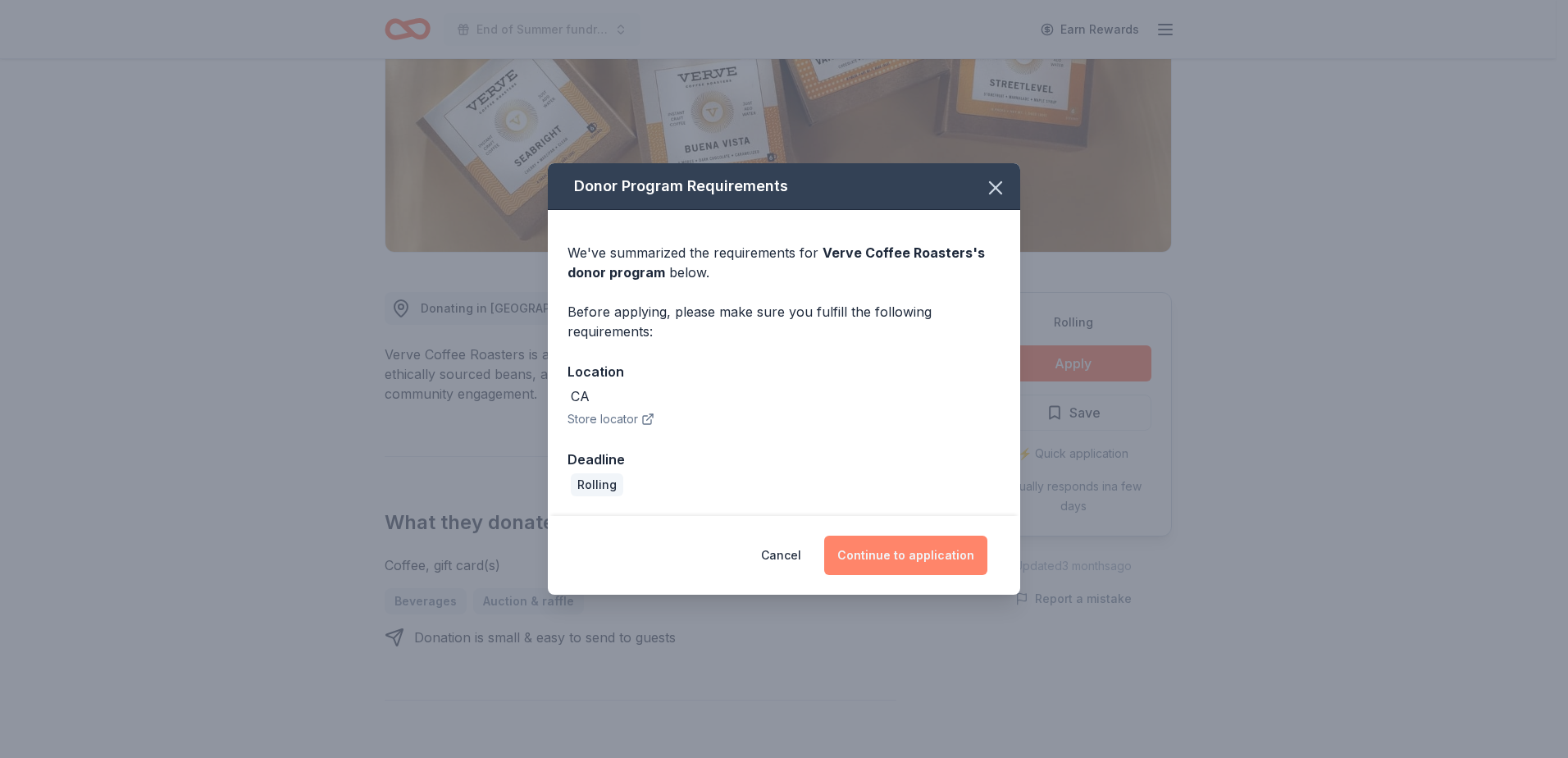
click at [912, 563] on button "Continue to application" at bounding box center [906, 554] width 163 height 40
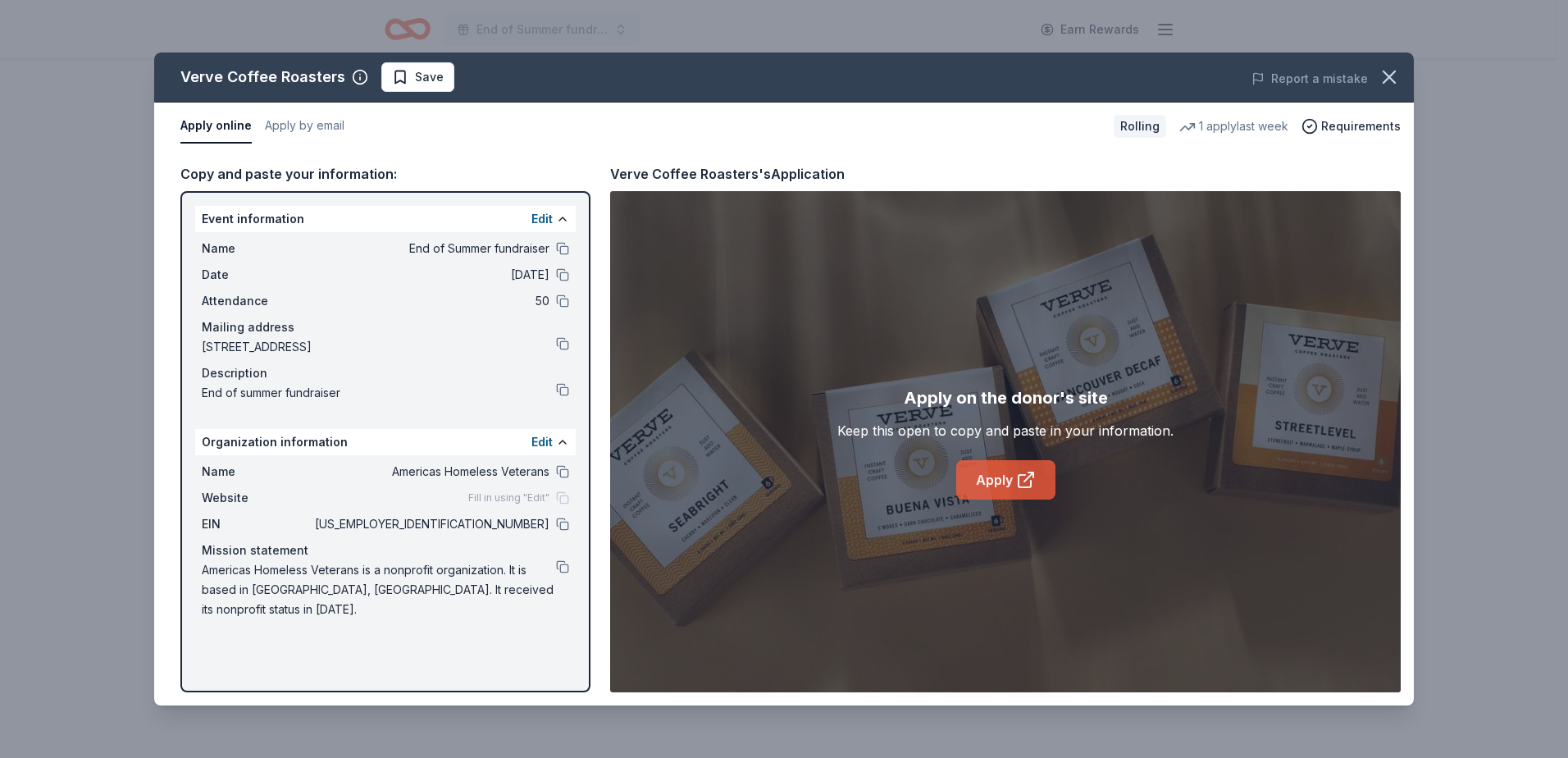
click at [1007, 480] on link "Apply" at bounding box center [1006, 480] width 99 height 40
click at [415, 75] on span "Save" at bounding box center [430, 77] width 29 height 19
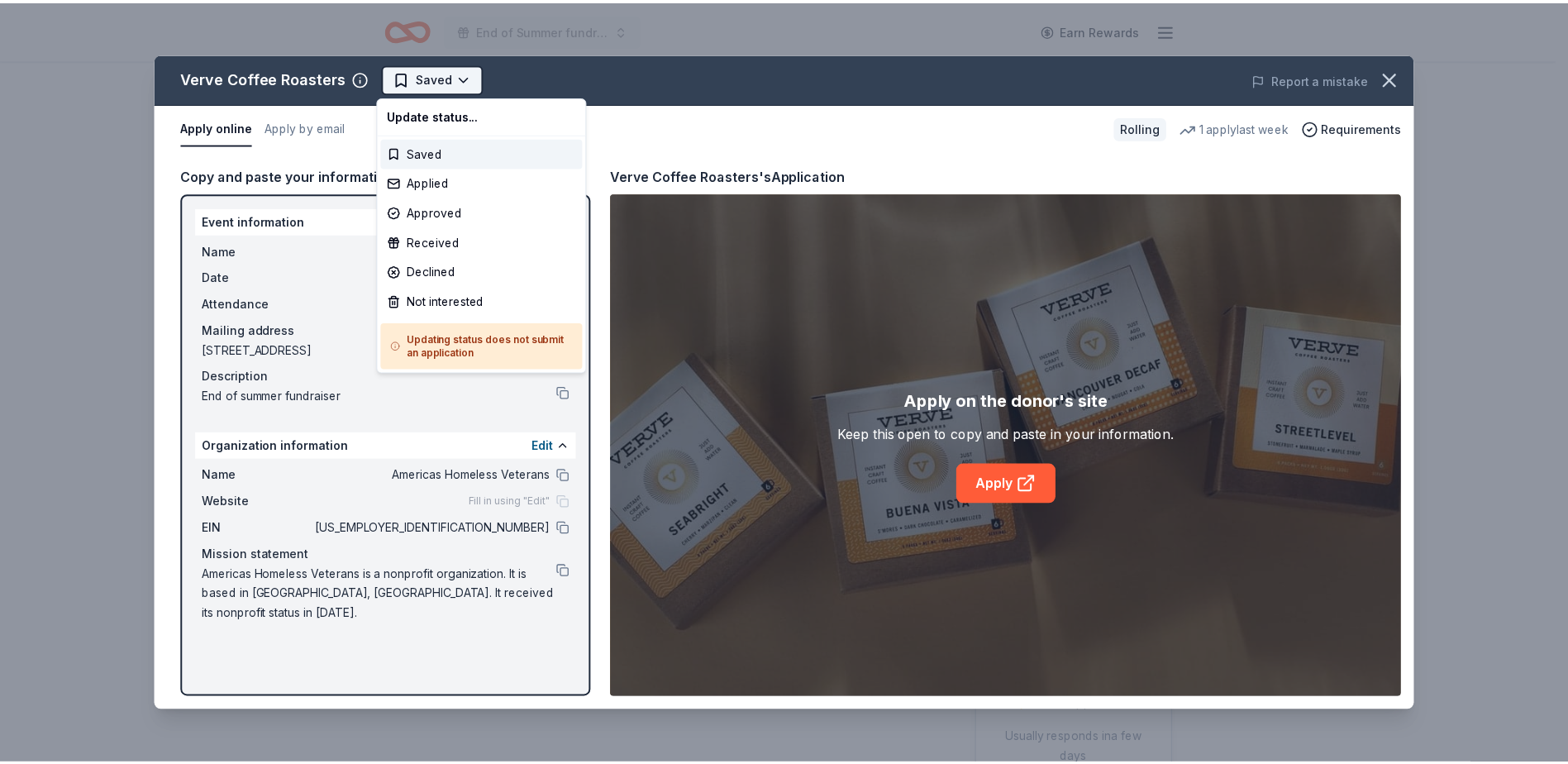
scroll to position [0, 0]
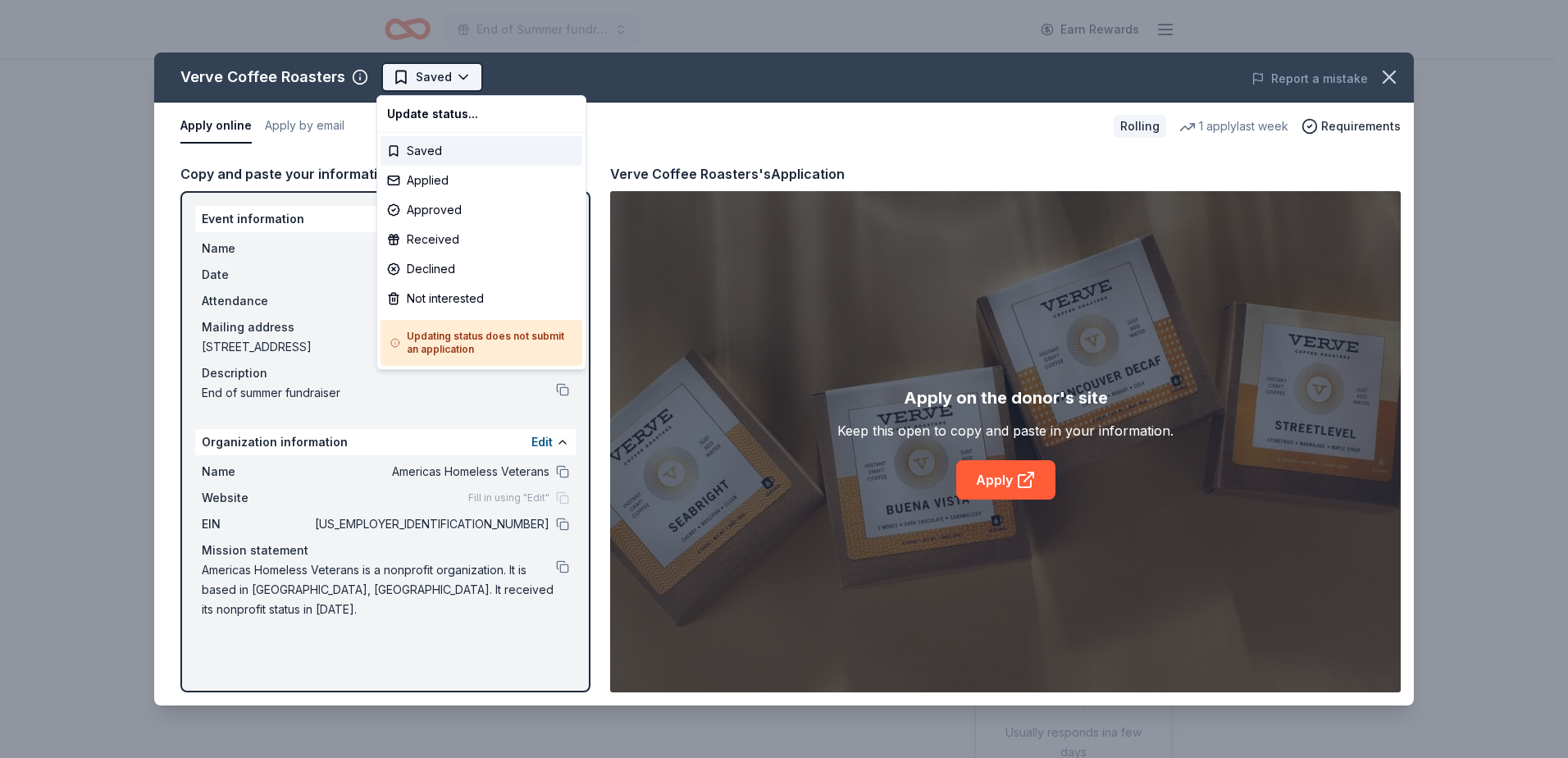
click at [459, 70] on html "End of Summer fundraiser Earn Rewards Rolling Share Verve Coffee Roasters New •…" at bounding box center [784, 379] width 1568 height 758
click at [444, 176] on div "Applied" at bounding box center [482, 180] width 202 height 29
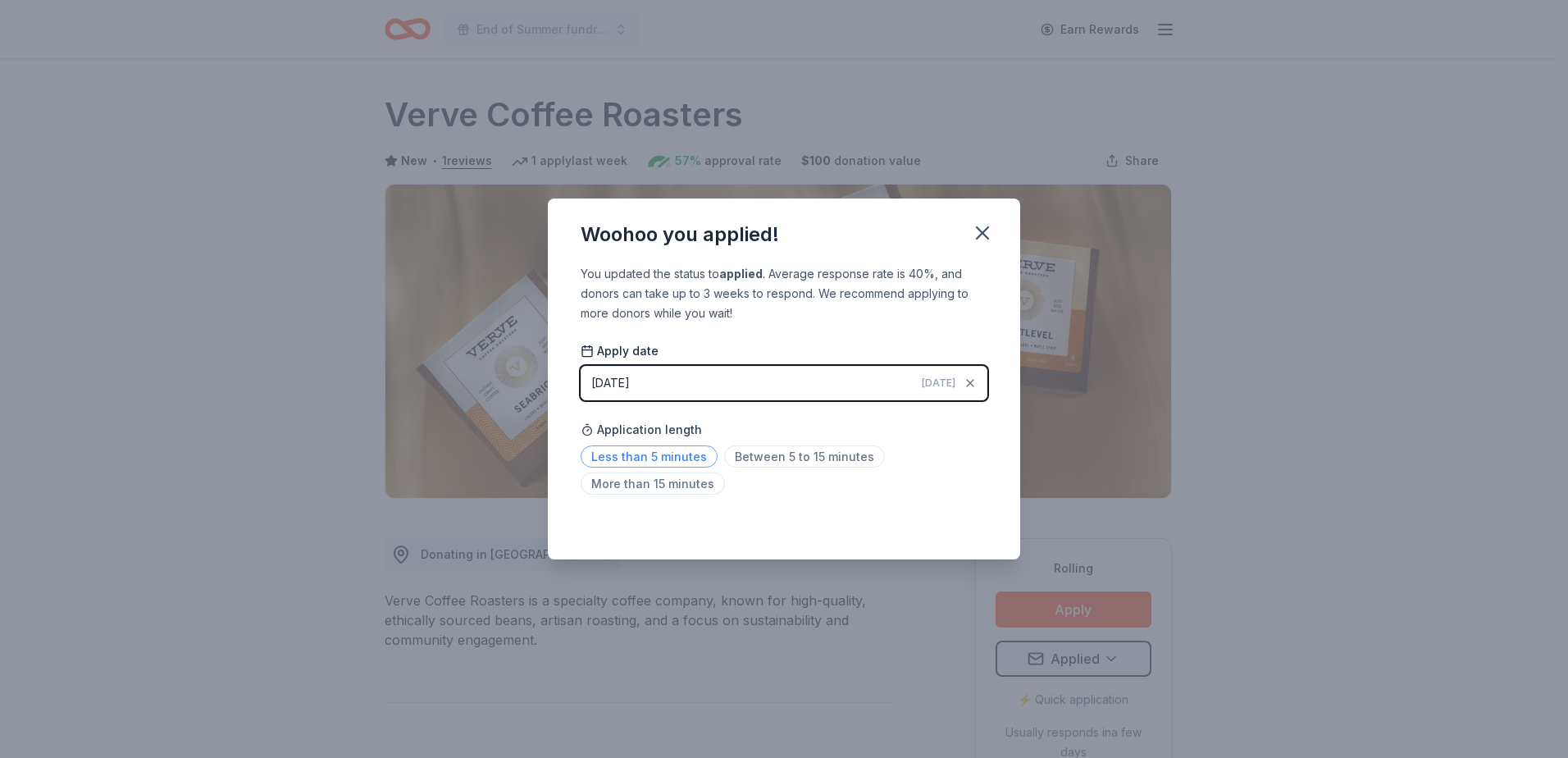
click at [654, 458] on span "Less than 5 minutes" at bounding box center [649, 456] width 137 height 22
click at [984, 231] on icon "button" at bounding box center [983, 233] width 12 height 12
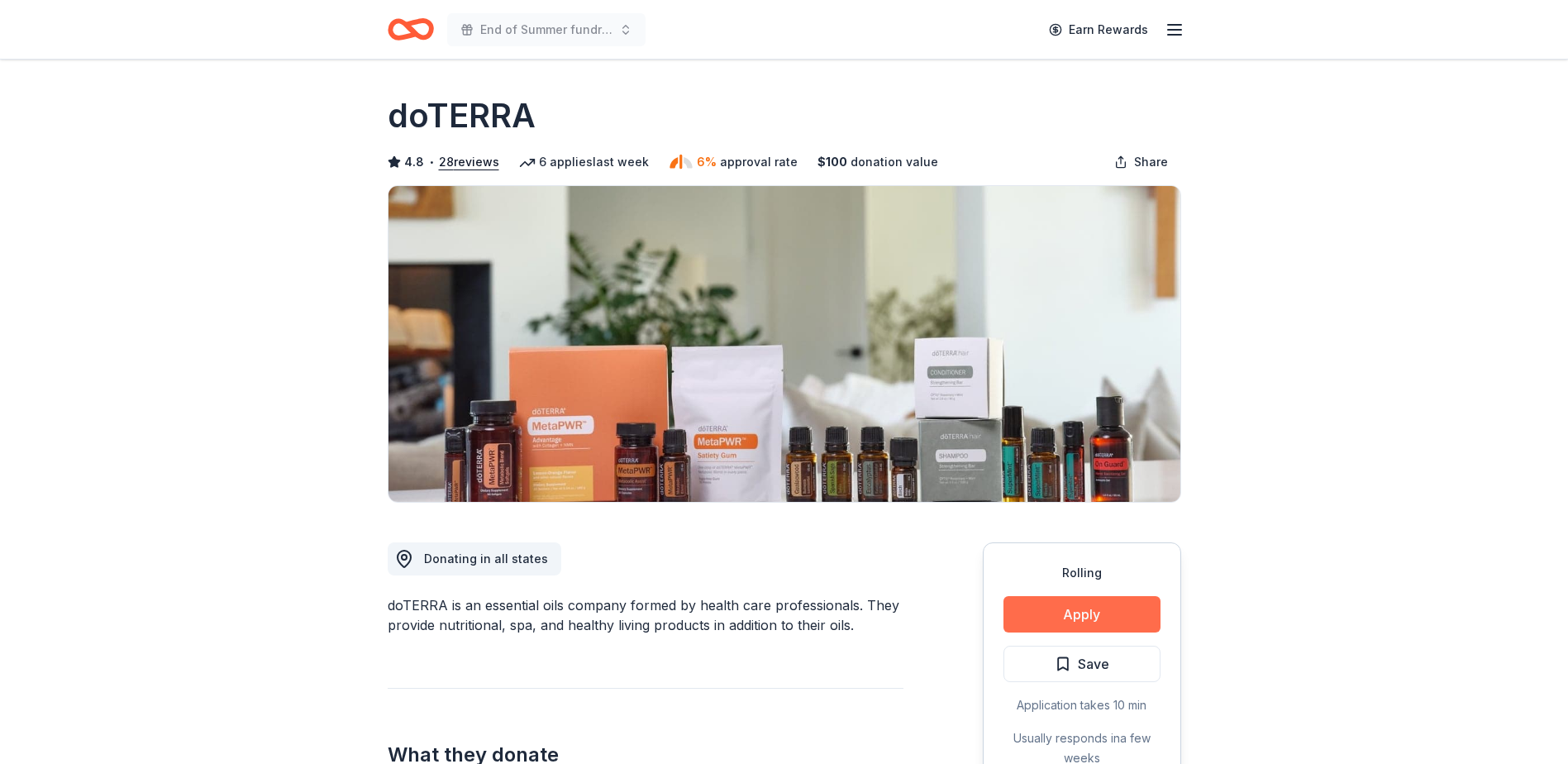
click at [1083, 612] on button "Apply" at bounding box center [1081, 614] width 157 height 36
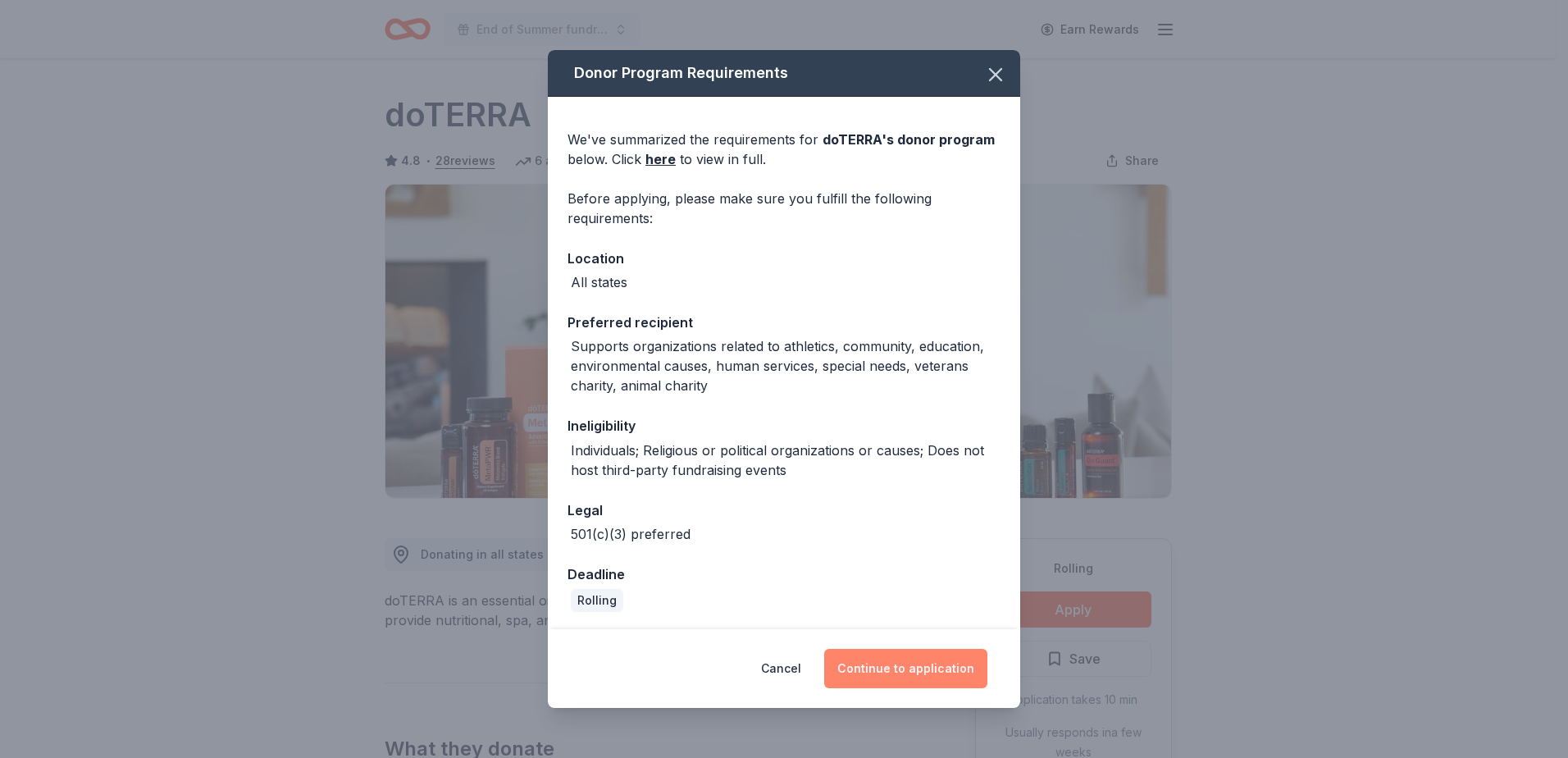
click at [908, 658] on button "Continue to application" at bounding box center [906, 668] width 163 height 40
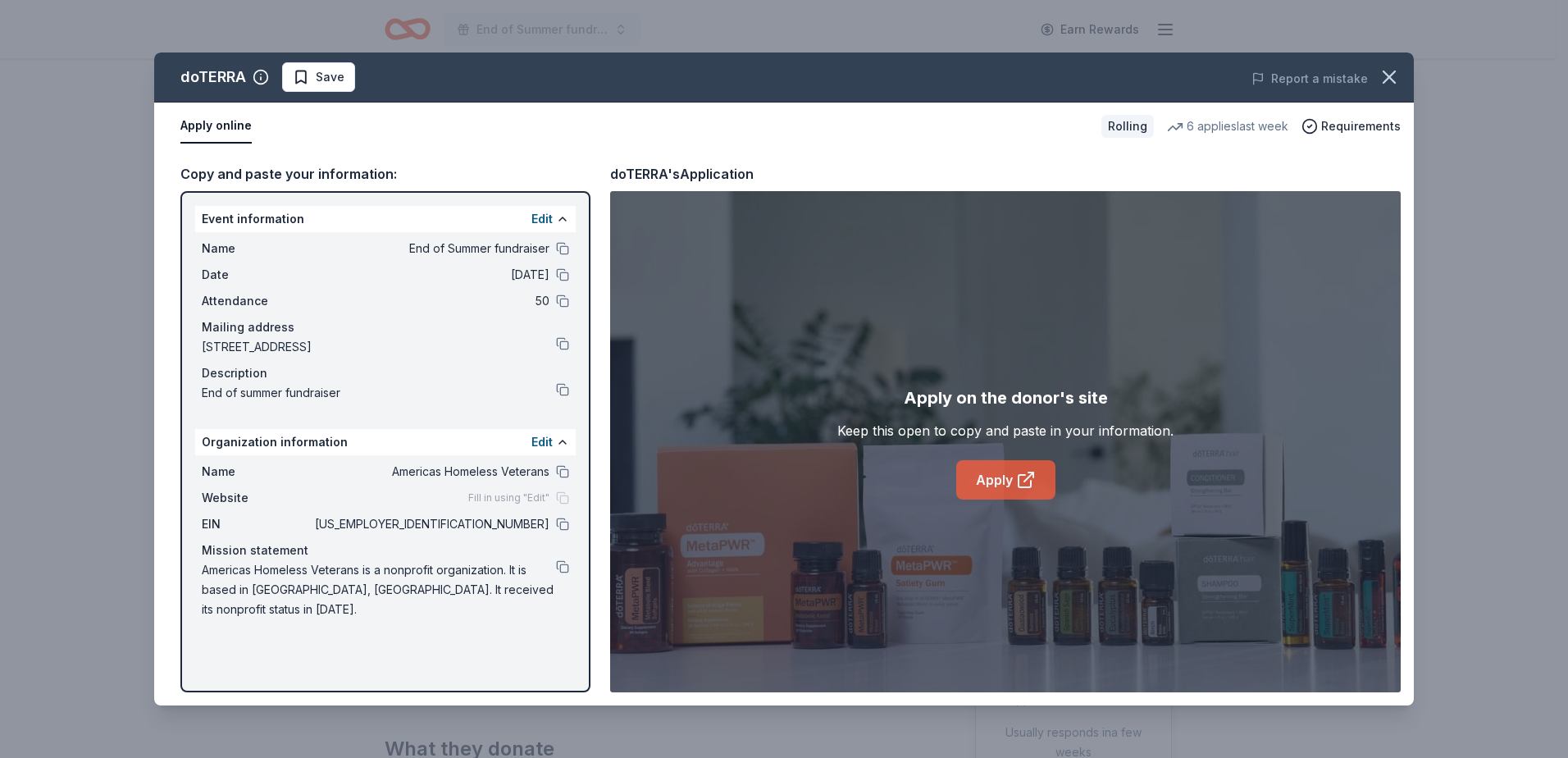
click at [1004, 475] on link "Apply" at bounding box center [1006, 480] width 99 height 40
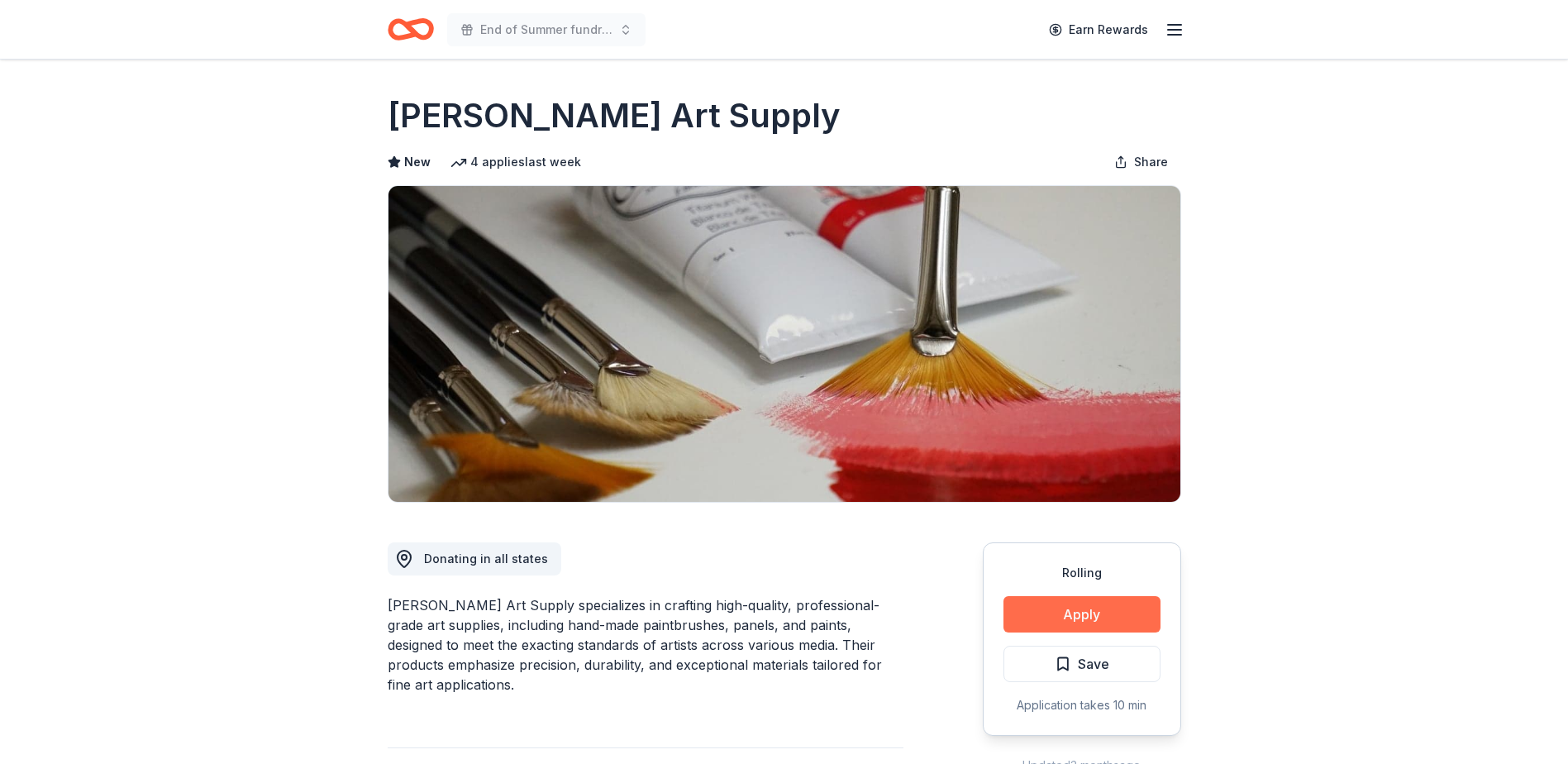
click at [1062, 601] on button "Apply" at bounding box center [1081, 614] width 157 height 36
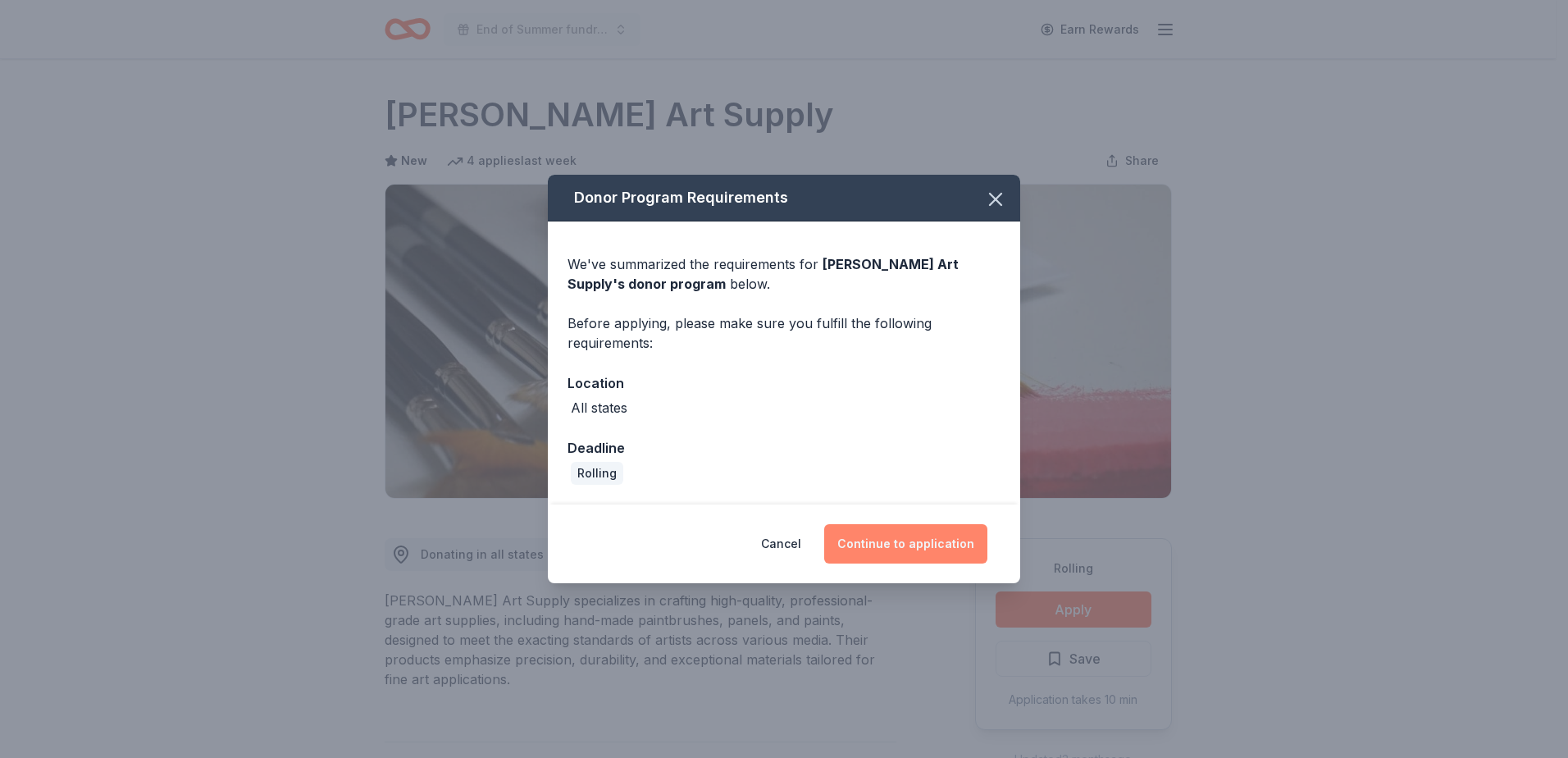
click at [905, 540] on button "Continue to application" at bounding box center [906, 544] width 163 height 40
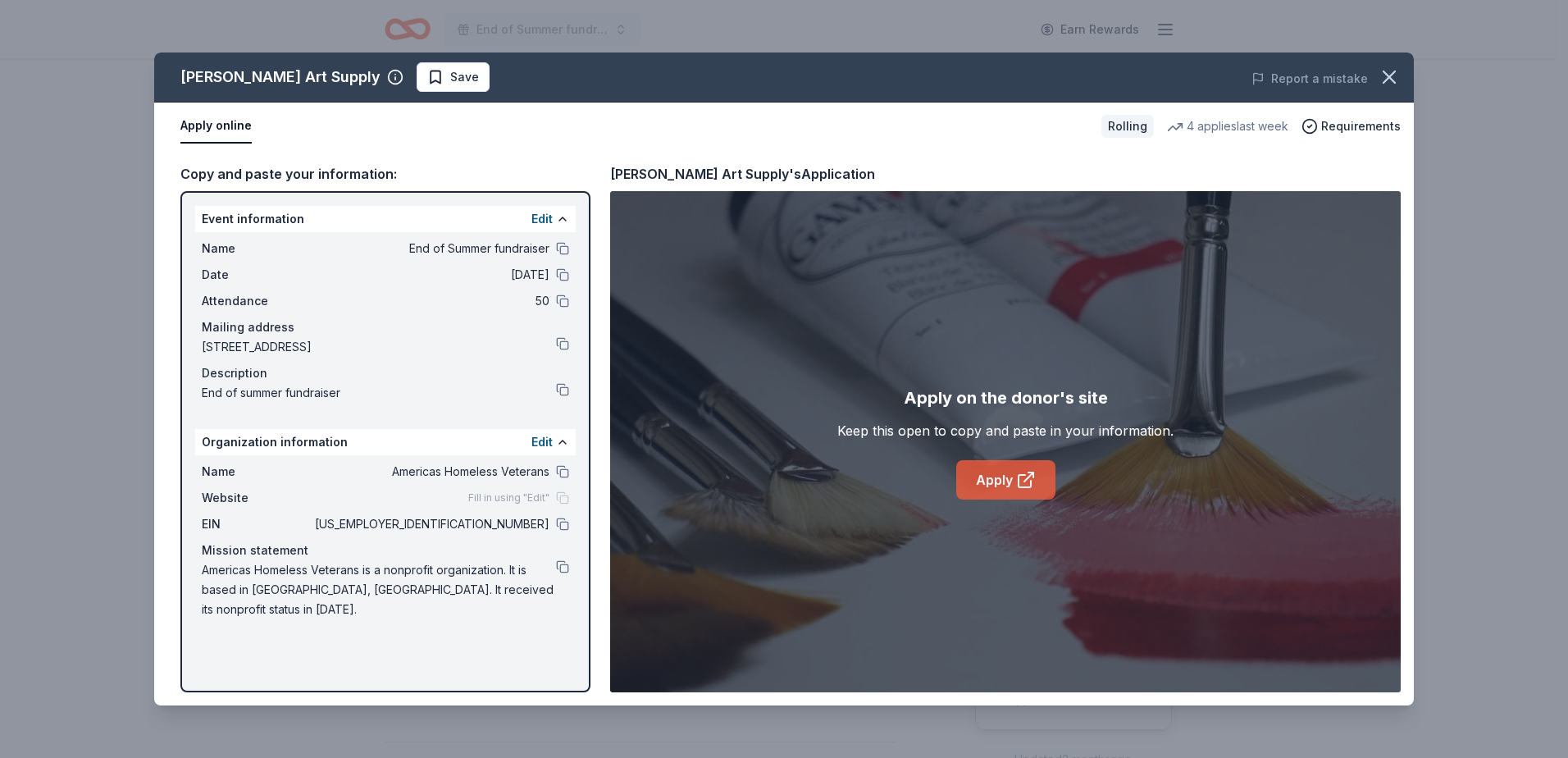
click at [996, 465] on link "Apply" at bounding box center [1006, 480] width 99 height 40
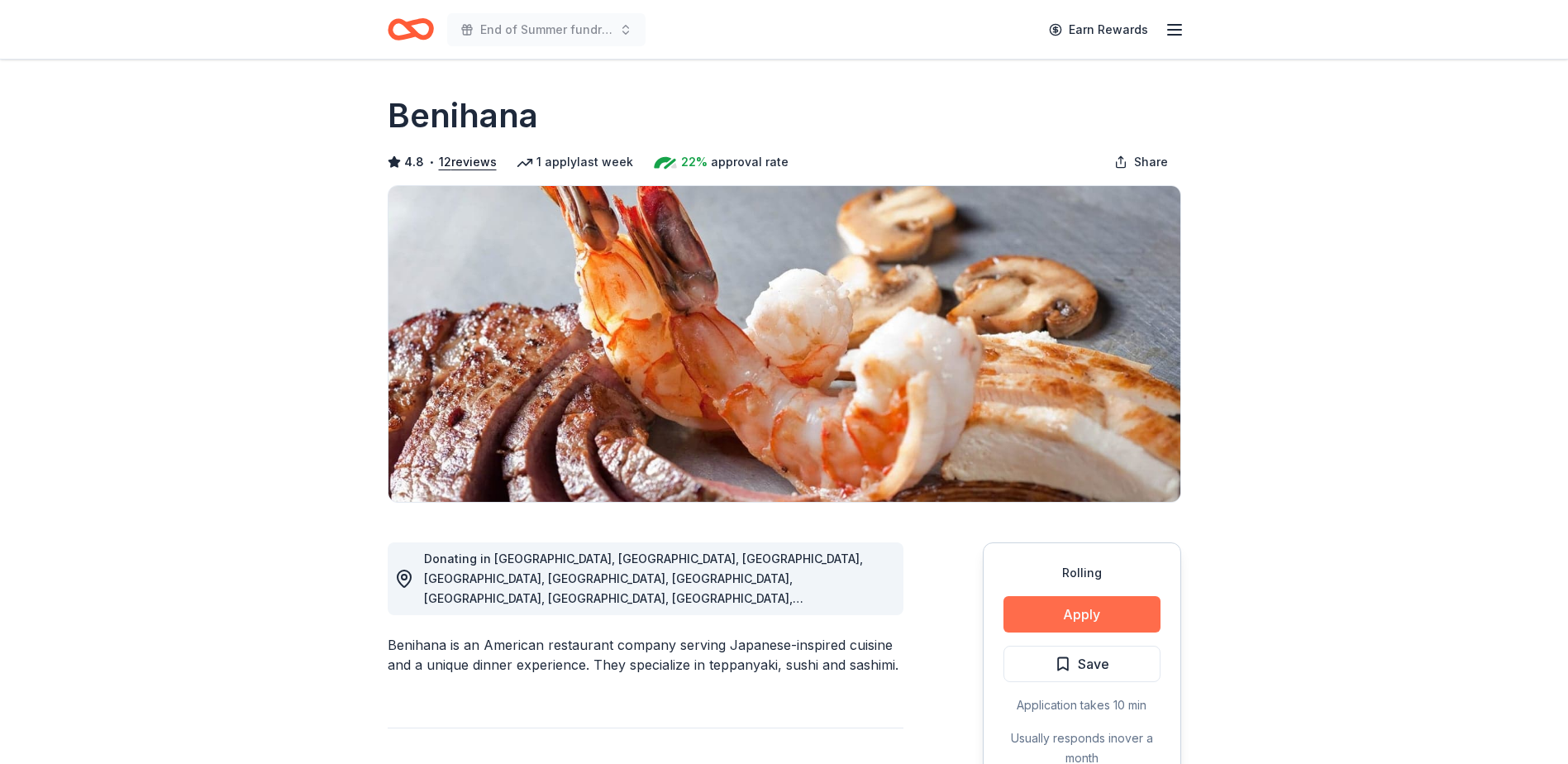
click at [1073, 620] on button "Apply" at bounding box center [1081, 614] width 157 height 36
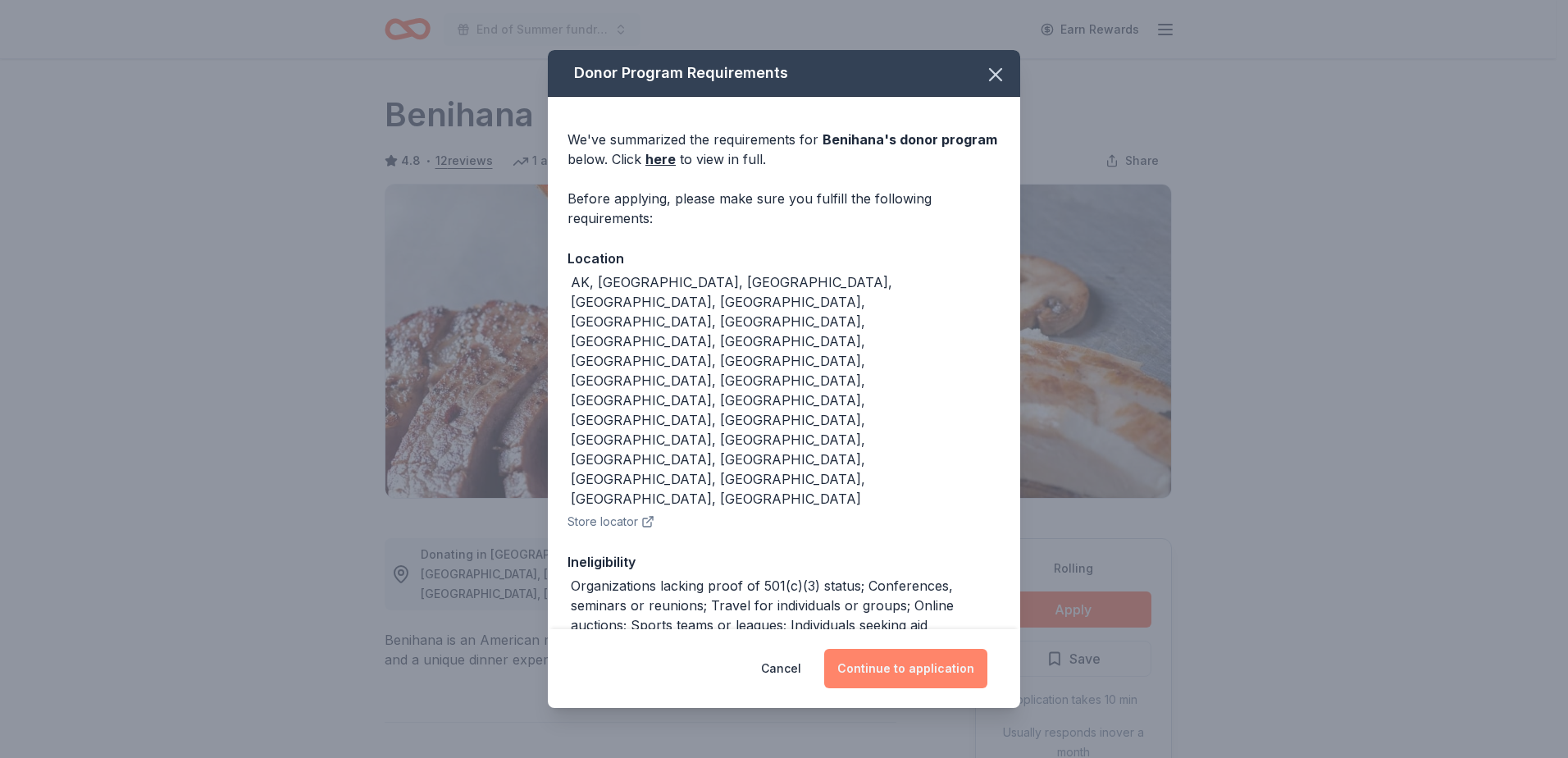
click at [909, 648] on button "Continue to application" at bounding box center [906, 668] width 163 height 40
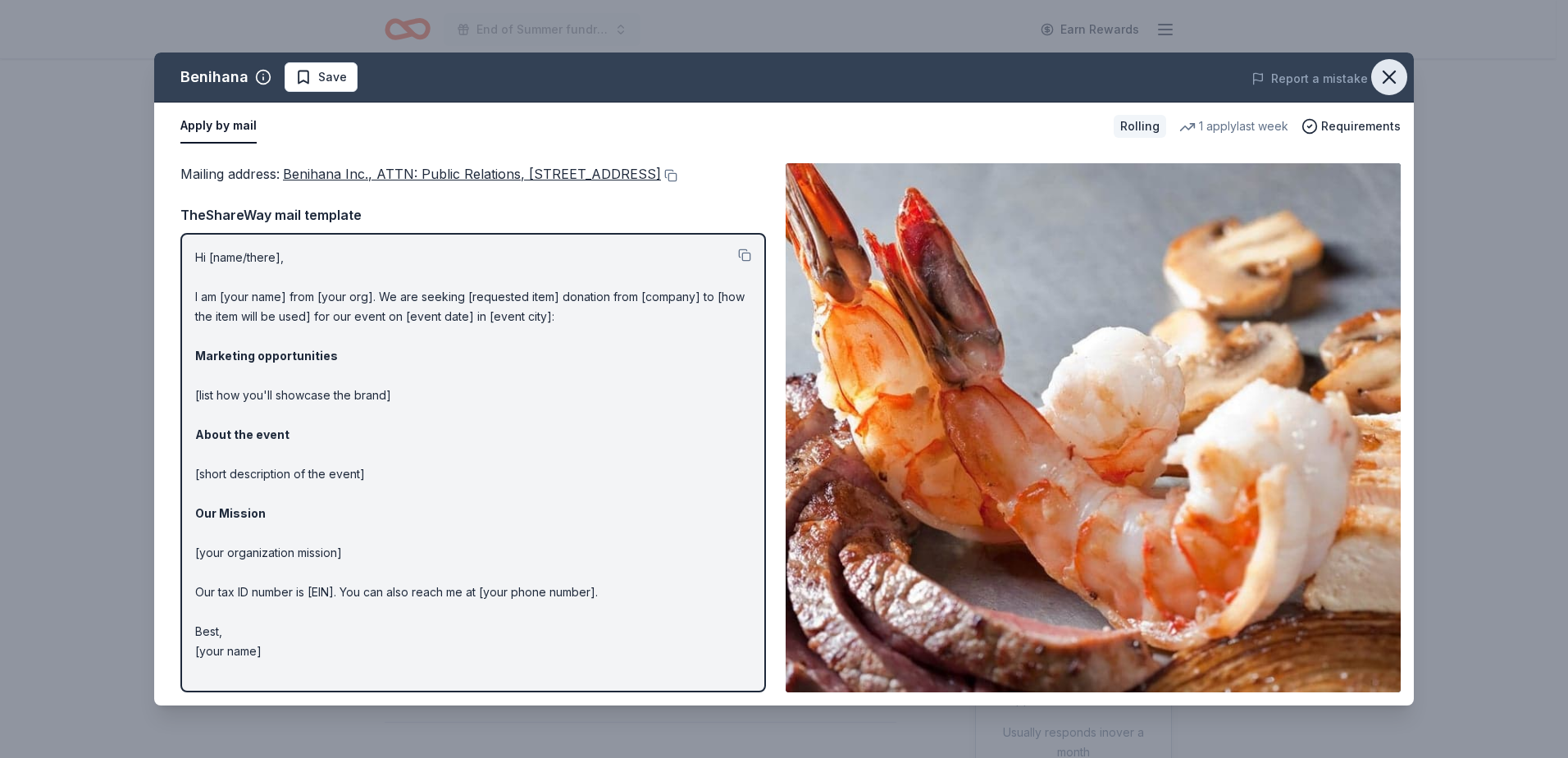
click at [1395, 78] on icon "button" at bounding box center [1390, 78] width 23 height 23
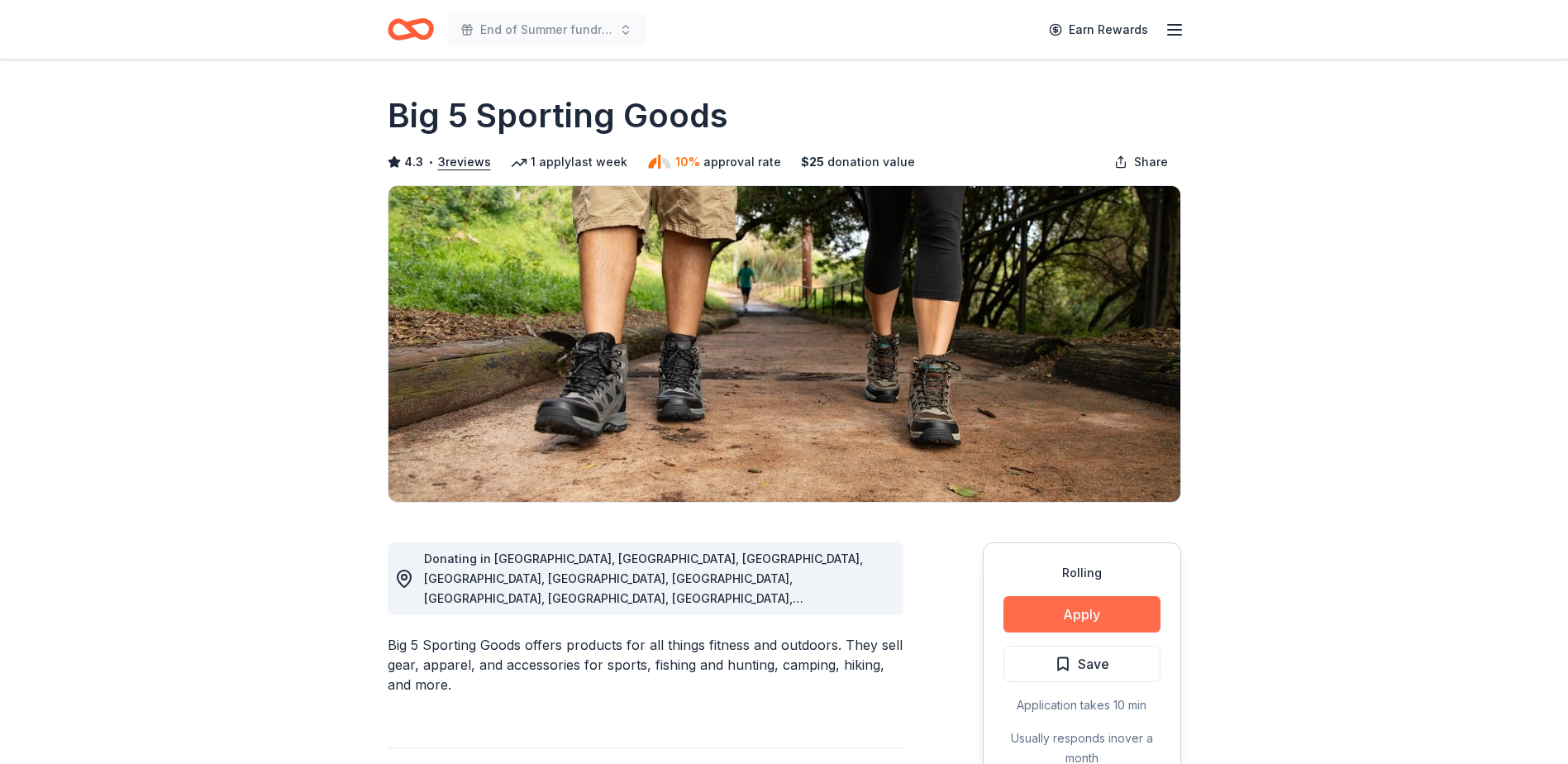
click at [1094, 611] on button "Apply" at bounding box center [1081, 614] width 157 height 36
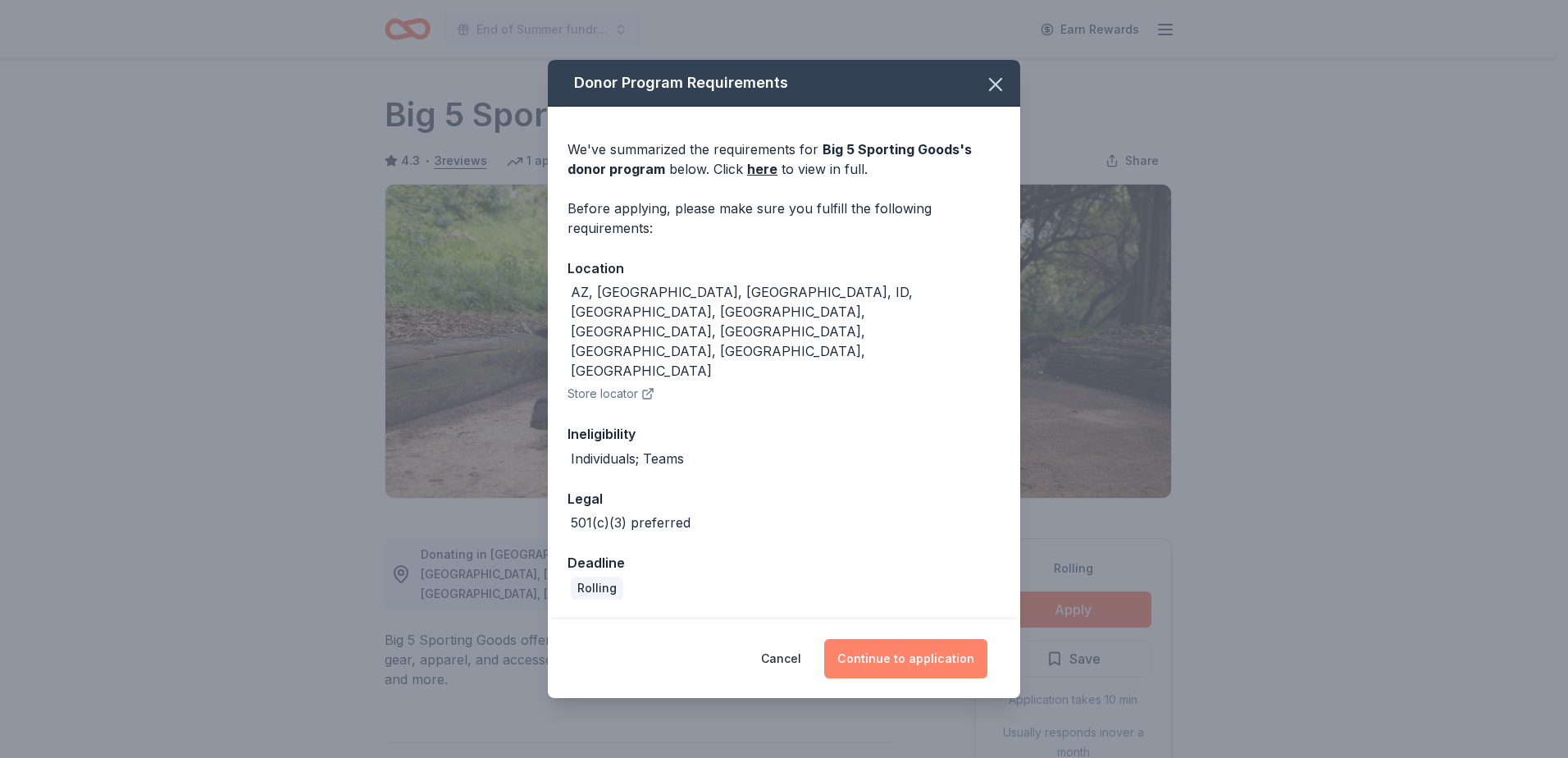
click at [925, 639] on button "Continue to application" at bounding box center [906, 658] width 163 height 40
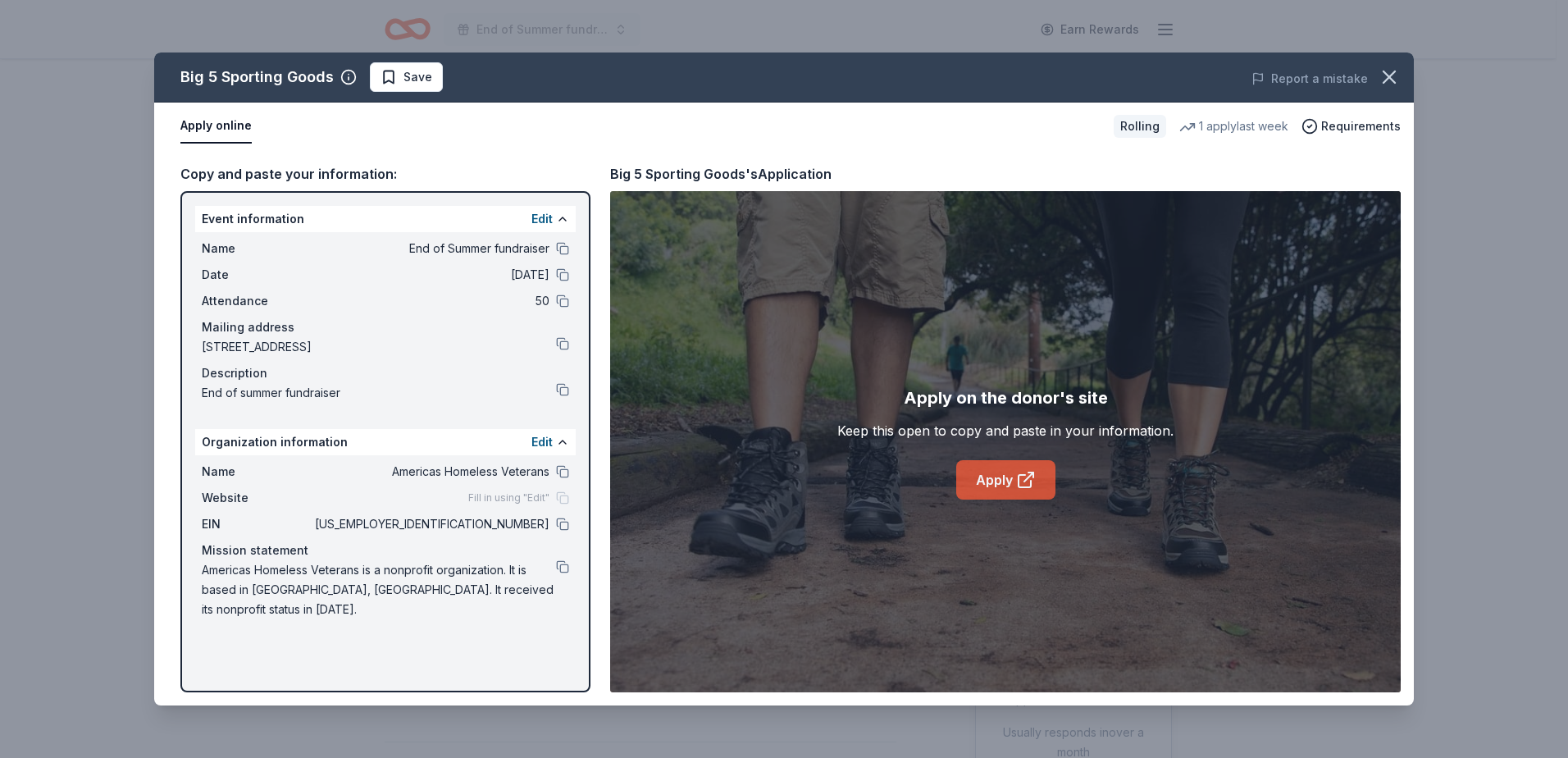
click at [1017, 471] on icon at bounding box center [1026, 480] width 19 height 19
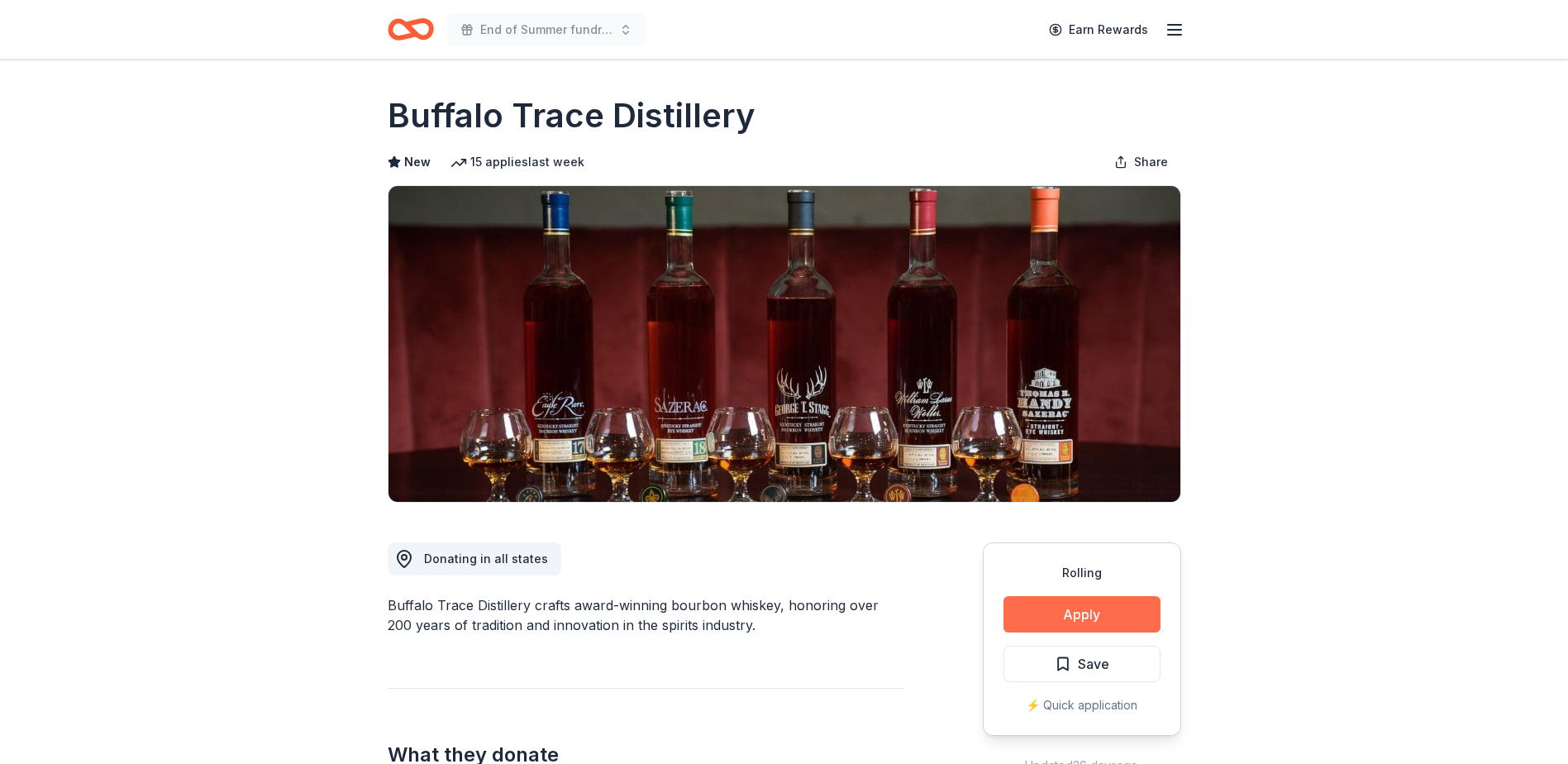
click at [1096, 613] on button "Apply" at bounding box center [1081, 614] width 157 height 36
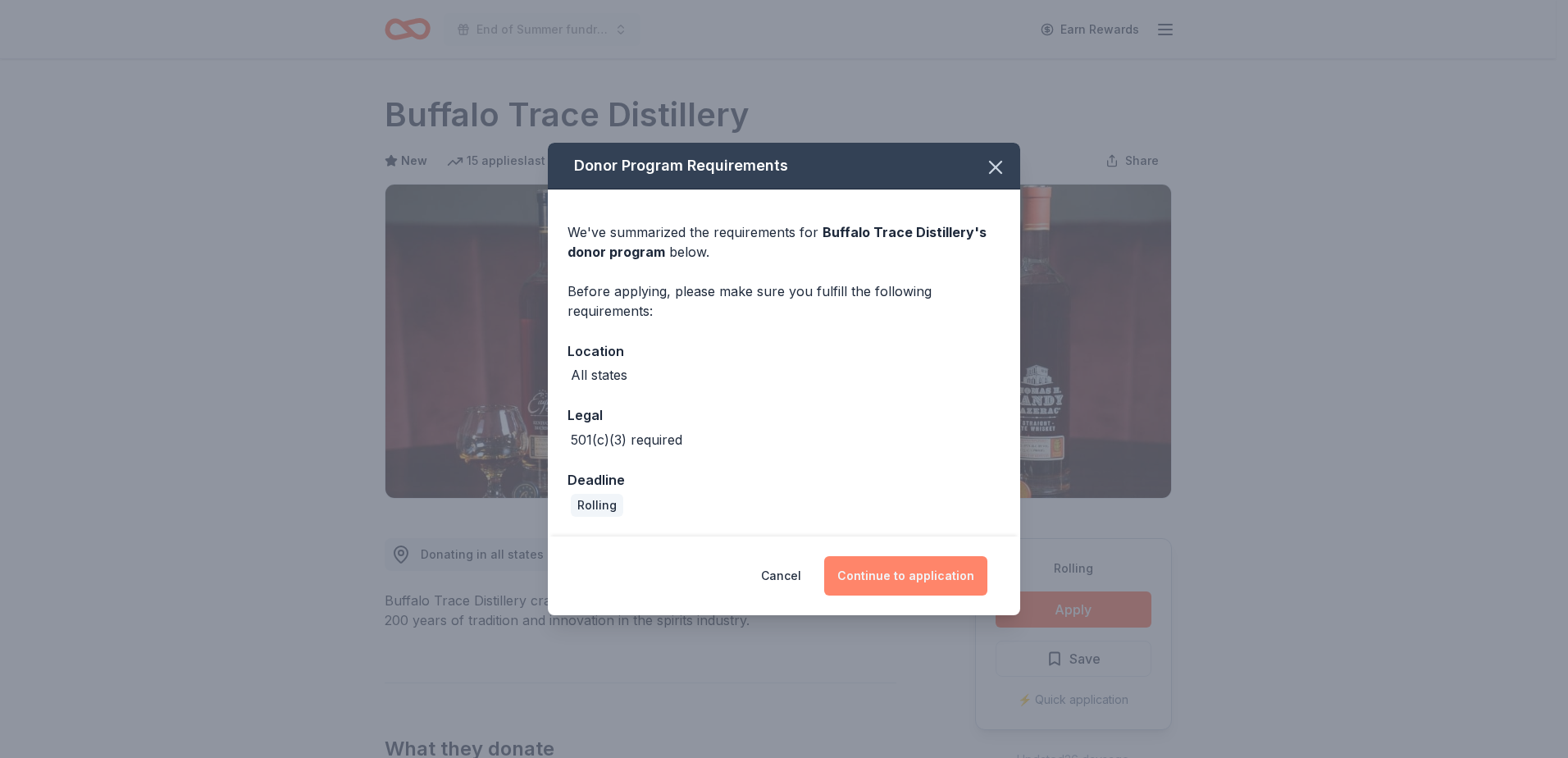
click at [896, 578] on button "Continue to application" at bounding box center [906, 576] width 163 height 40
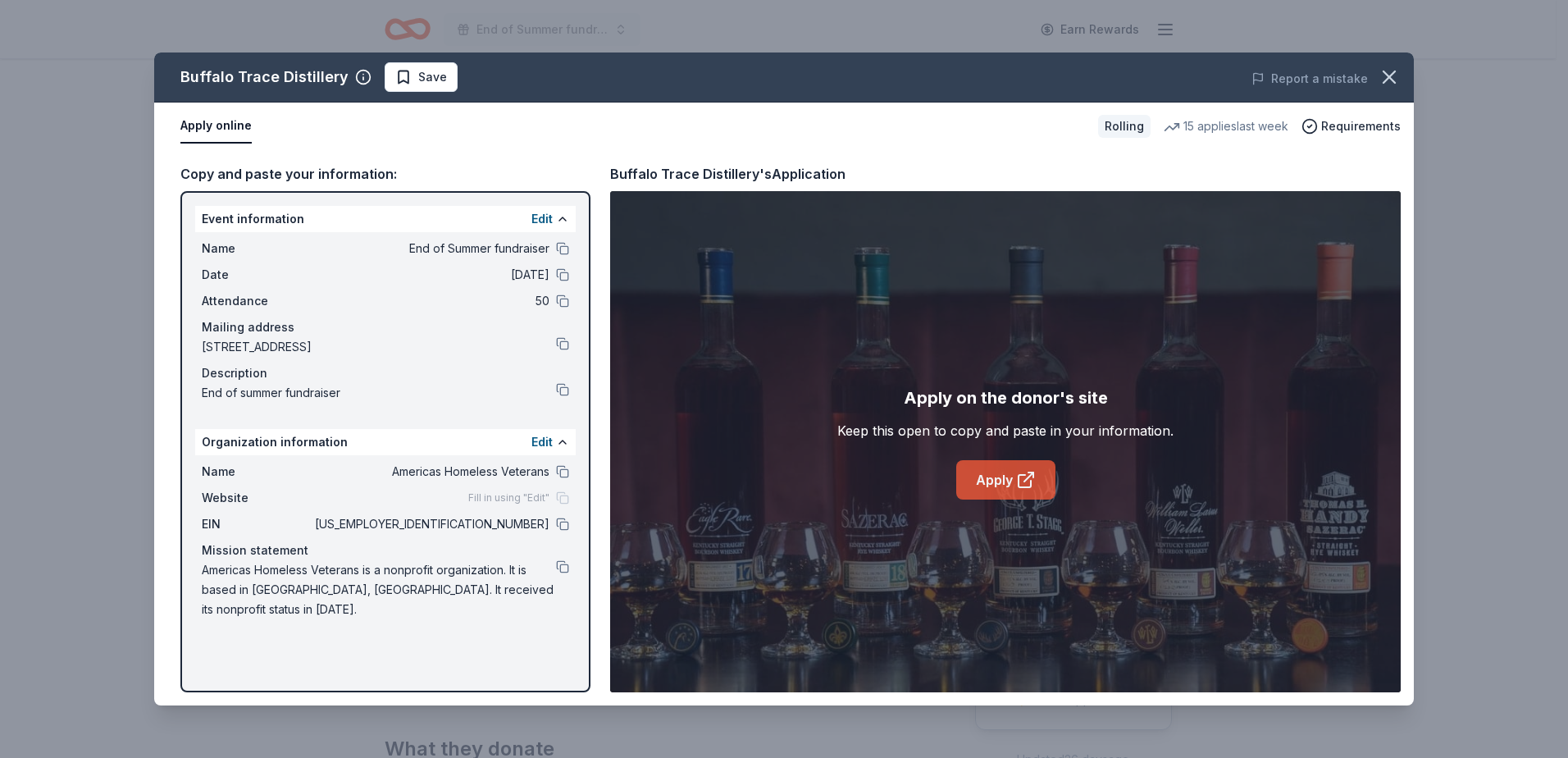
click at [994, 484] on link "Apply" at bounding box center [1006, 480] width 99 height 40
click at [1020, 479] on icon at bounding box center [1026, 480] width 19 height 19
click at [407, 84] on span "Save" at bounding box center [421, 77] width 51 height 19
click at [460, 78] on html "End of Summer fundraiser Earn Rewards Rolling Share Buffalo Trace Distillery Ne…" at bounding box center [784, 379] width 1568 height 758
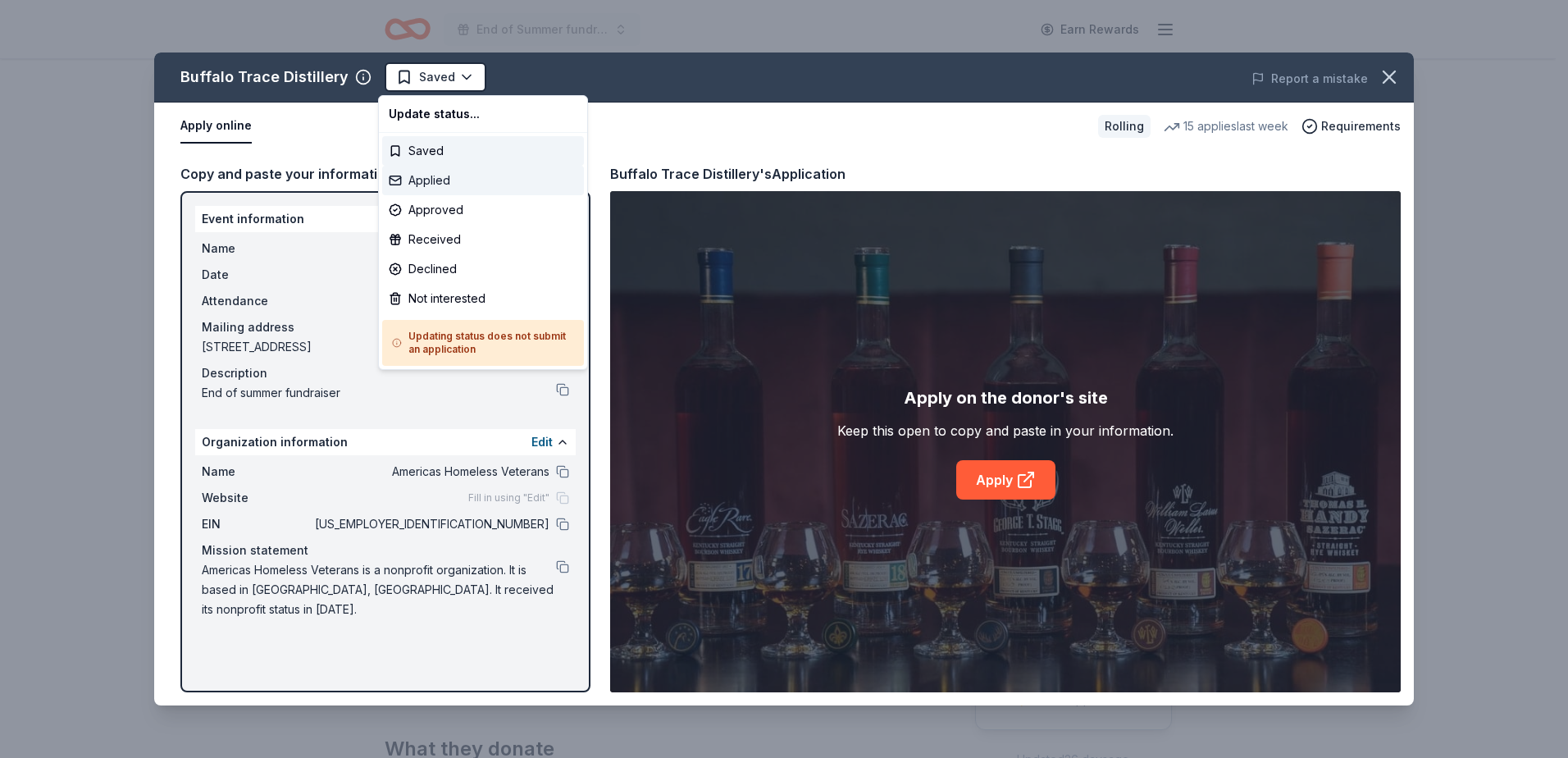
click at [445, 181] on div "Applied" at bounding box center [483, 180] width 202 height 29
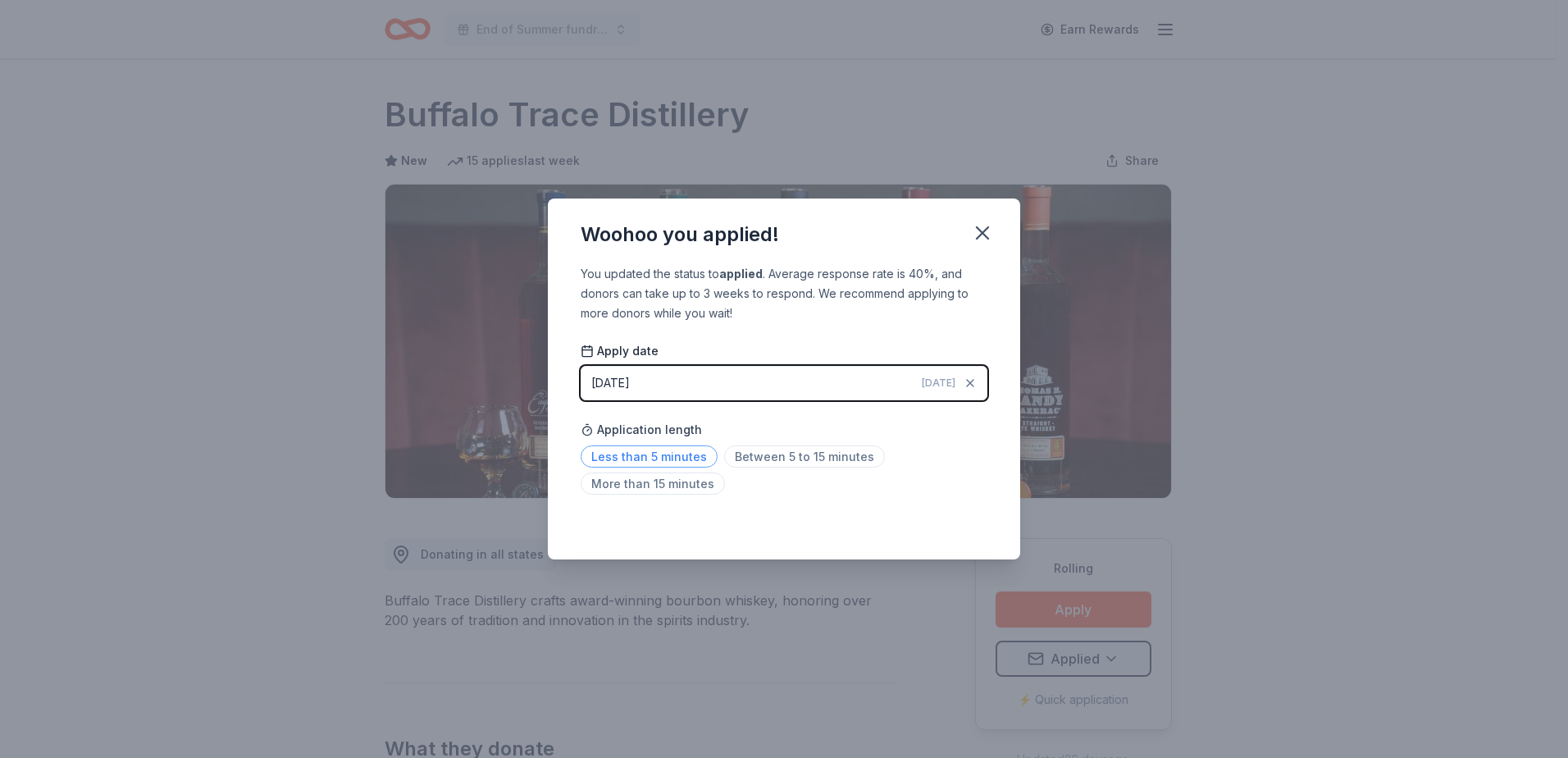
click at [668, 457] on span "Less than 5 minutes" at bounding box center [649, 456] width 137 height 22
click at [984, 229] on icon "button" at bounding box center [983, 233] width 23 height 23
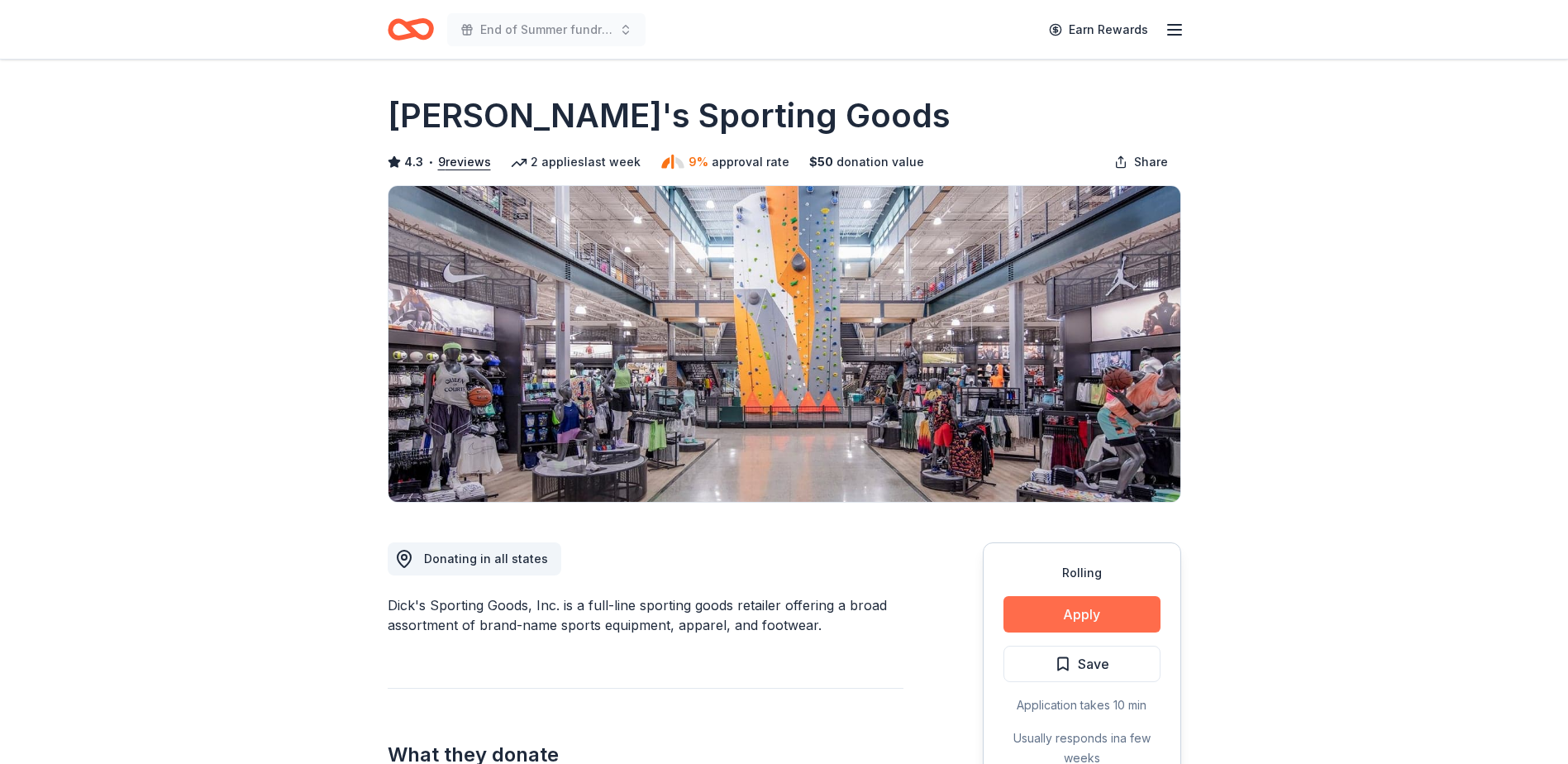
click at [1073, 615] on button "Apply" at bounding box center [1081, 614] width 157 height 36
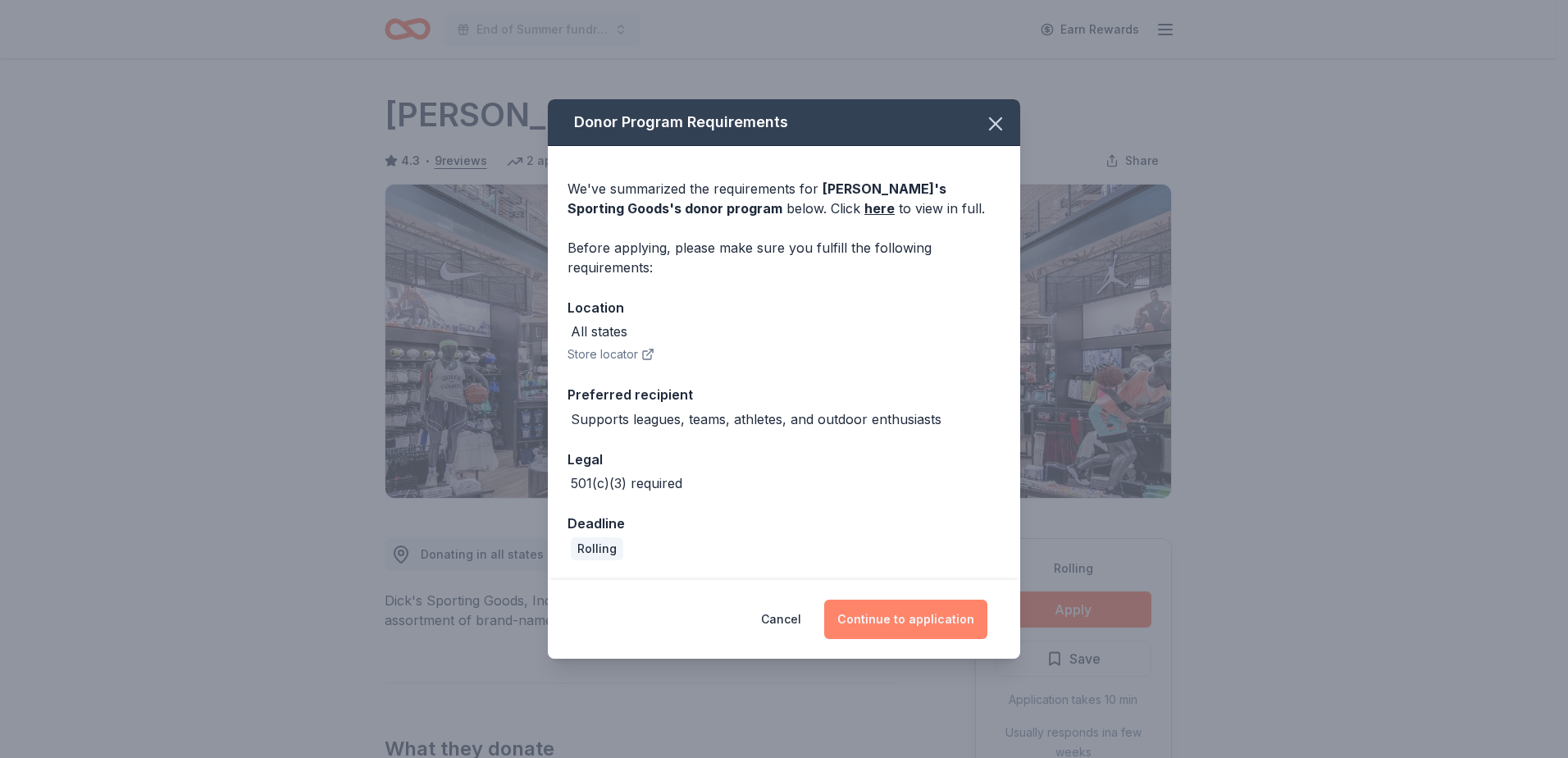
click at [894, 618] on button "Continue to application" at bounding box center [906, 618] width 163 height 40
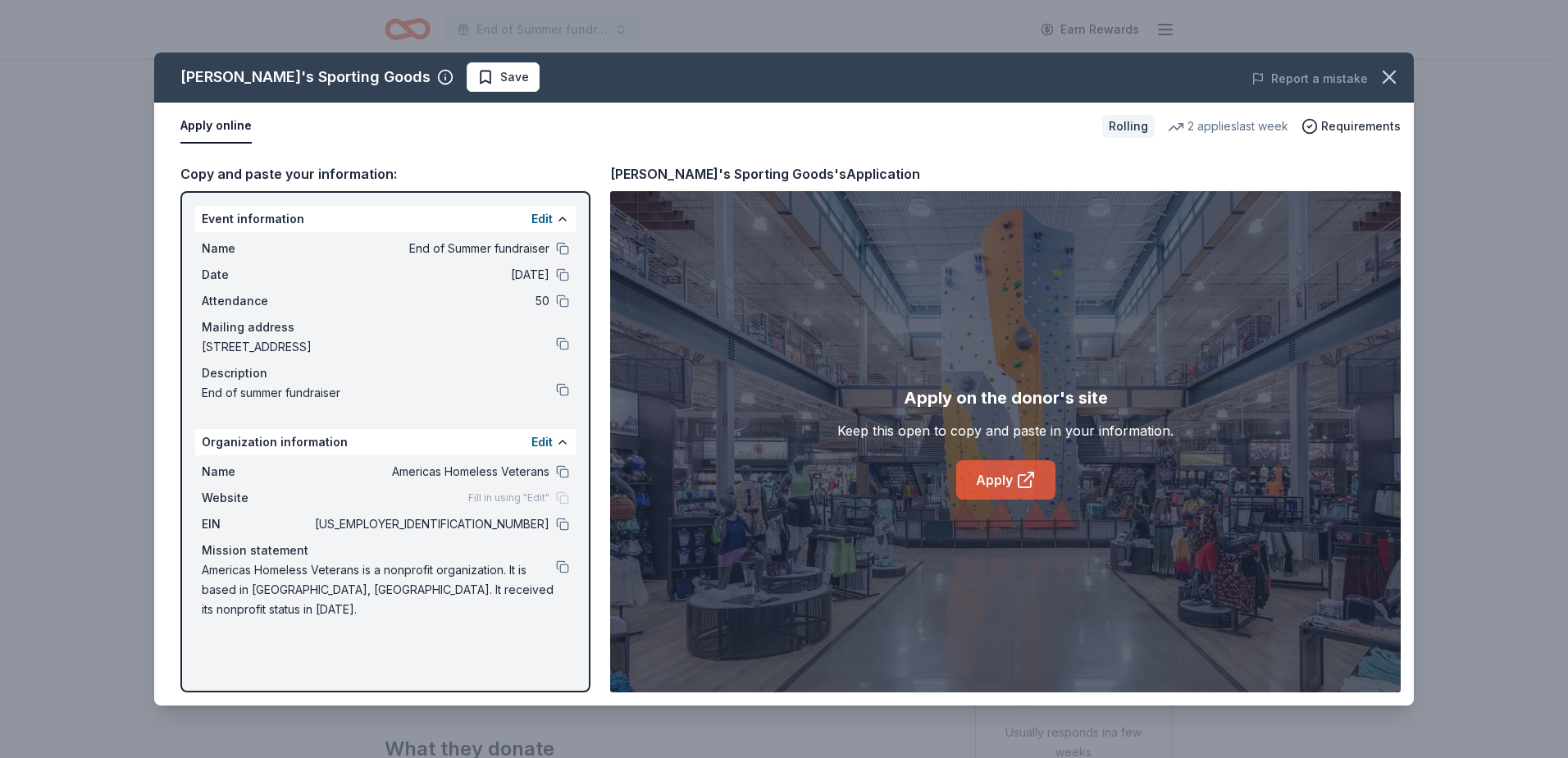
click at [1007, 472] on link "Apply" at bounding box center [1006, 480] width 99 height 40
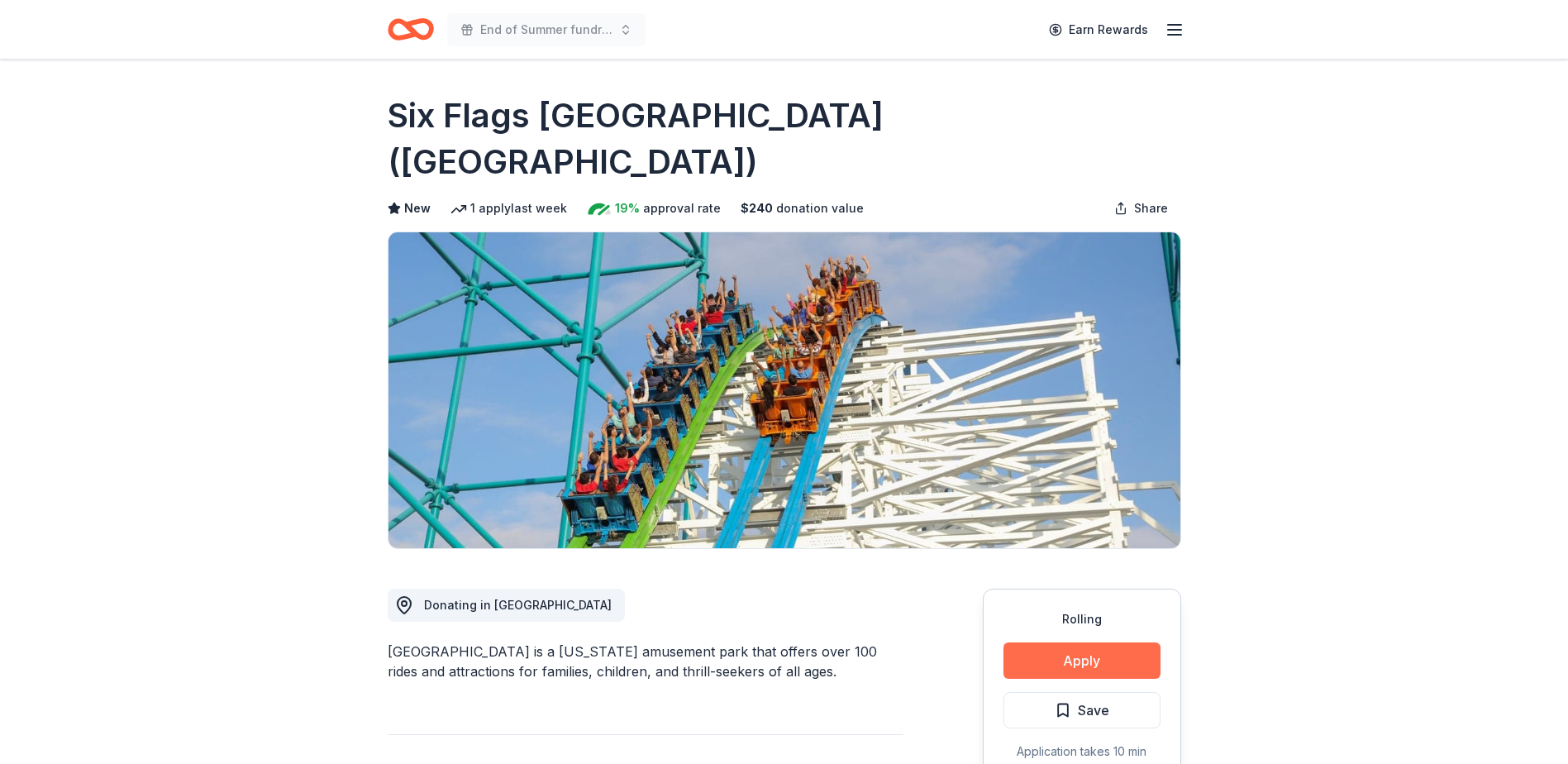
click at [1075, 642] on button "Apply" at bounding box center [1081, 659] width 157 height 36
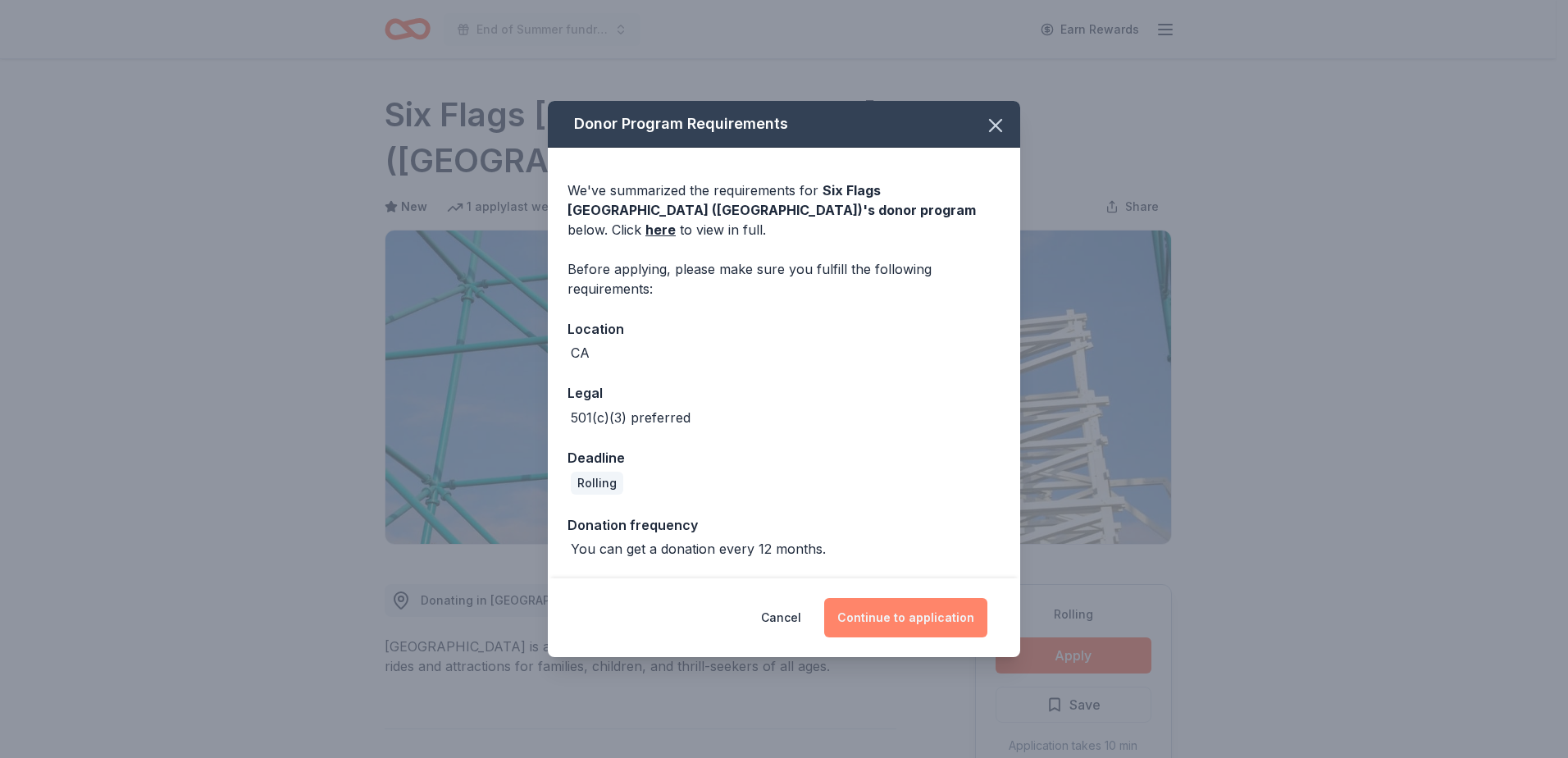
click at [912, 598] on button "Continue to application" at bounding box center [906, 617] width 163 height 40
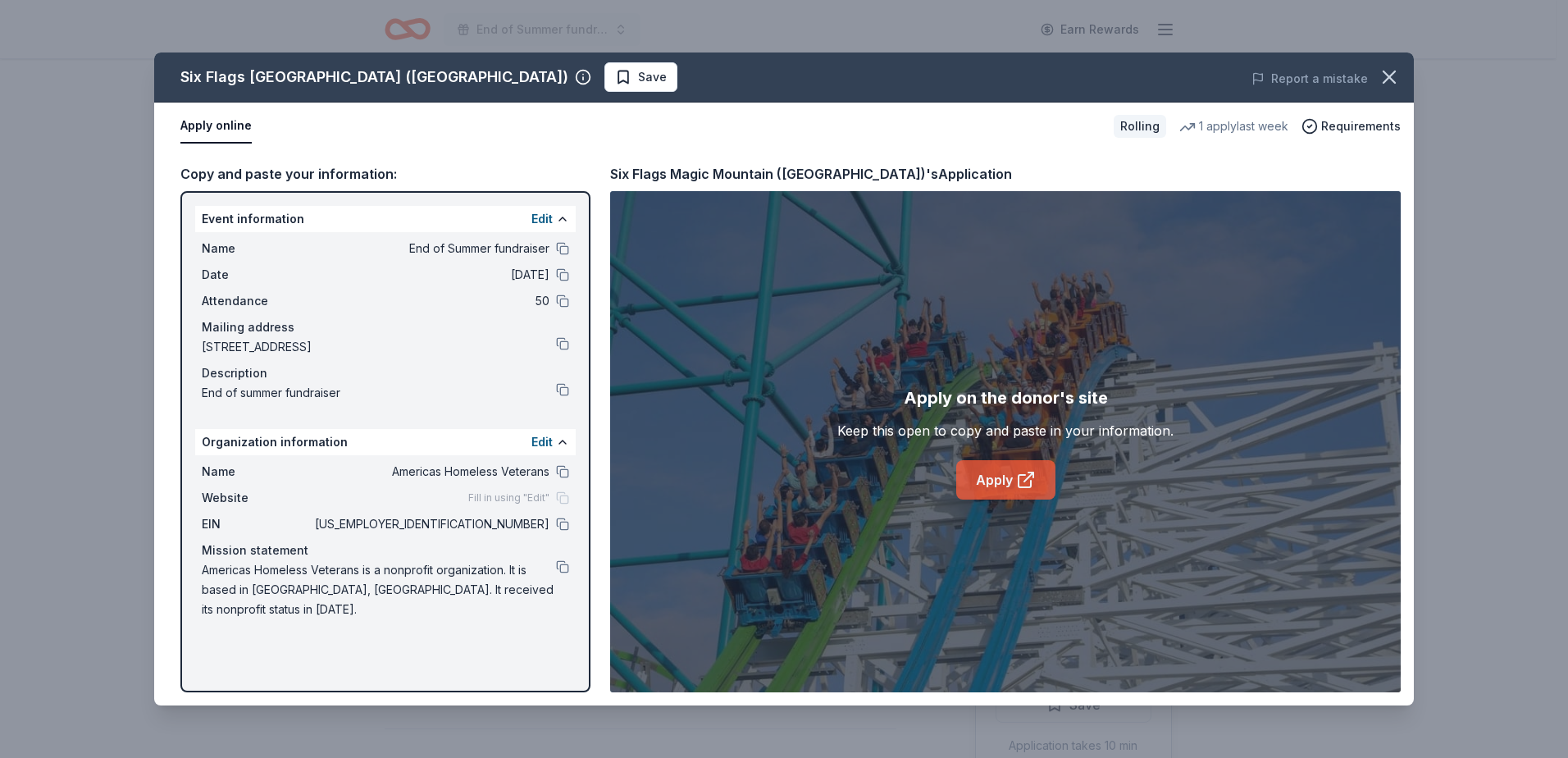
click at [1020, 475] on icon at bounding box center [1025, 481] width 13 height 13
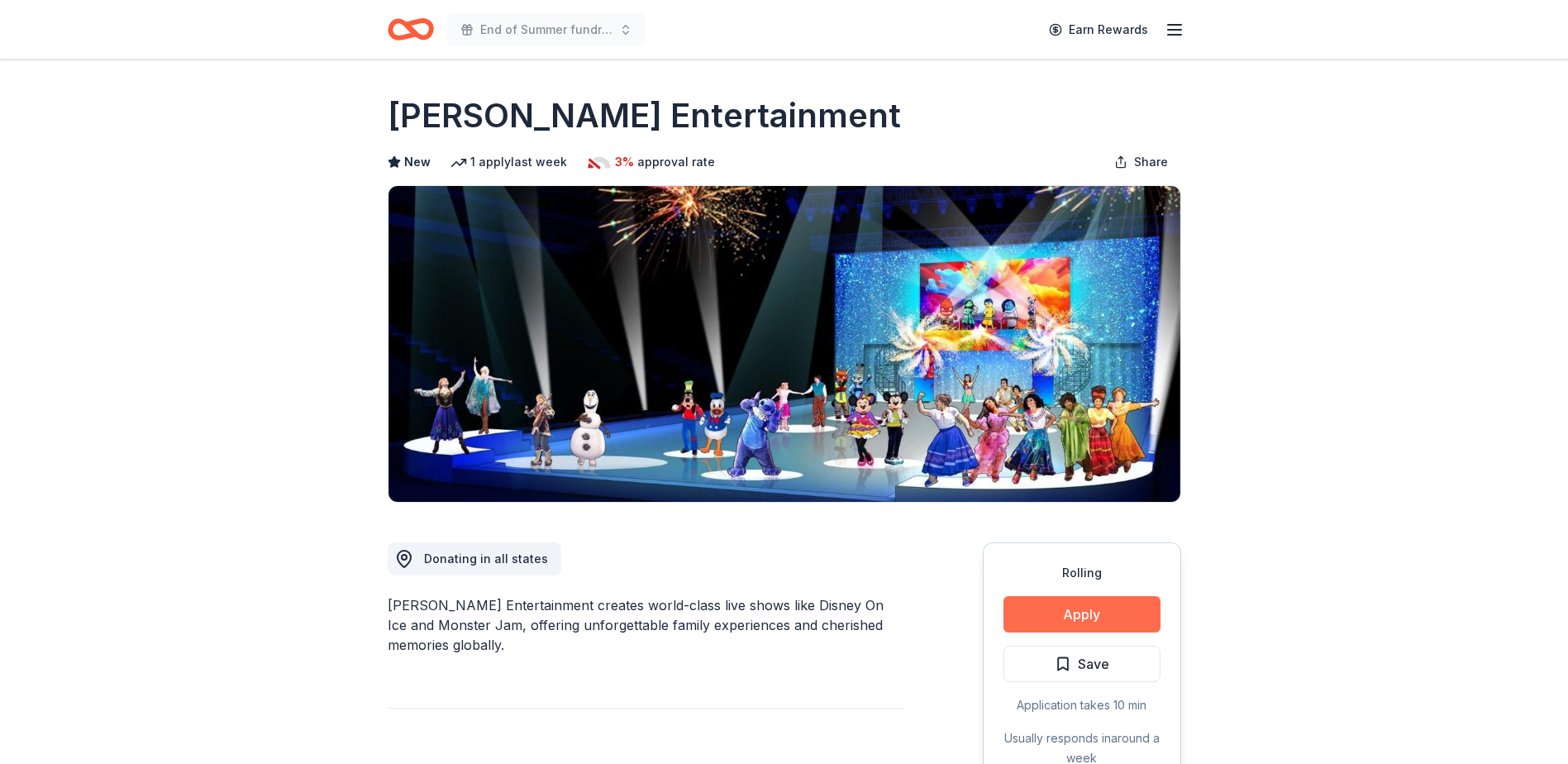
click at [1064, 623] on button "Apply" at bounding box center [1081, 614] width 157 height 36
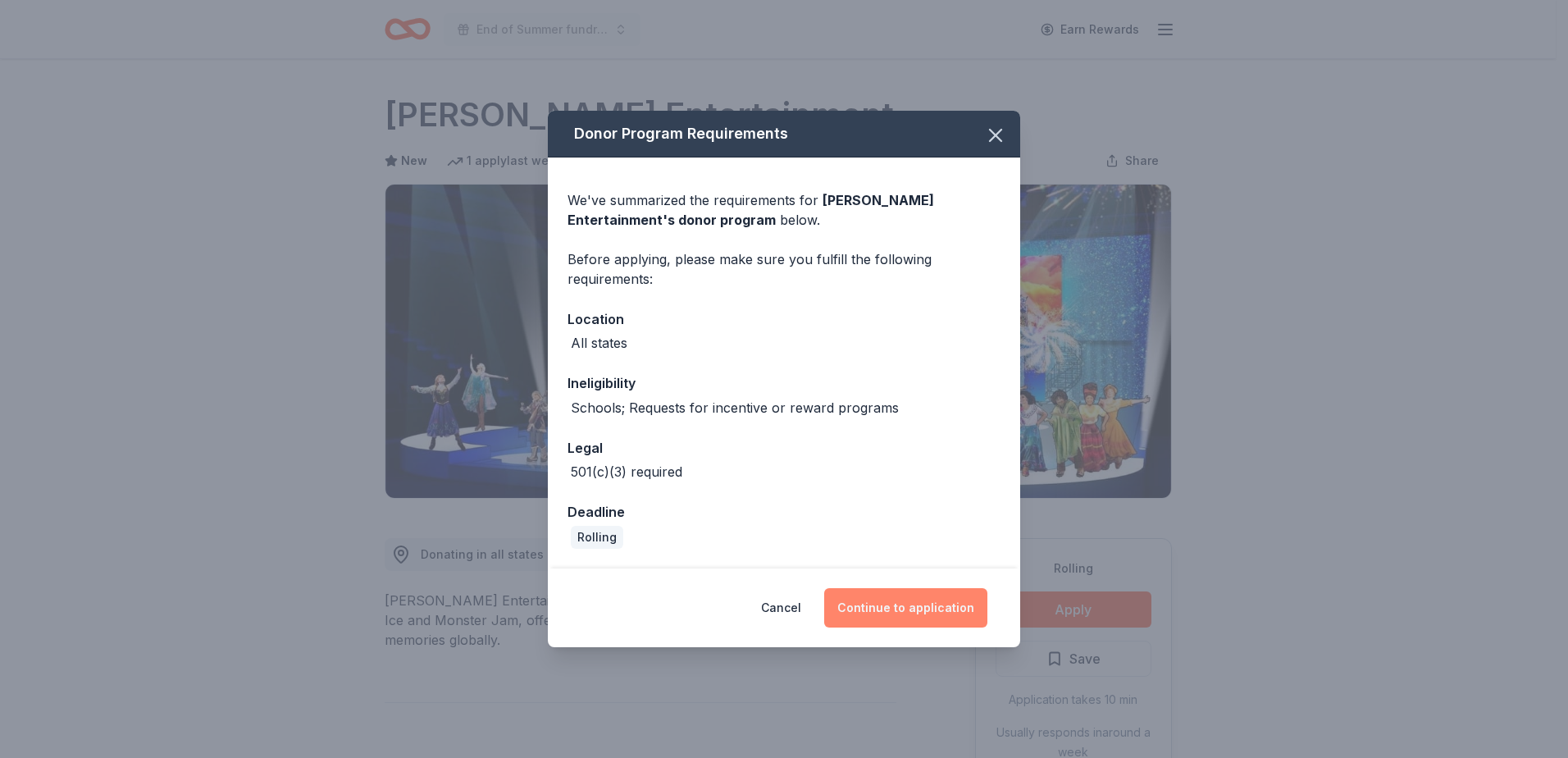
click at [900, 601] on button "Continue to application" at bounding box center [906, 608] width 163 height 40
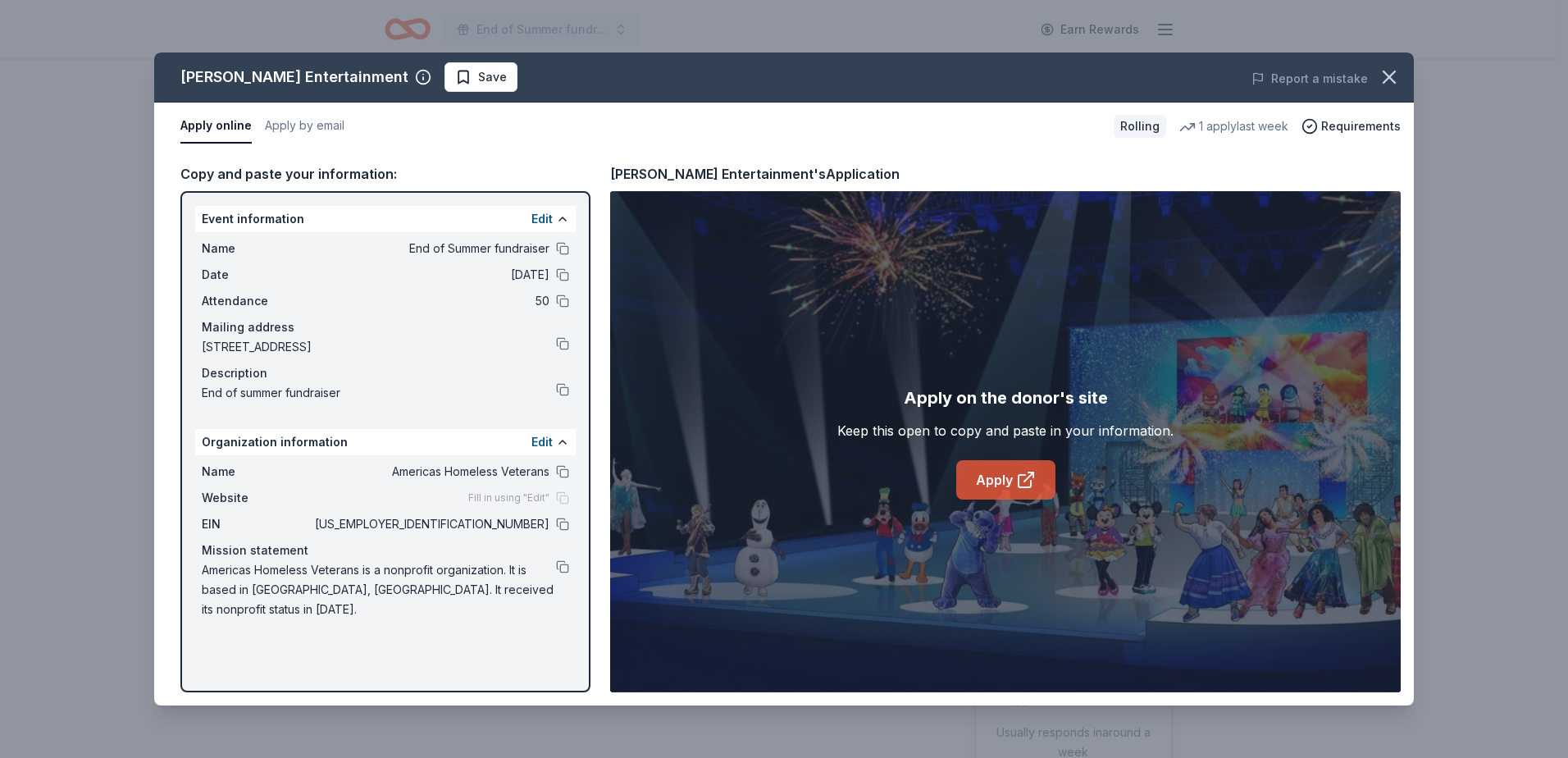
click at [993, 477] on link "Apply" at bounding box center [1006, 480] width 99 height 40
click at [478, 78] on span "Save" at bounding box center [493, 77] width 29 height 19
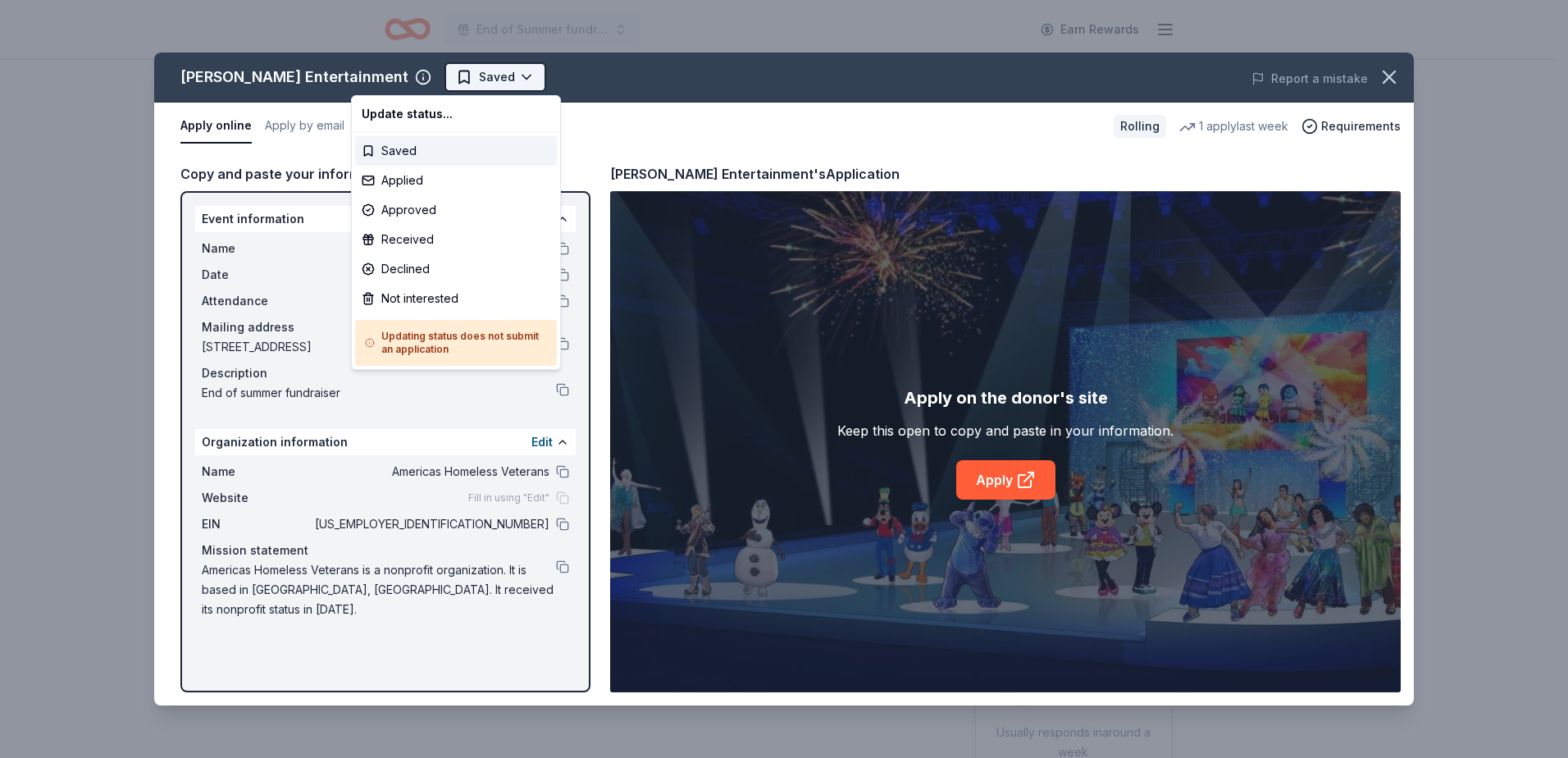
click at [434, 79] on html "End of Summer fundraiser Earn Rewards Rolling Share Feld Entertainment New 1 ap…" at bounding box center [784, 379] width 1568 height 758
click at [419, 184] on div "Applied" at bounding box center [456, 180] width 202 height 29
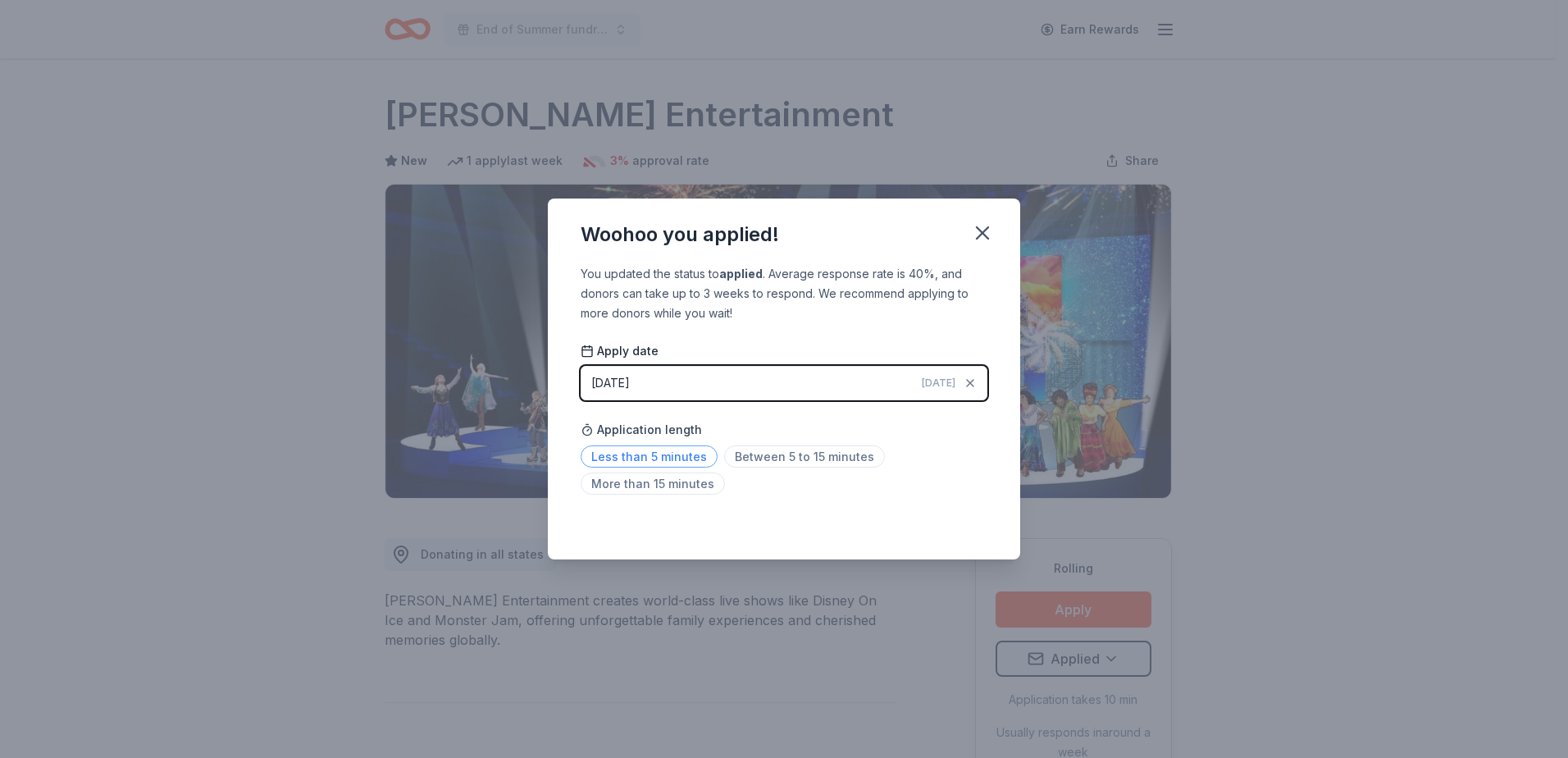
click at [652, 458] on span "Less than 5 minutes" at bounding box center [649, 456] width 137 height 22
click at [986, 221] on icon "button" at bounding box center [983, 233] width 23 height 23
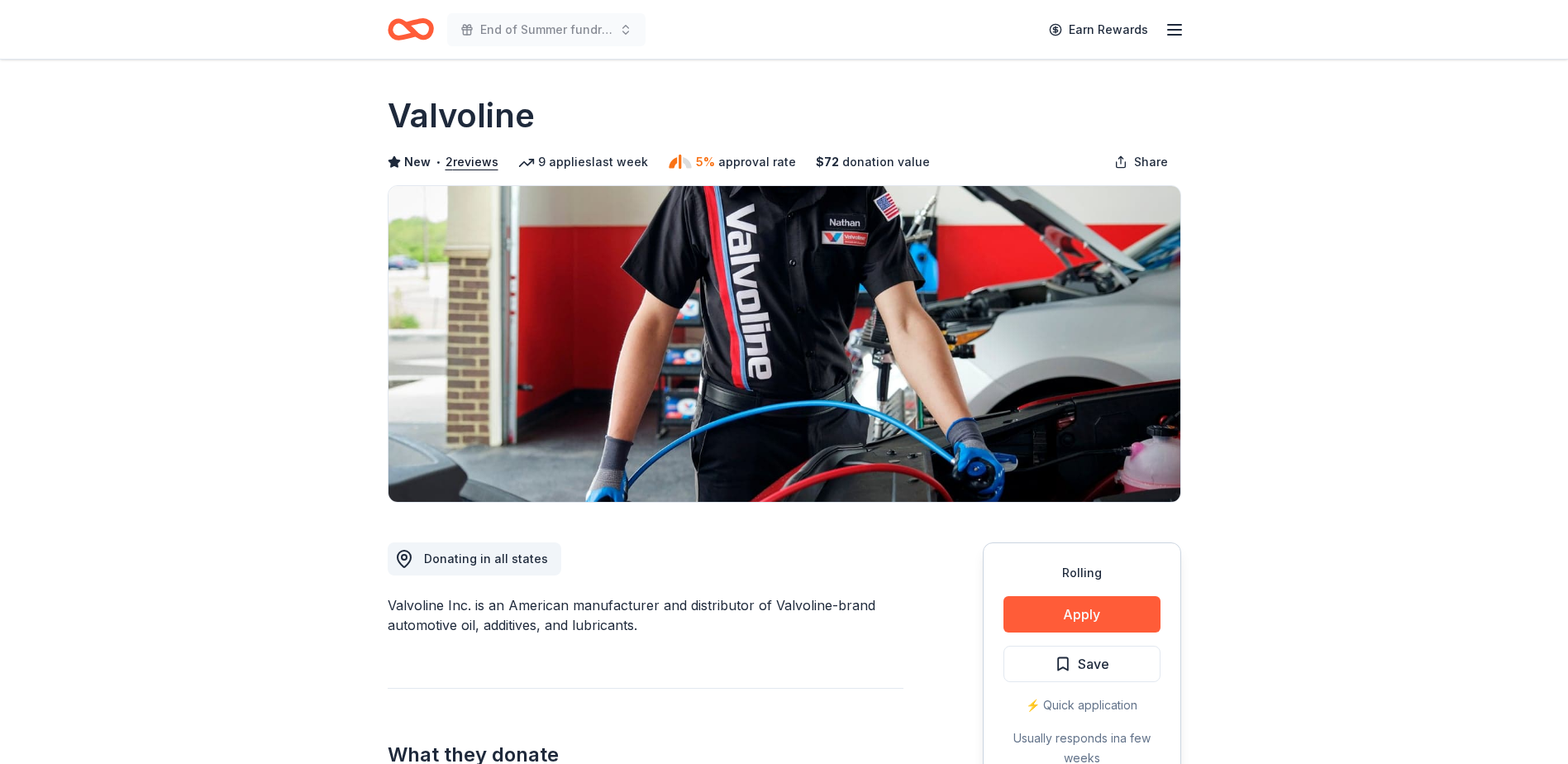
click at [1067, 608] on button "Apply" at bounding box center [1081, 614] width 157 height 36
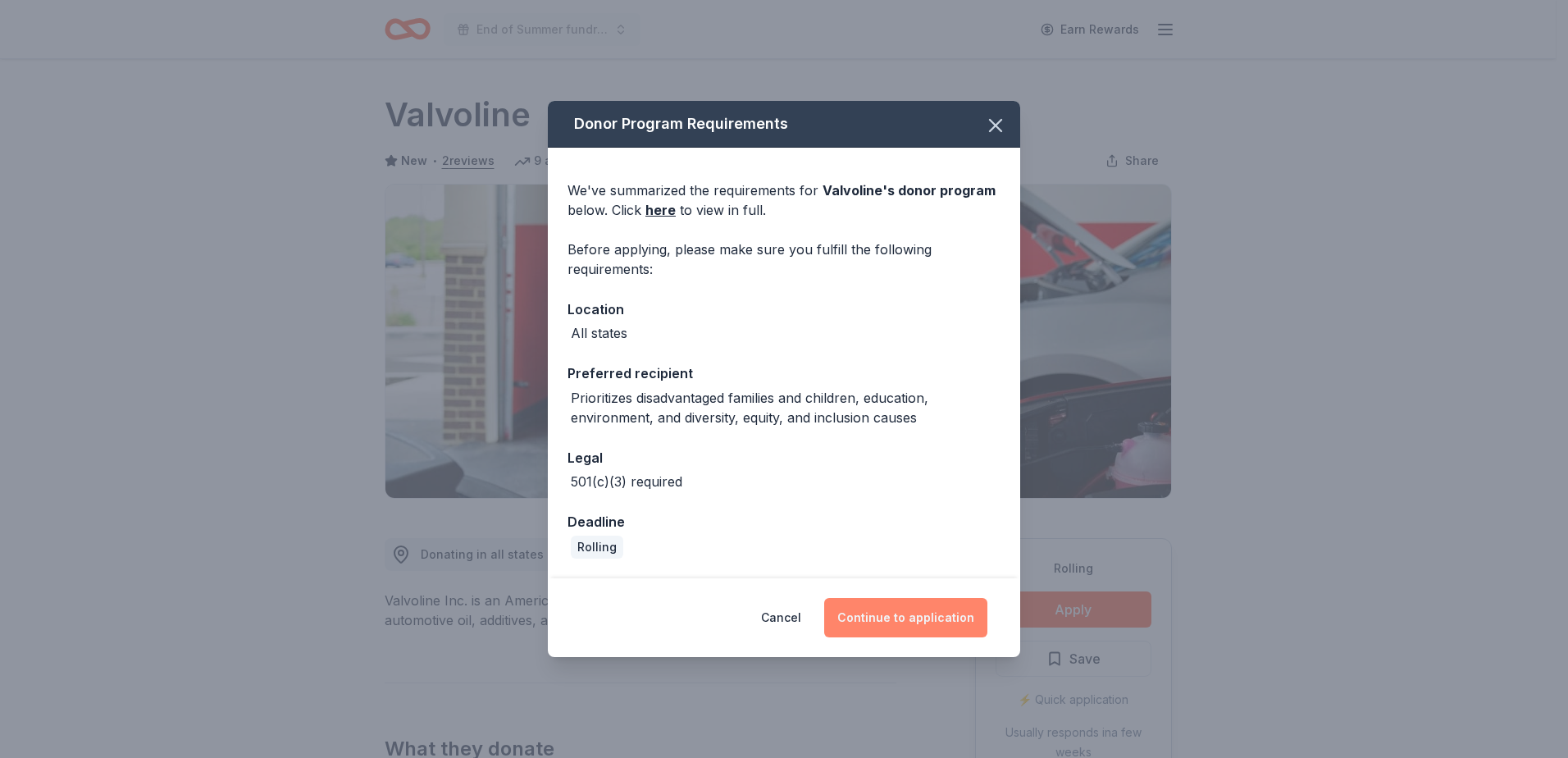
click at [937, 623] on button "Continue to application" at bounding box center [906, 617] width 163 height 40
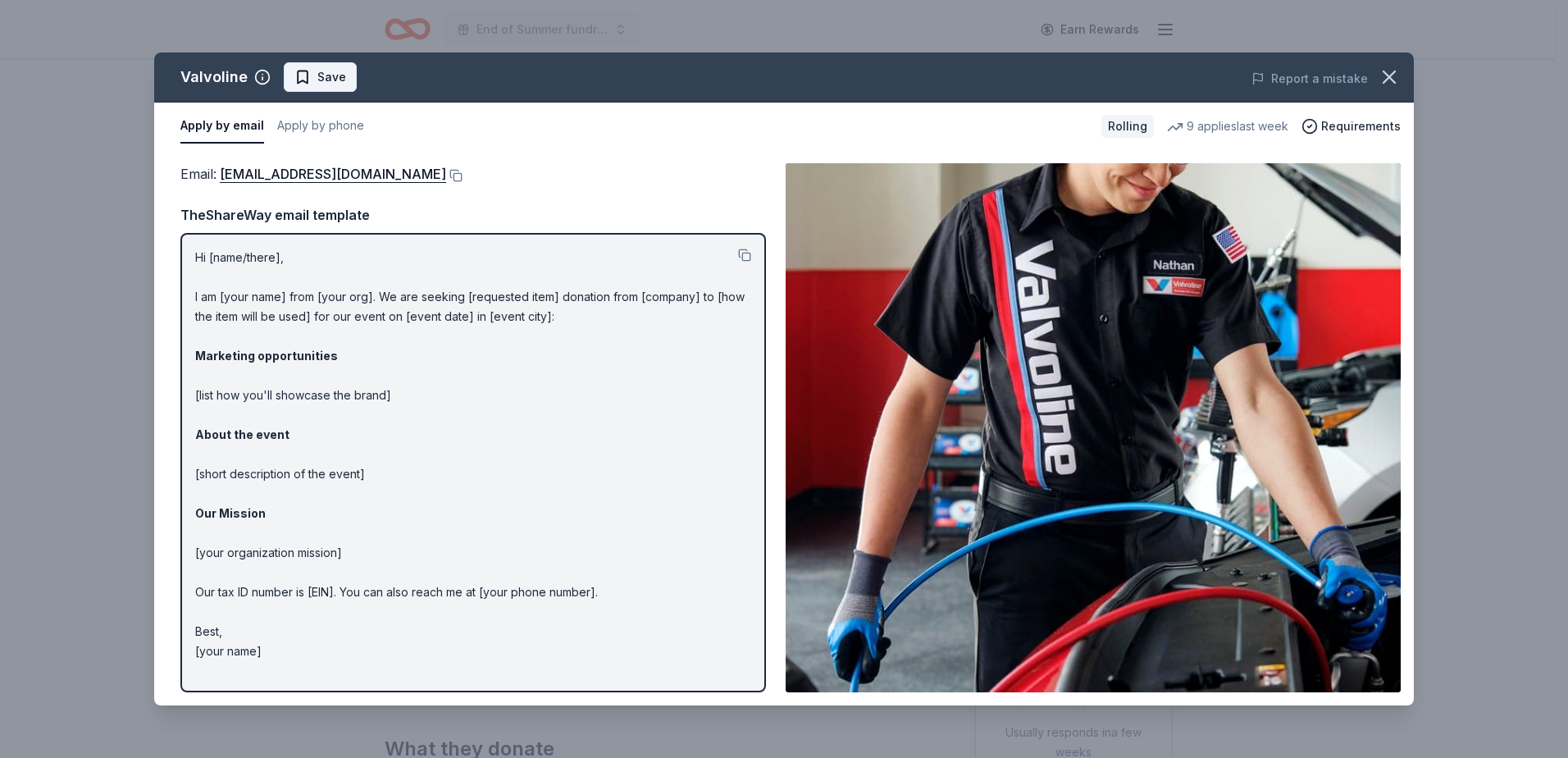
click at [314, 77] on span "Save" at bounding box center [320, 77] width 51 height 19
click at [354, 79] on html "End of Summer fundraiser Earn Rewards Rolling Share Valvoline New • 2 reviews 9…" at bounding box center [784, 379] width 1568 height 758
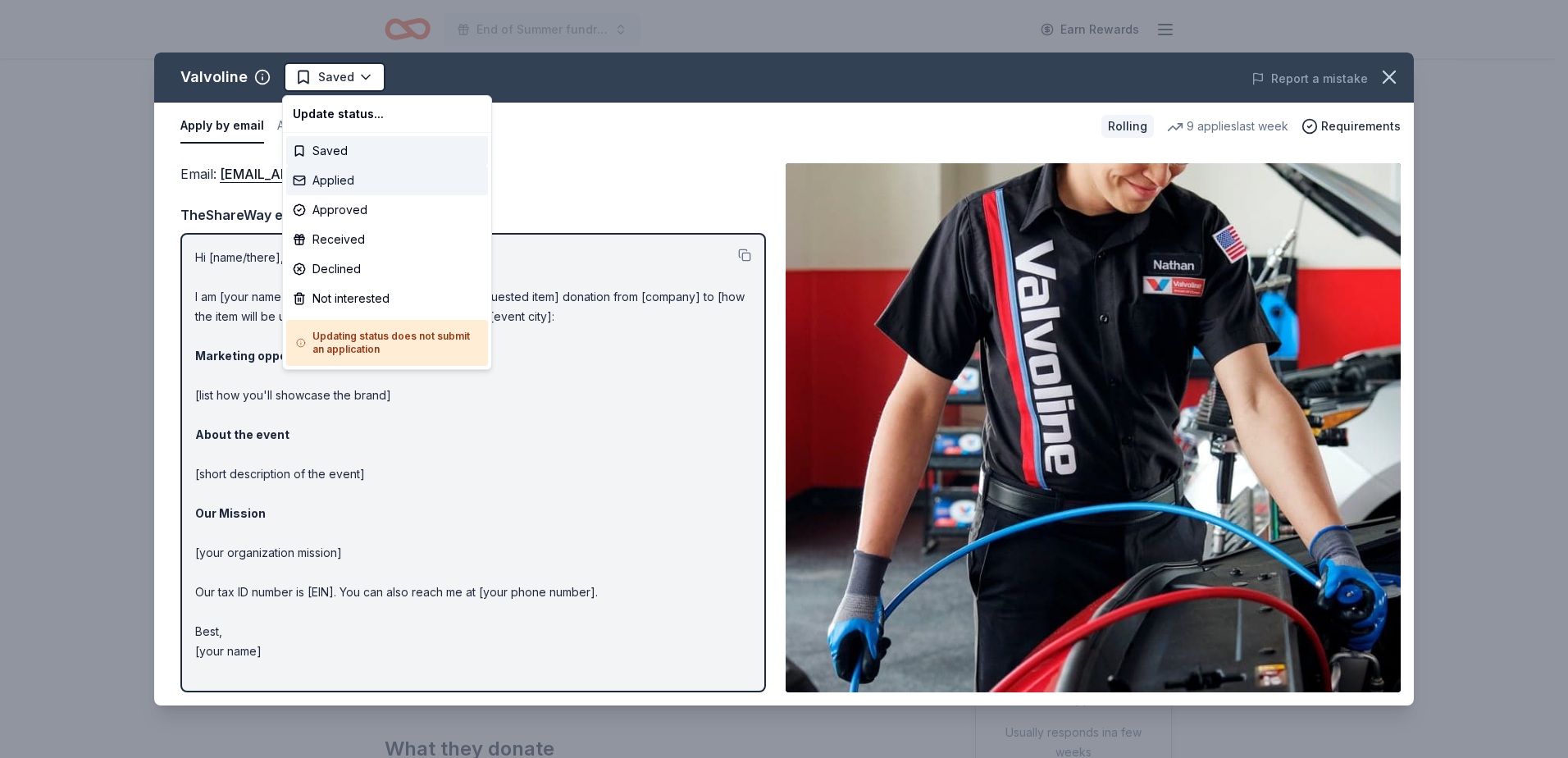
click at [343, 183] on div "Applied" at bounding box center [387, 180] width 202 height 29
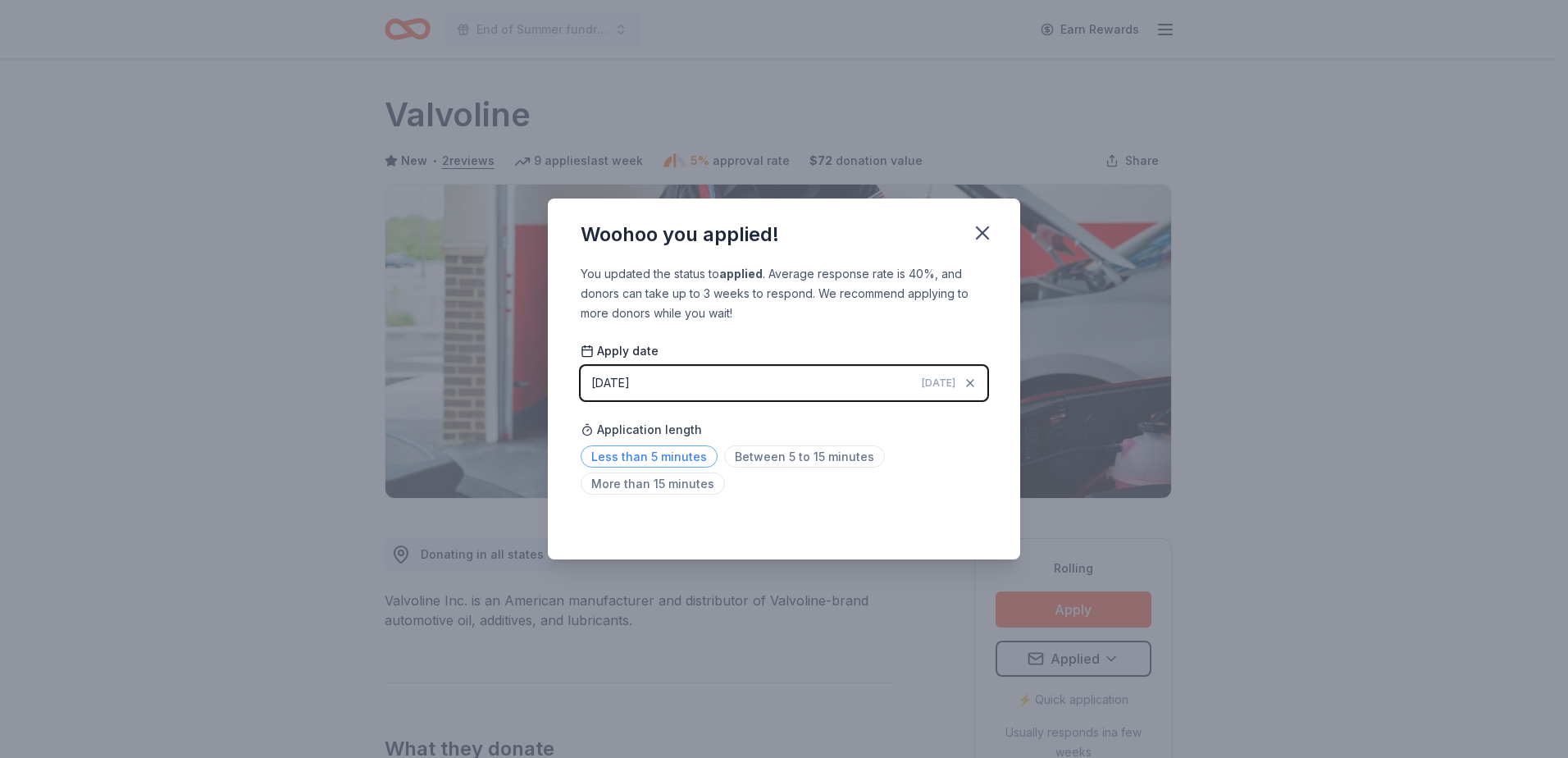
click at [648, 451] on span "Less than 5 minutes" at bounding box center [649, 456] width 137 height 22
click at [980, 230] on icon "button" at bounding box center [983, 233] width 12 height 12
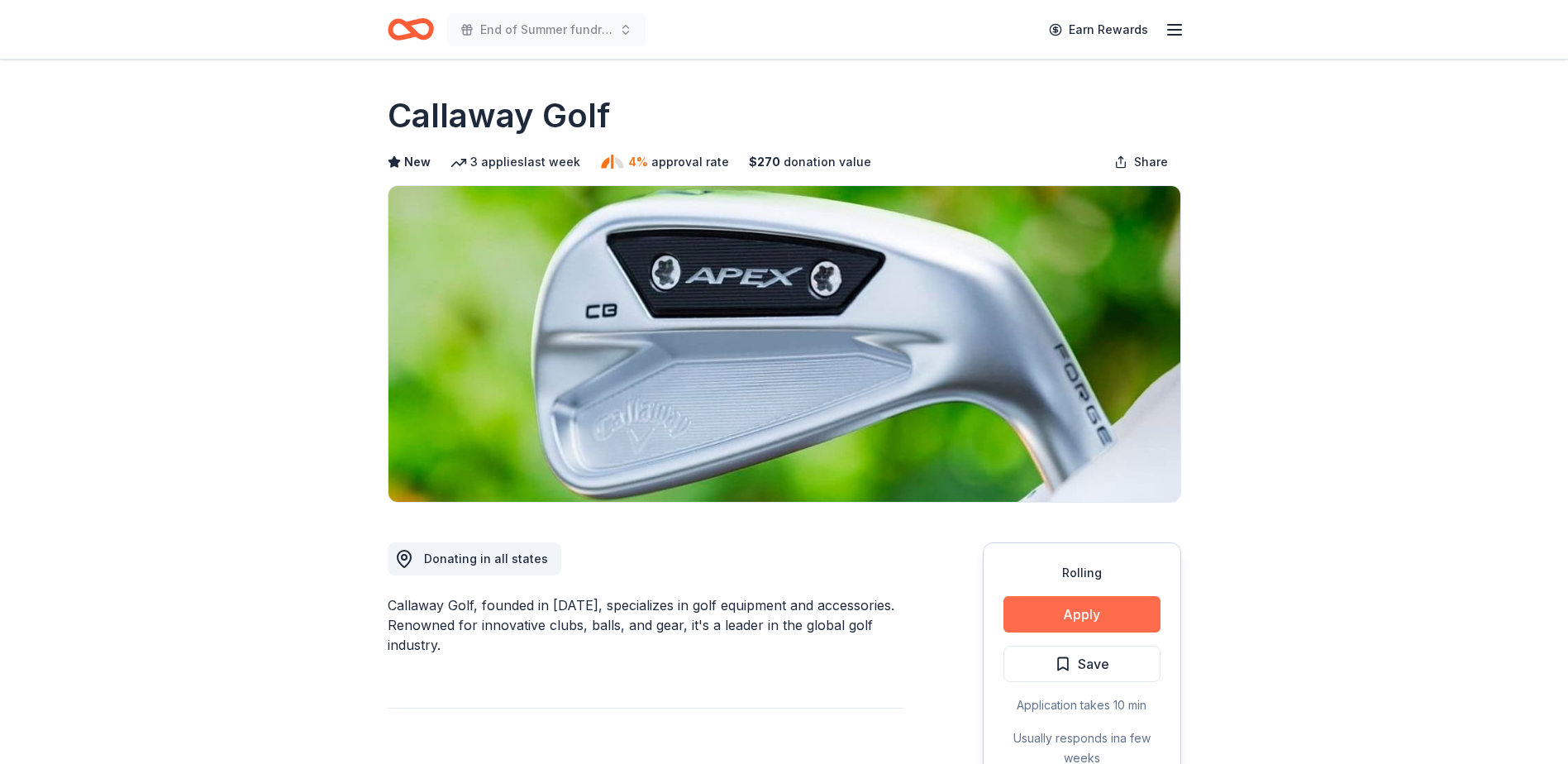
click at [1068, 619] on button "Apply" at bounding box center [1081, 614] width 157 height 36
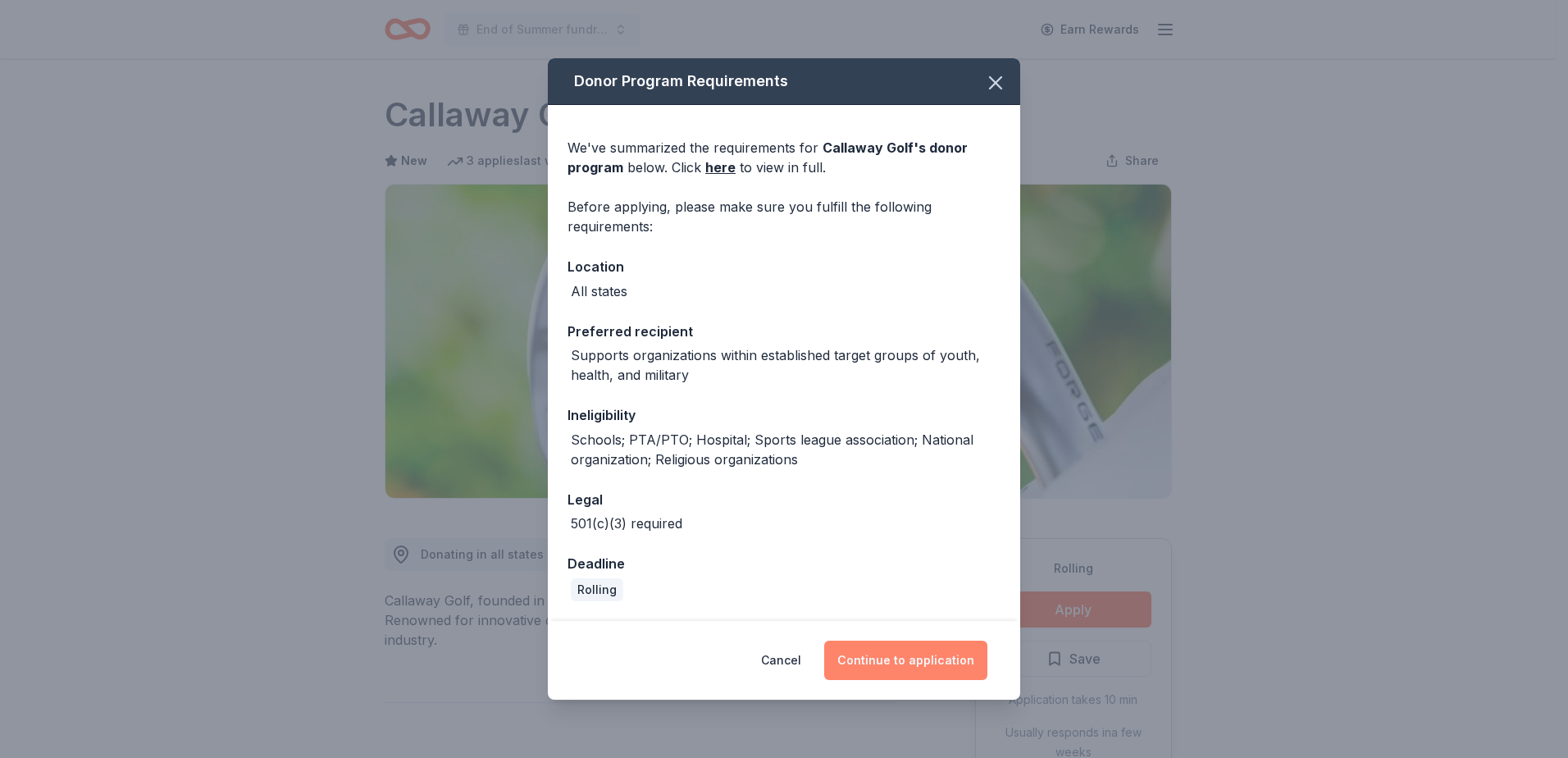
click at [929, 663] on button "Continue to application" at bounding box center [906, 660] width 163 height 40
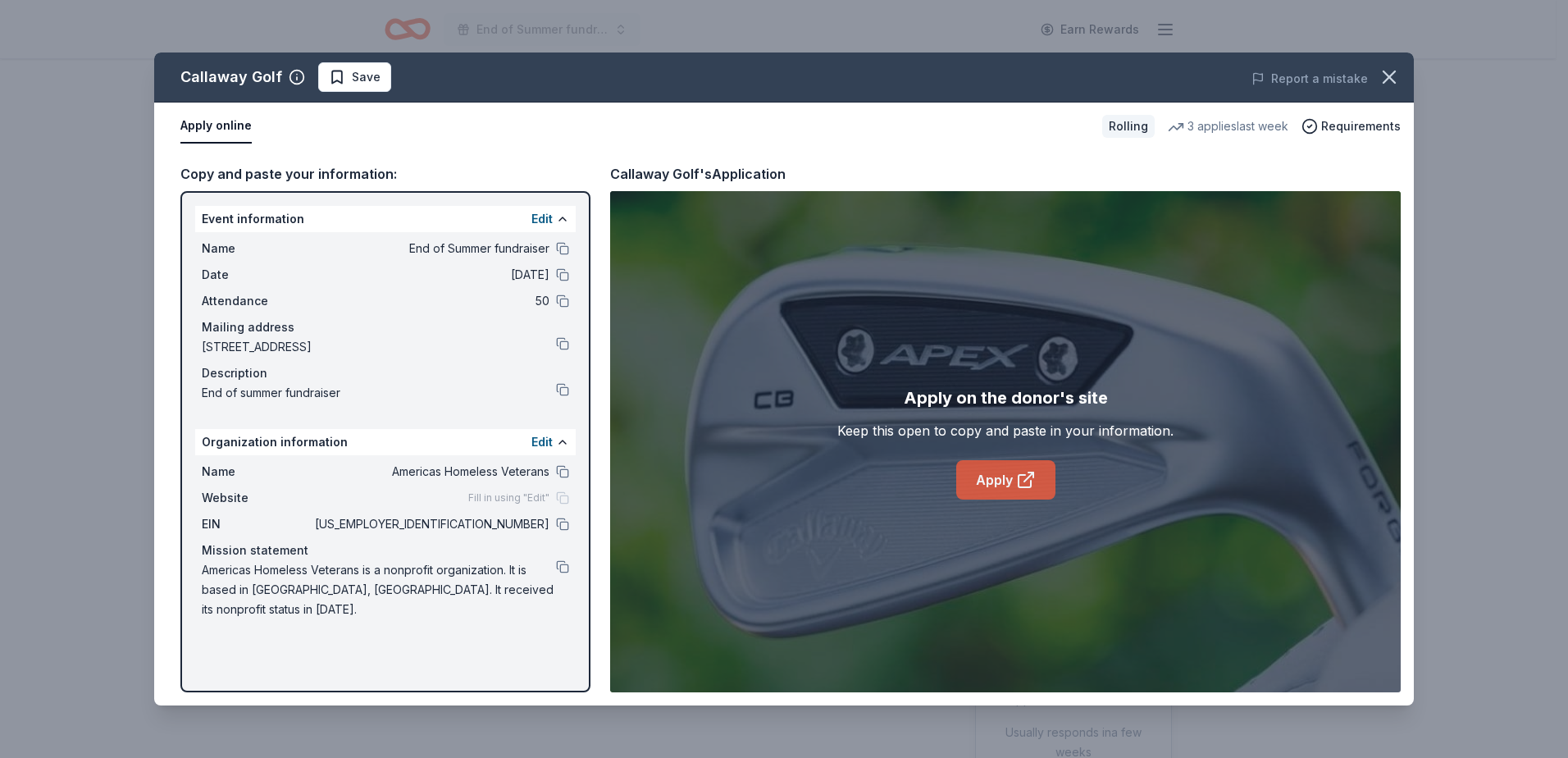
click at [1014, 481] on link "Apply" at bounding box center [1006, 480] width 99 height 40
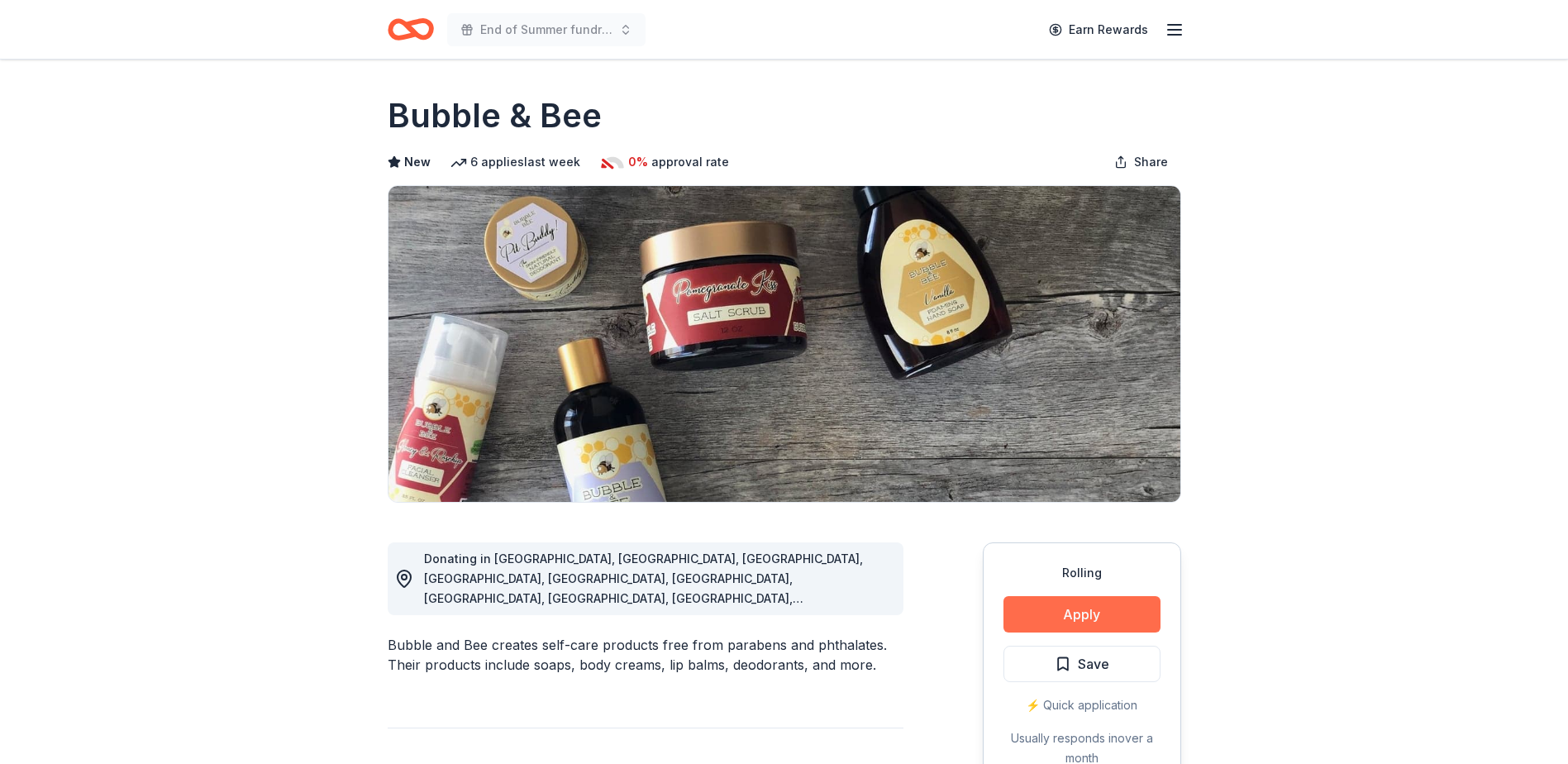
click at [1084, 610] on button "Apply" at bounding box center [1081, 614] width 157 height 36
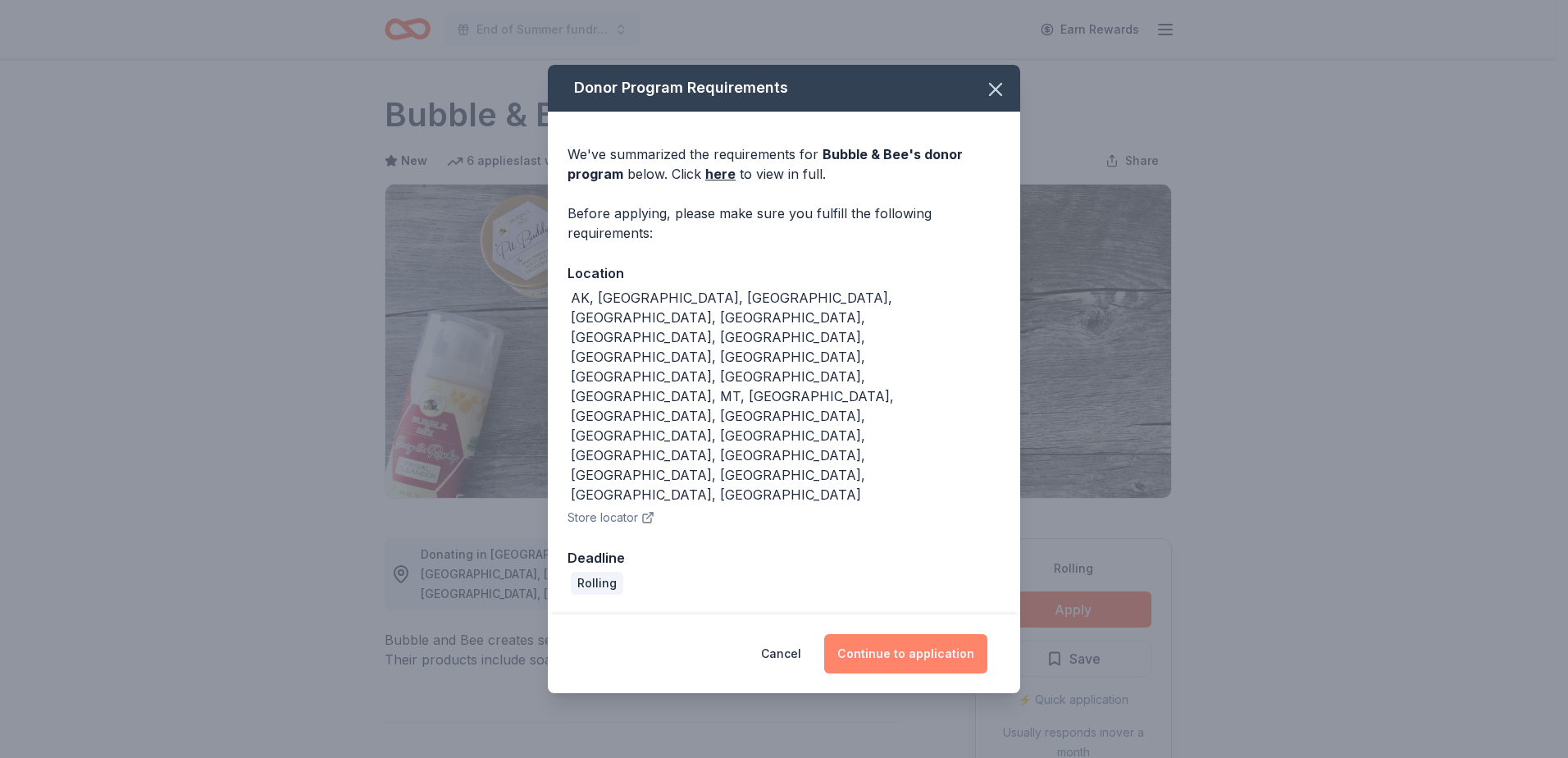
click at [886, 634] on button "Continue to application" at bounding box center [906, 653] width 163 height 40
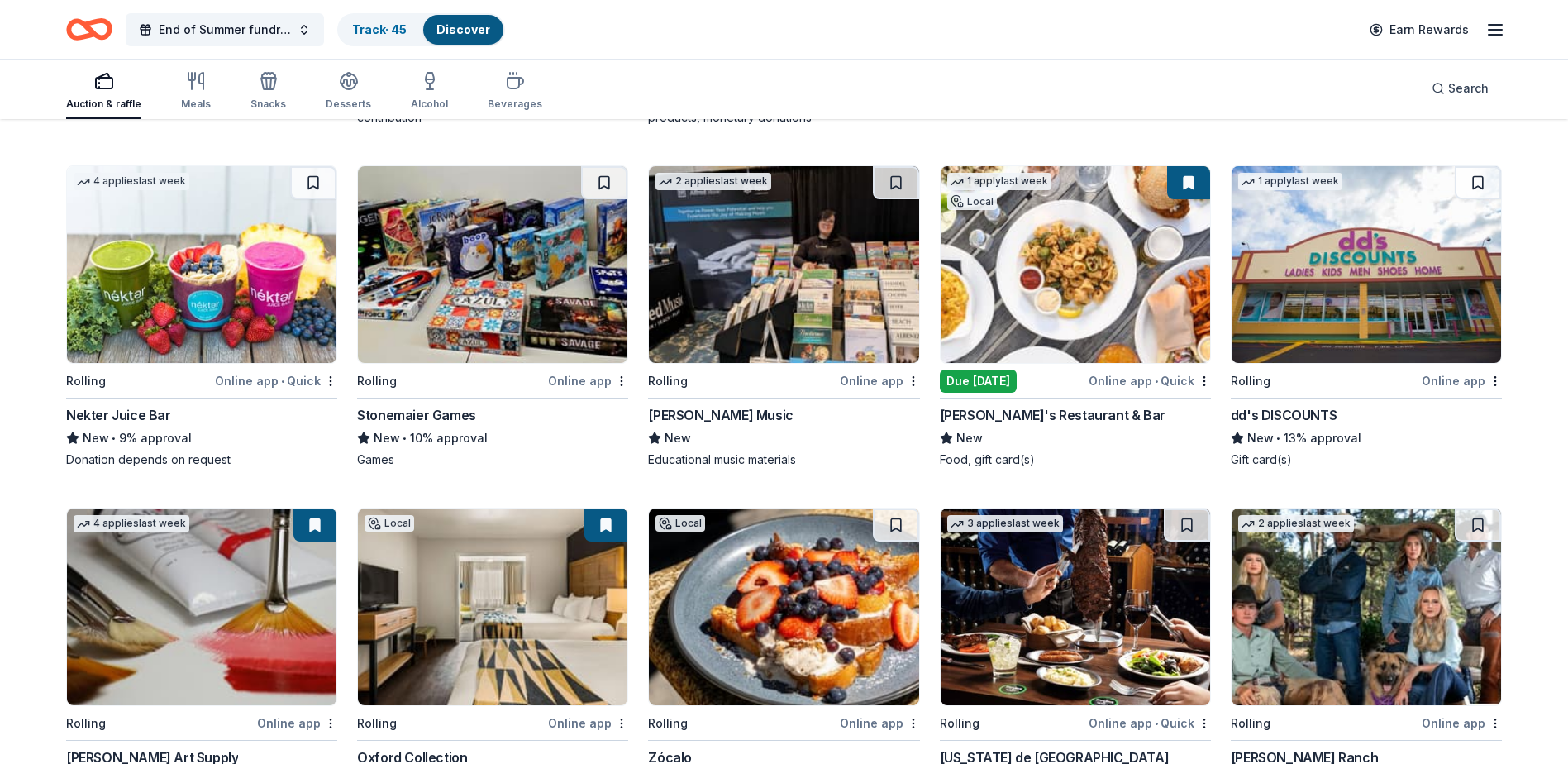
scroll to position [3352, 0]
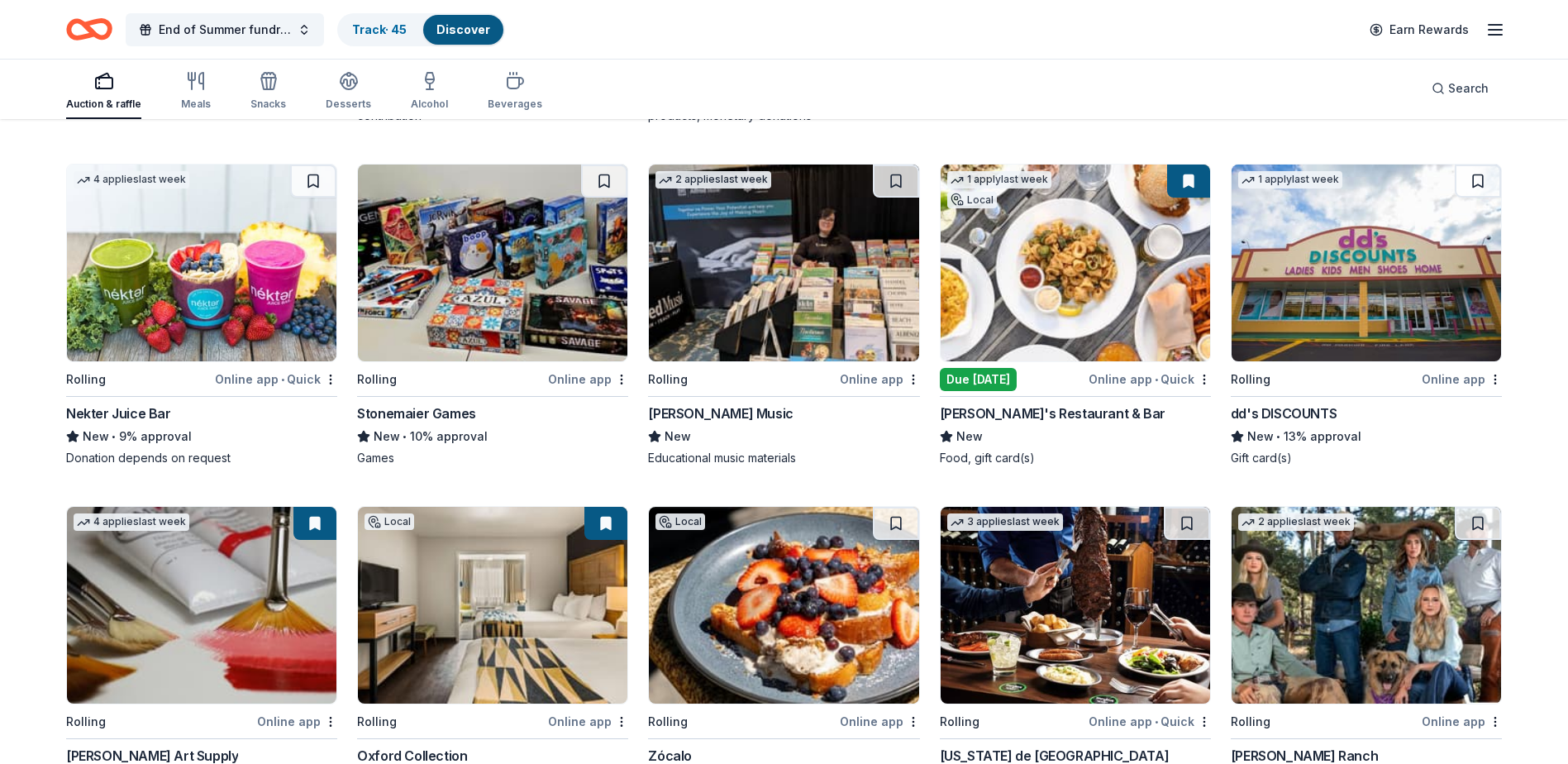
click at [233, 307] on img at bounding box center [202, 262] width 270 height 196
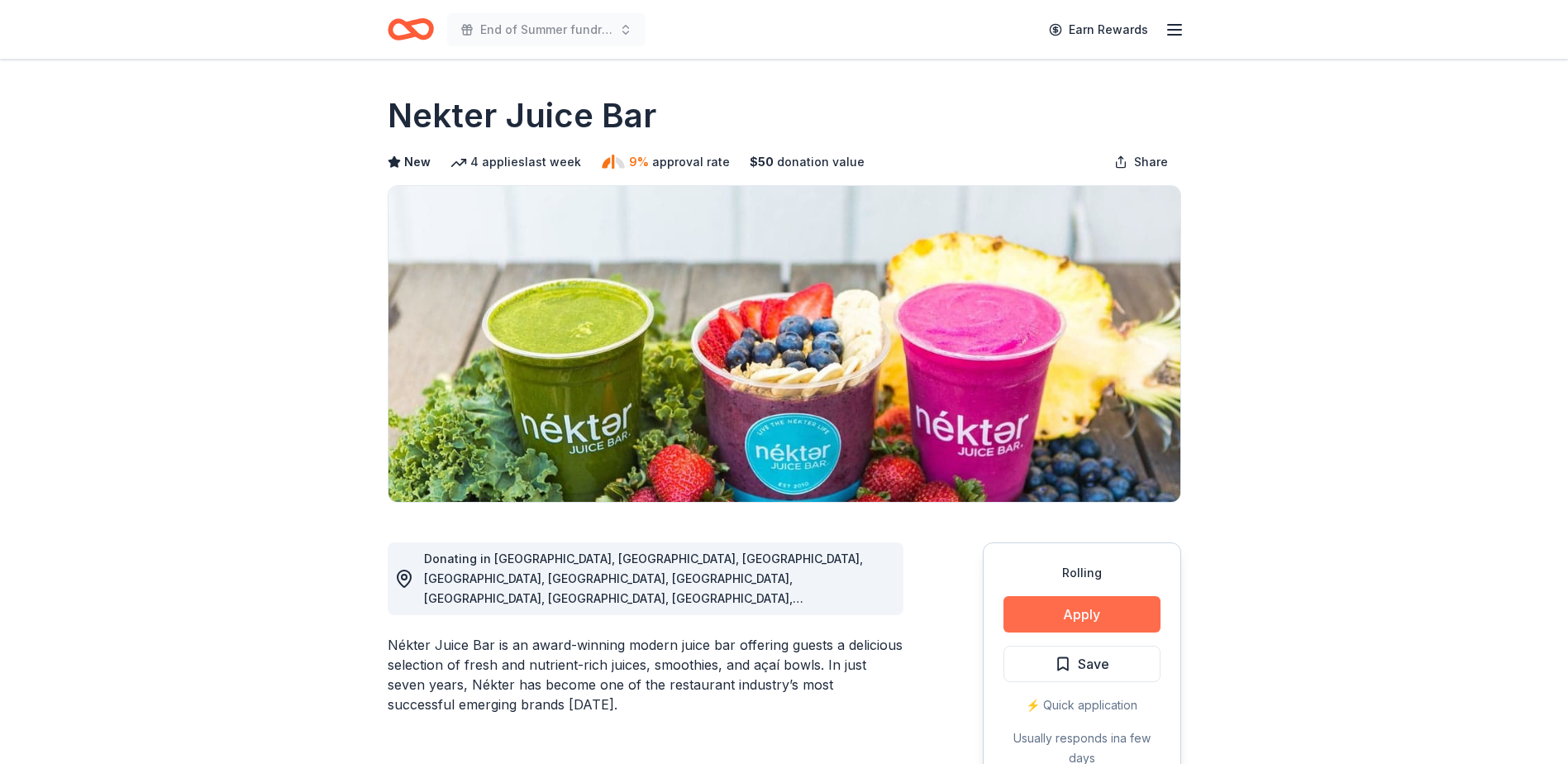
click at [1066, 615] on button "Apply" at bounding box center [1081, 614] width 157 height 36
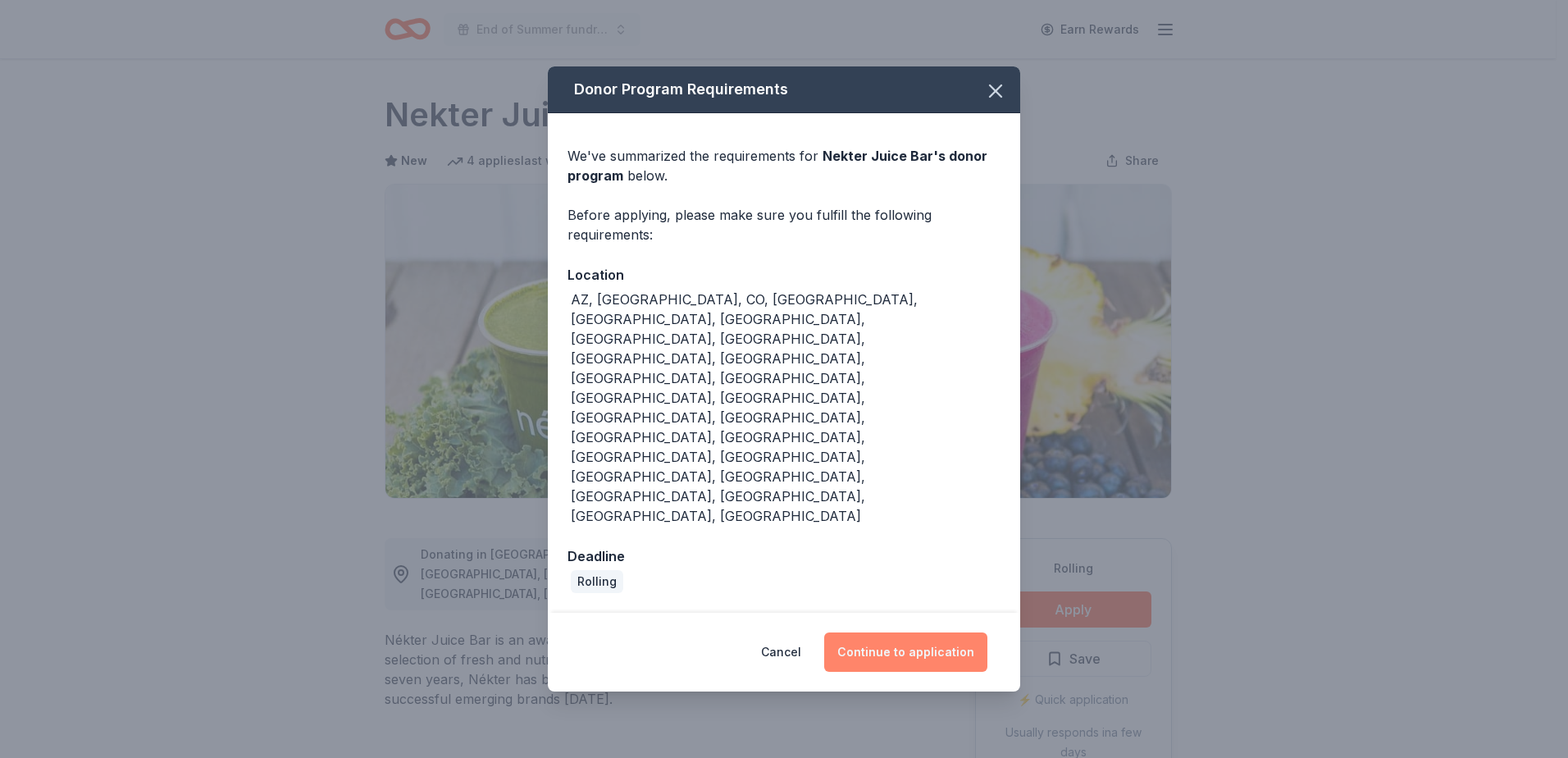
click at [889, 632] on button "Continue to application" at bounding box center [906, 651] width 163 height 40
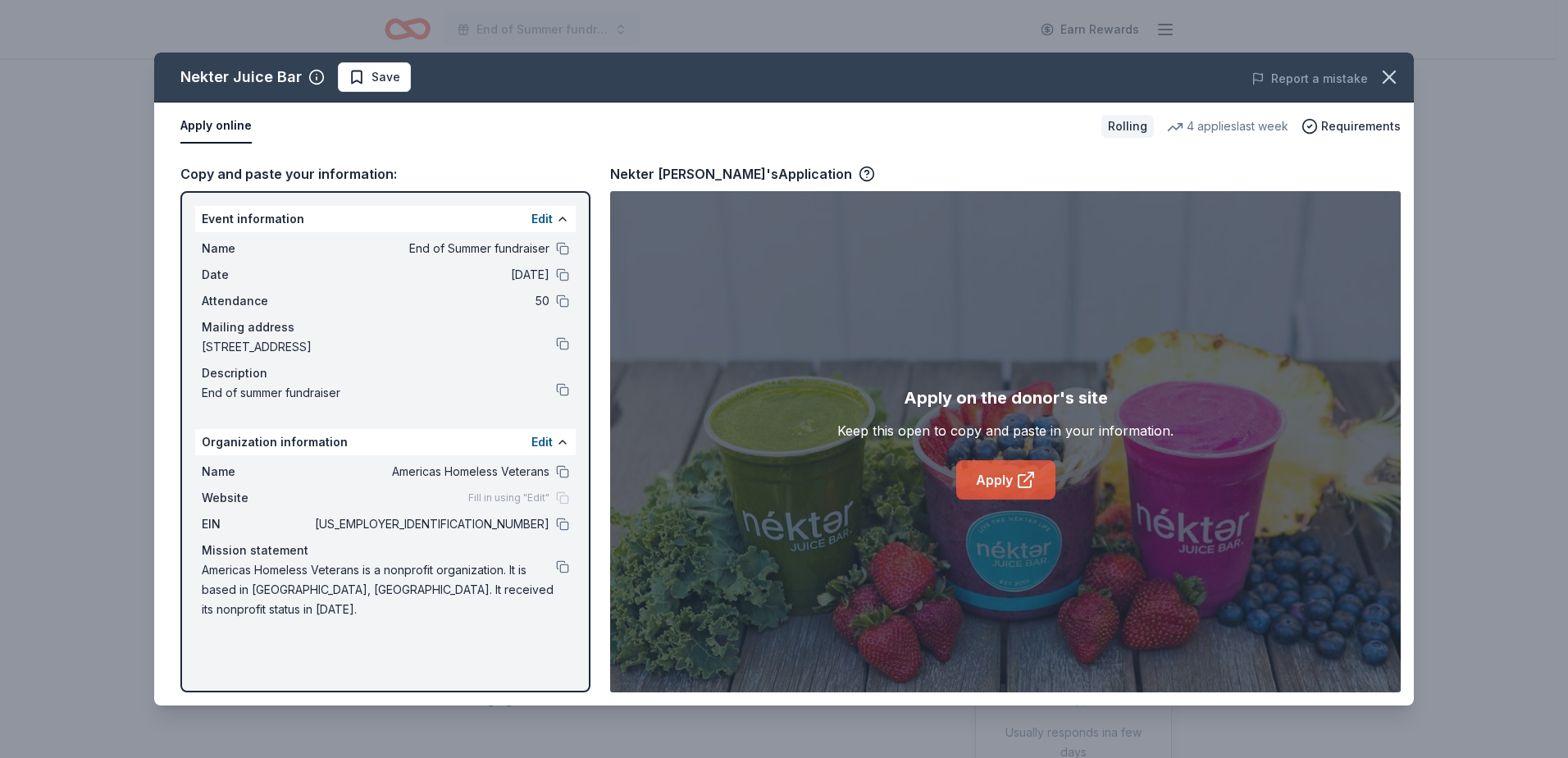
click at [1005, 482] on link "Apply" at bounding box center [1006, 480] width 99 height 40
click at [378, 78] on span "Save" at bounding box center [386, 77] width 29 height 19
click at [412, 78] on html "End of Summer fundraiser Earn Rewards Rolling Share Nekter Juice Bar New 4 appl…" at bounding box center [784, 379] width 1568 height 758
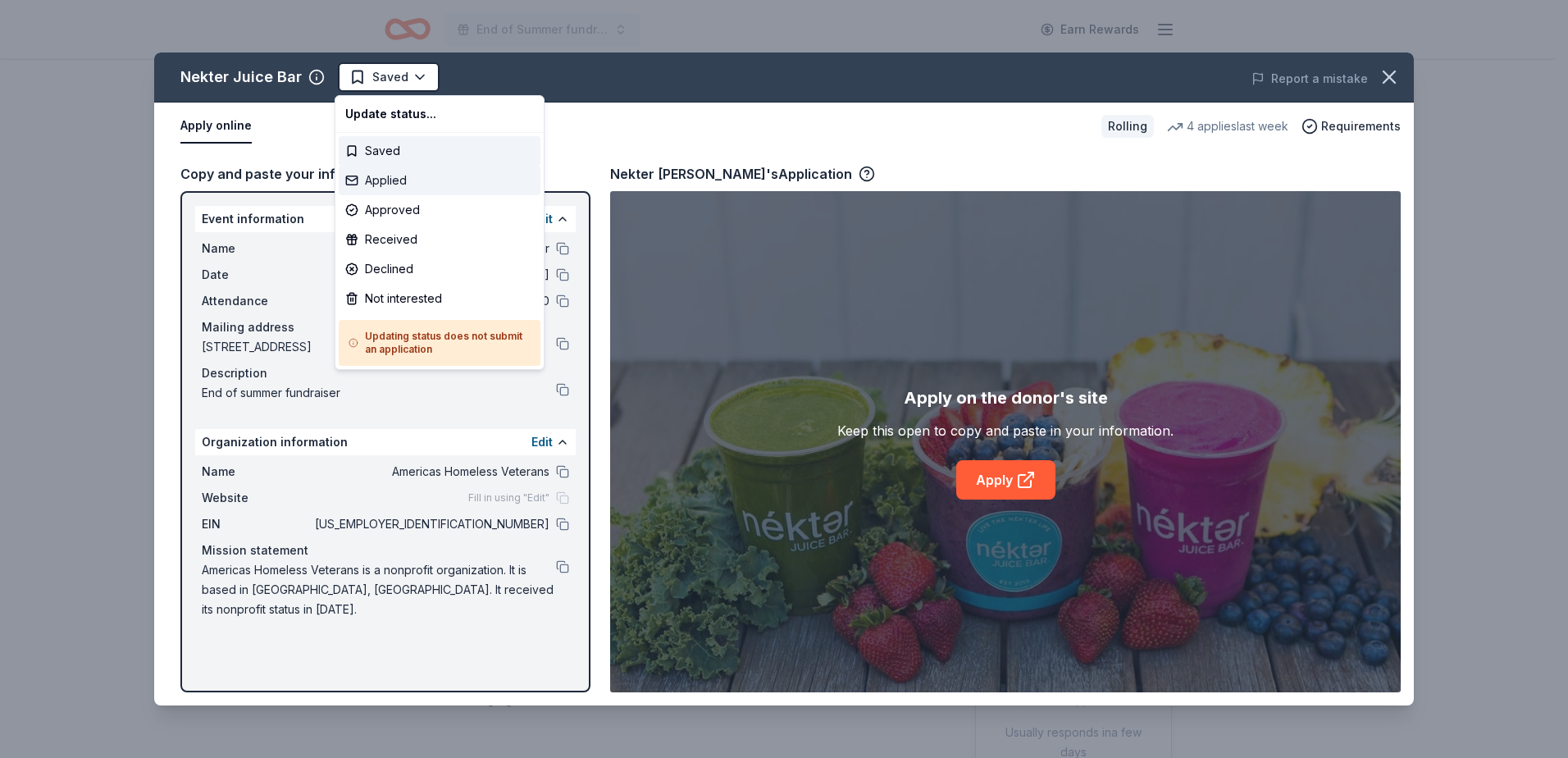
click at [406, 177] on div "Applied" at bounding box center [439, 180] width 202 height 29
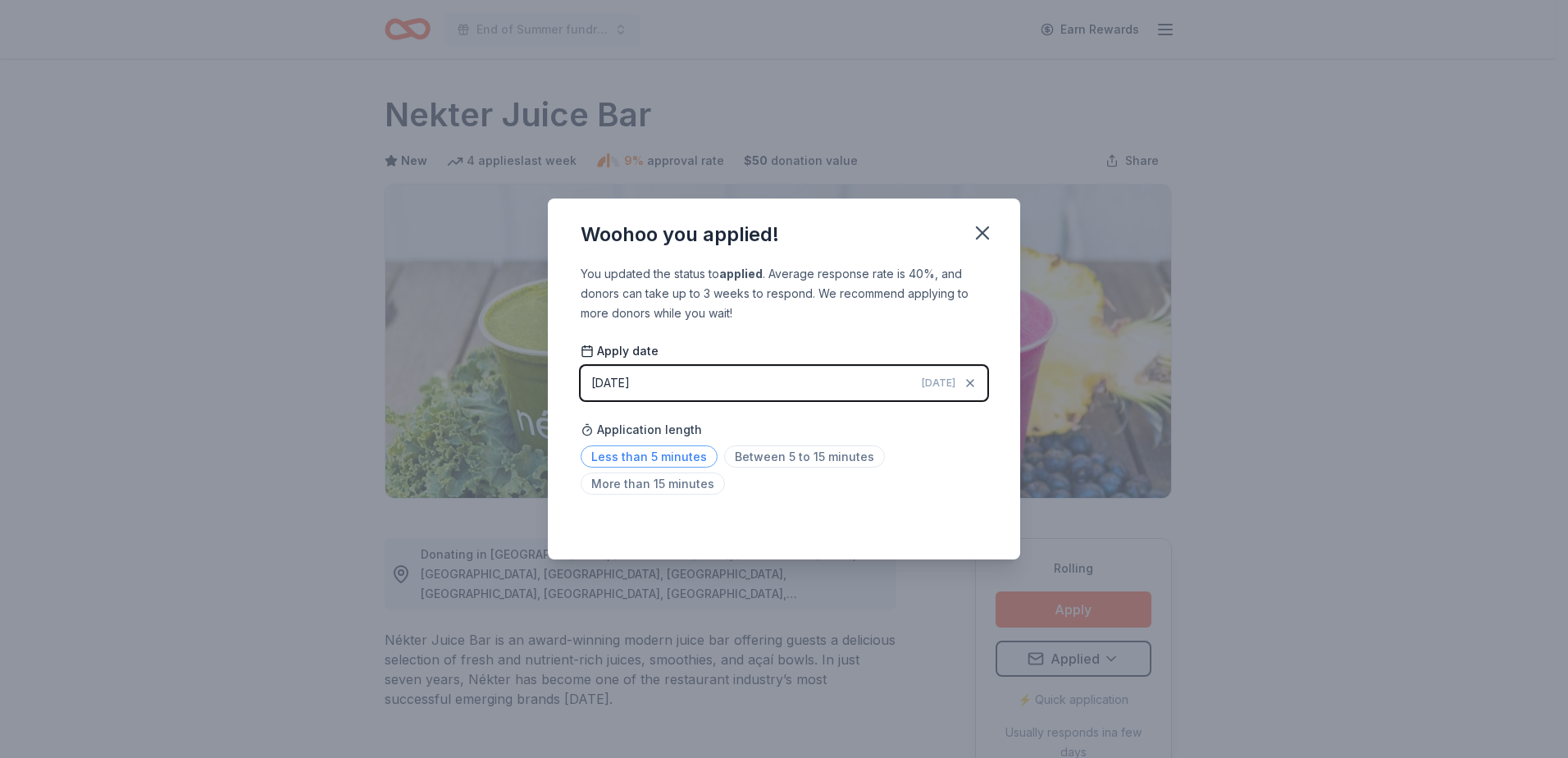
click at [667, 455] on span "Less than 5 minutes" at bounding box center [649, 456] width 137 height 22
click at [988, 223] on icon "button" at bounding box center [983, 233] width 23 height 23
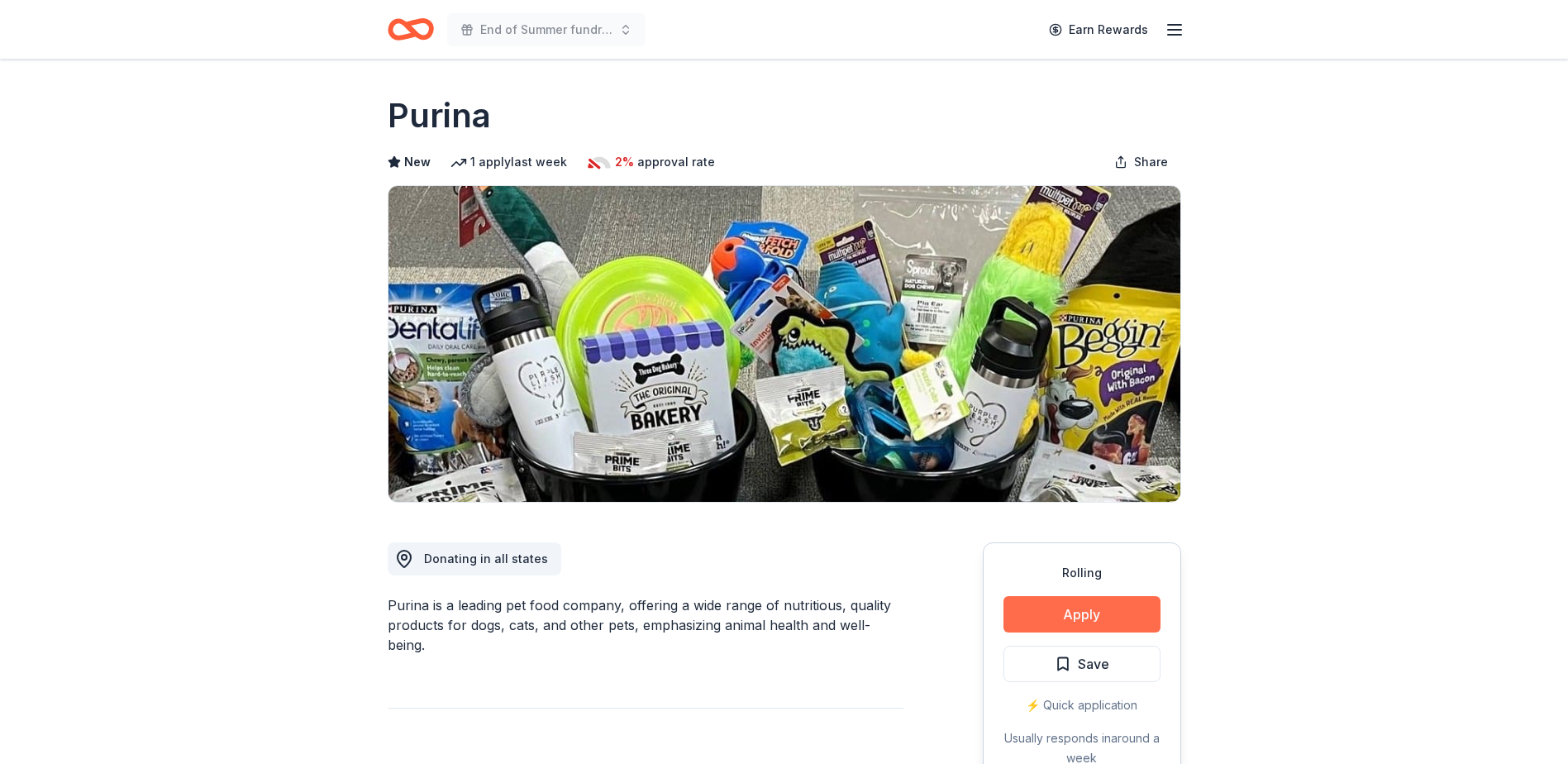
click at [1067, 614] on button "Apply" at bounding box center [1081, 614] width 157 height 36
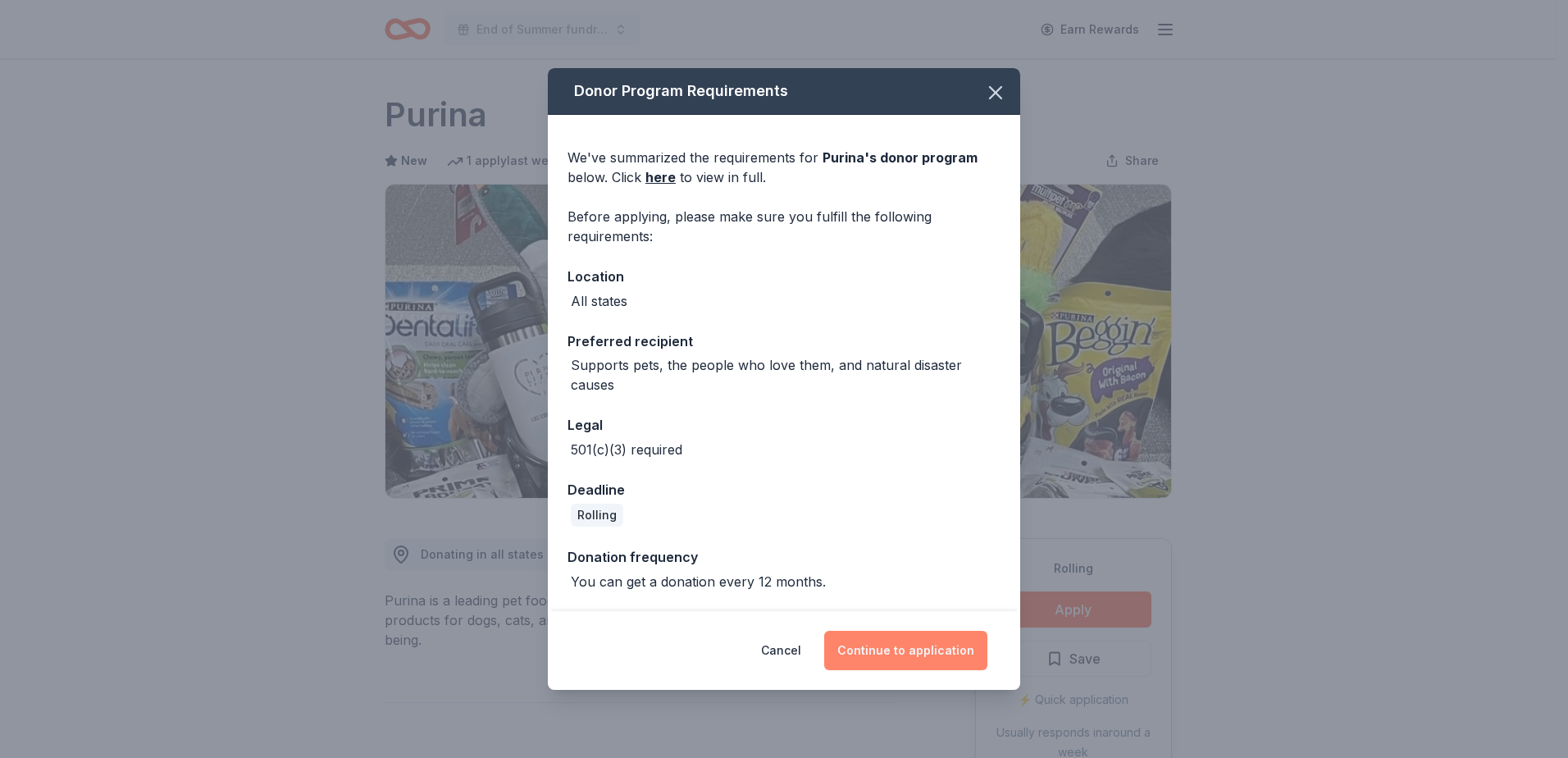
click at [888, 646] on button "Continue to application" at bounding box center [906, 650] width 163 height 40
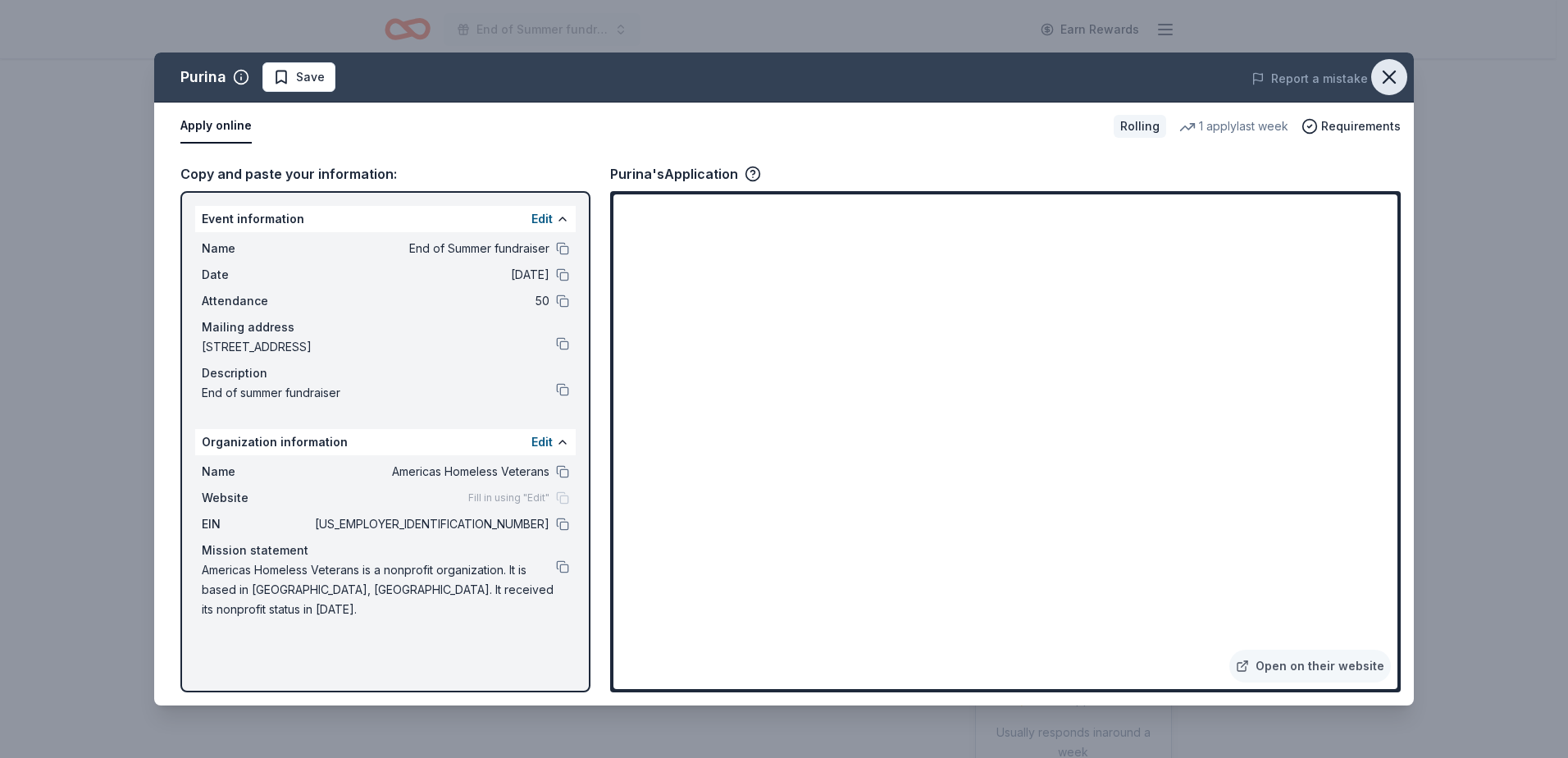
click at [1393, 81] on icon "button" at bounding box center [1390, 78] width 12 height 12
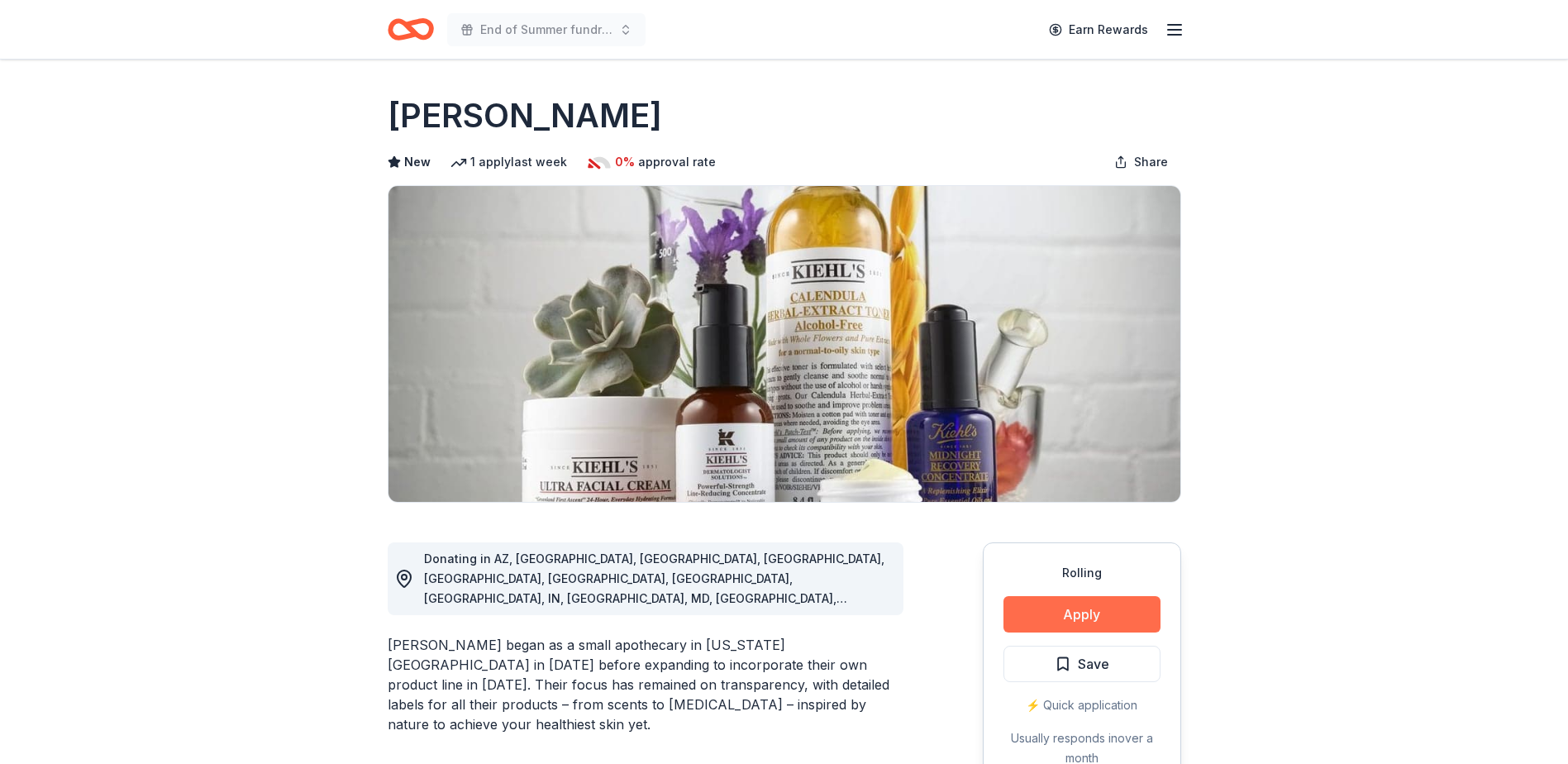
click at [1061, 619] on button "Apply" at bounding box center [1081, 614] width 157 height 36
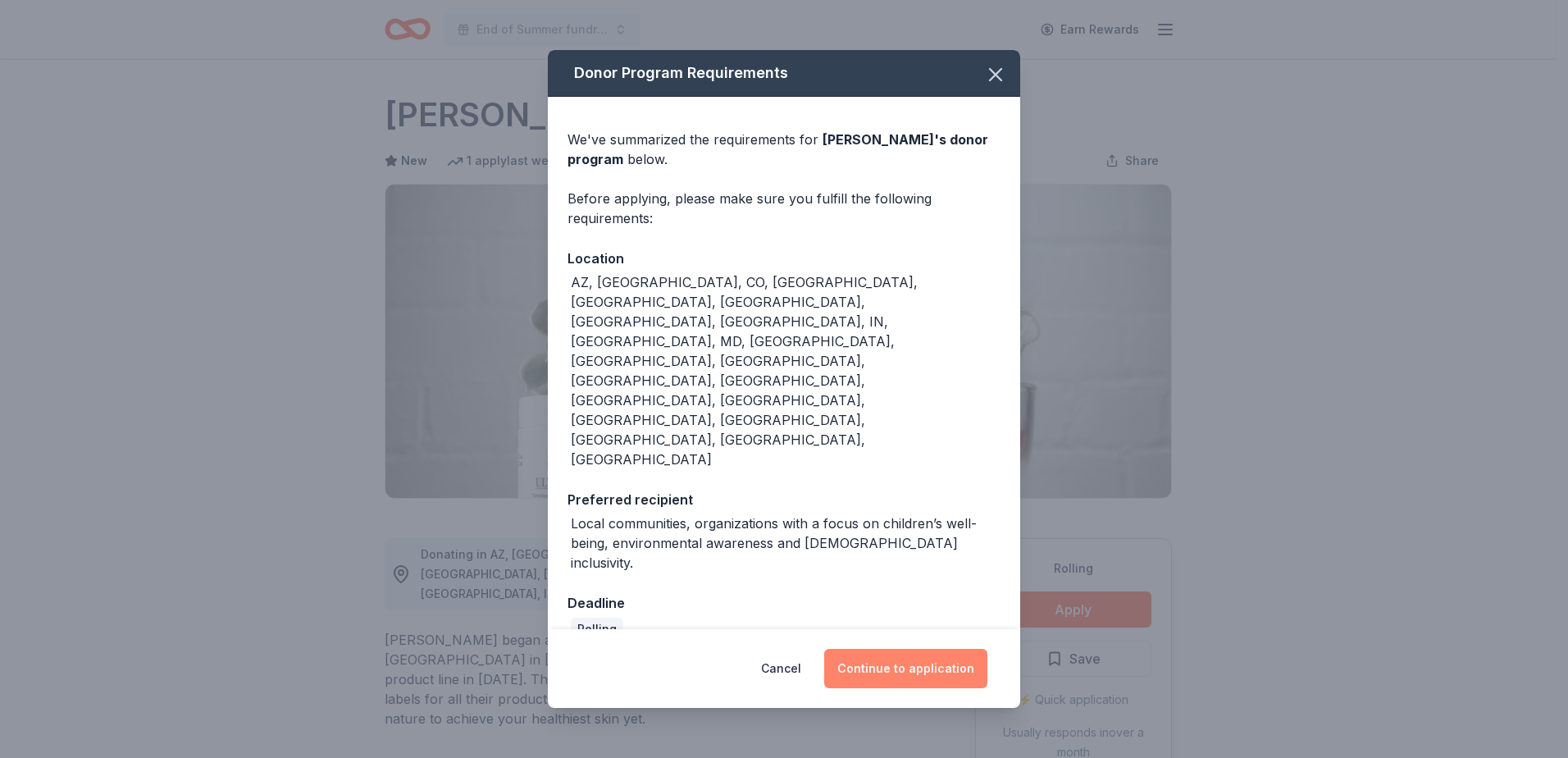
click at [921, 648] on button "Continue to application" at bounding box center [906, 668] width 163 height 40
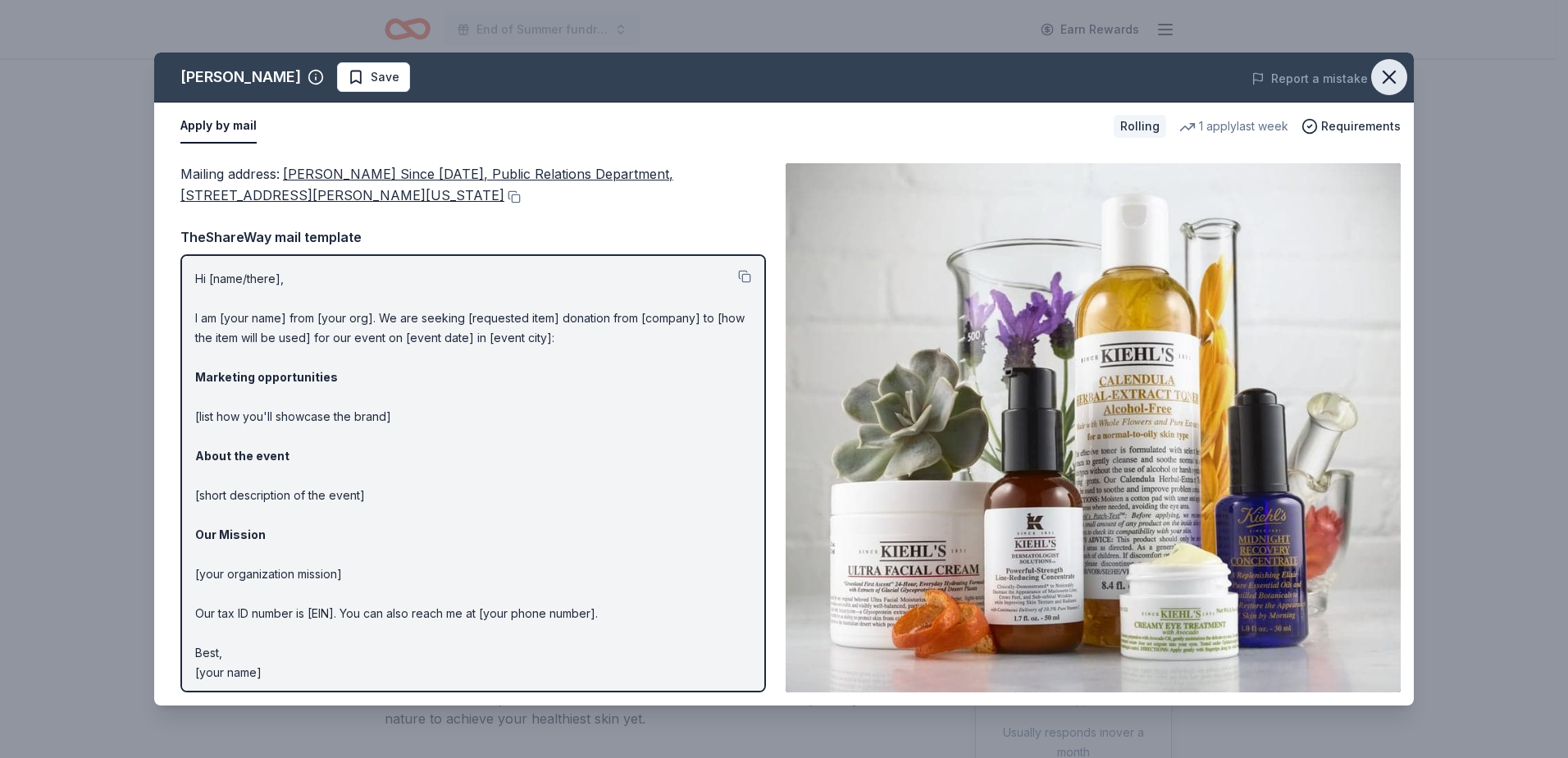
click at [1385, 73] on icon "button" at bounding box center [1390, 78] width 12 height 12
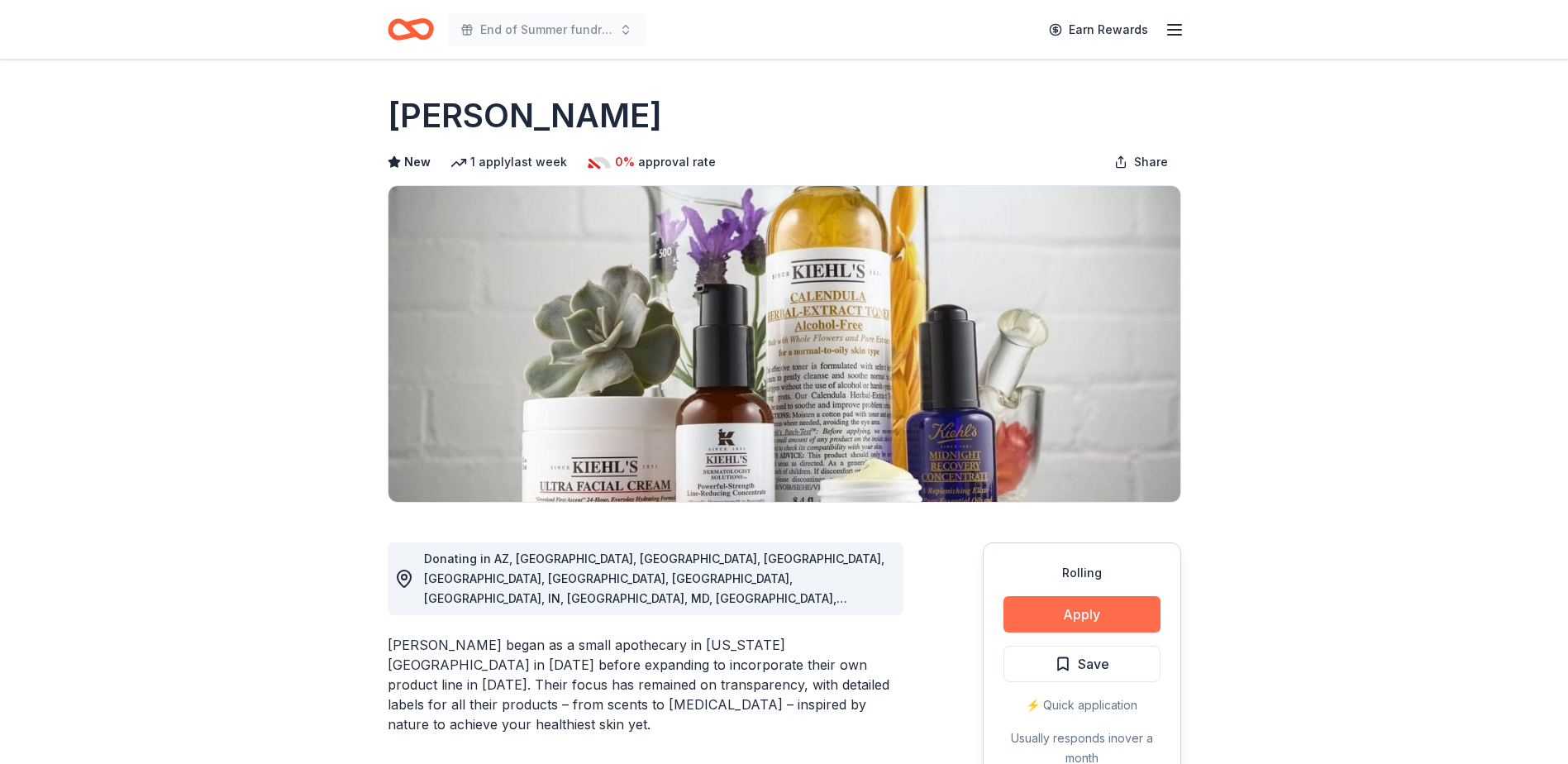
click at [1102, 618] on button "Apply" at bounding box center [1081, 614] width 157 height 36
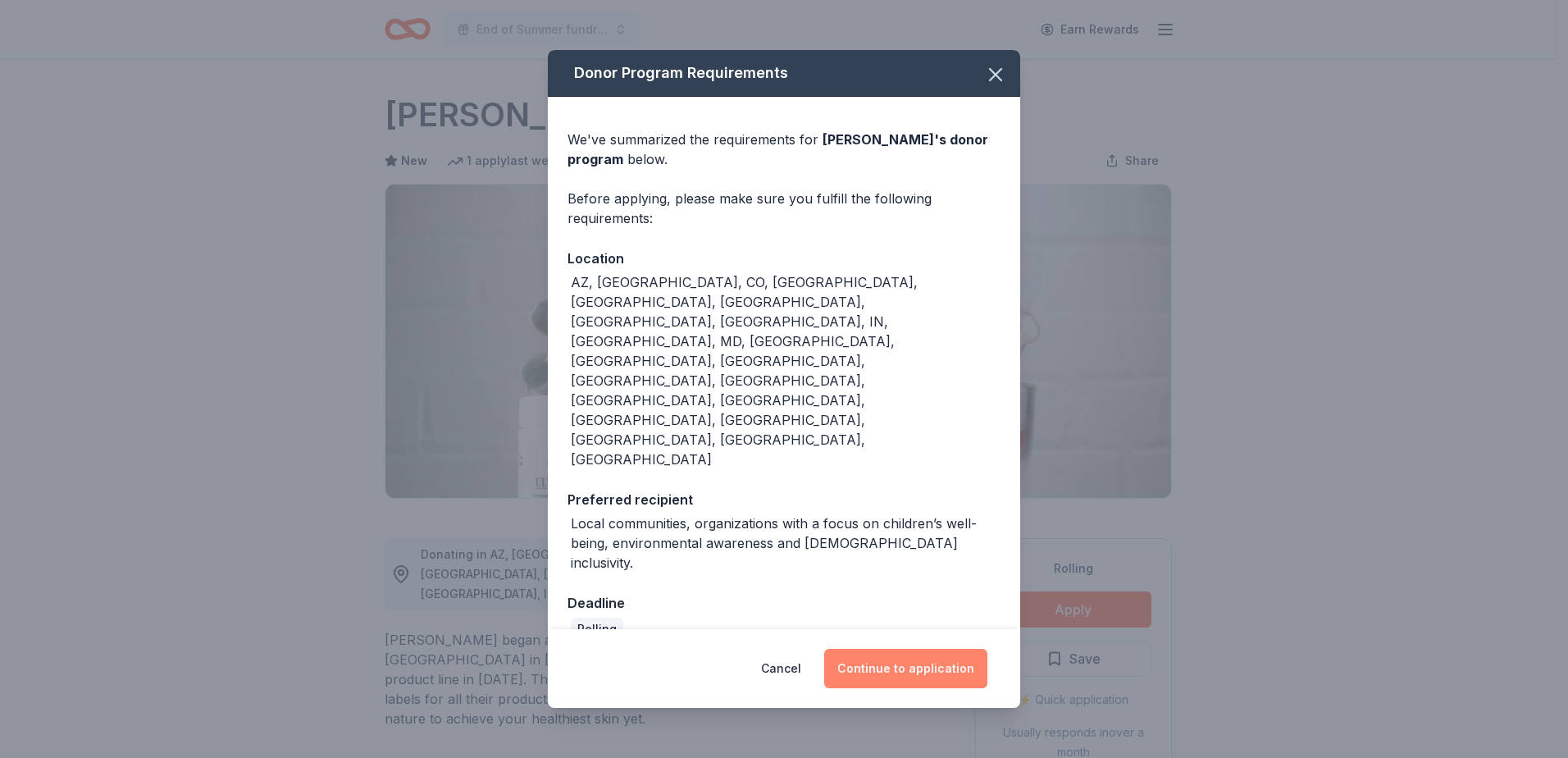
click at [926, 648] on button "Continue to application" at bounding box center [906, 668] width 163 height 40
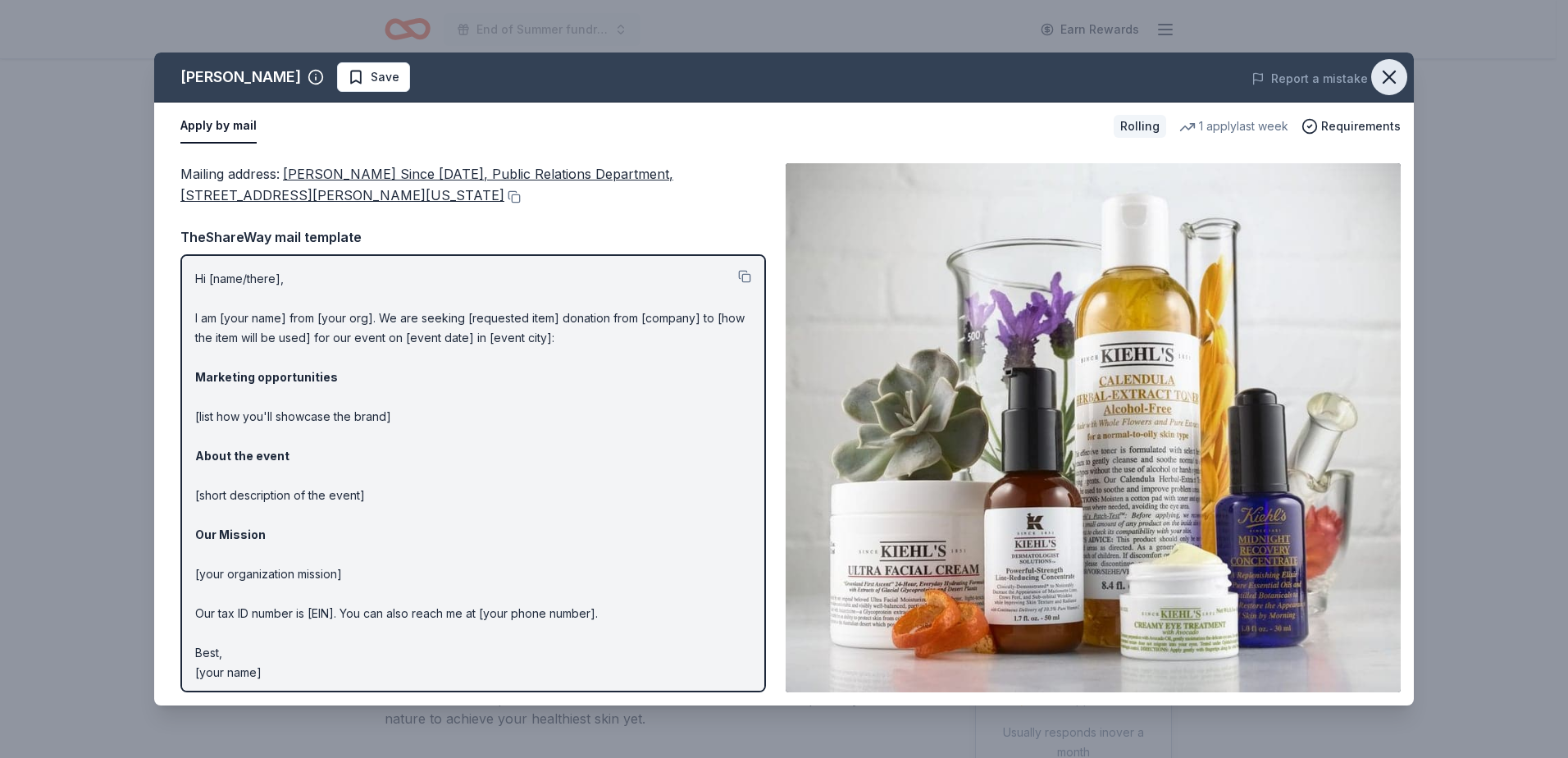
click at [1383, 78] on icon "button" at bounding box center [1390, 78] width 23 height 23
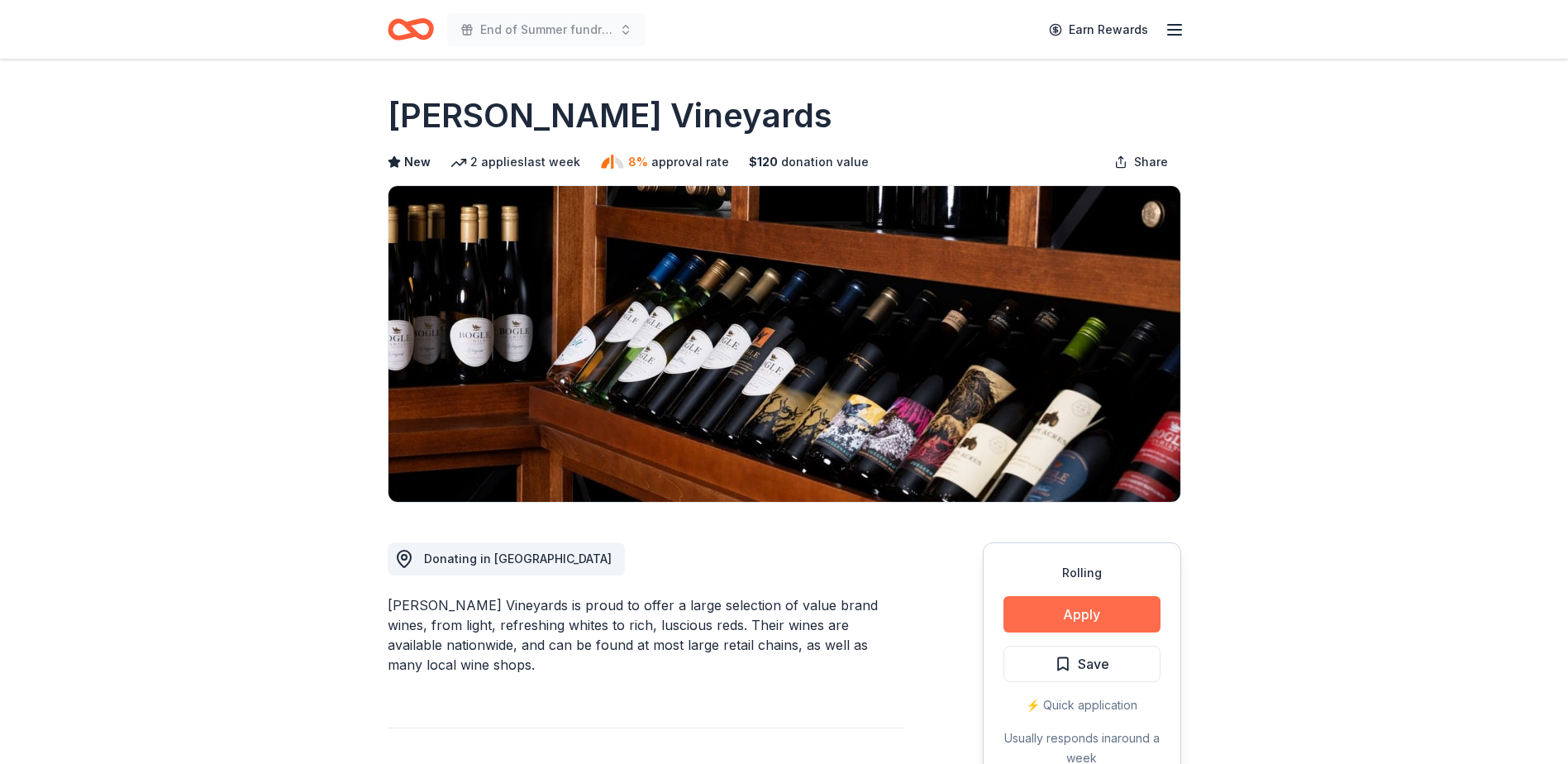
click at [1073, 619] on button "Apply" at bounding box center [1081, 614] width 157 height 36
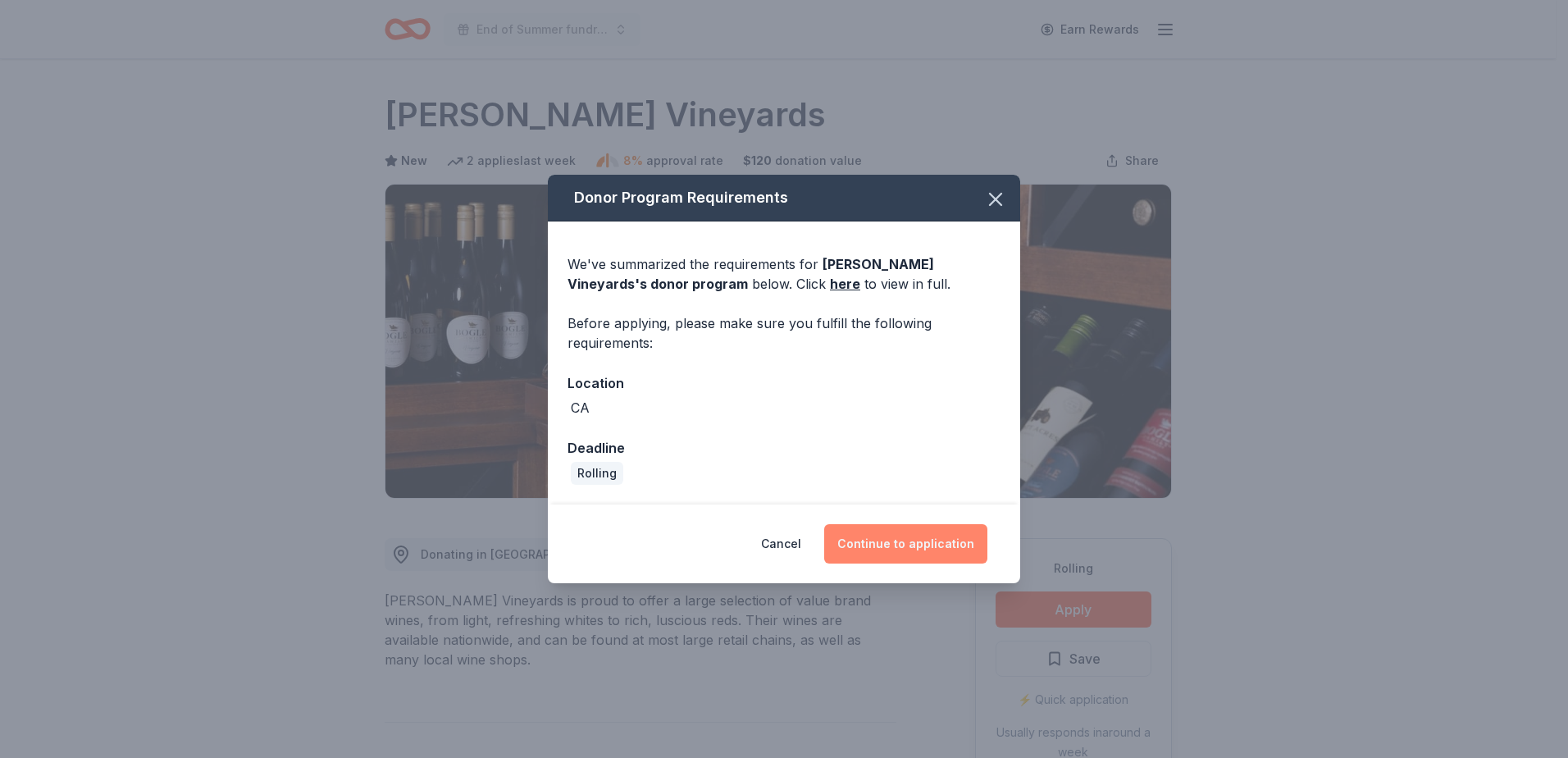
click at [913, 537] on button "Continue to application" at bounding box center [906, 544] width 163 height 40
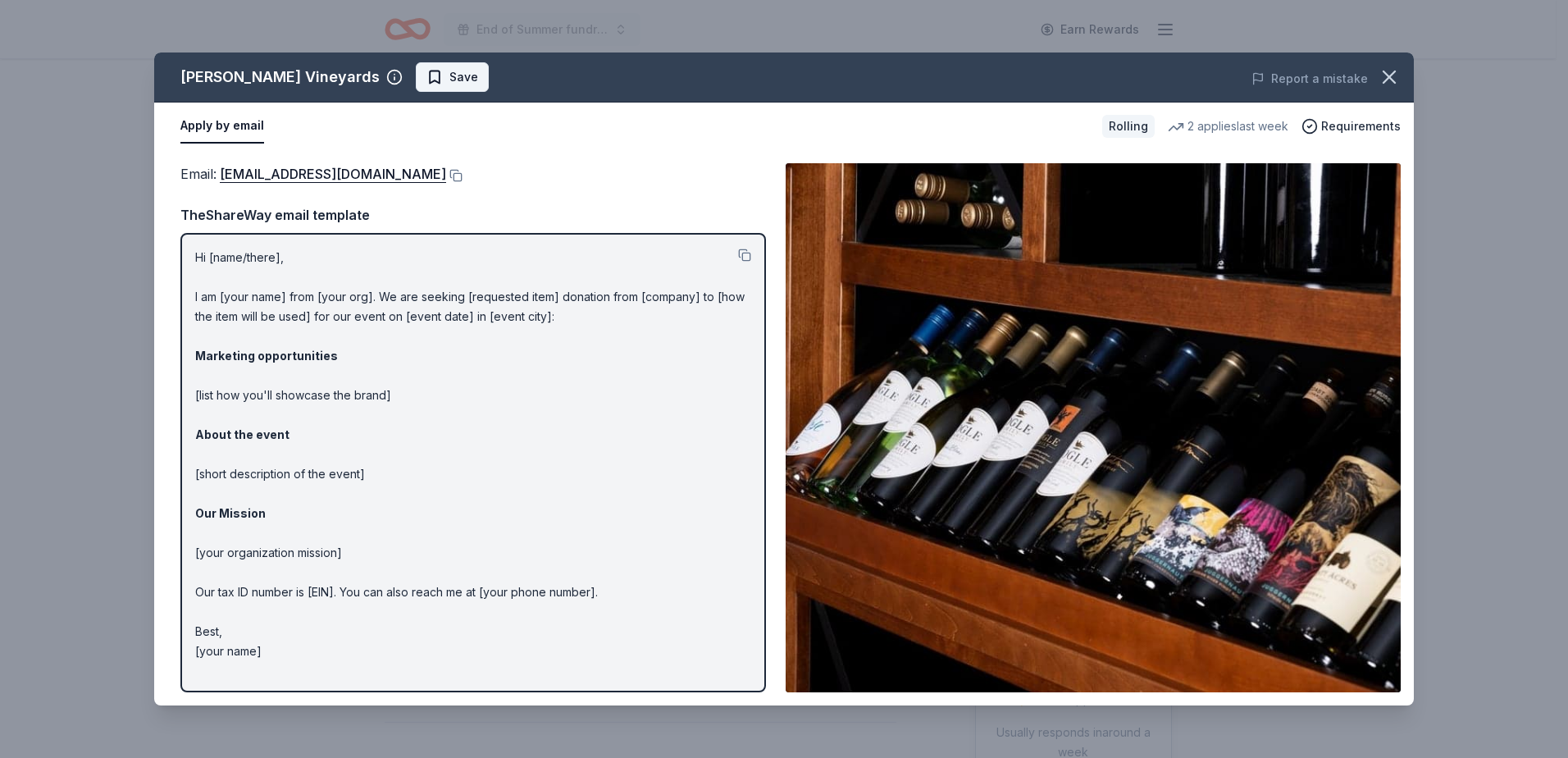
click at [450, 75] on span "Save" at bounding box center [464, 77] width 29 height 19
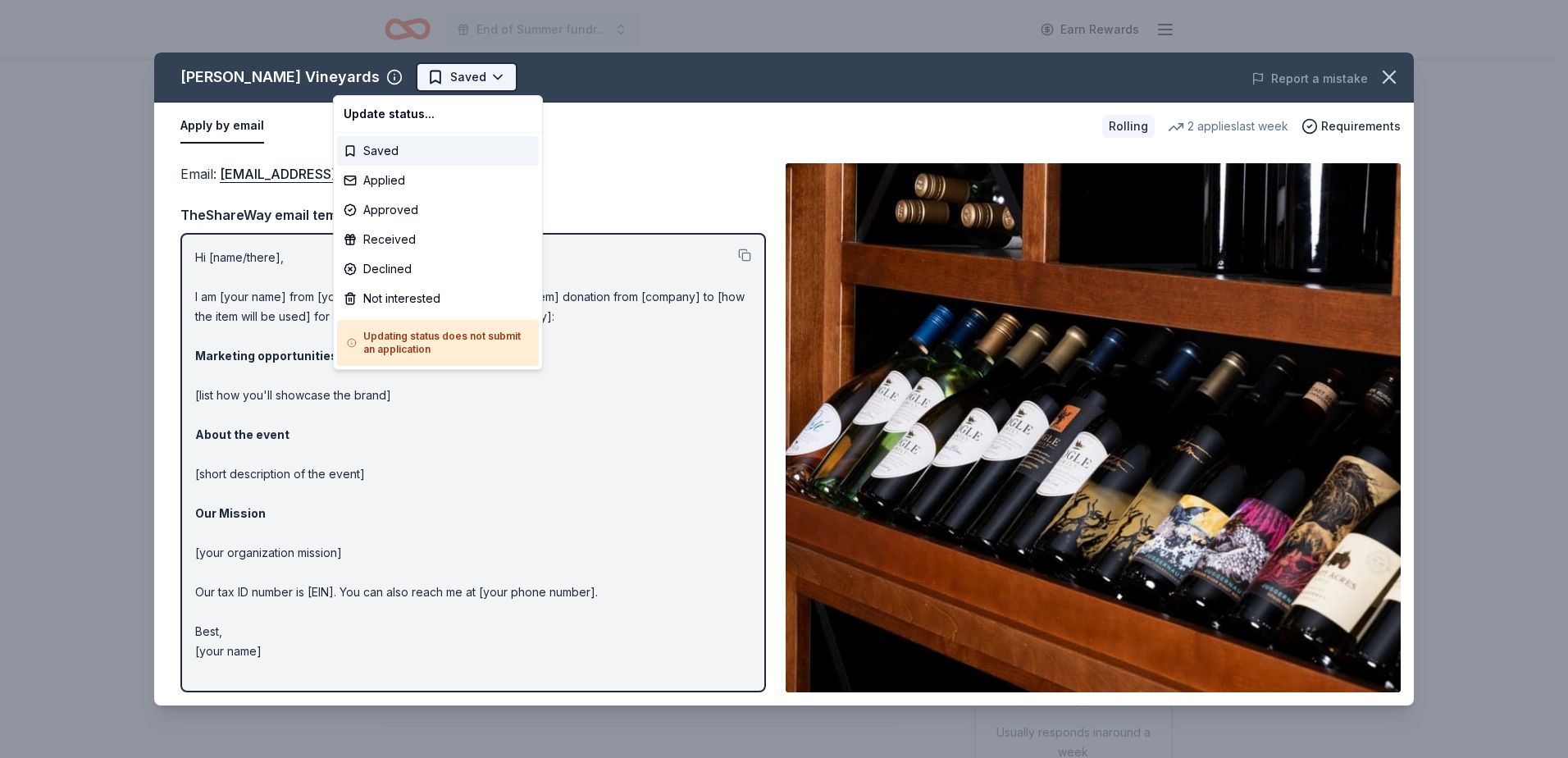
click at [417, 73] on html "End of Summer fundraiser Earn Rewards Rolling Share Bogle Vineyards New 2 appli…" at bounding box center [784, 379] width 1568 height 758
click at [395, 178] on div "Applied" at bounding box center [438, 180] width 202 height 29
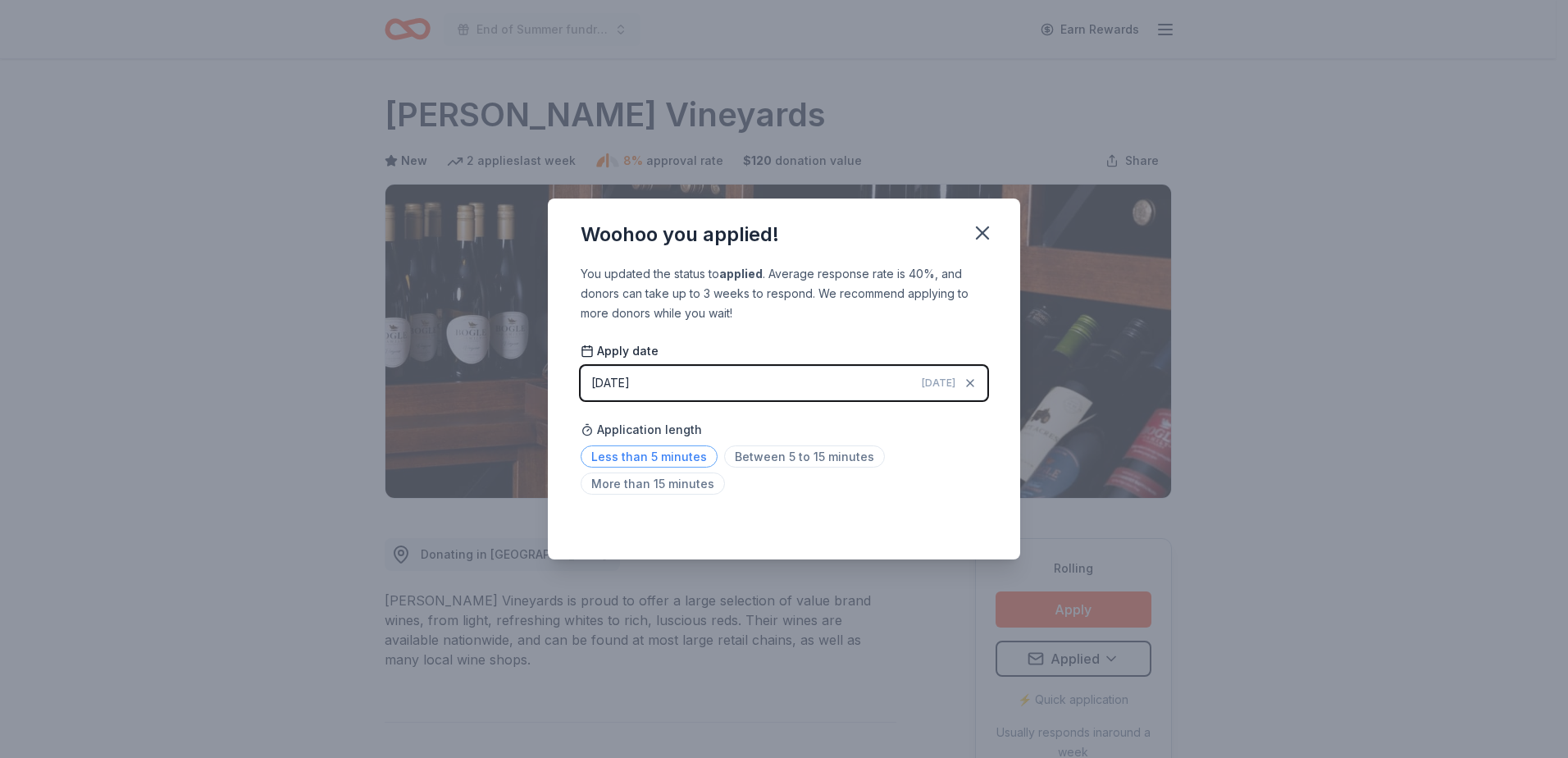
click at [666, 455] on span "Less than 5 minutes" at bounding box center [649, 456] width 137 height 22
click at [985, 235] on icon "button" at bounding box center [983, 233] width 12 height 12
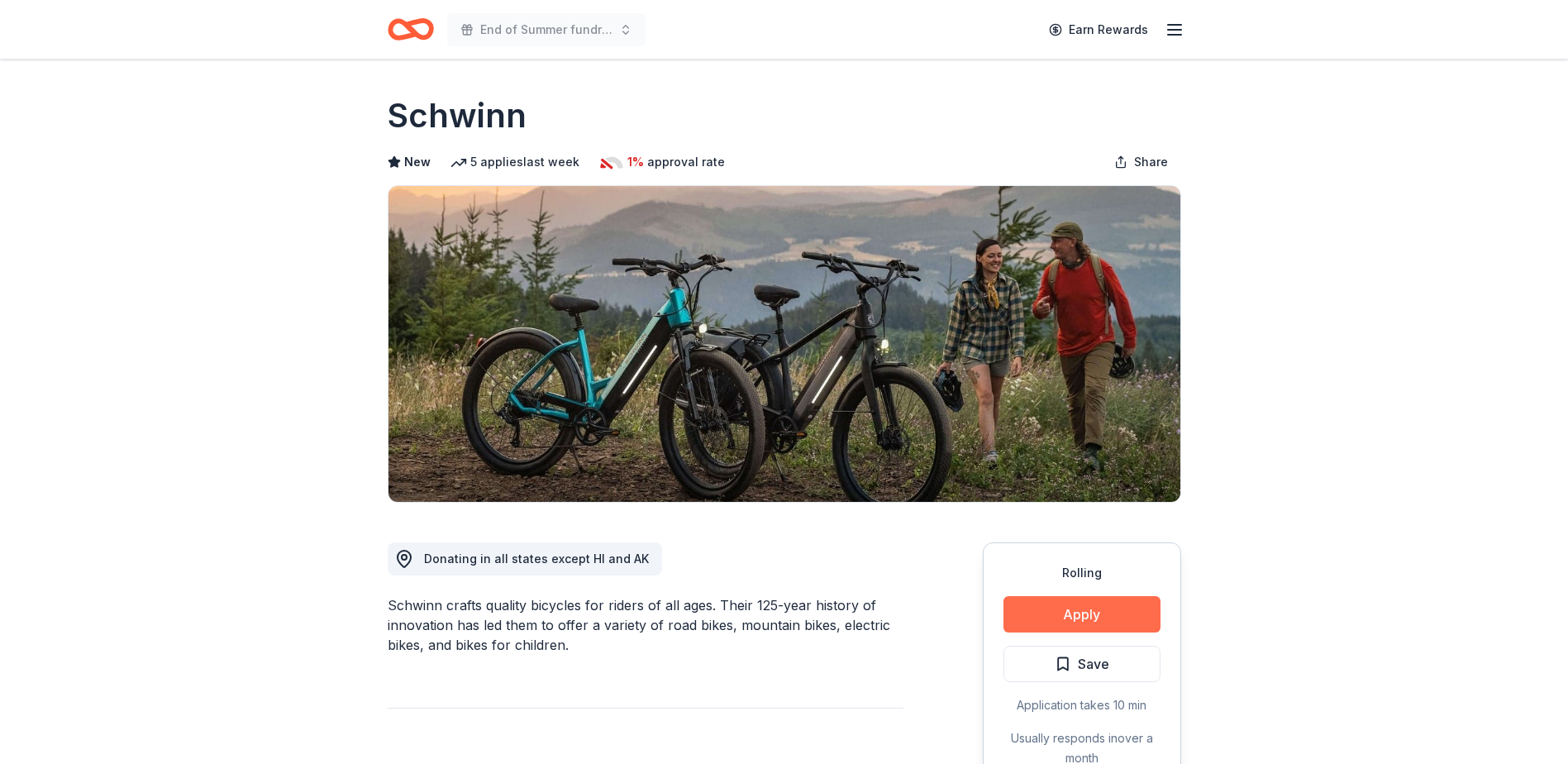
click at [1042, 619] on button "Apply" at bounding box center [1081, 614] width 157 height 36
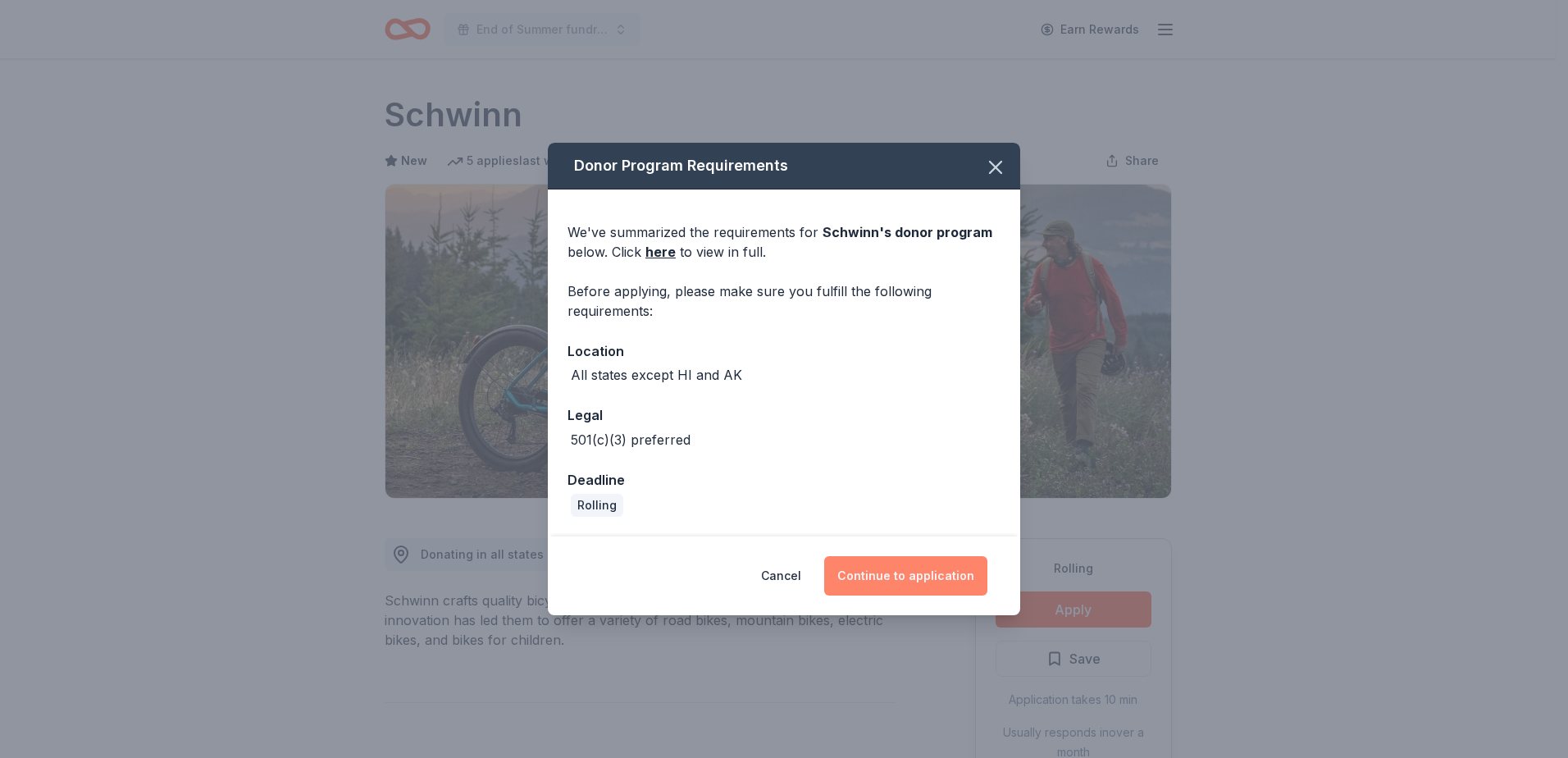
click at [865, 578] on button "Continue to application" at bounding box center [906, 576] width 163 height 40
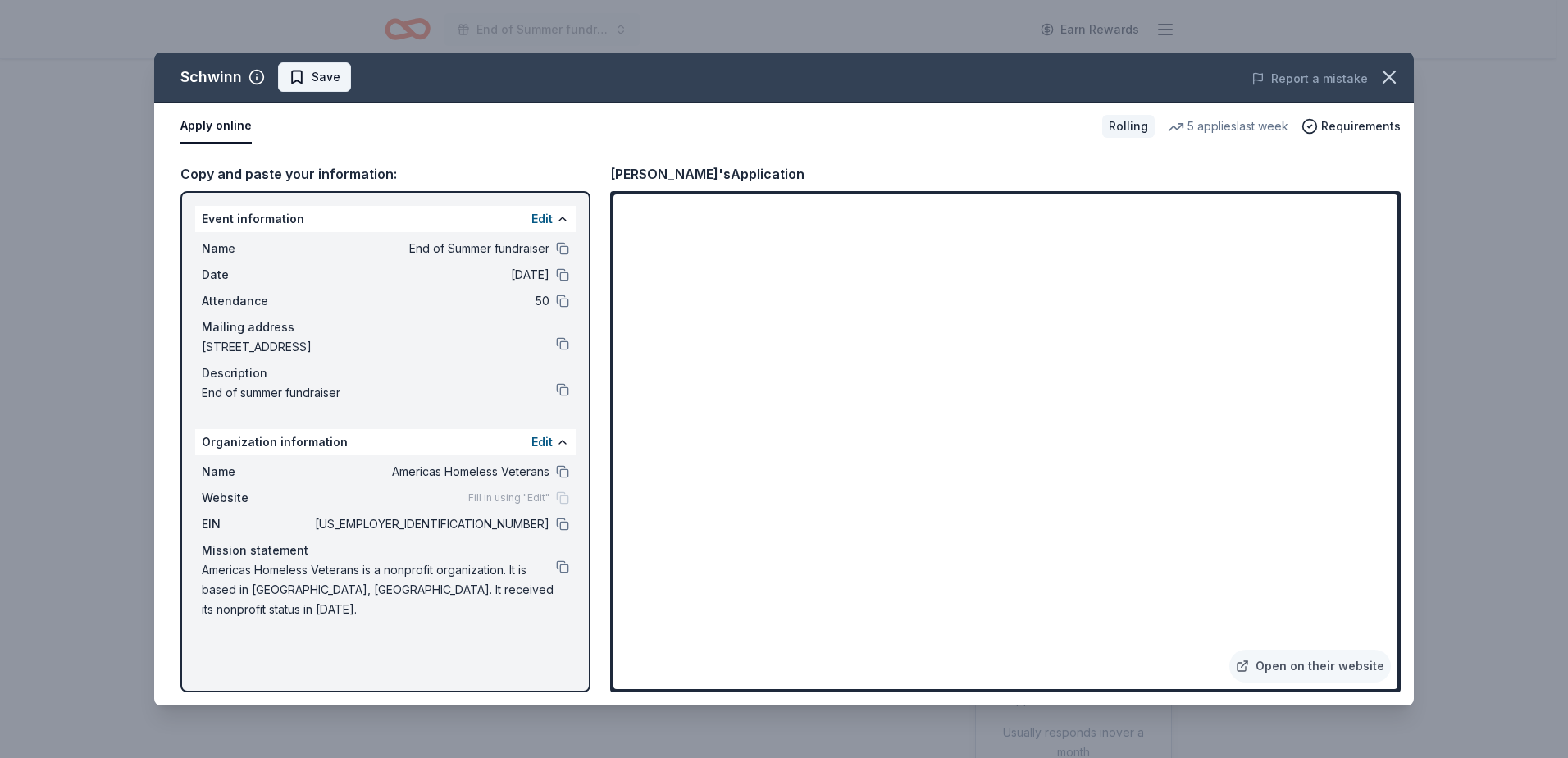
click at [336, 81] on span "Save" at bounding box center [326, 77] width 29 height 19
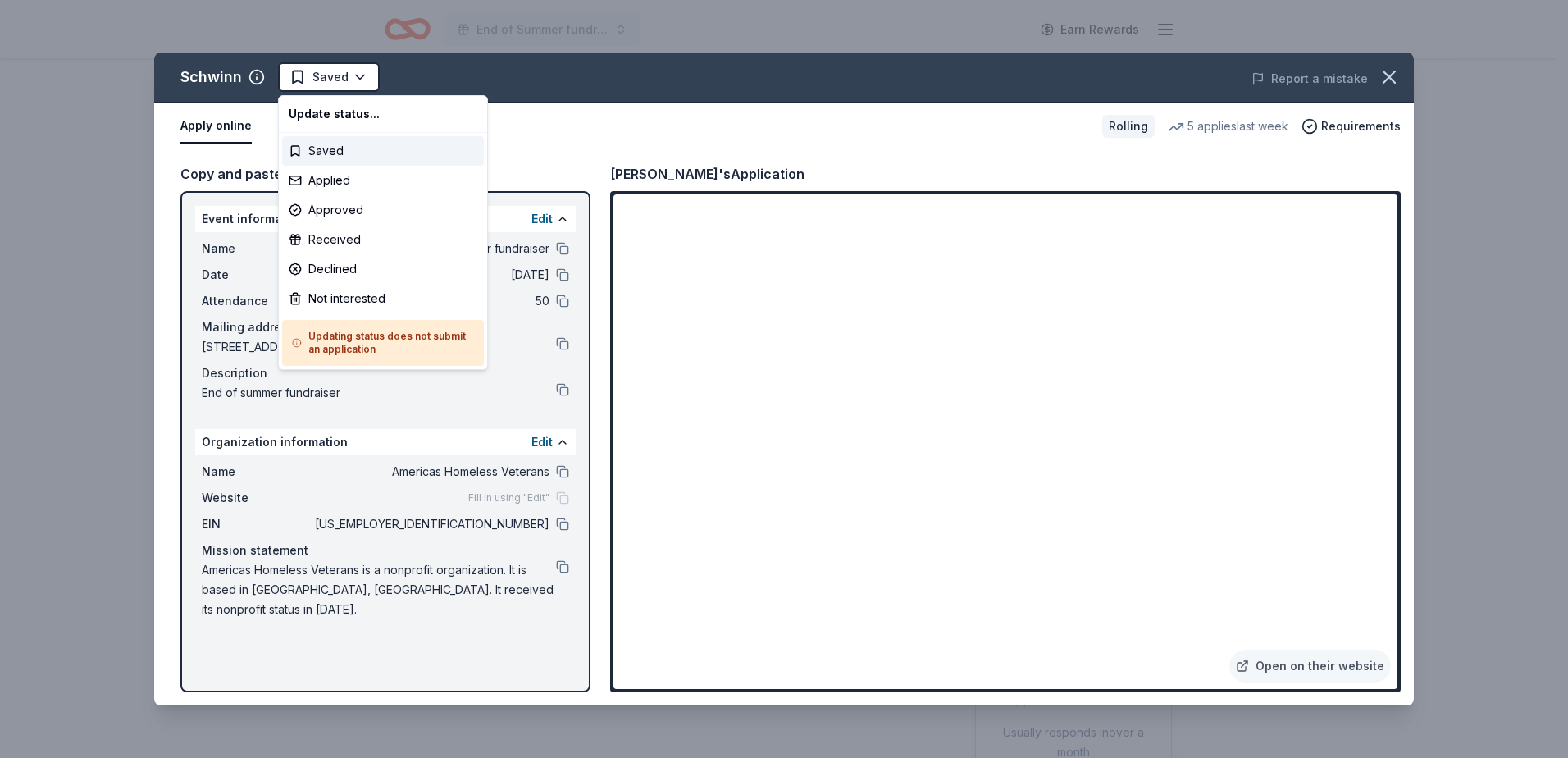
click at [336, 81] on html "End of Summer fundraiser Earn Rewards Rolling Share Schwinn New 5 applies last …" at bounding box center [784, 379] width 1568 height 758
click at [336, 180] on div "Applied" at bounding box center [383, 180] width 202 height 29
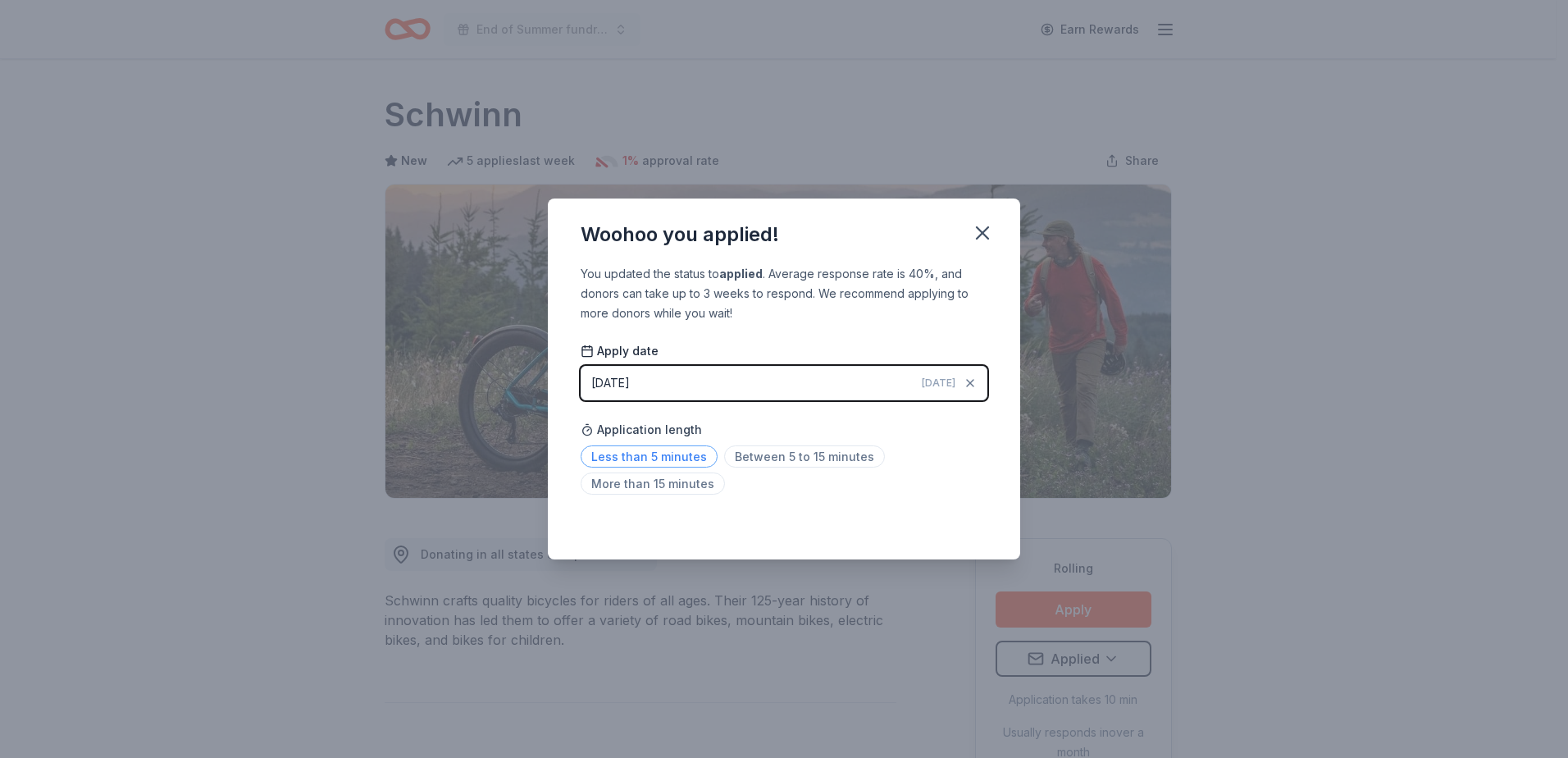
click at [623, 451] on span "Less than 5 minutes" at bounding box center [649, 456] width 137 height 22
click at [980, 234] on icon "button" at bounding box center [983, 233] width 23 height 23
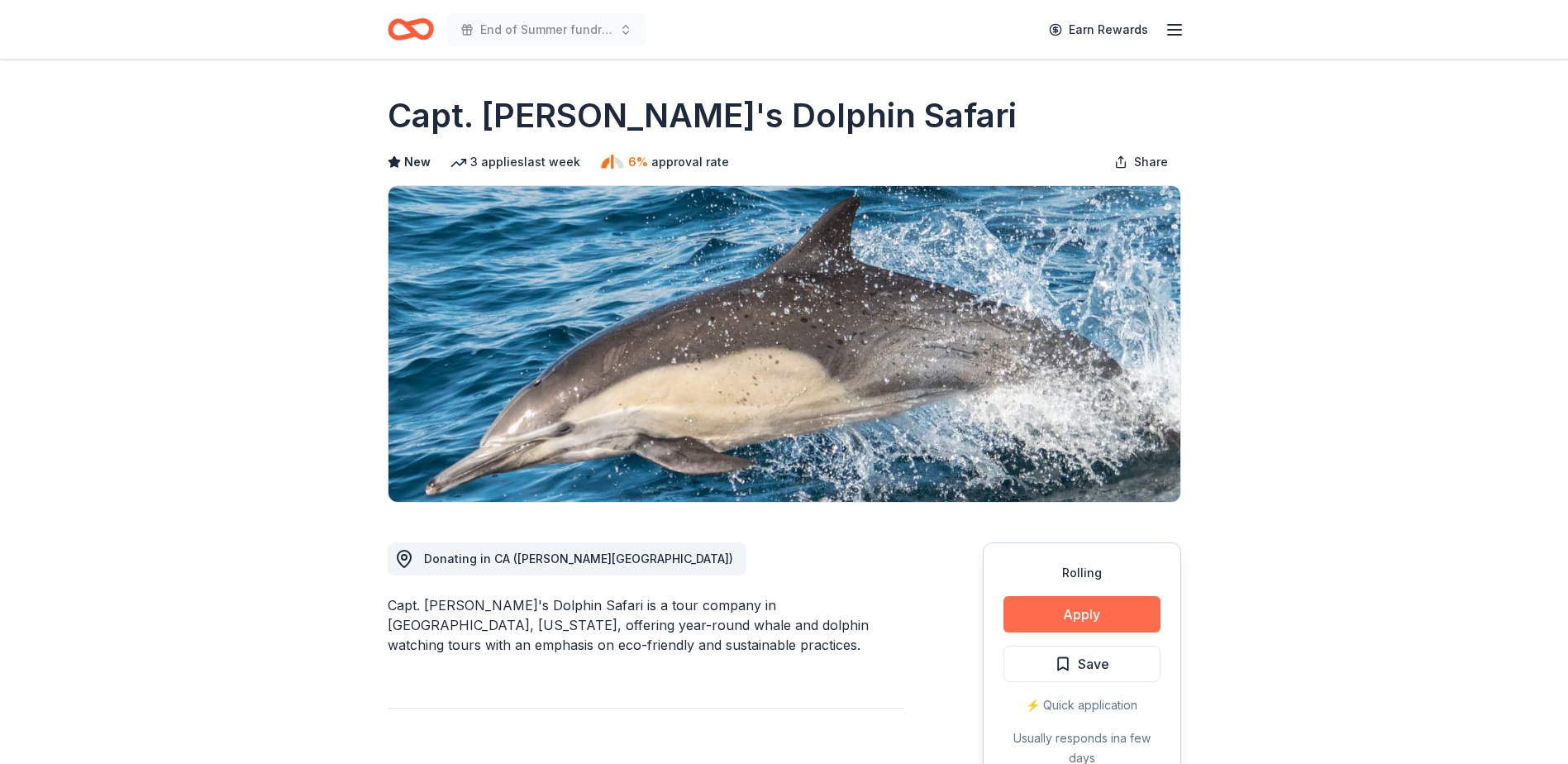
click at [1066, 608] on button "Apply" at bounding box center [1081, 614] width 157 height 36
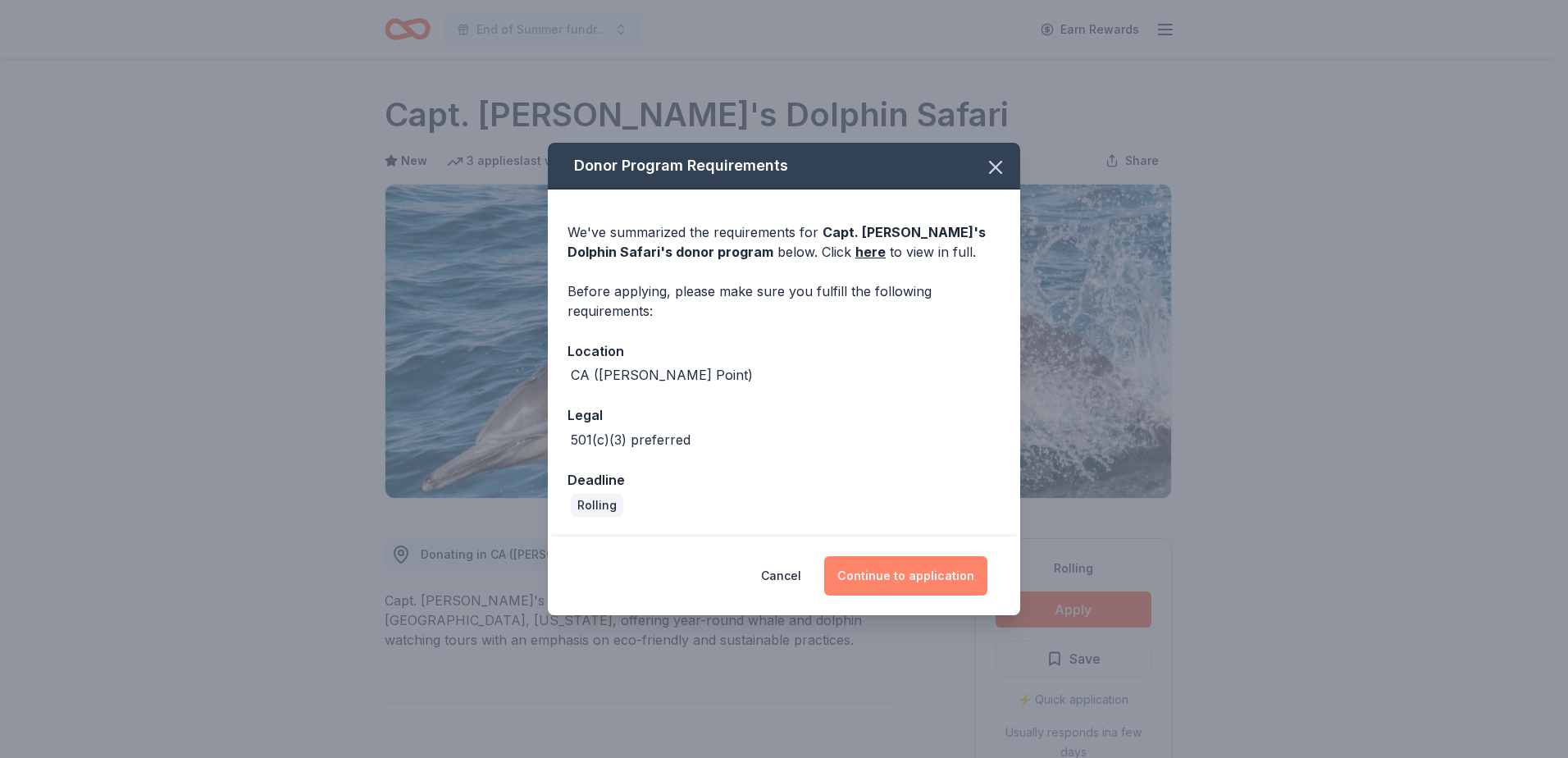
click at [896, 583] on button "Continue to application" at bounding box center [906, 576] width 163 height 40
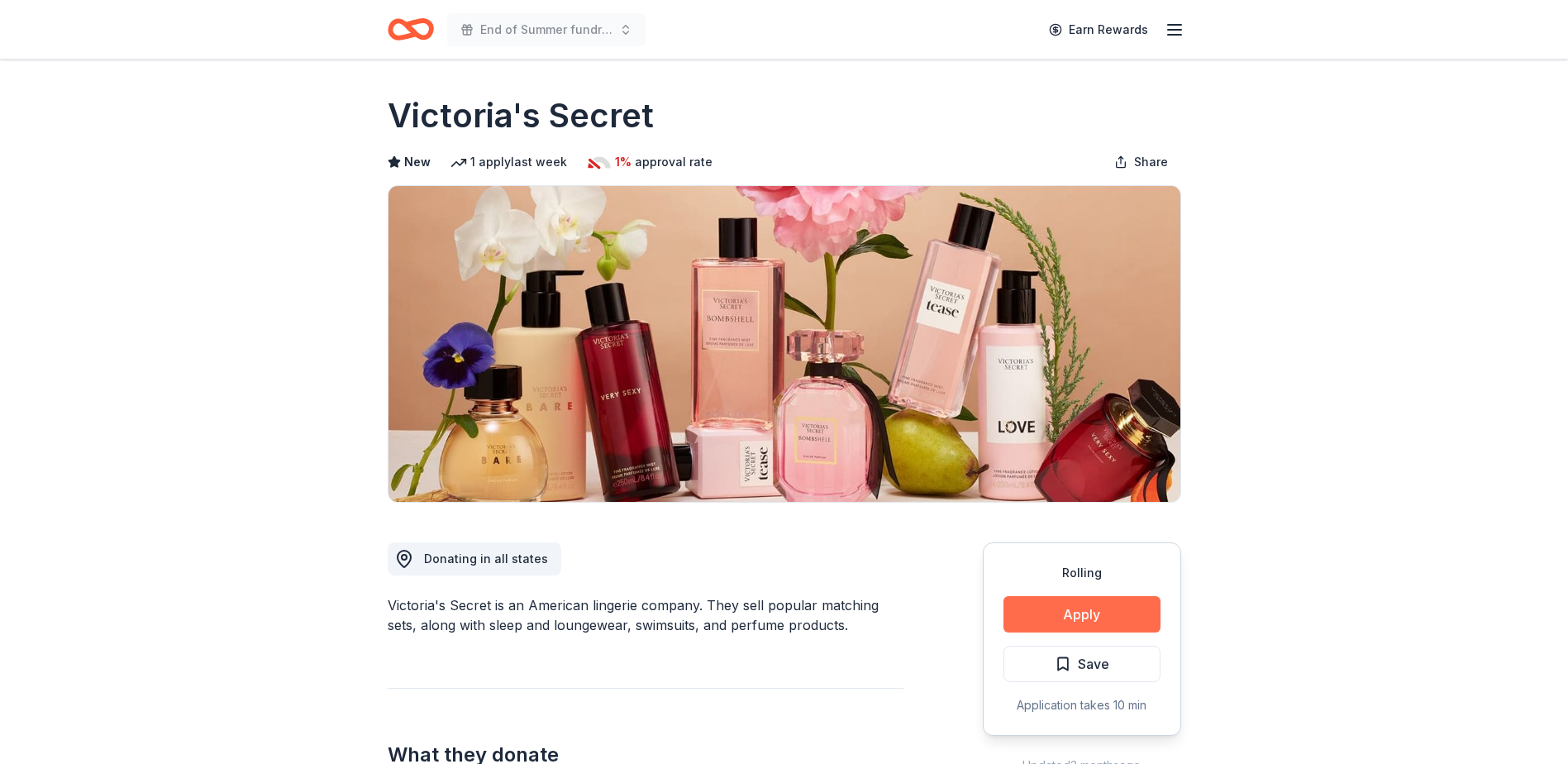
click at [1078, 617] on button "Apply" at bounding box center [1081, 614] width 157 height 36
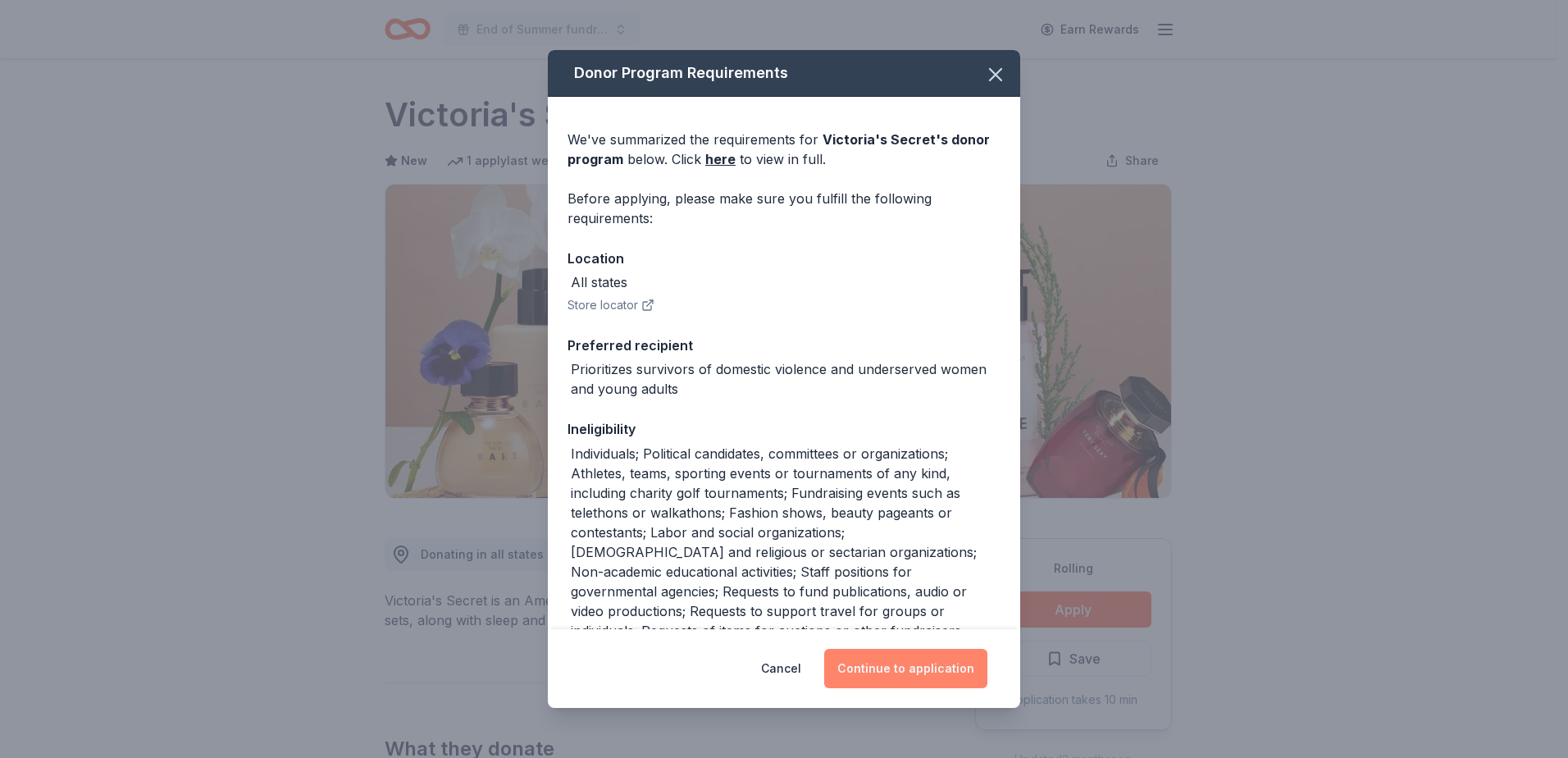
click at [935, 667] on button "Continue to application" at bounding box center [906, 668] width 163 height 40
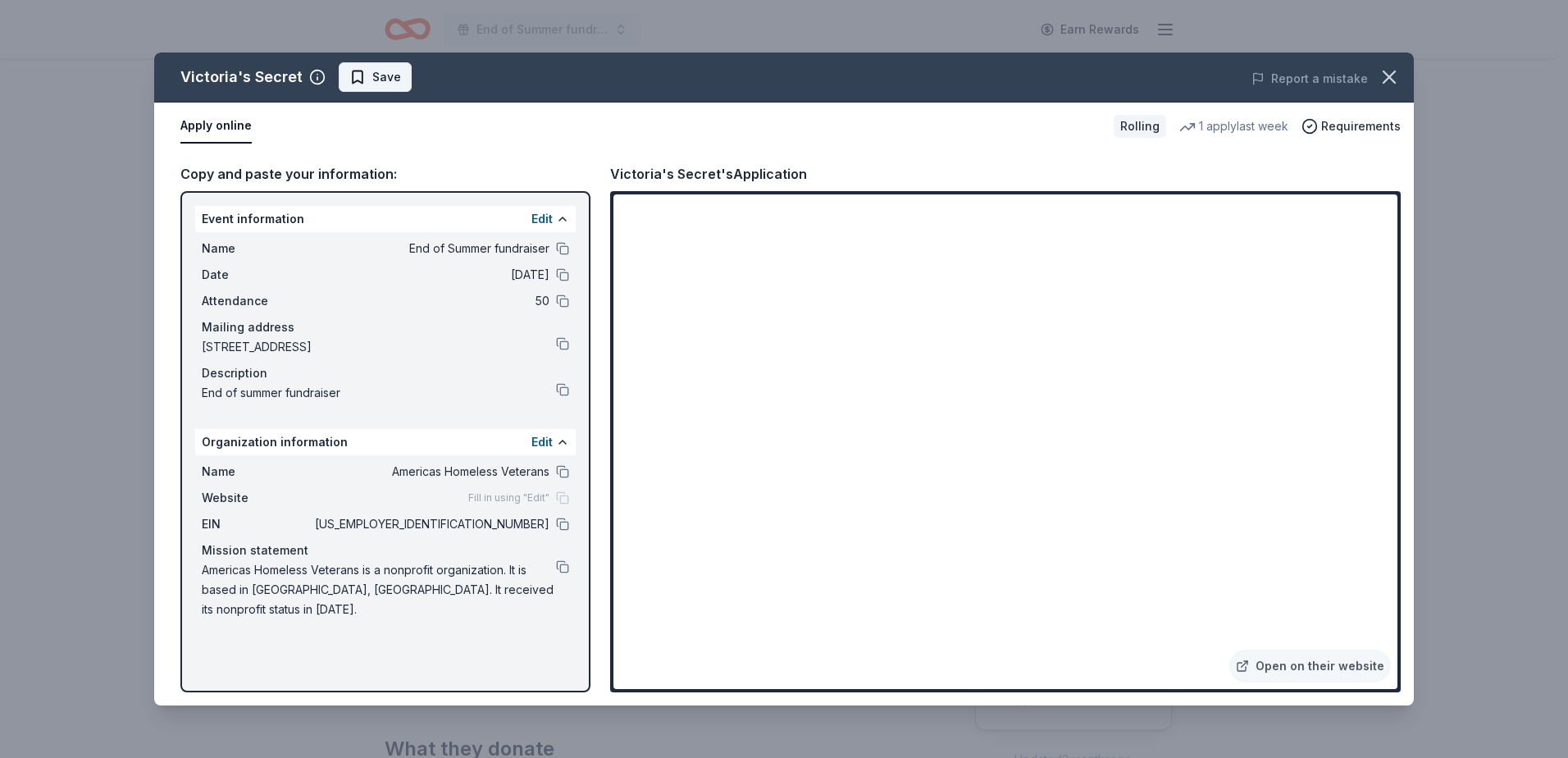
click at [375, 82] on span "Save" at bounding box center [387, 77] width 29 height 19
click at [413, 79] on html "End of Summer fundraiser Earn Rewards Rolling Share Victoria's Secret New 1 app…" at bounding box center [784, 379] width 1568 height 758
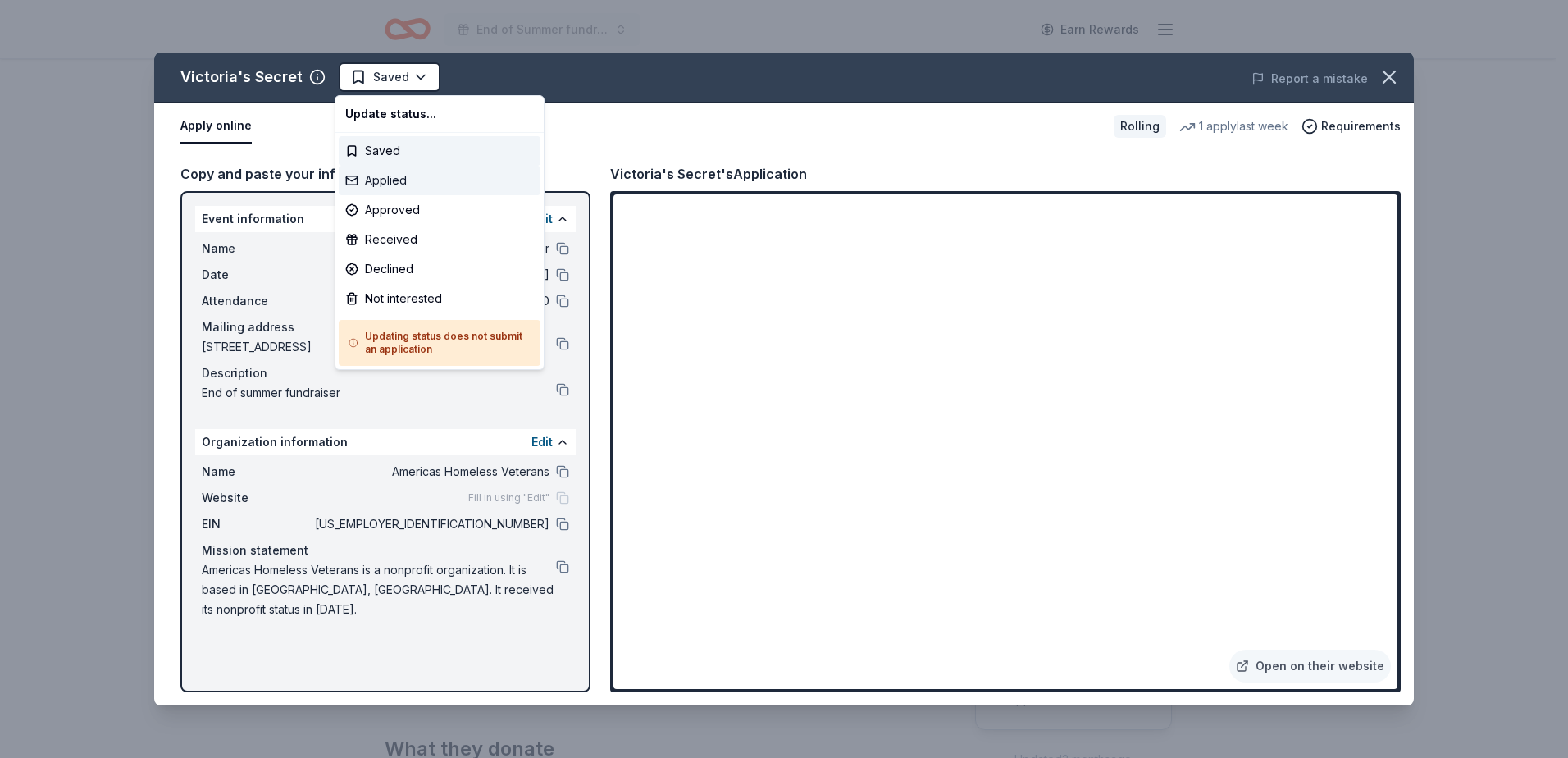
click at [406, 174] on div "Applied" at bounding box center [439, 180] width 202 height 29
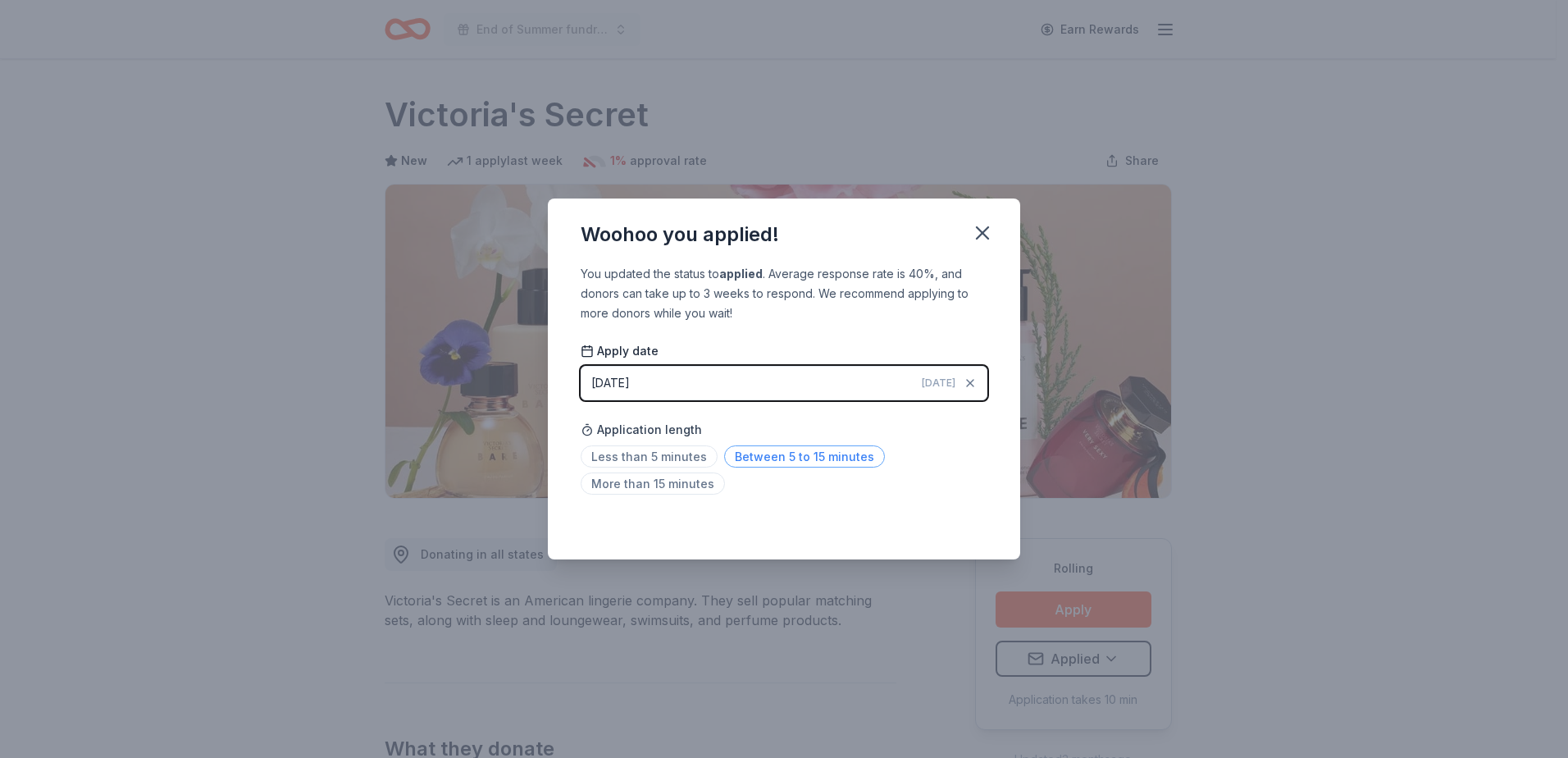
click at [745, 458] on span "Between 5 to 15 minutes" at bounding box center [805, 456] width 161 height 22
click at [972, 237] on icon "button" at bounding box center [983, 233] width 23 height 23
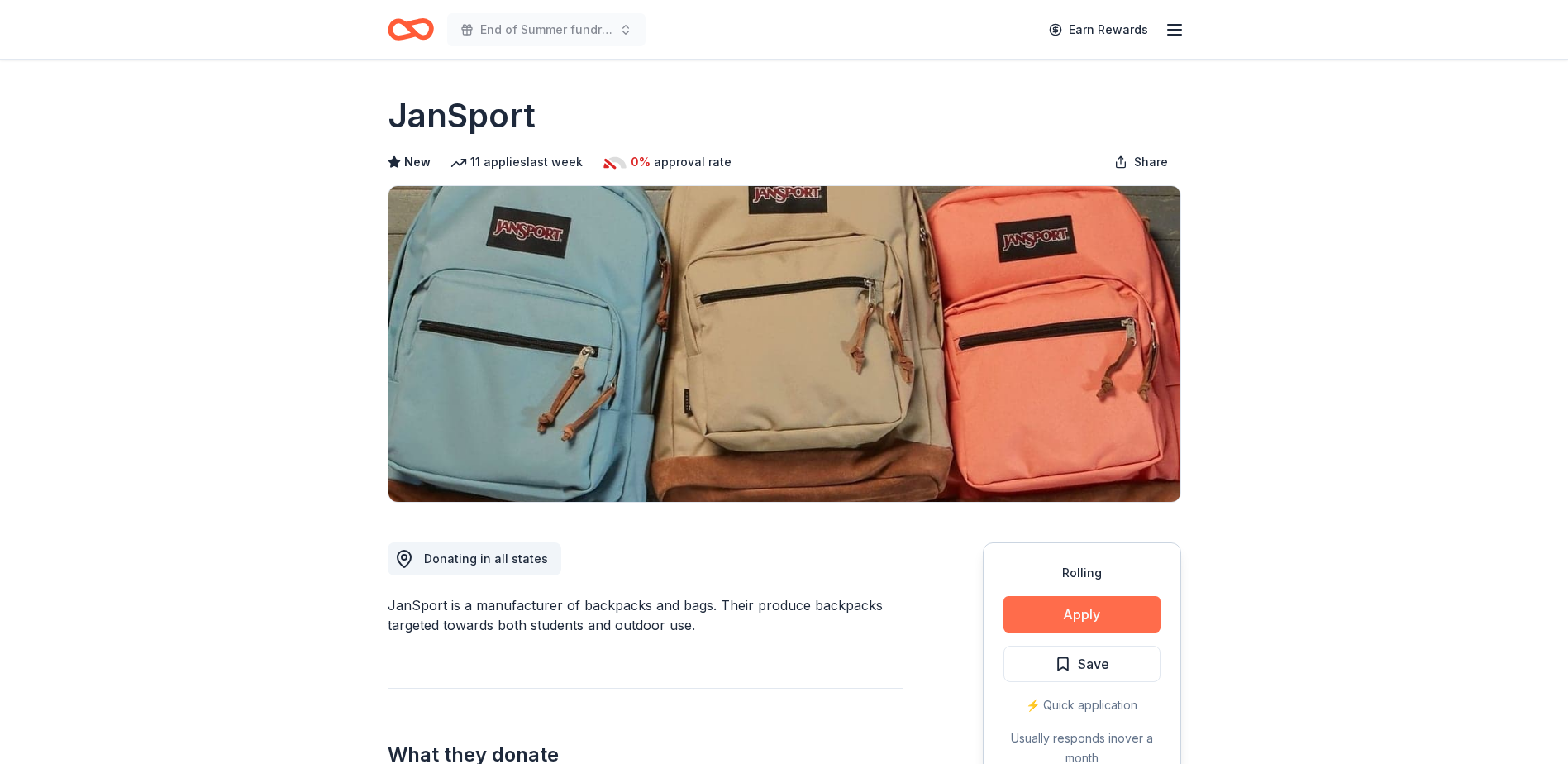
click at [1089, 619] on button "Apply" at bounding box center [1081, 614] width 157 height 36
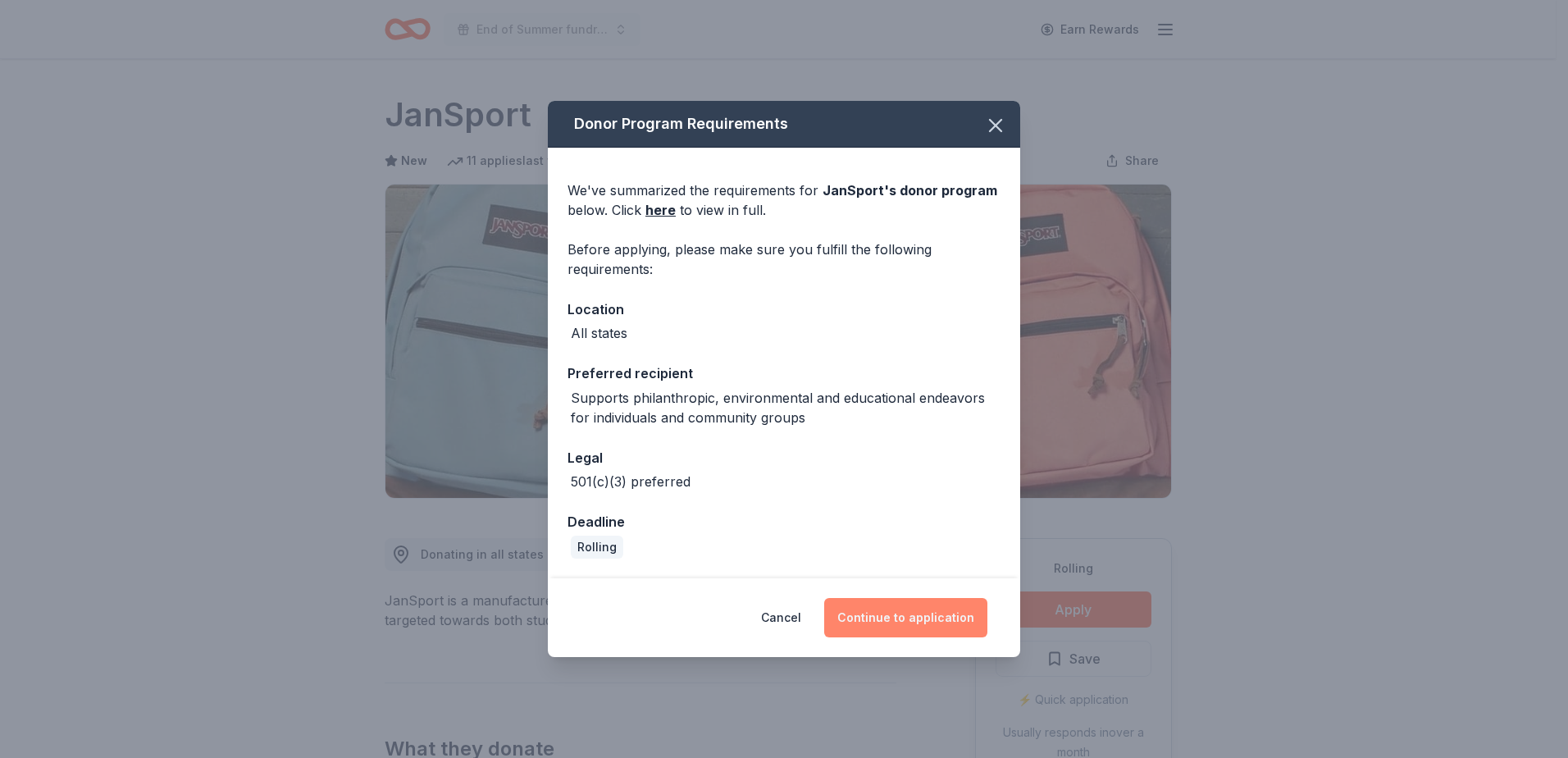
click at [912, 604] on button "Continue to application" at bounding box center [906, 617] width 163 height 40
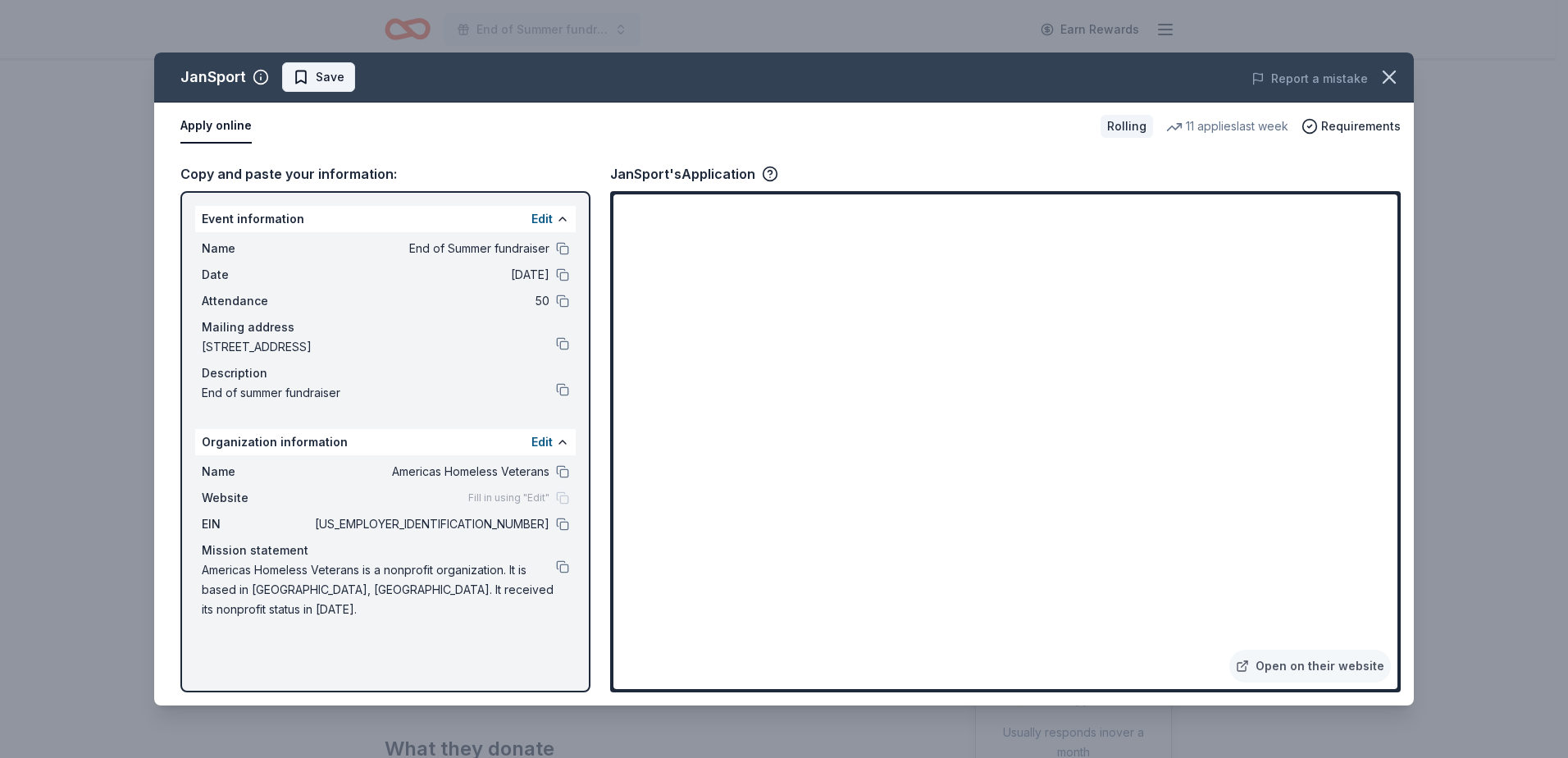
click at [323, 76] on span "Save" at bounding box center [331, 77] width 29 height 19
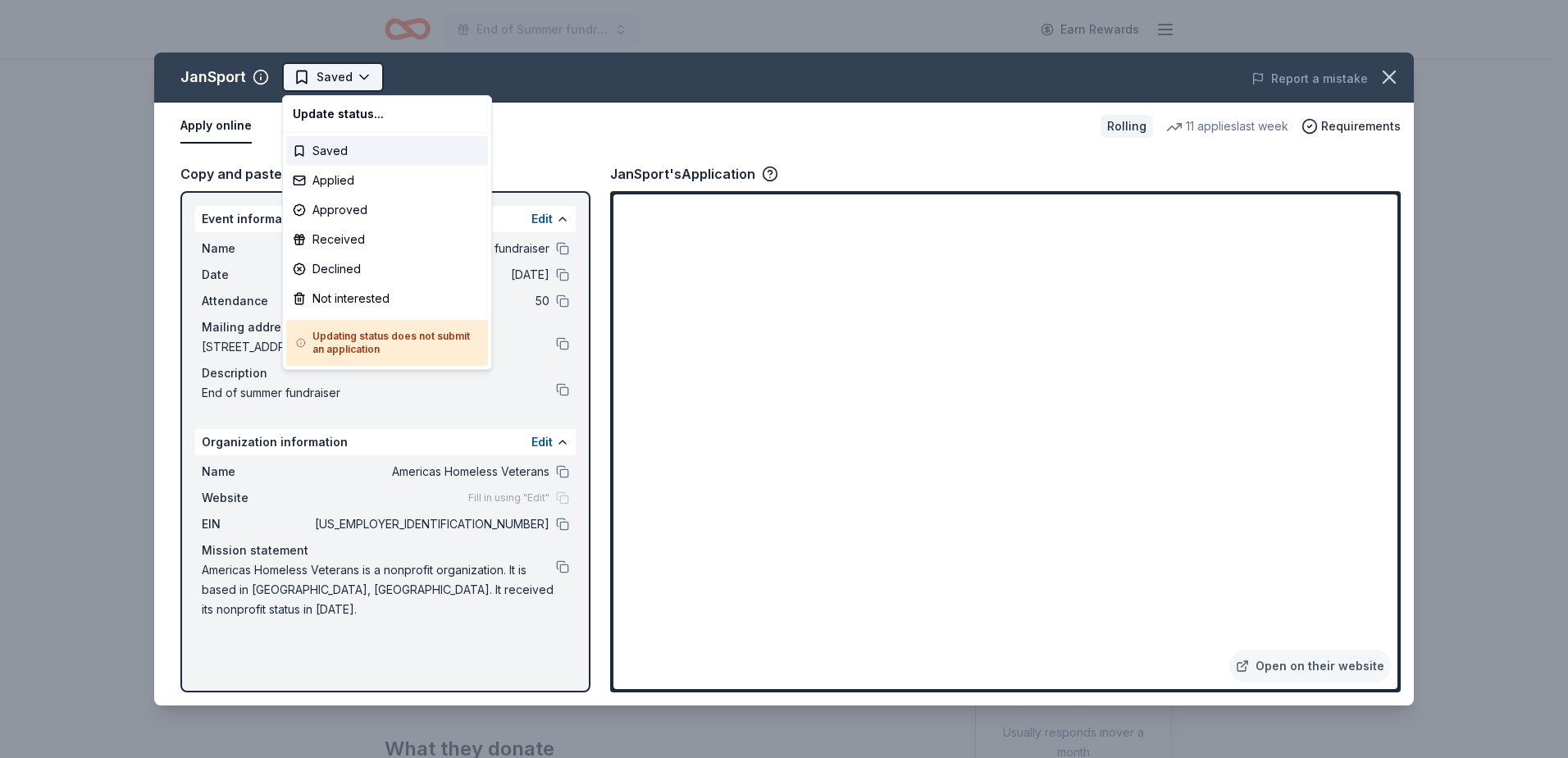
click at [367, 75] on html "End of Summer fundraiser Earn Rewards Rolling Share JanSport New 11 applies las…" at bounding box center [784, 379] width 1568 height 758
click at [344, 173] on div "Applied" at bounding box center [387, 180] width 202 height 29
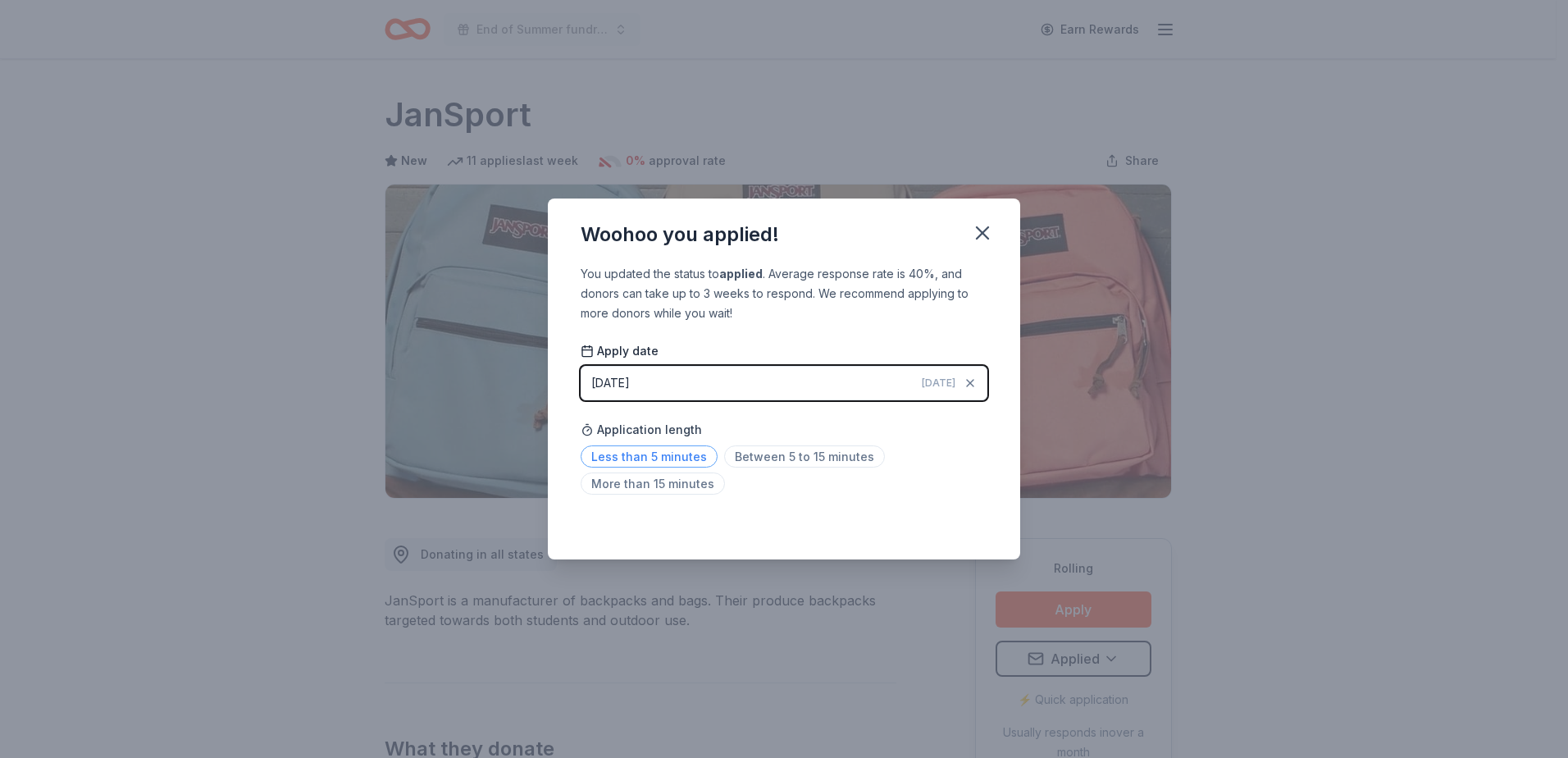
click at [678, 458] on span "Less than 5 minutes" at bounding box center [649, 456] width 137 height 22
click at [983, 230] on icon "button" at bounding box center [983, 233] width 23 height 23
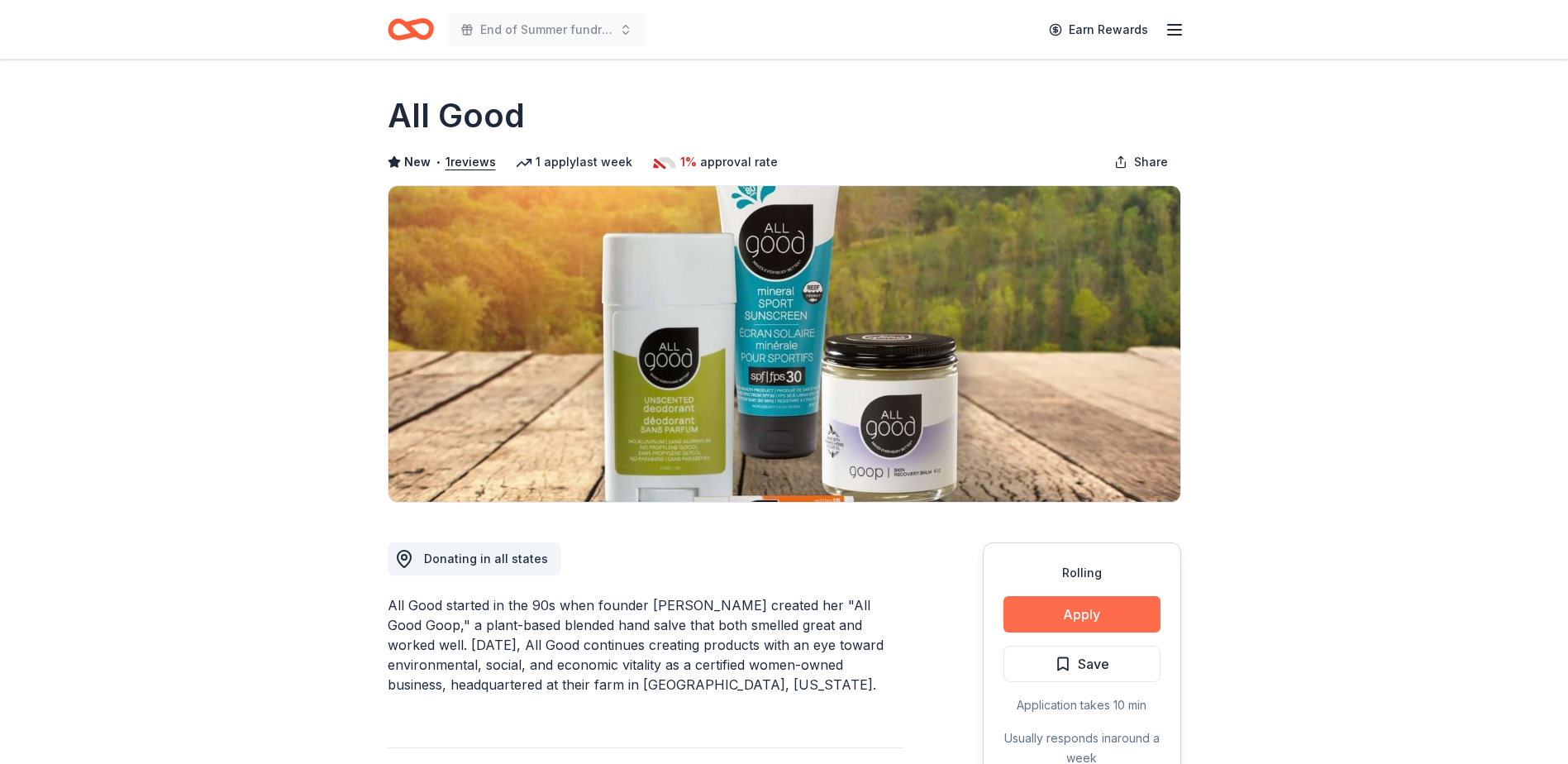
click at [1083, 615] on button "Apply" at bounding box center [1081, 614] width 157 height 36
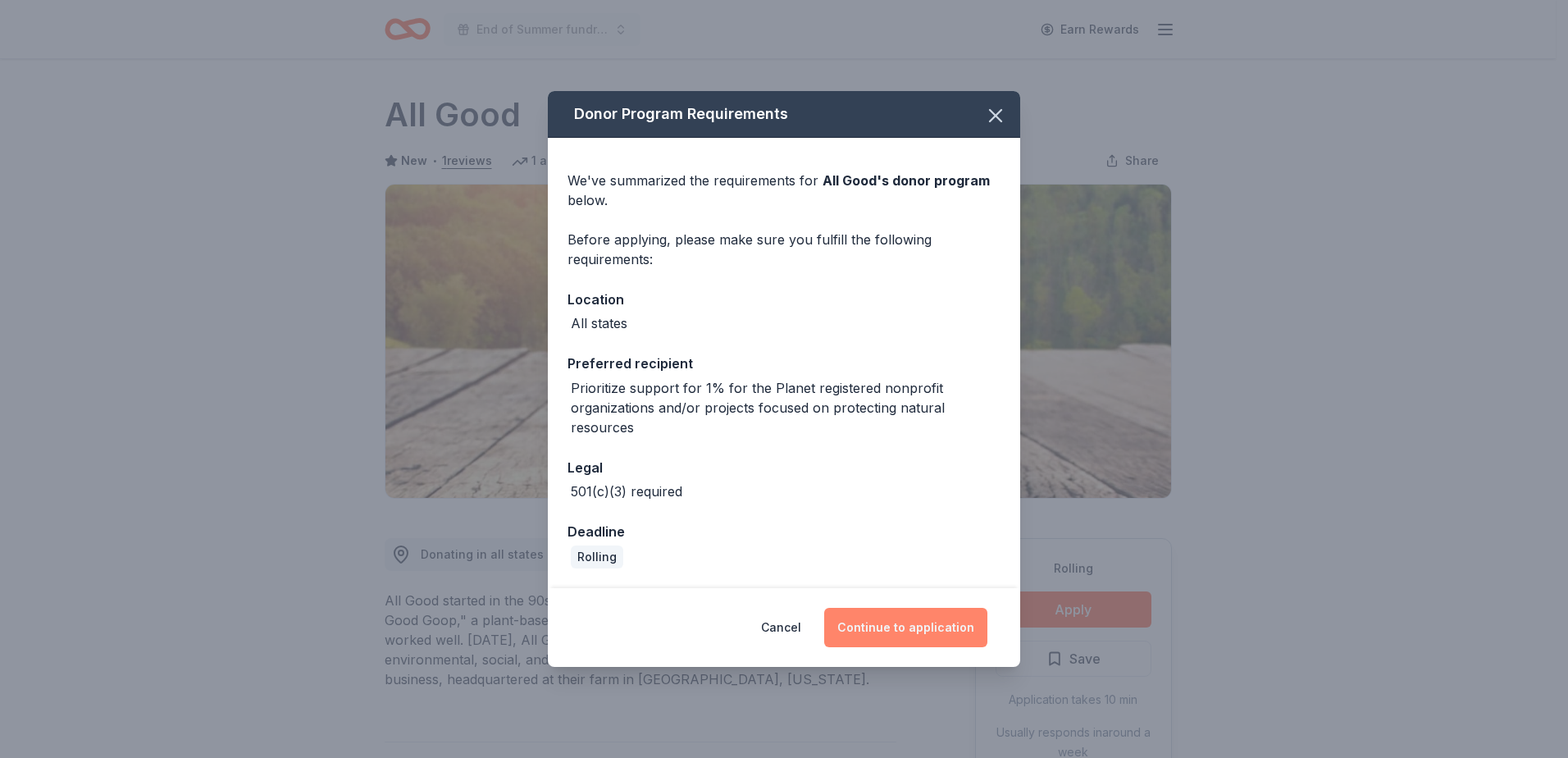
click at [900, 631] on button "Continue to application" at bounding box center [906, 627] width 163 height 40
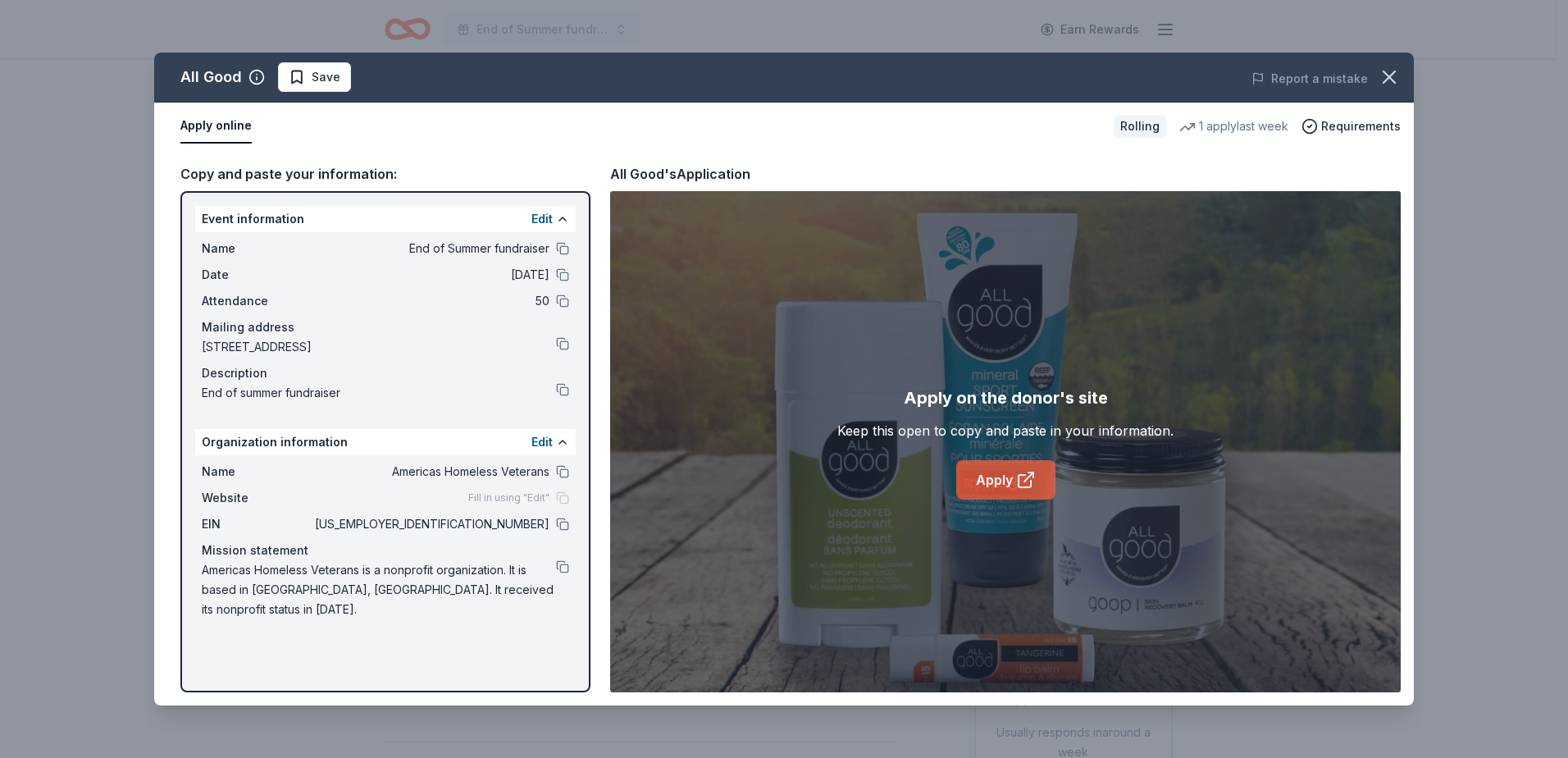
click at [1002, 480] on link "Apply" at bounding box center [1006, 480] width 99 height 40
click at [330, 78] on span "Save" at bounding box center [326, 77] width 29 height 19
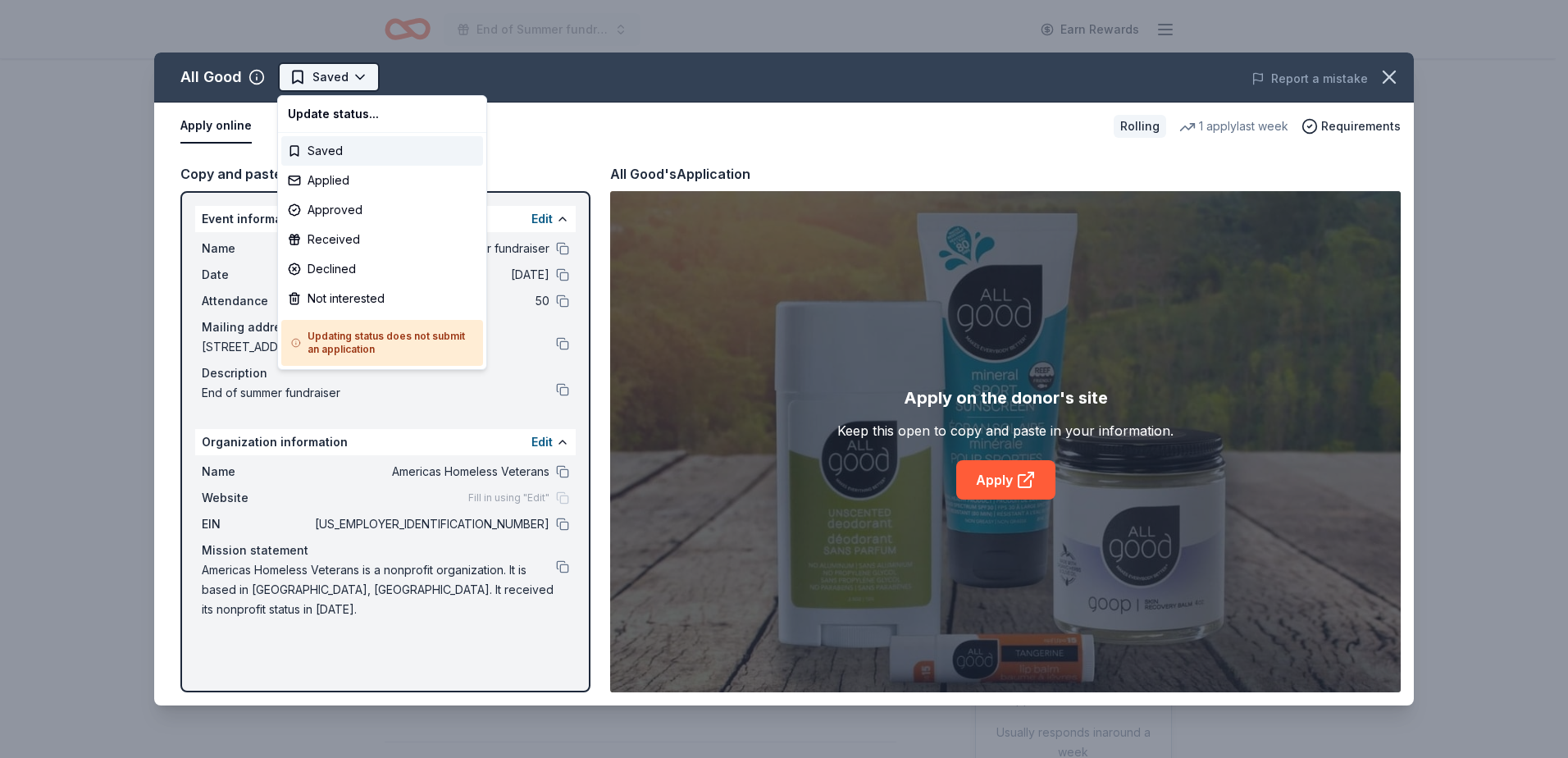
click at [360, 74] on html "End of Summer fundraiser Earn Rewards Rolling Share All Good New • 1 reviews 1 …" at bounding box center [784, 379] width 1568 height 758
click at [363, 177] on div "Applied" at bounding box center [382, 180] width 202 height 29
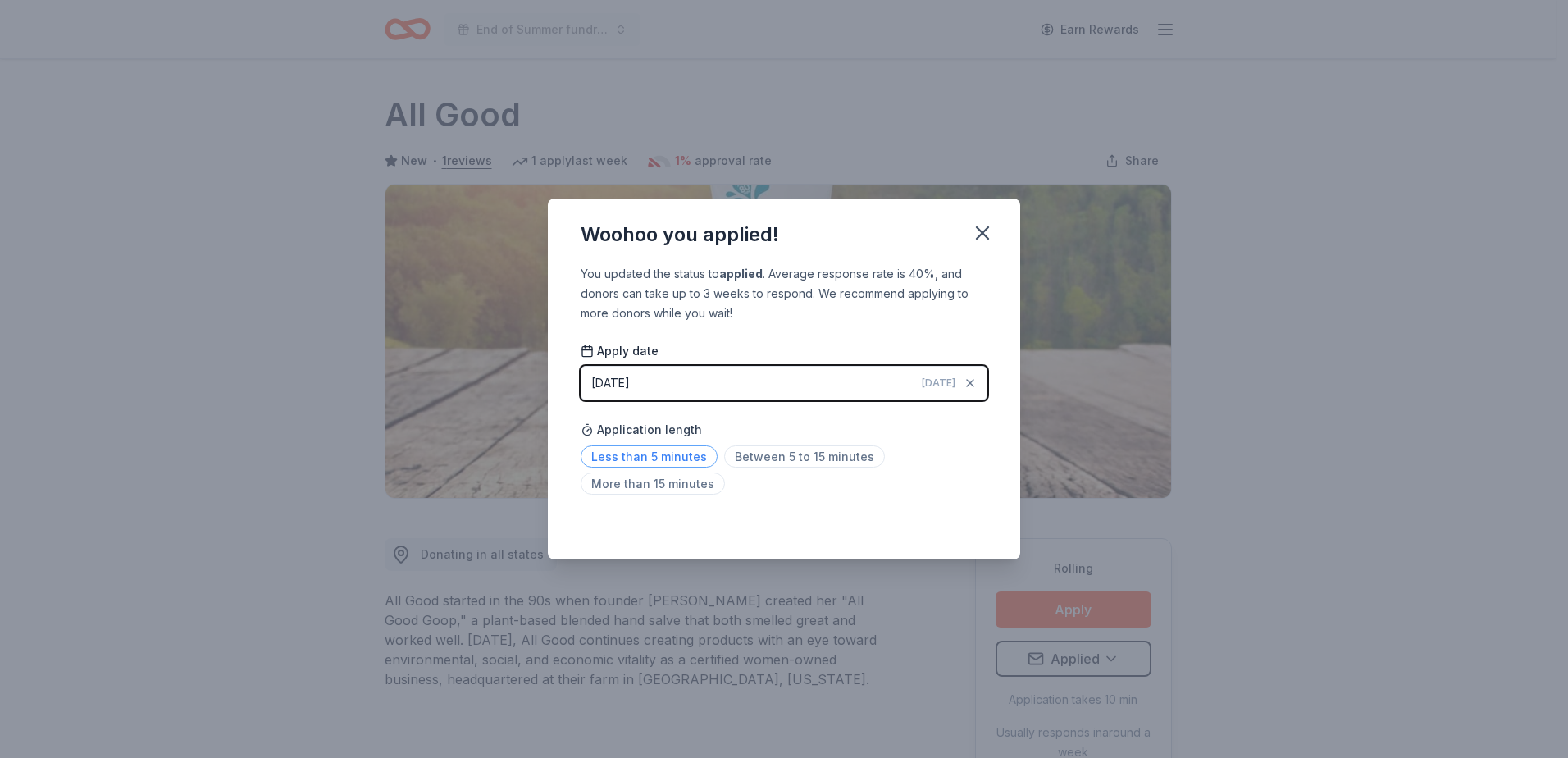
click at [670, 455] on span "Less than 5 minutes" at bounding box center [649, 456] width 137 height 22
click at [976, 235] on icon "button" at bounding box center [983, 233] width 23 height 23
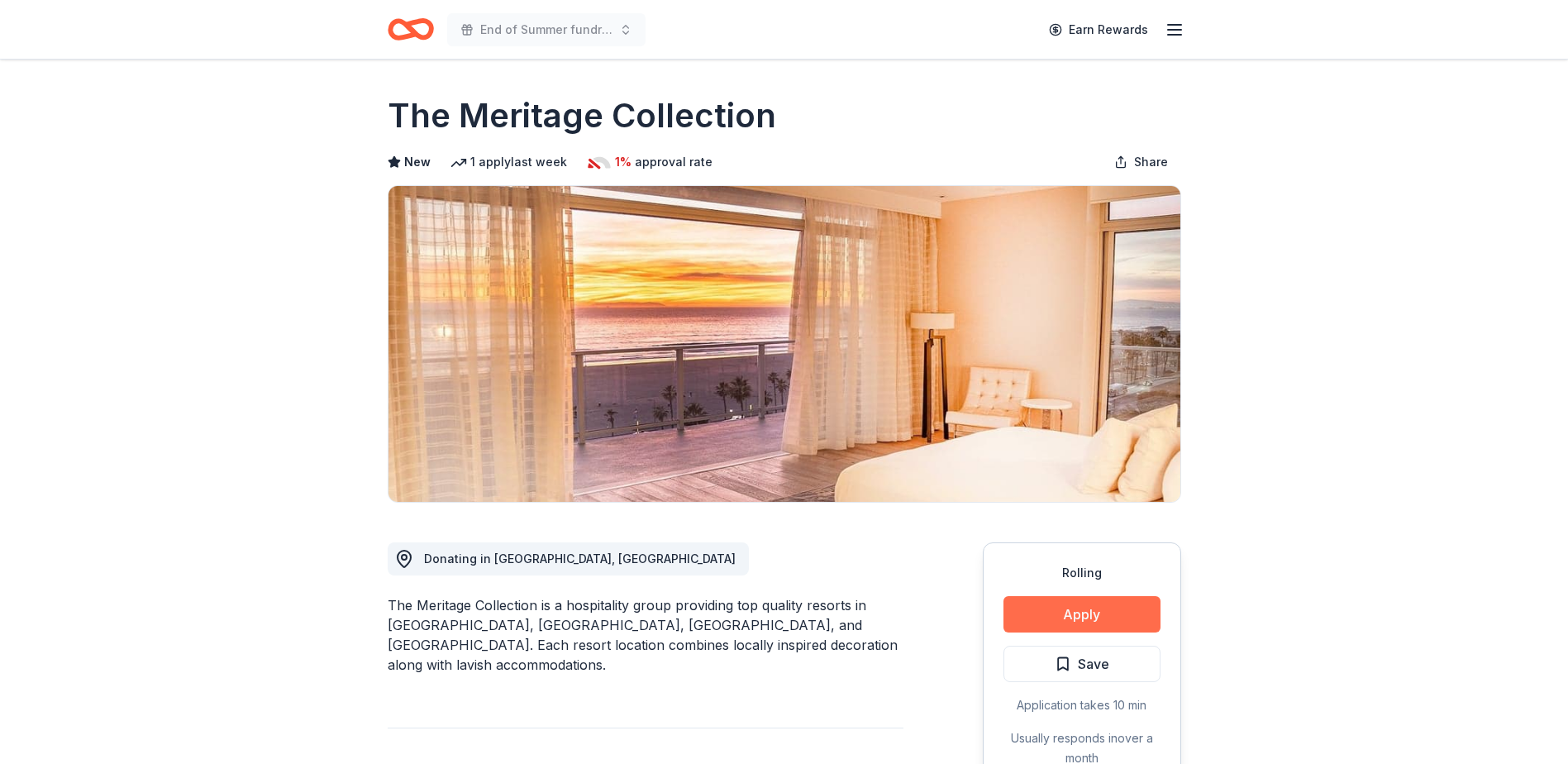
click at [1086, 619] on button "Apply" at bounding box center [1081, 614] width 157 height 36
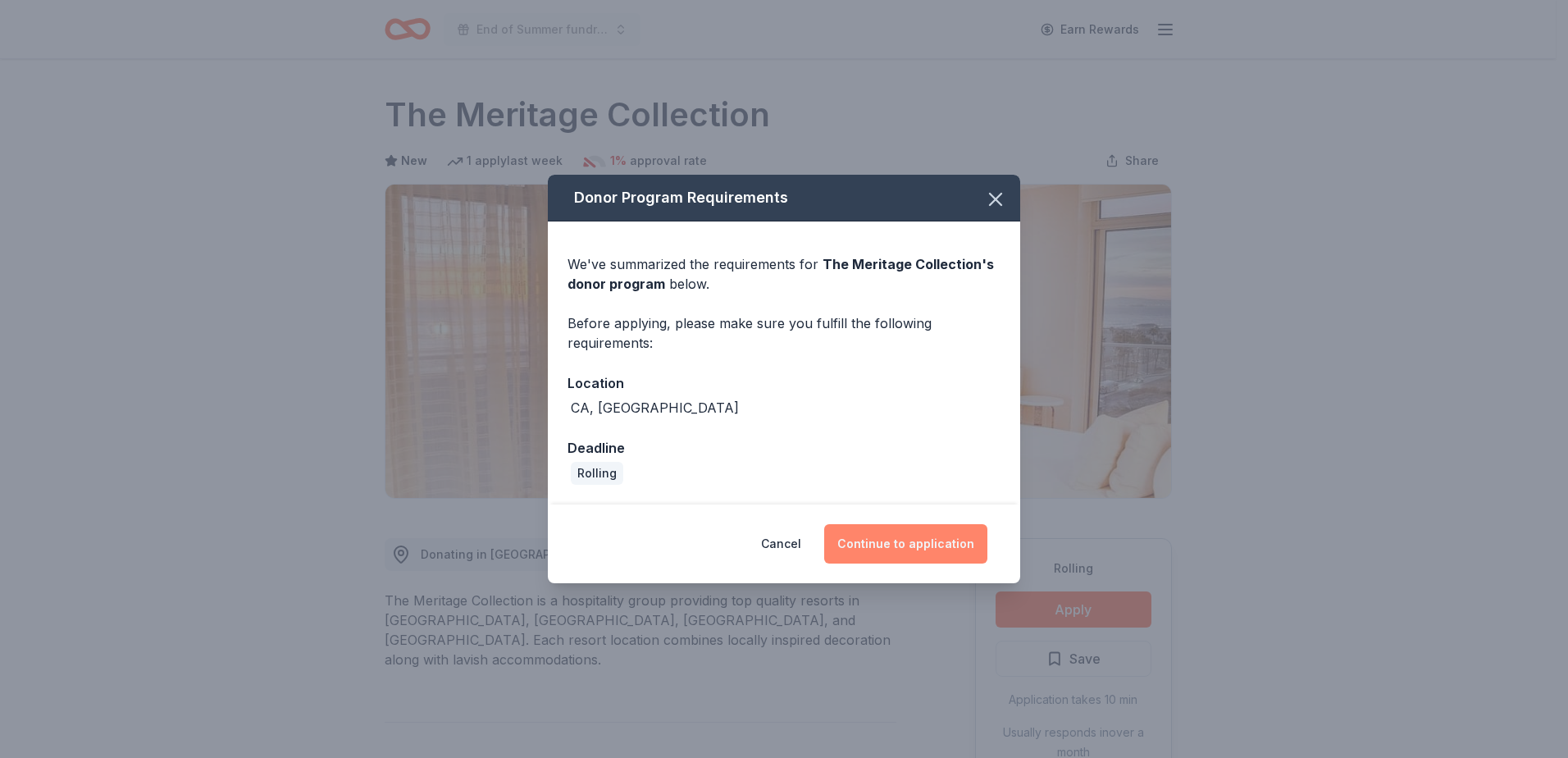
click at [912, 538] on button "Continue to application" at bounding box center [906, 544] width 163 height 40
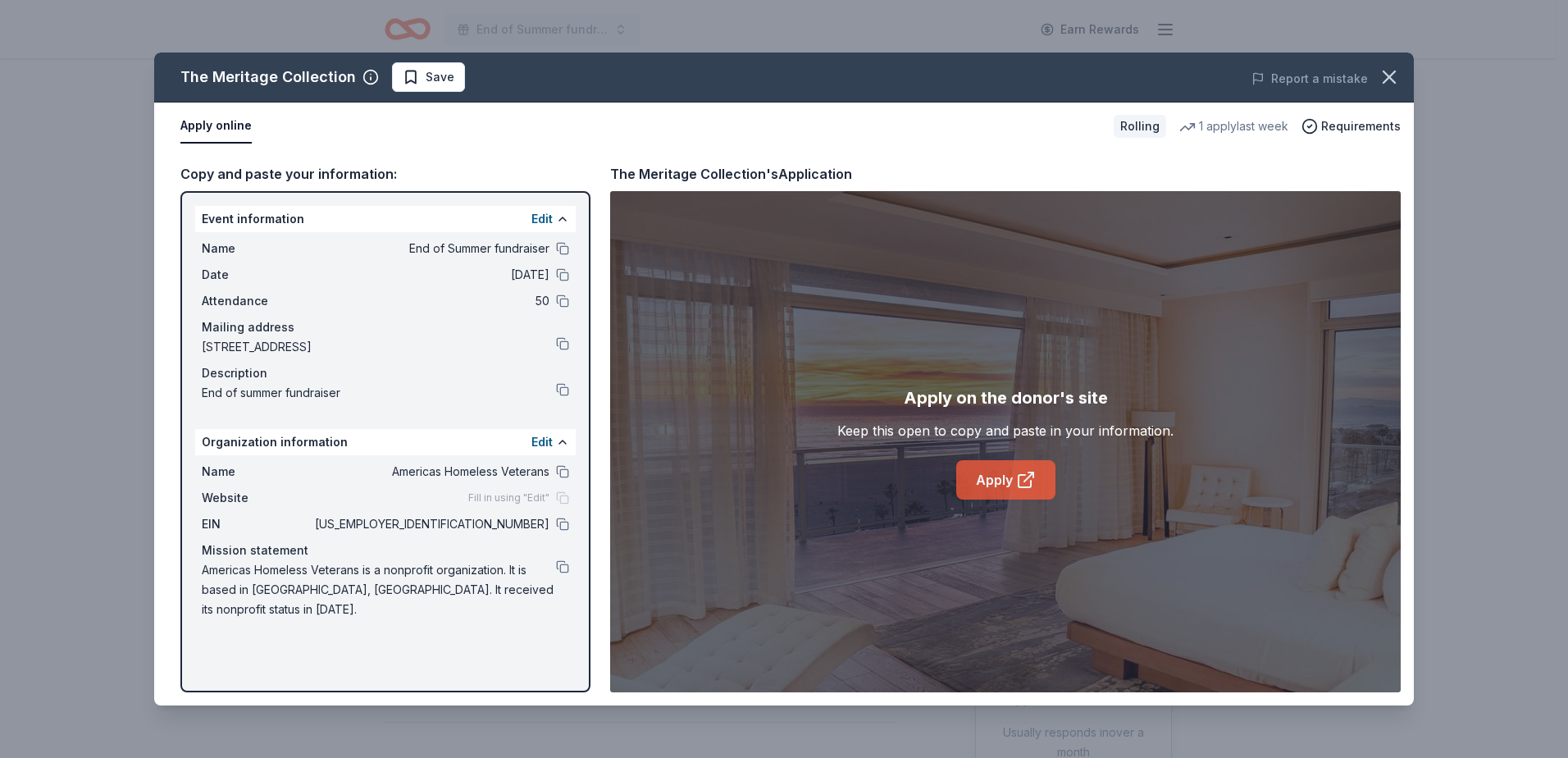
click at [1012, 478] on link "Apply" at bounding box center [1006, 480] width 99 height 40
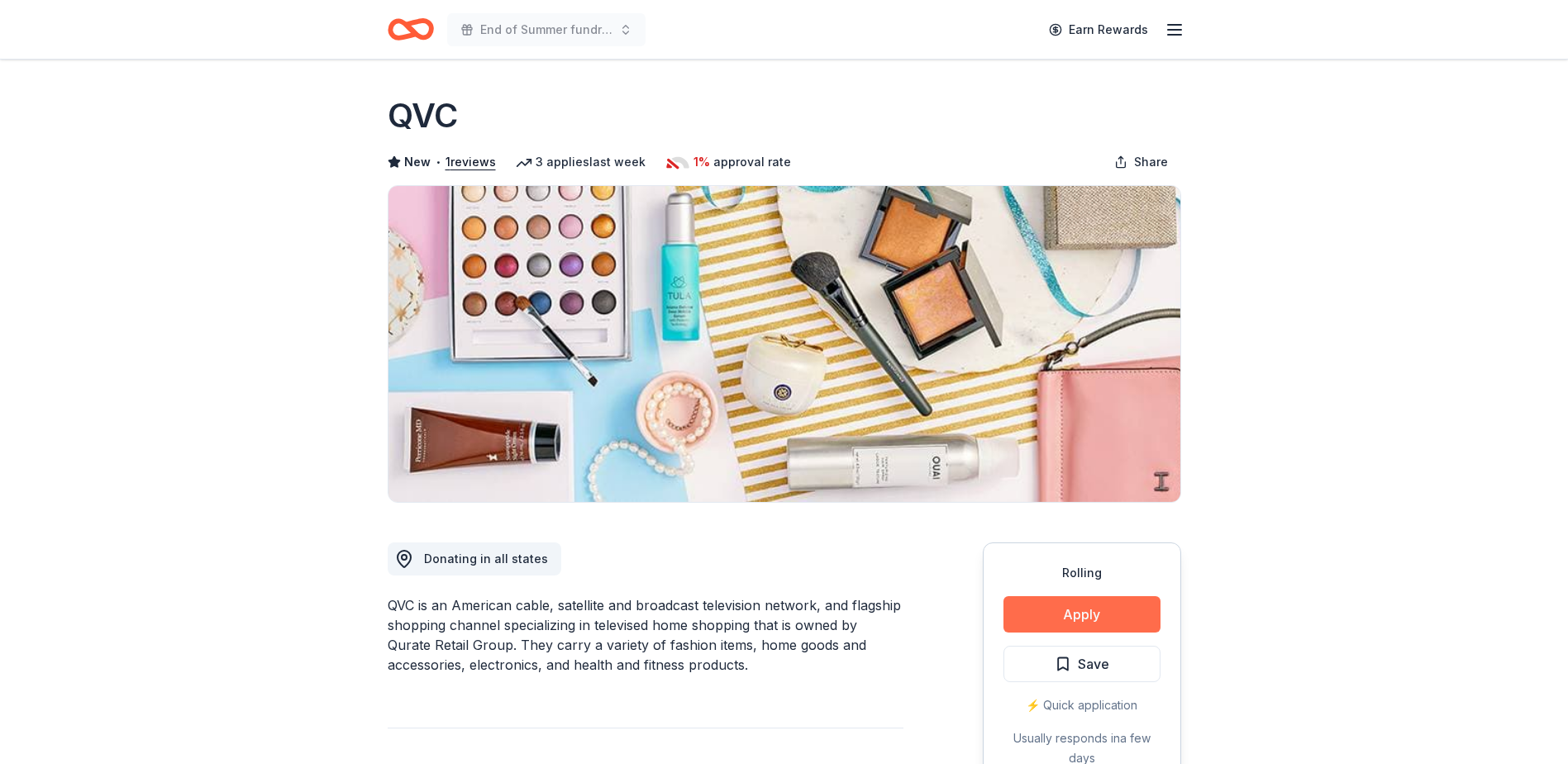
click at [1080, 620] on button "Apply" at bounding box center [1081, 614] width 157 height 36
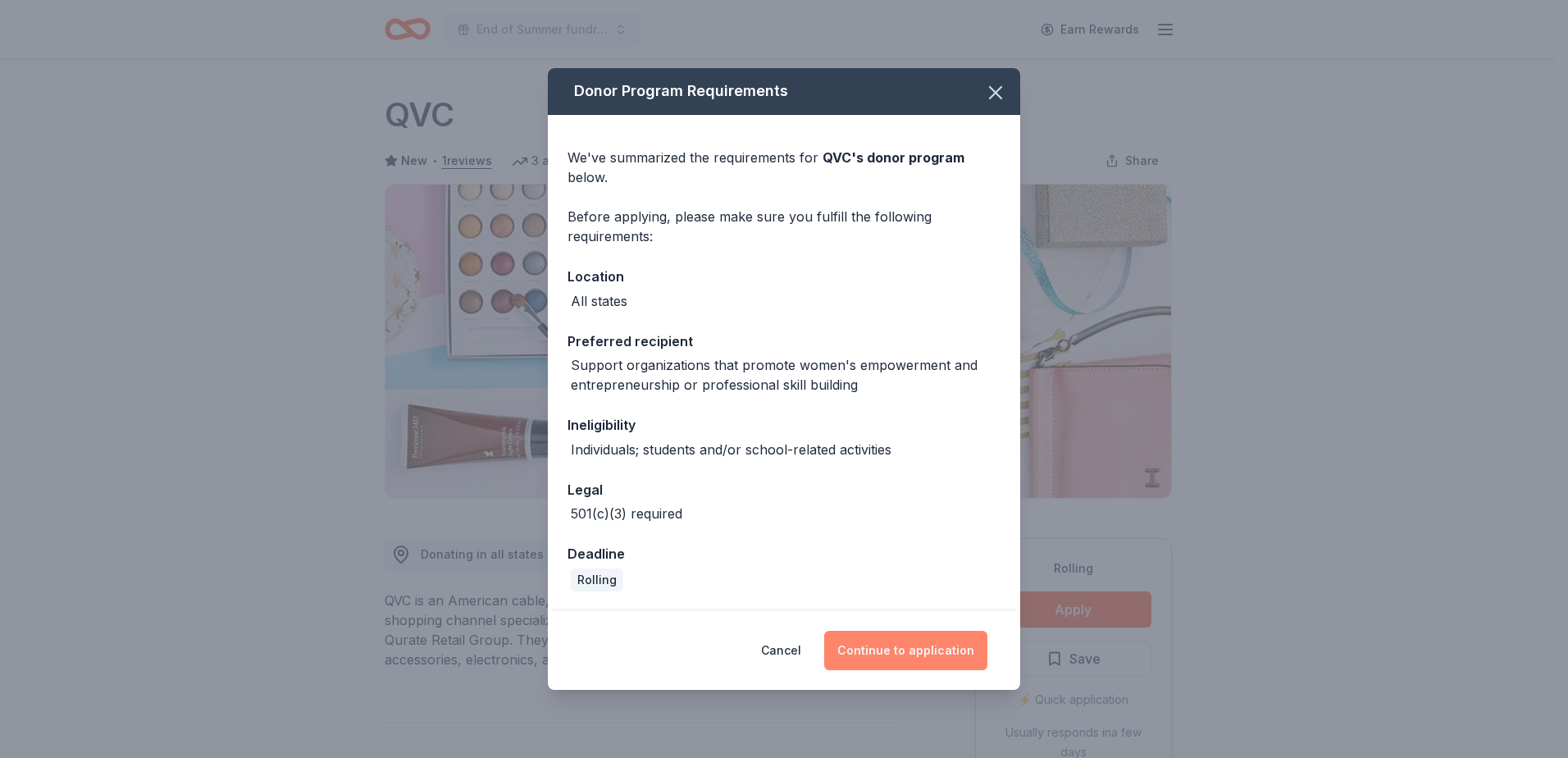
click at [886, 648] on button "Continue to application" at bounding box center [906, 650] width 163 height 40
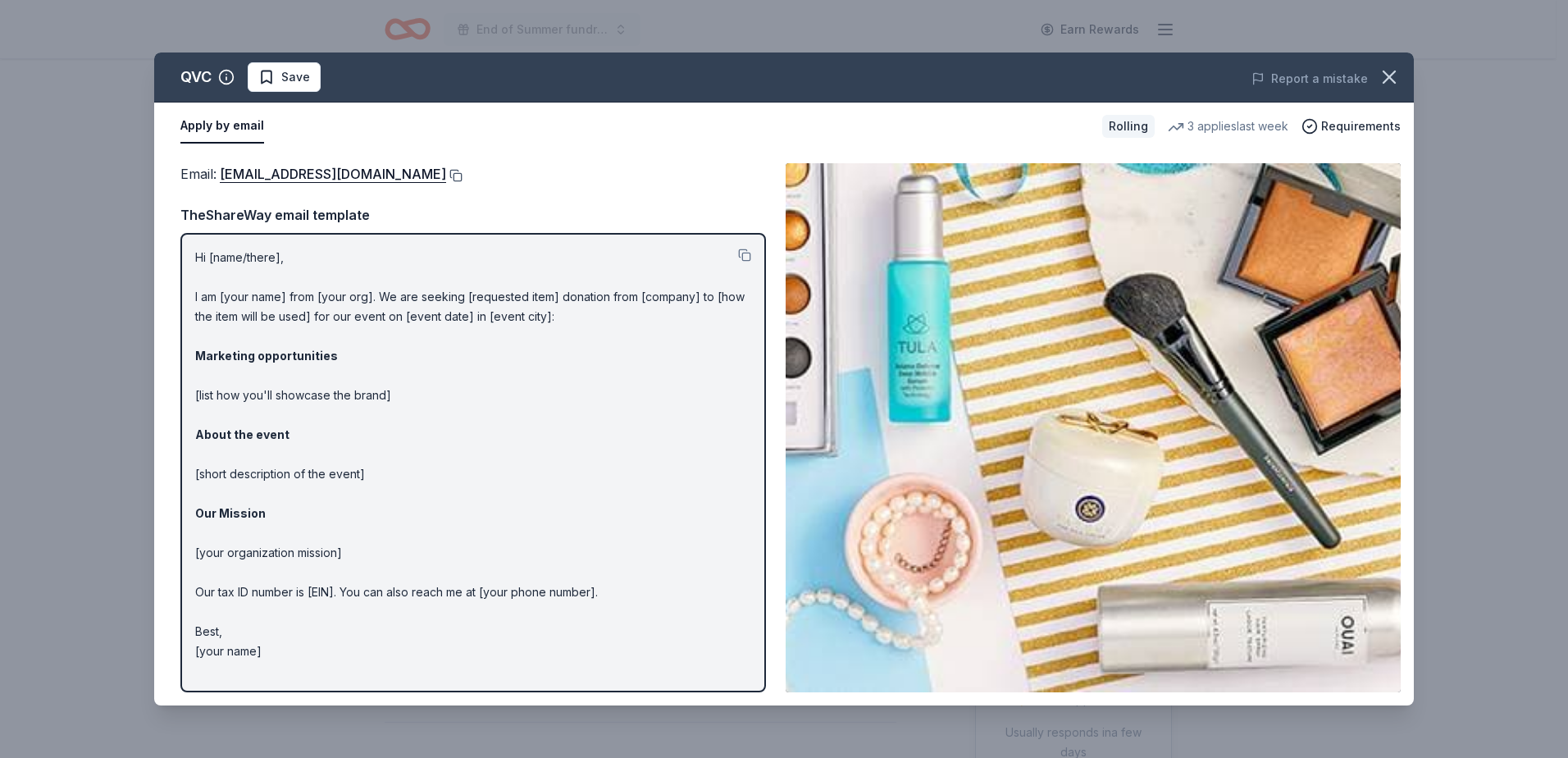
click at [446, 175] on button at bounding box center [454, 175] width 16 height 14
click at [290, 80] on span "Save" at bounding box center [296, 77] width 29 height 19
click at [331, 78] on html "End of Summer fundraiser Earn Rewards Rolling Share QVC New • 1 reviews 3 appli…" at bounding box center [784, 379] width 1568 height 758
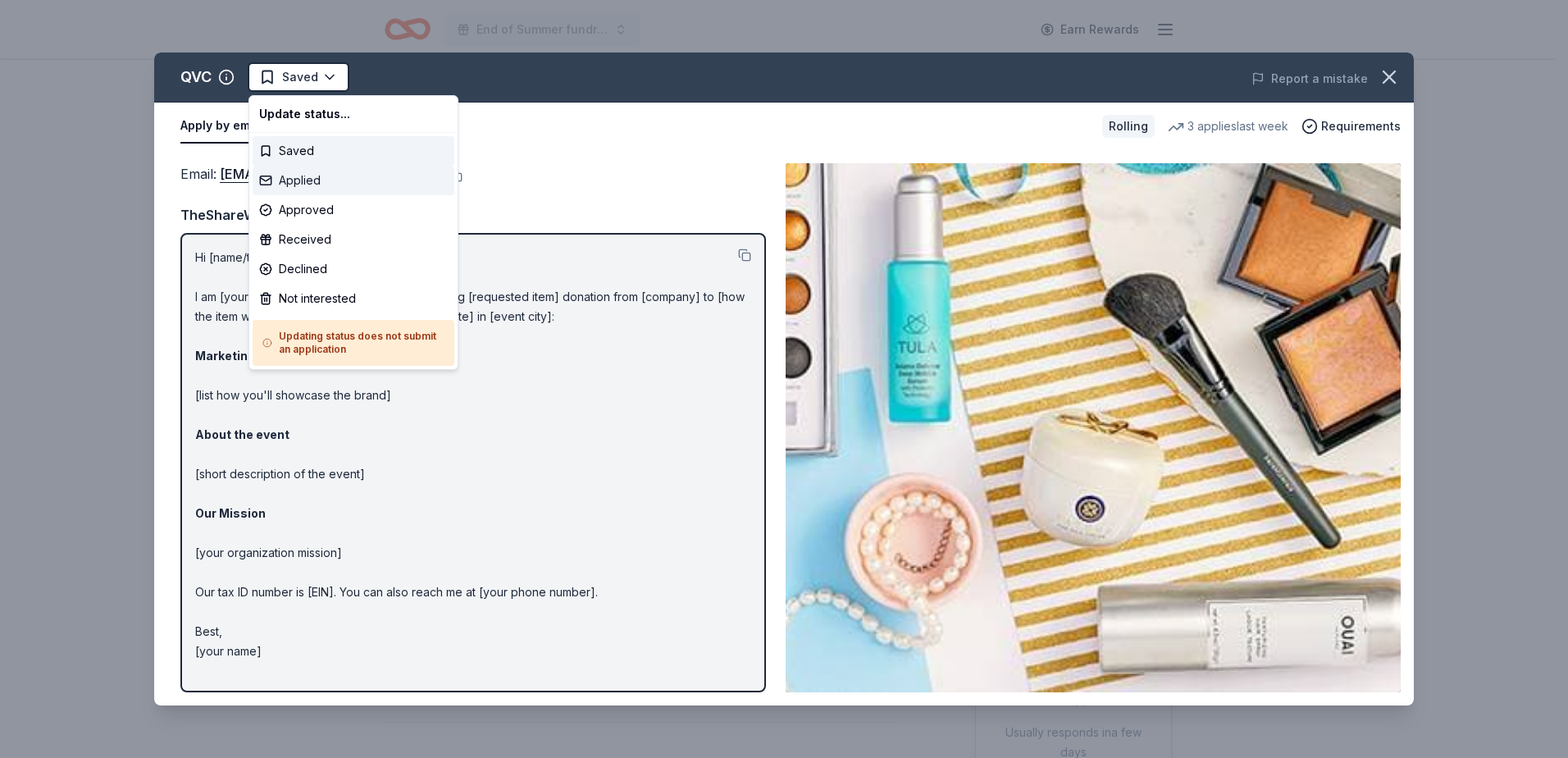
click at [346, 182] on div "Applied" at bounding box center [354, 180] width 202 height 29
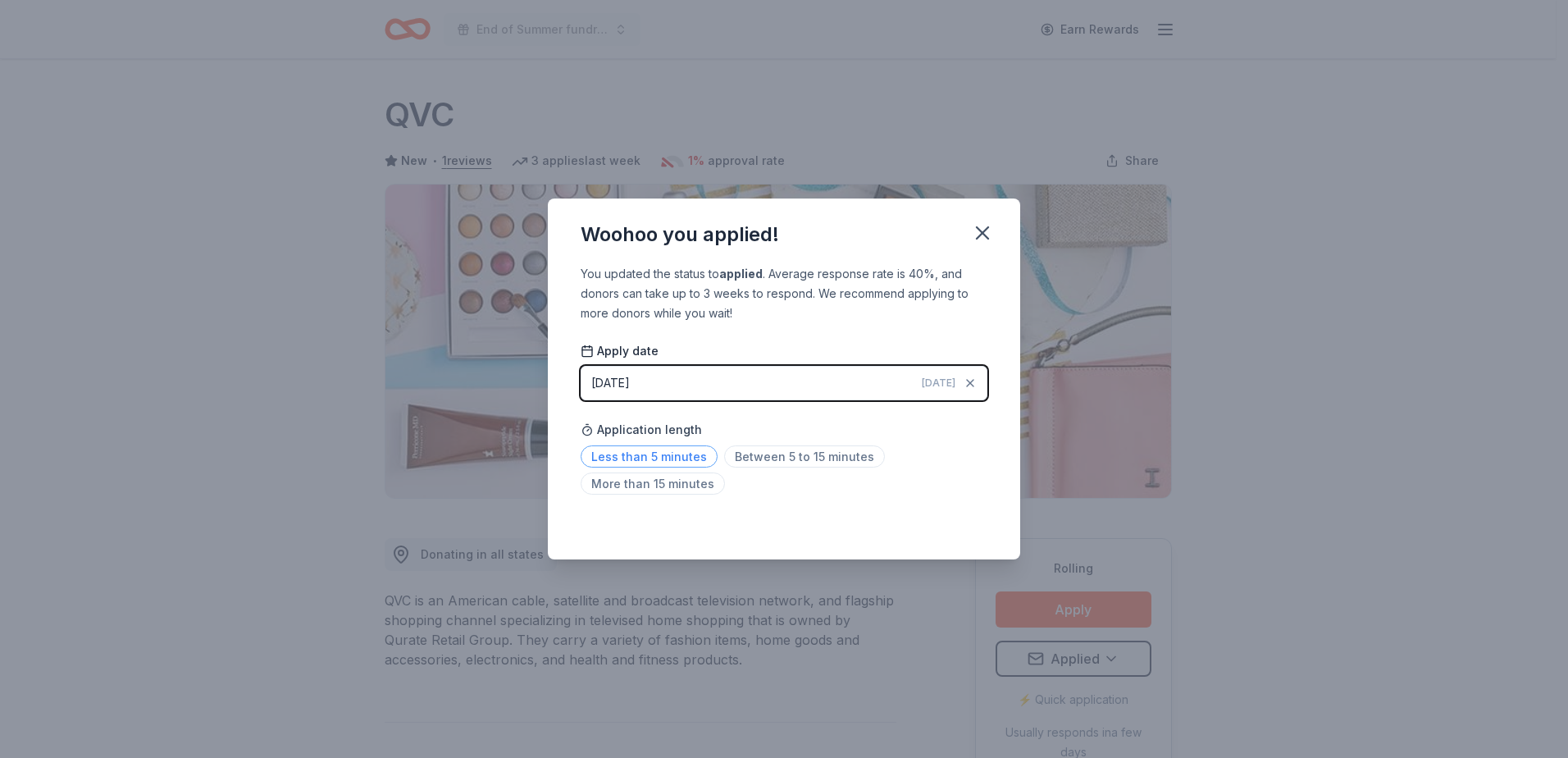
click at [642, 458] on span "Less than 5 minutes" at bounding box center [649, 456] width 137 height 22
click at [982, 232] on icon "button" at bounding box center [983, 233] width 12 height 12
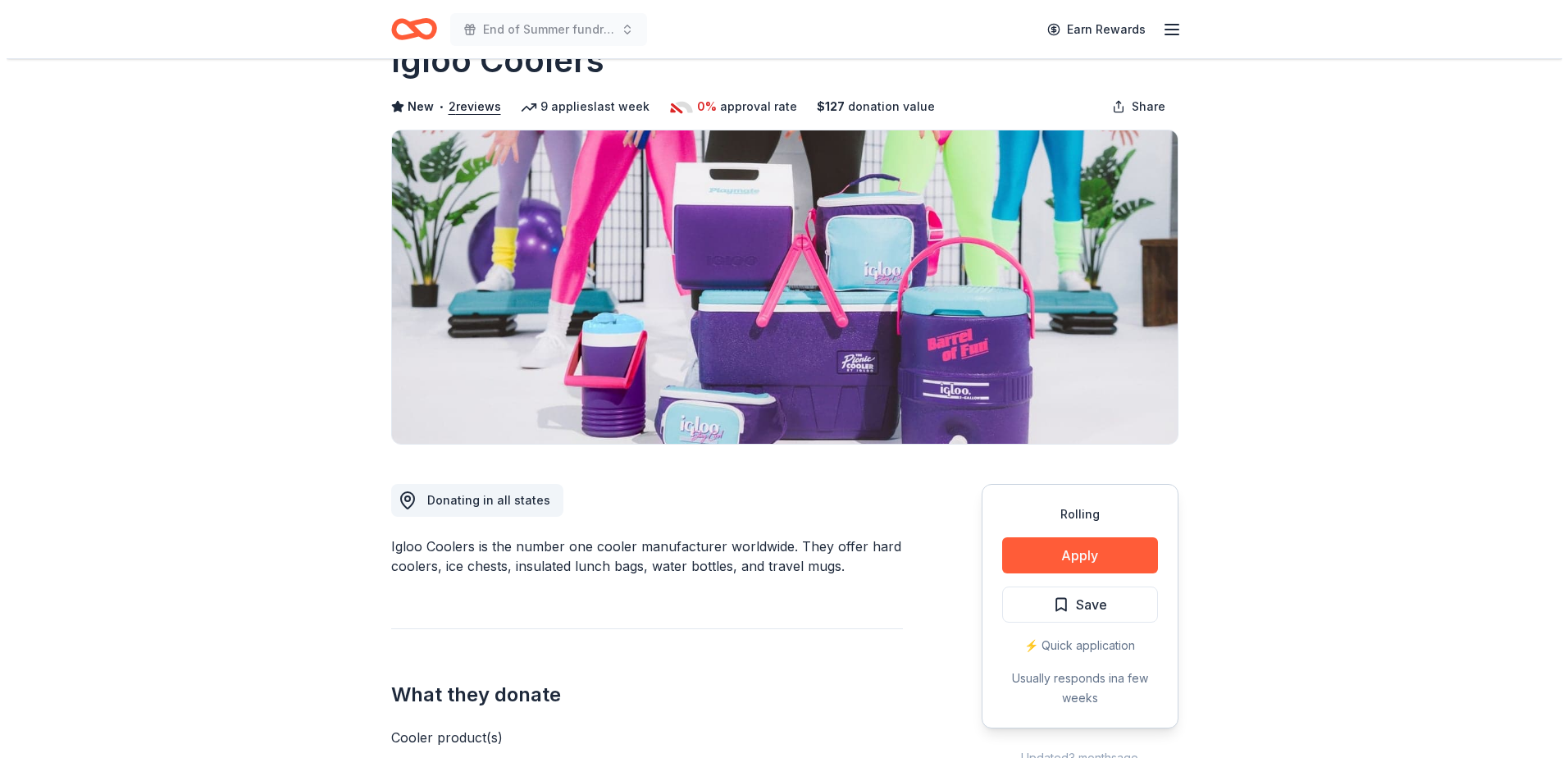
scroll to position [164, 0]
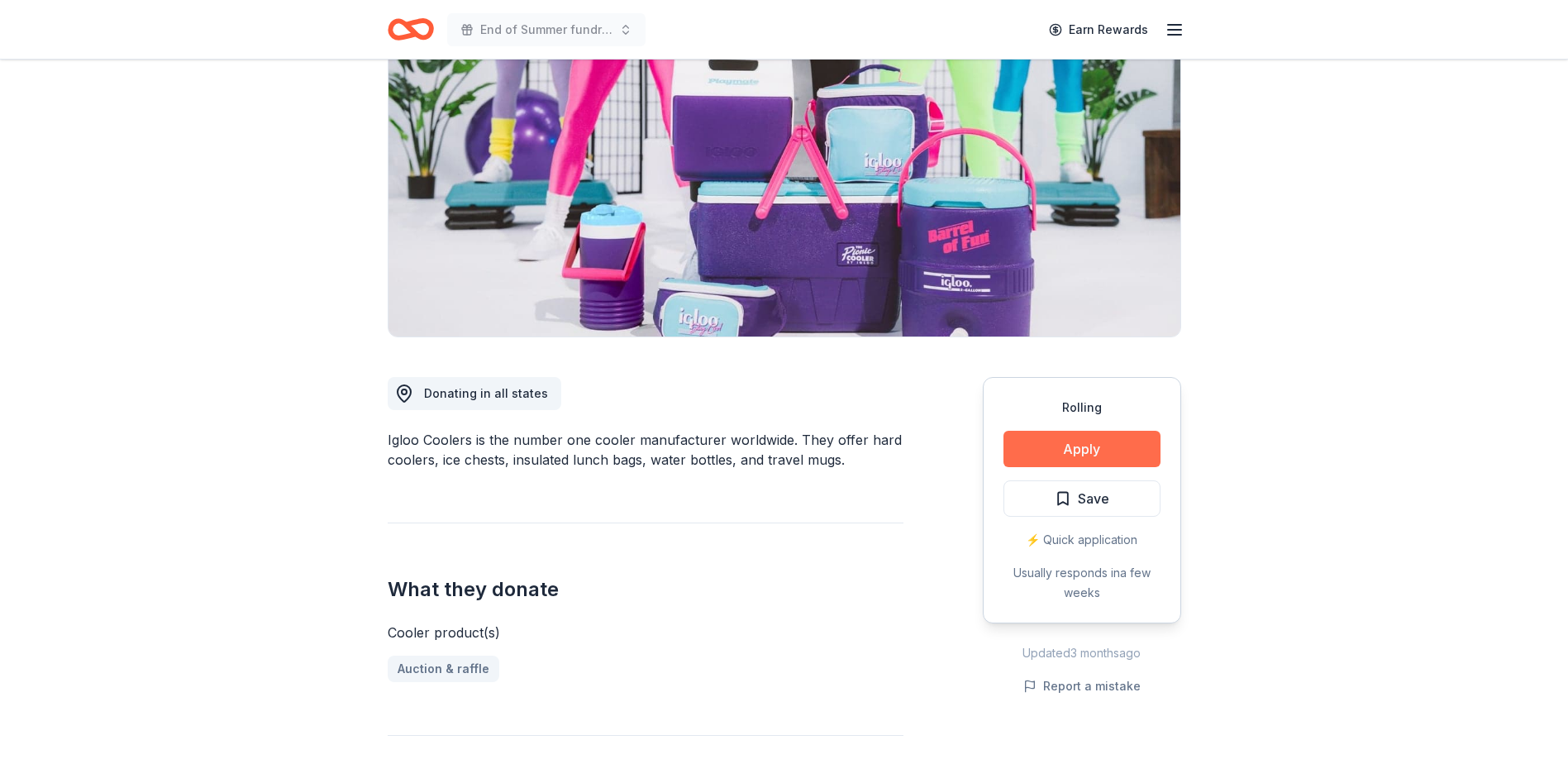
click at [1077, 454] on button "Apply" at bounding box center [1081, 448] width 157 height 36
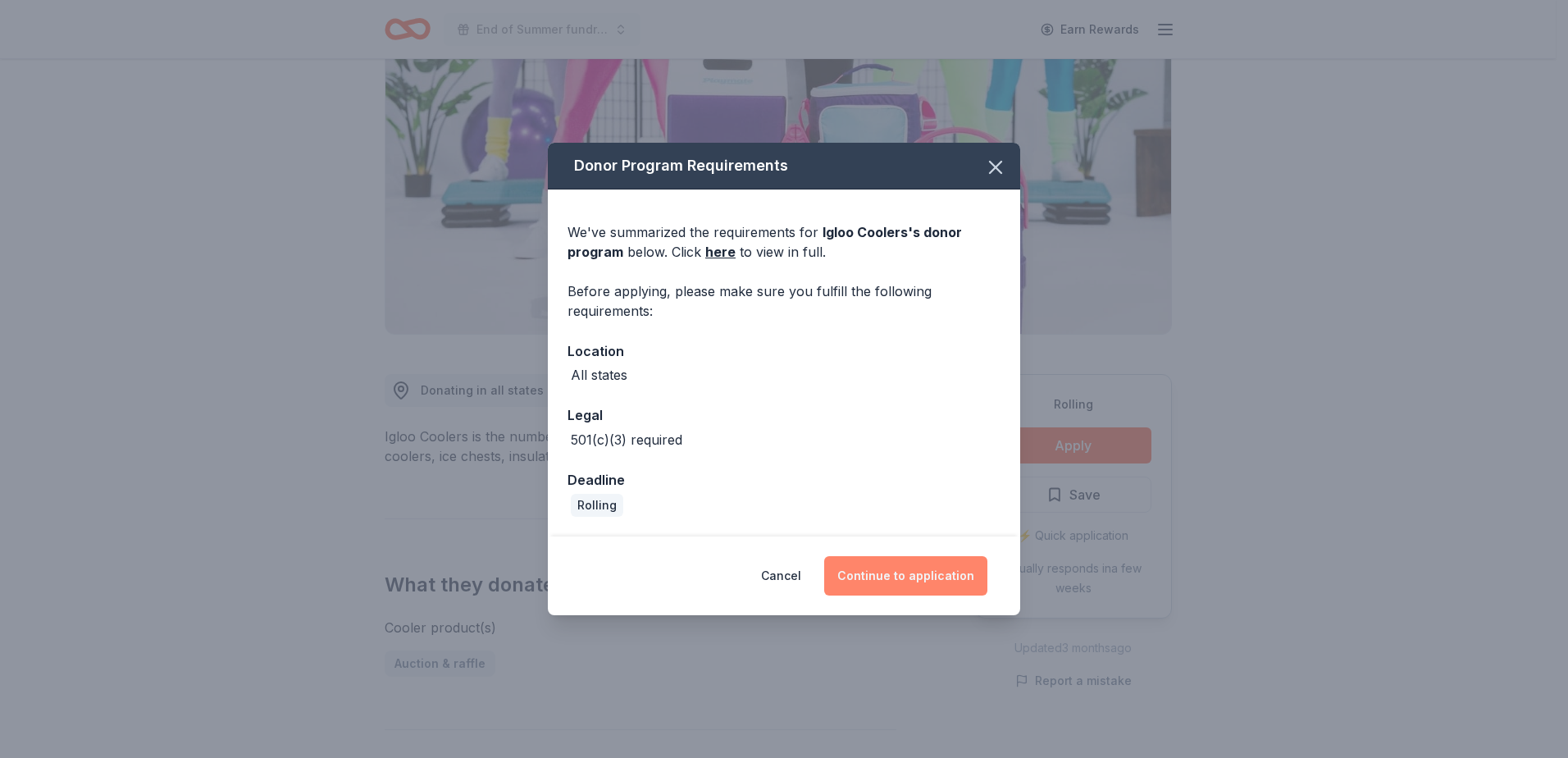
click at [916, 578] on button "Continue to application" at bounding box center [906, 576] width 163 height 40
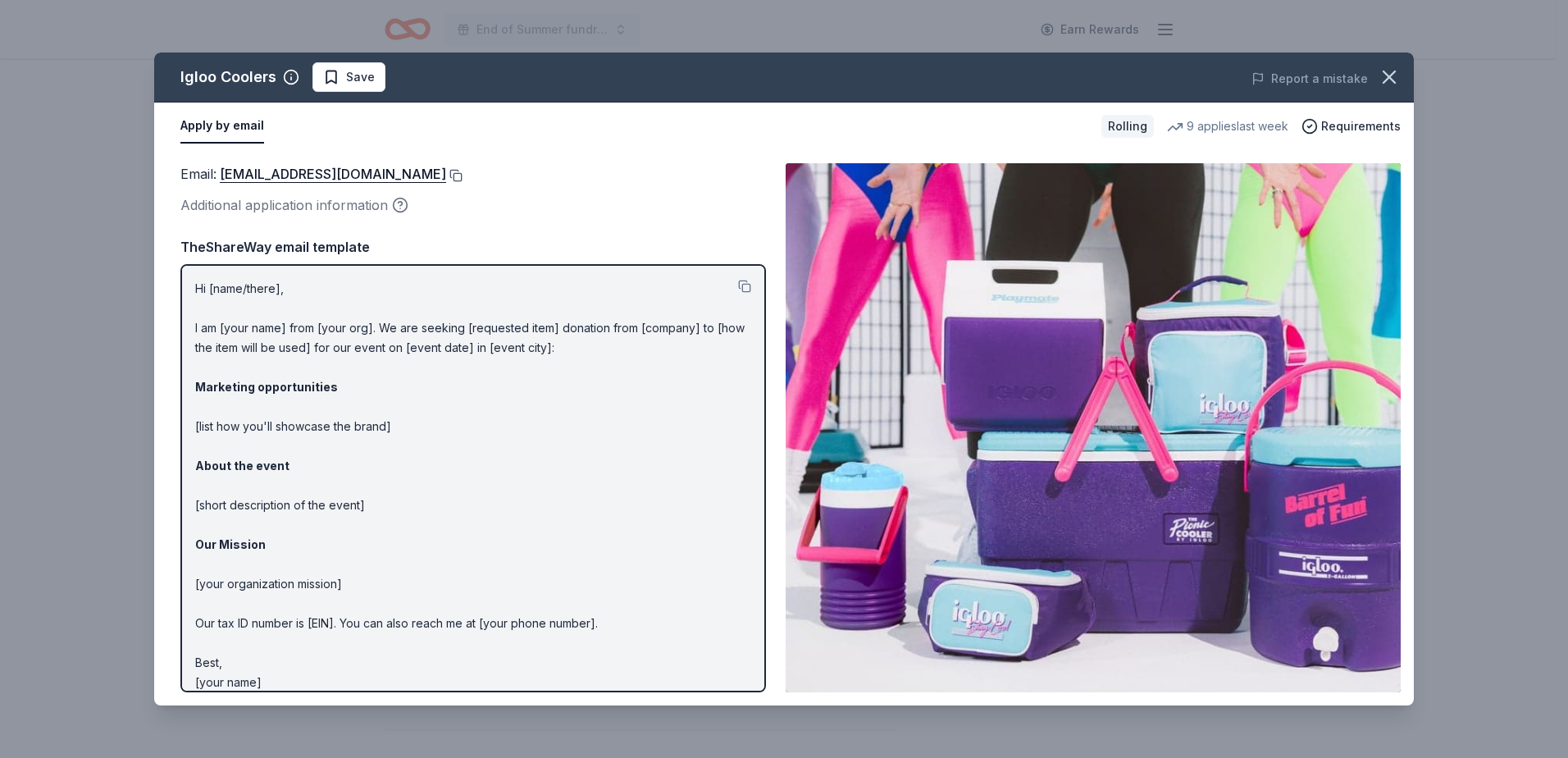
click at [446, 174] on button at bounding box center [454, 175] width 16 height 14
